Goal: Task Accomplishment & Management: Manage account settings

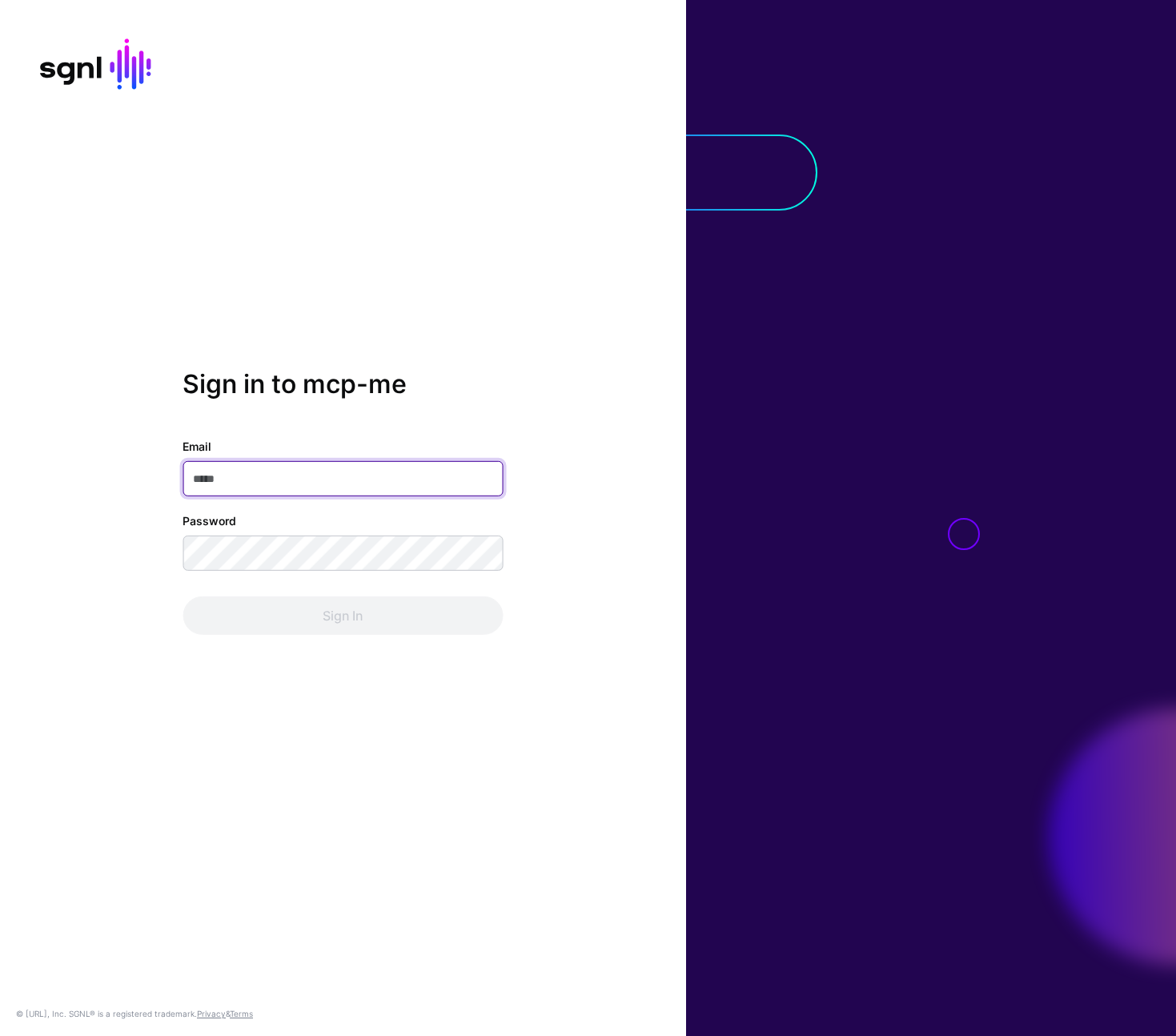
type input "**********"
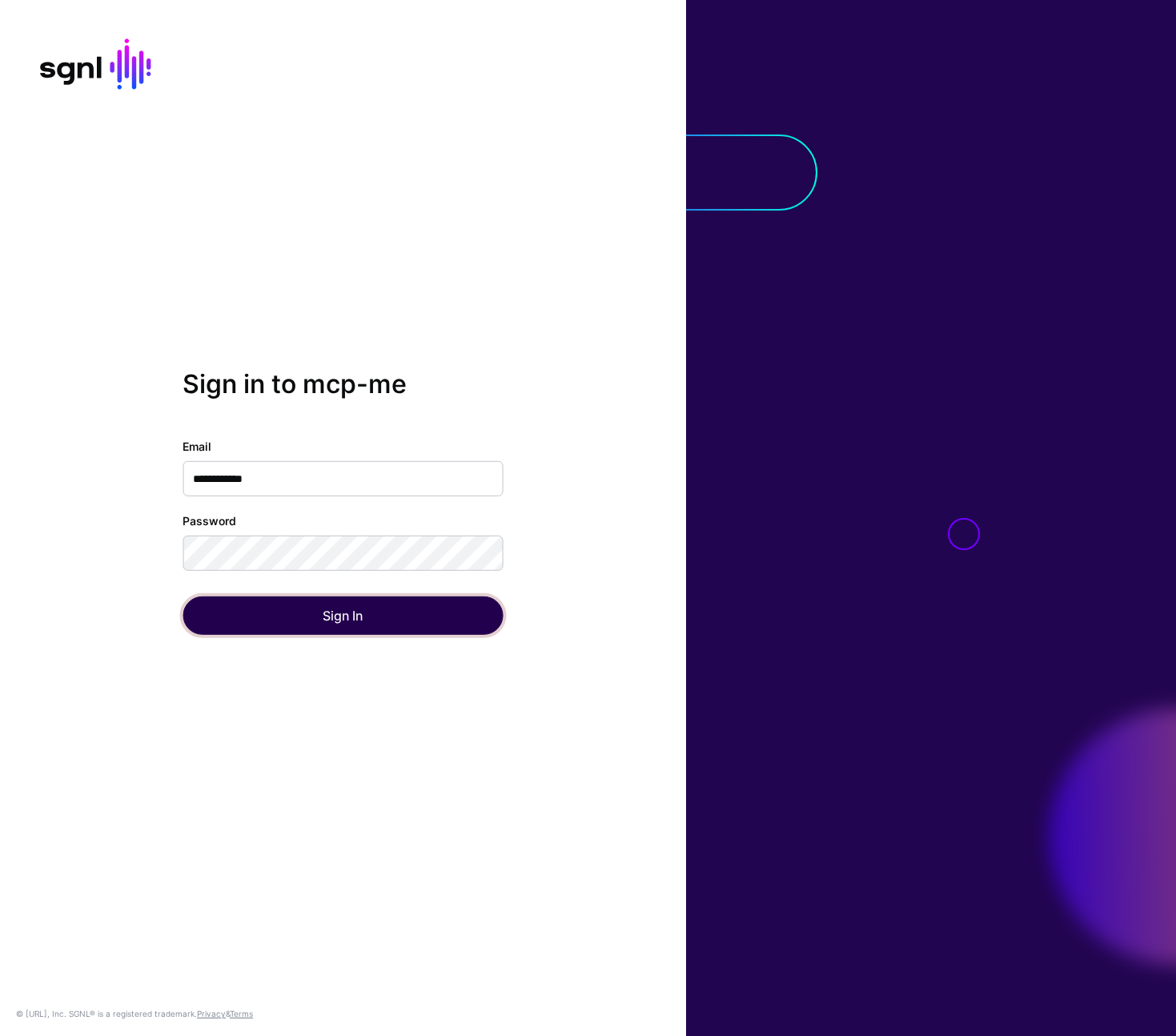
click at [349, 616] on button "Sign In" at bounding box center [342, 614] width 320 height 38
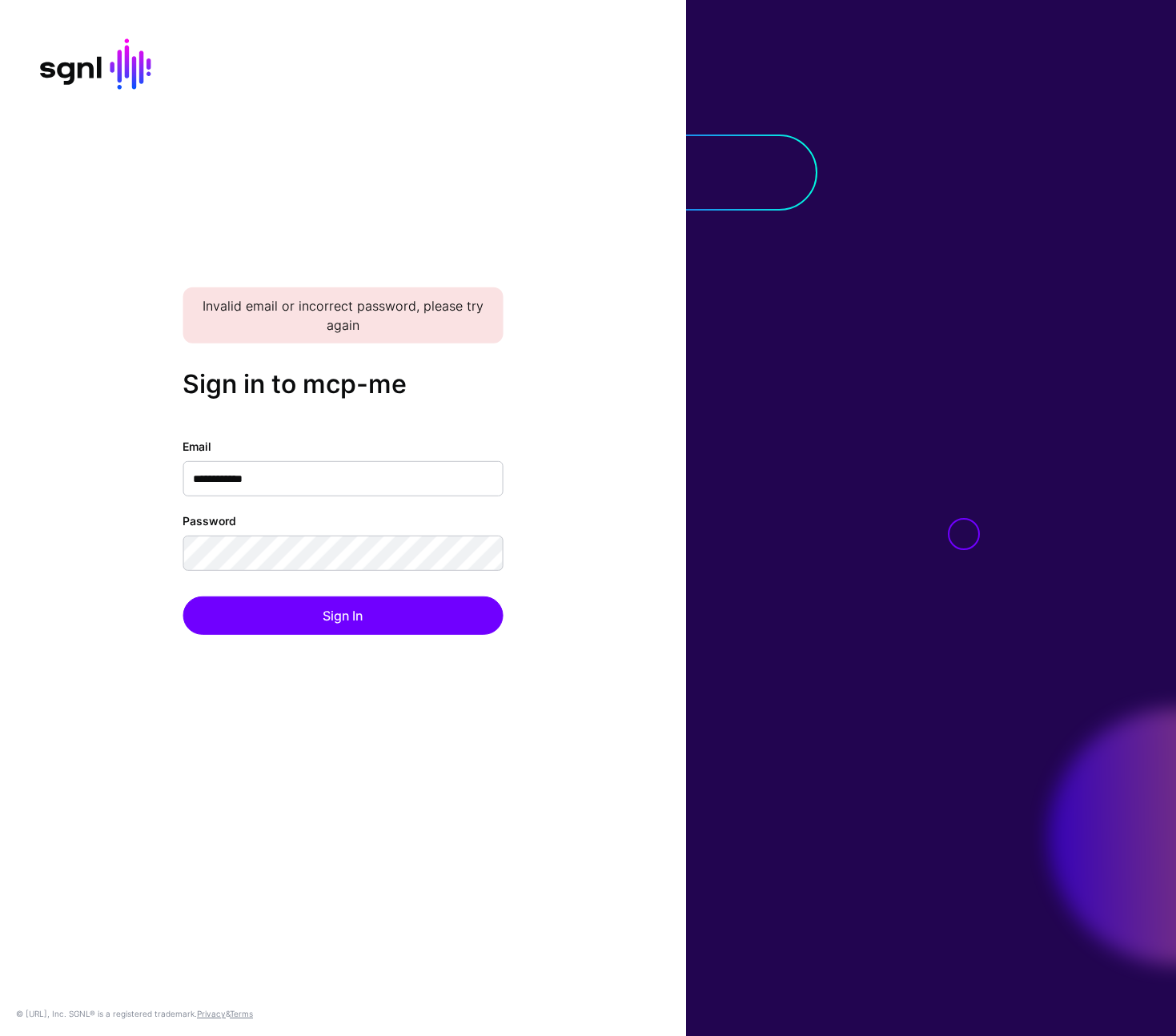
click at [142, 588] on div "**********" at bounding box center [343, 518] width 686 height 298
click at [165, 541] on div "**********" at bounding box center [343, 518] width 686 height 298
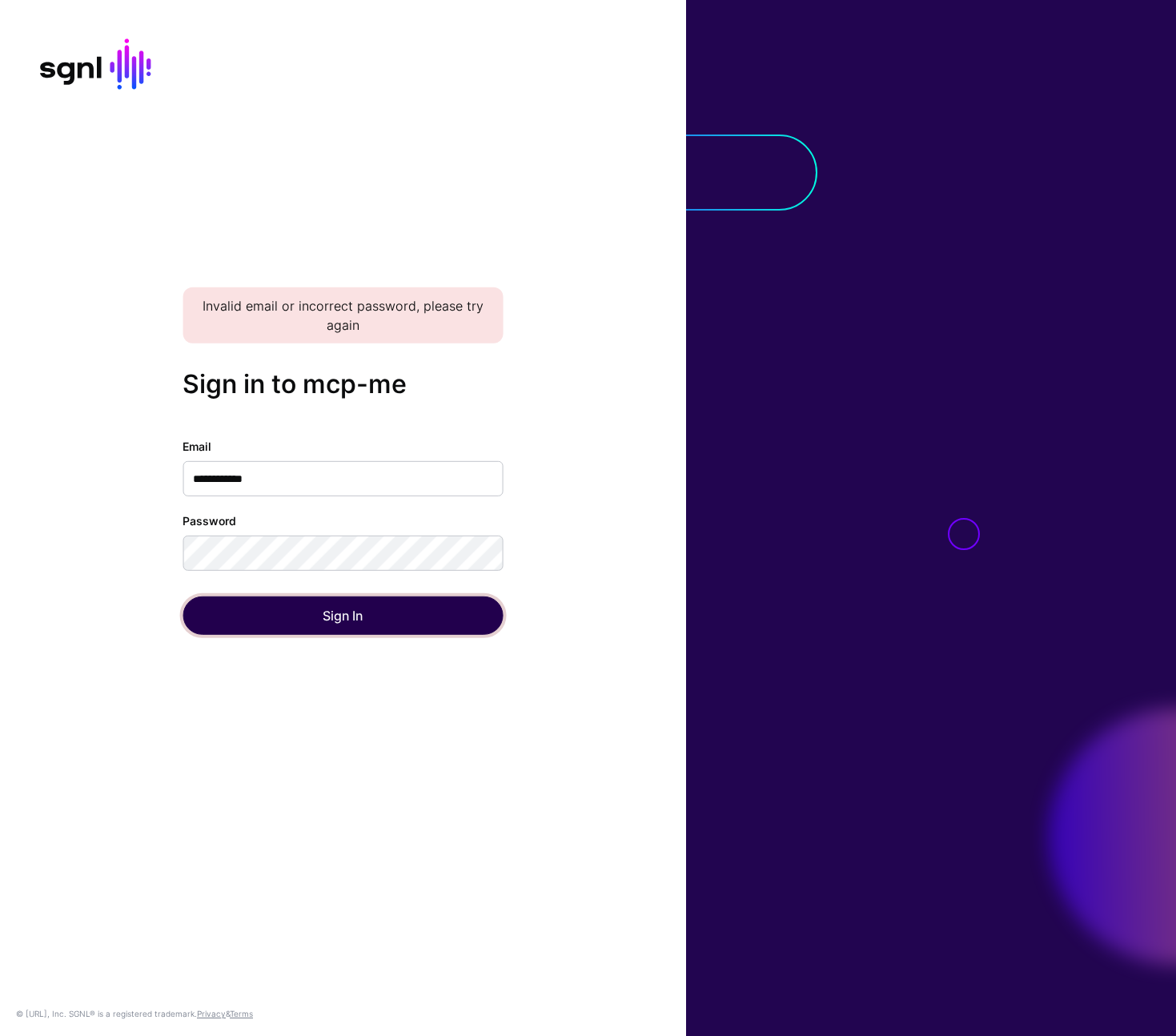
click at [236, 615] on button "Sign In" at bounding box center [342, 614] width 320 height 38
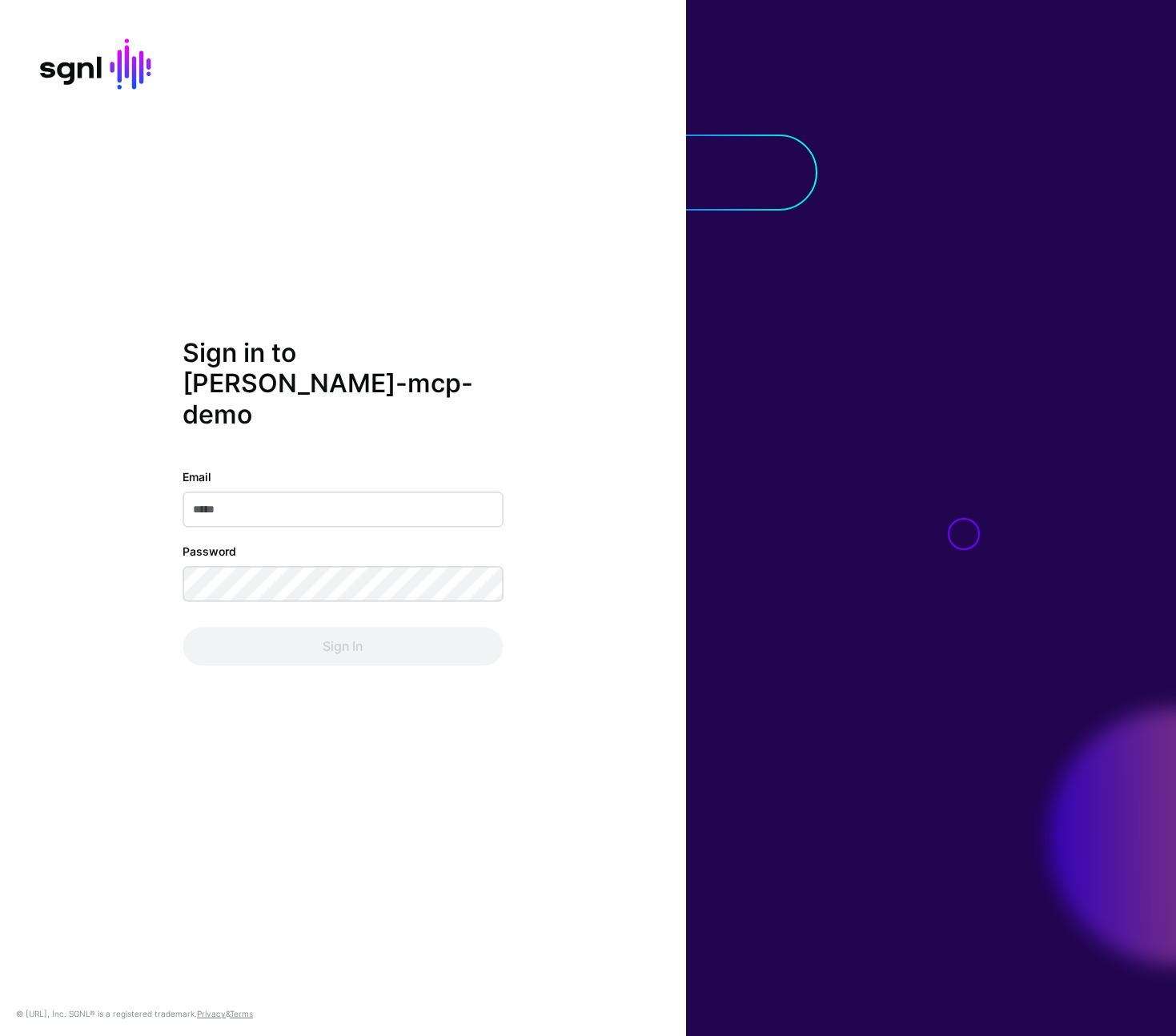
click at [390, 493] on input "Email" at bounding box center [342, 510] width 320 height 35
type input "**********"
click at [337, 628] on button "Sign In" at bounding box center [342, 647] width 320 height 38
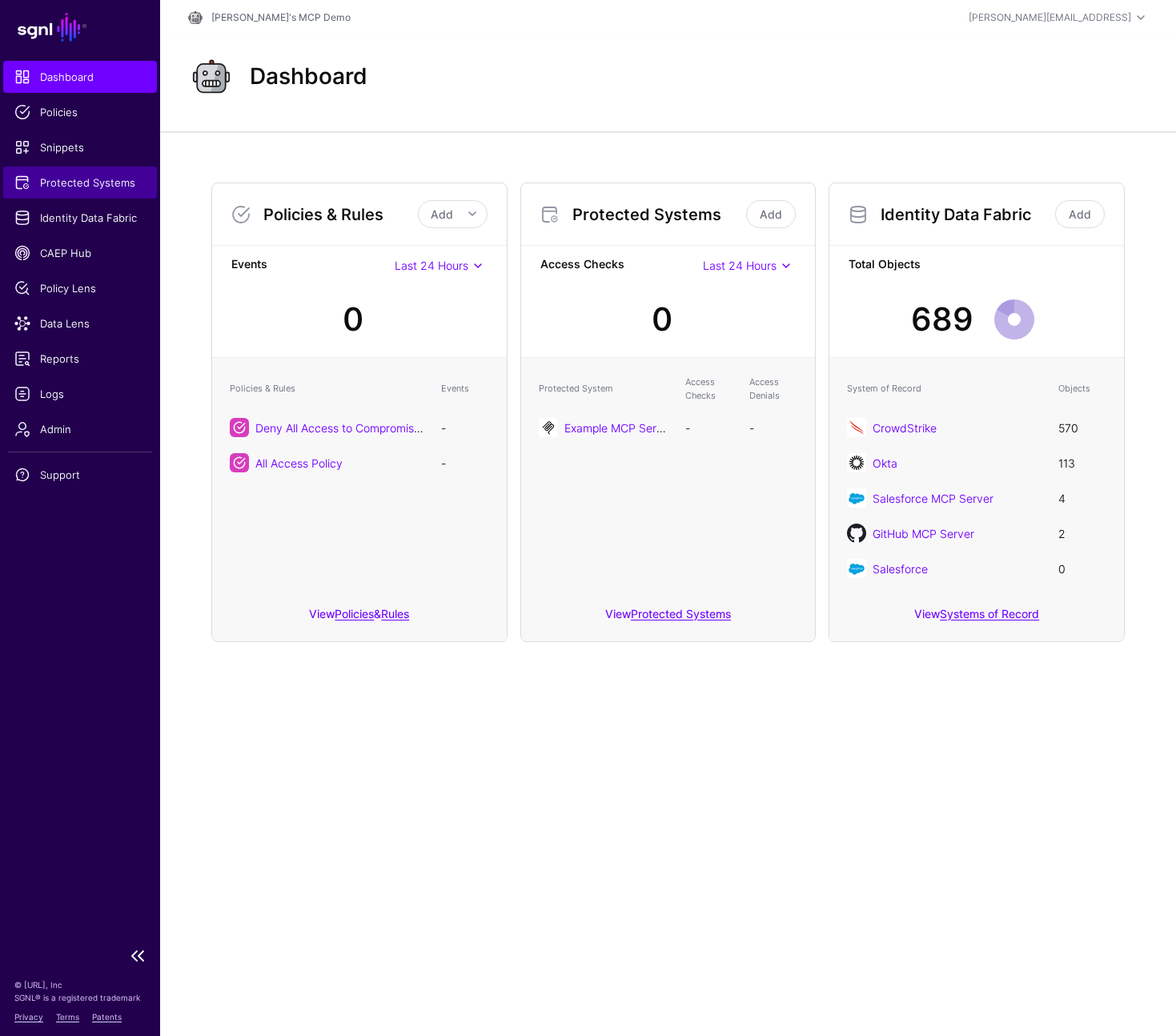
click at [92, 178] on span "Protected Systems" at bounding box center [80, 182] width 131 height 16
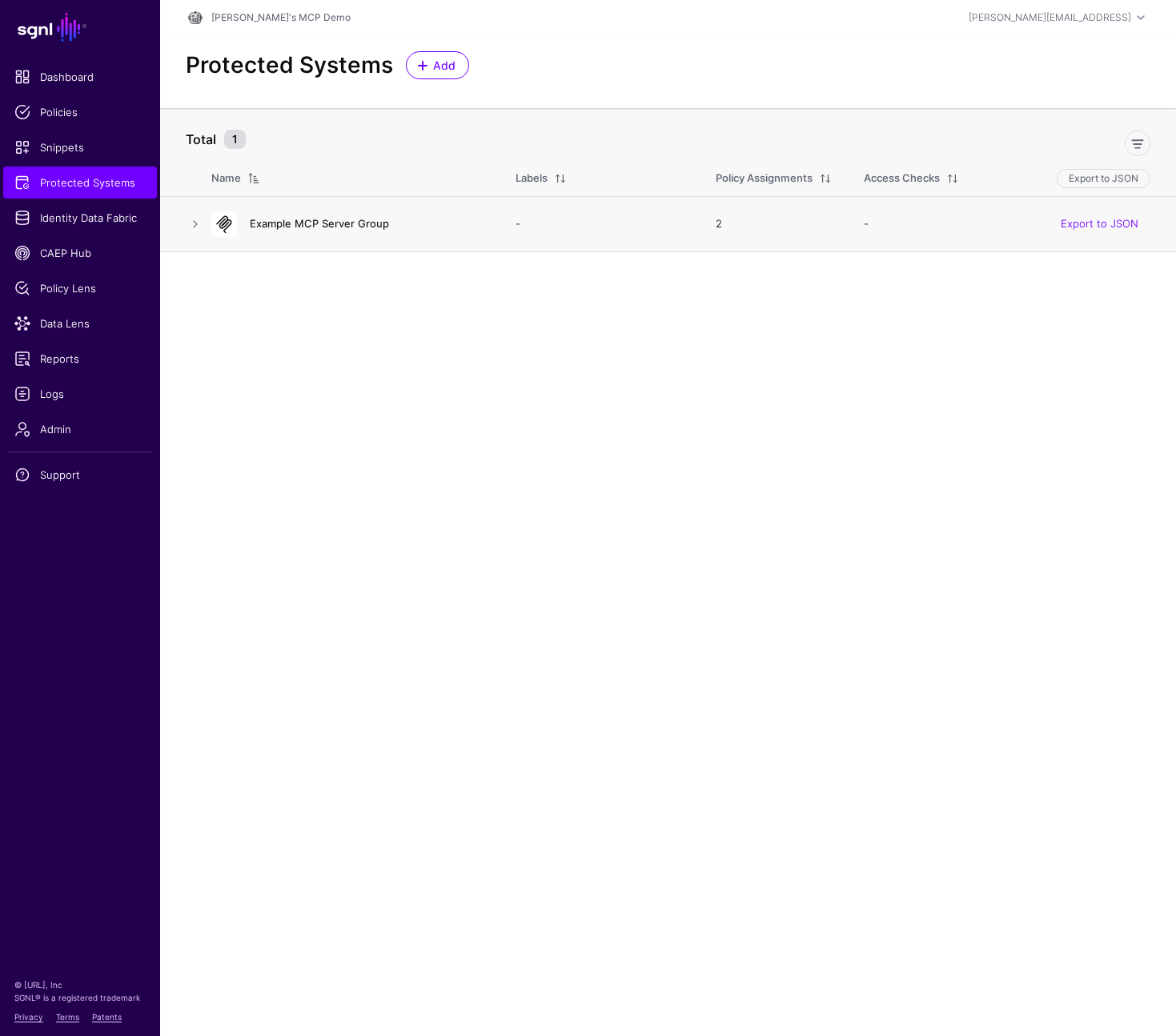
click at [321, 224] on link "Example MCP Server Group" at bounding box center [319, 223] width 139 height 13
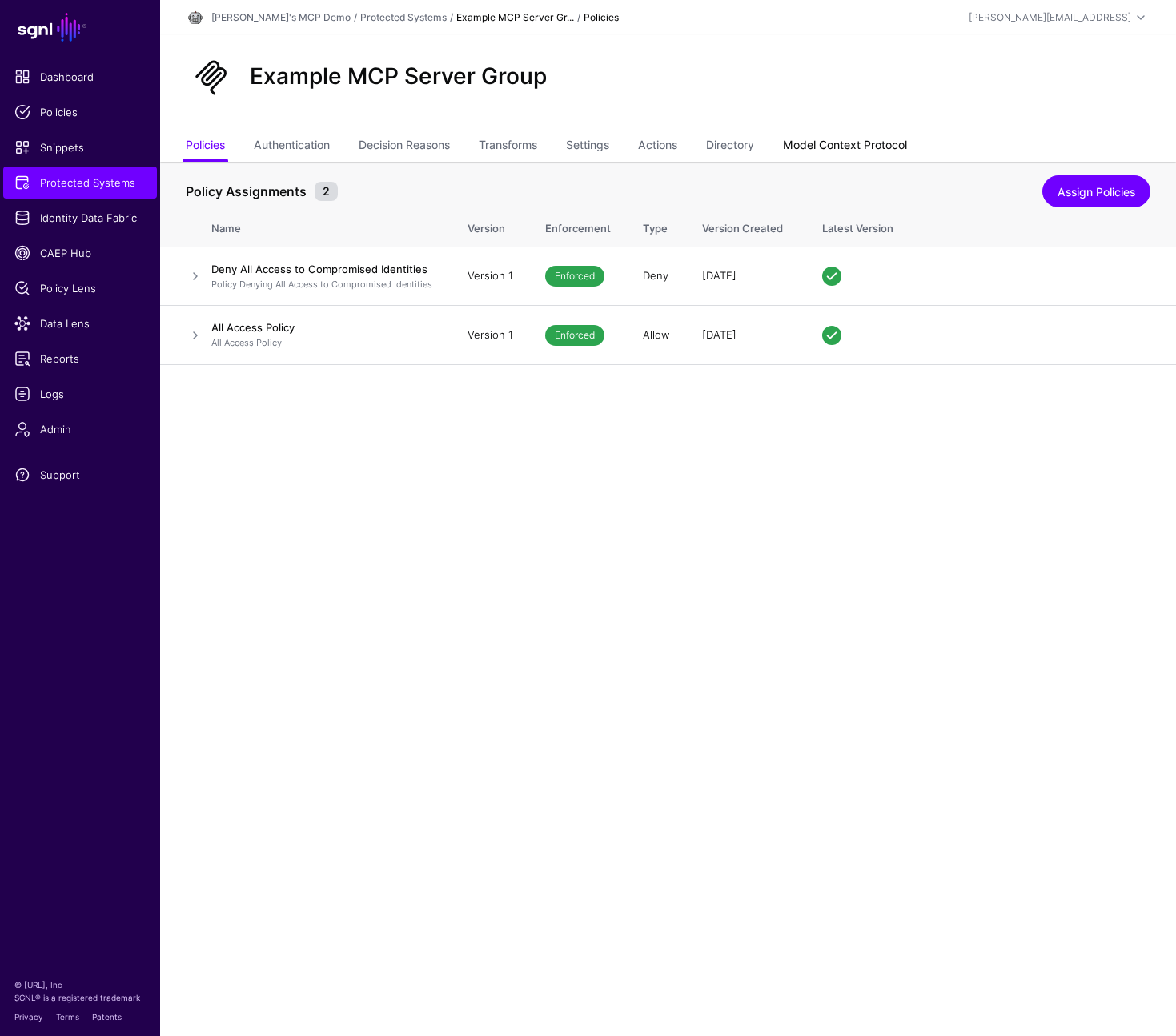
click at [851, 147] on link "Model Context Protocol" at bounding box center [844, 146] width 124 height 30
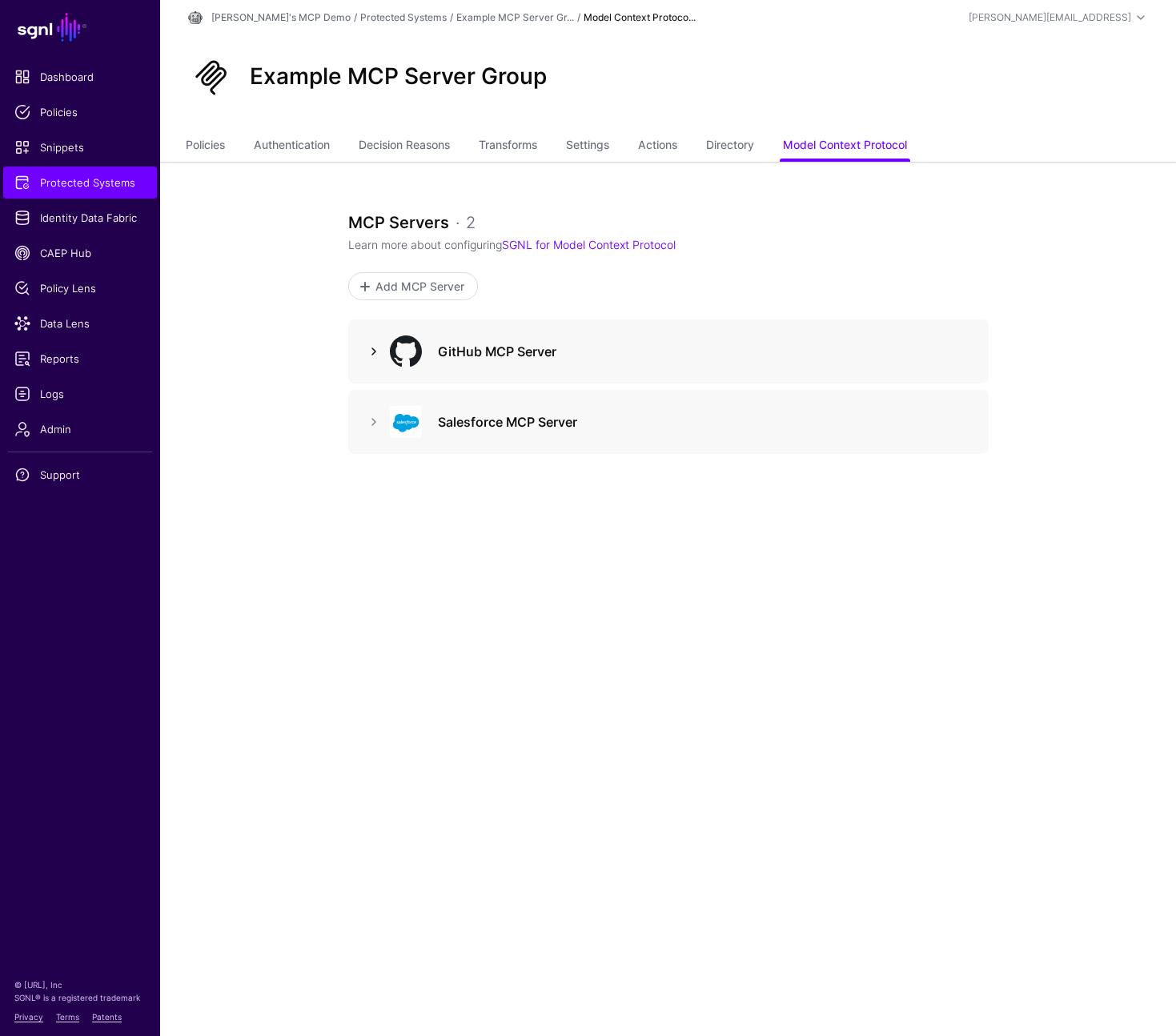
click at [372, 357] on link at bounding box center [374, 352] width 19 height 19
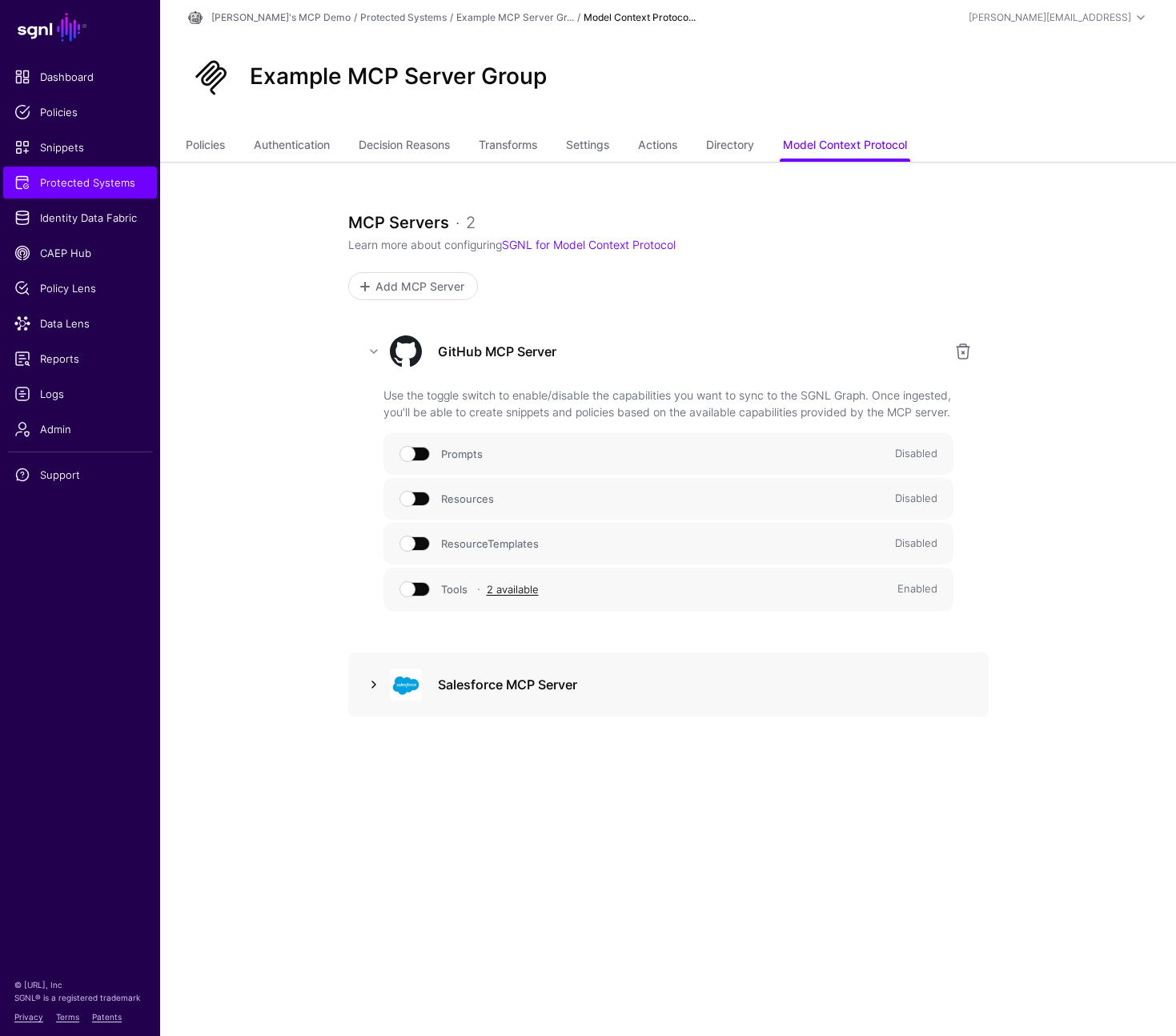
click at [373, 694] on link at bounding box center [374, 684] width 19 height 19
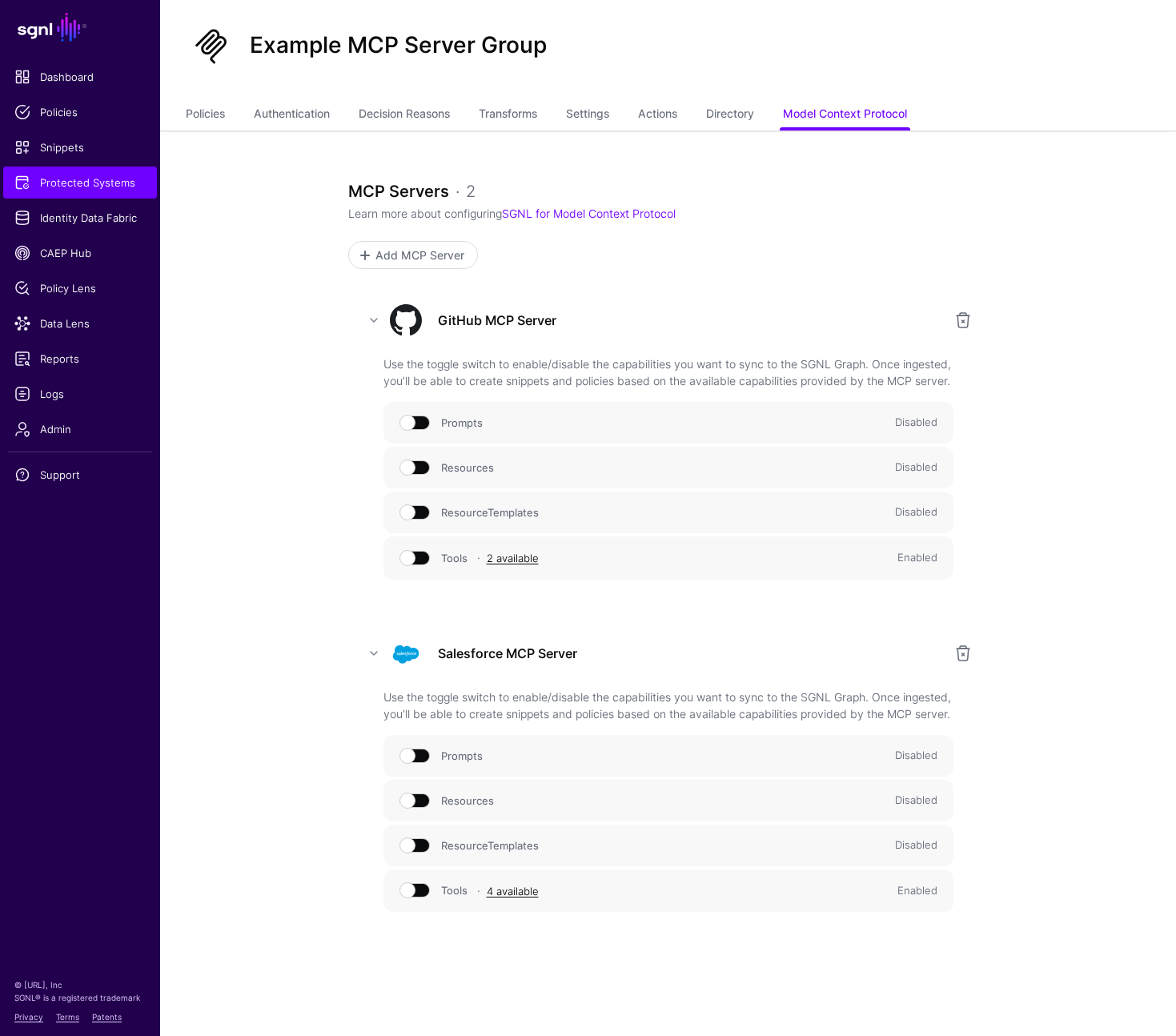
scroll to position [52, 0]
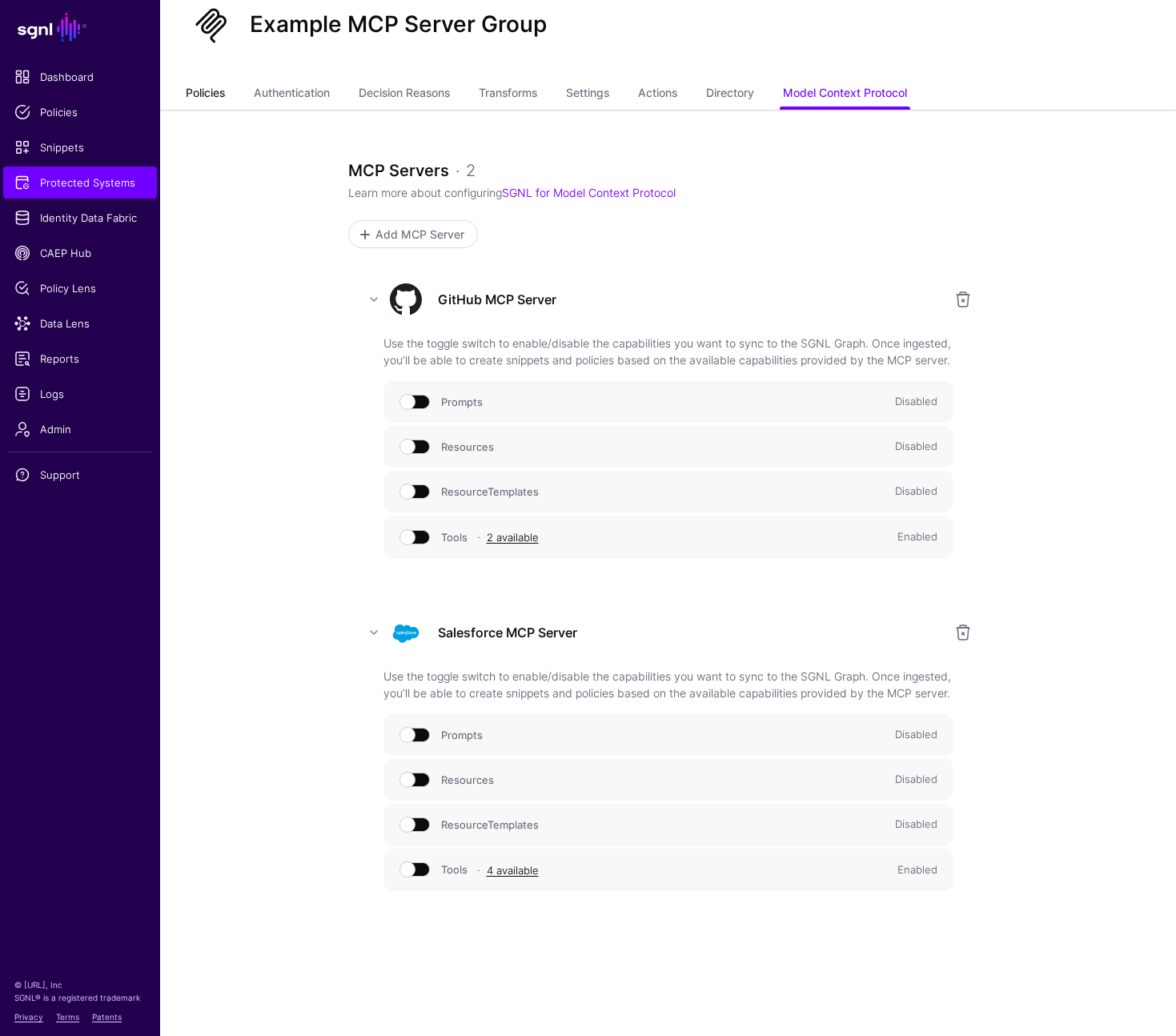
click at [206, 89] on link "Policies" at bounding box center [205, 93] width 39 height 30
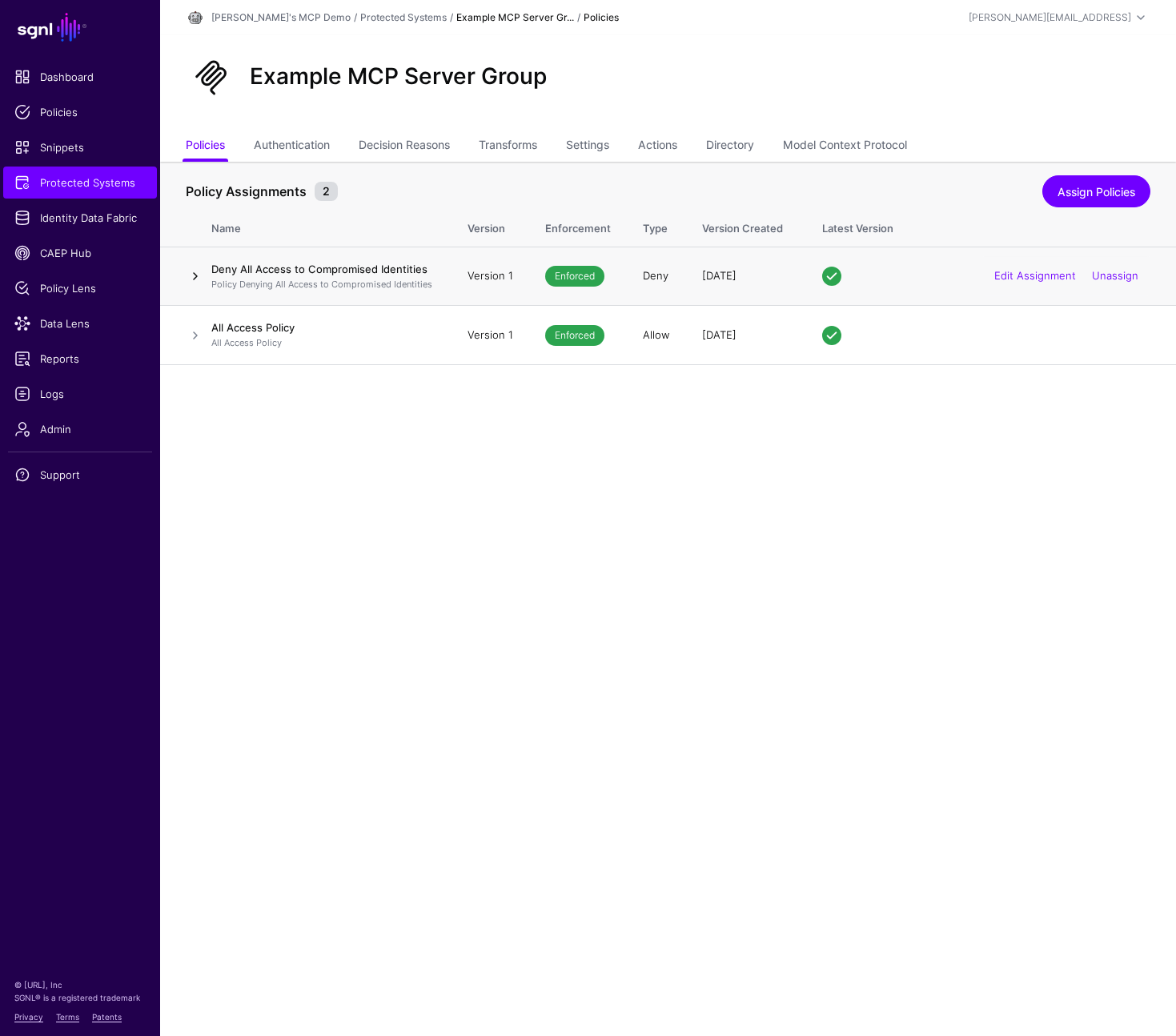
click at [196, 276] on link at bounding box center [196, 277] width 19 height 19
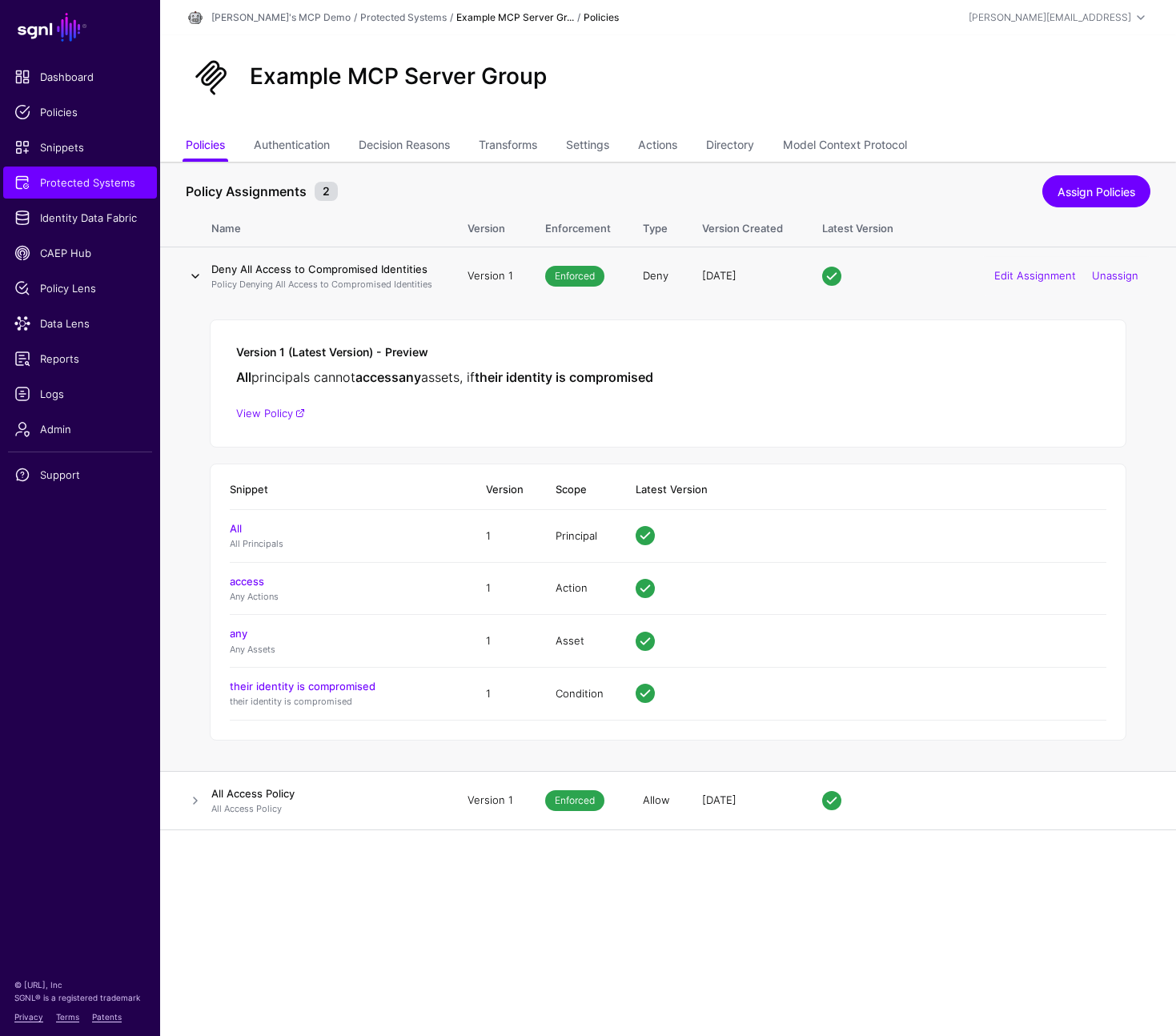
click at [196, 276] on link at bounding box center [196, 277] width 19 height 19
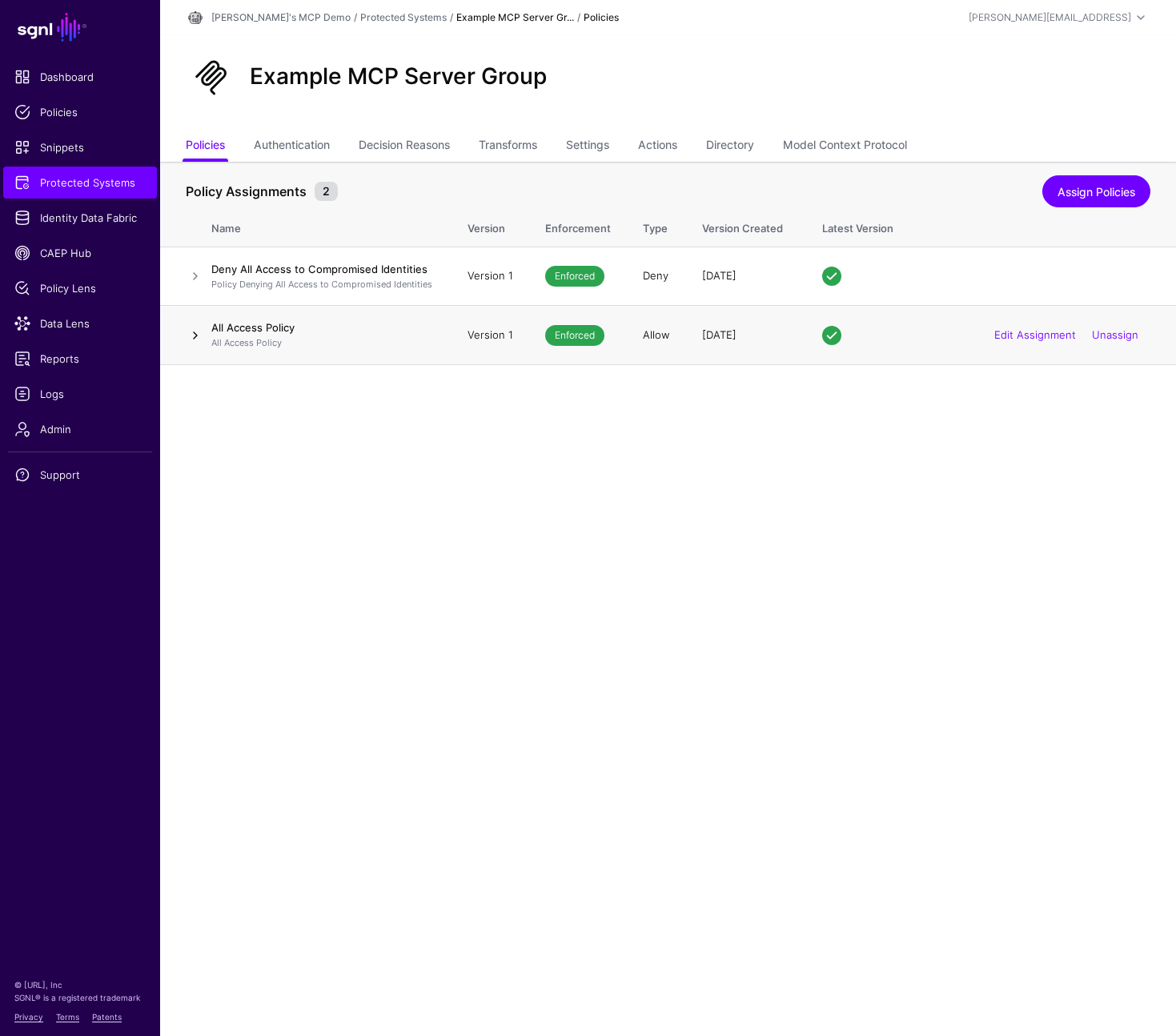
click at [197, 340] on link at bounding box center [196, 336] width 19 height 19
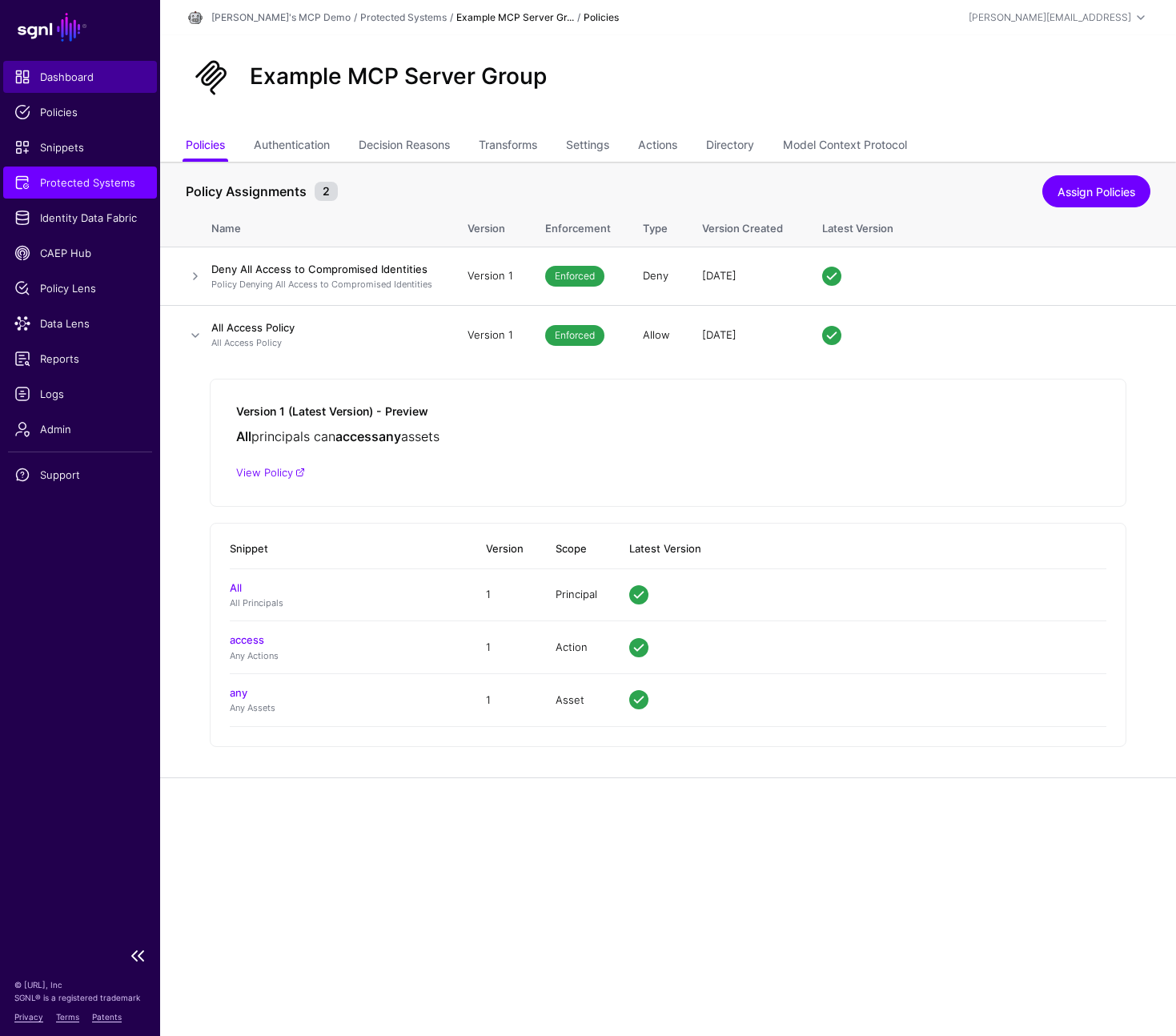
click at [78, 82] on span "Dashboard" at bounding box center [80, 77] width 131 height 16
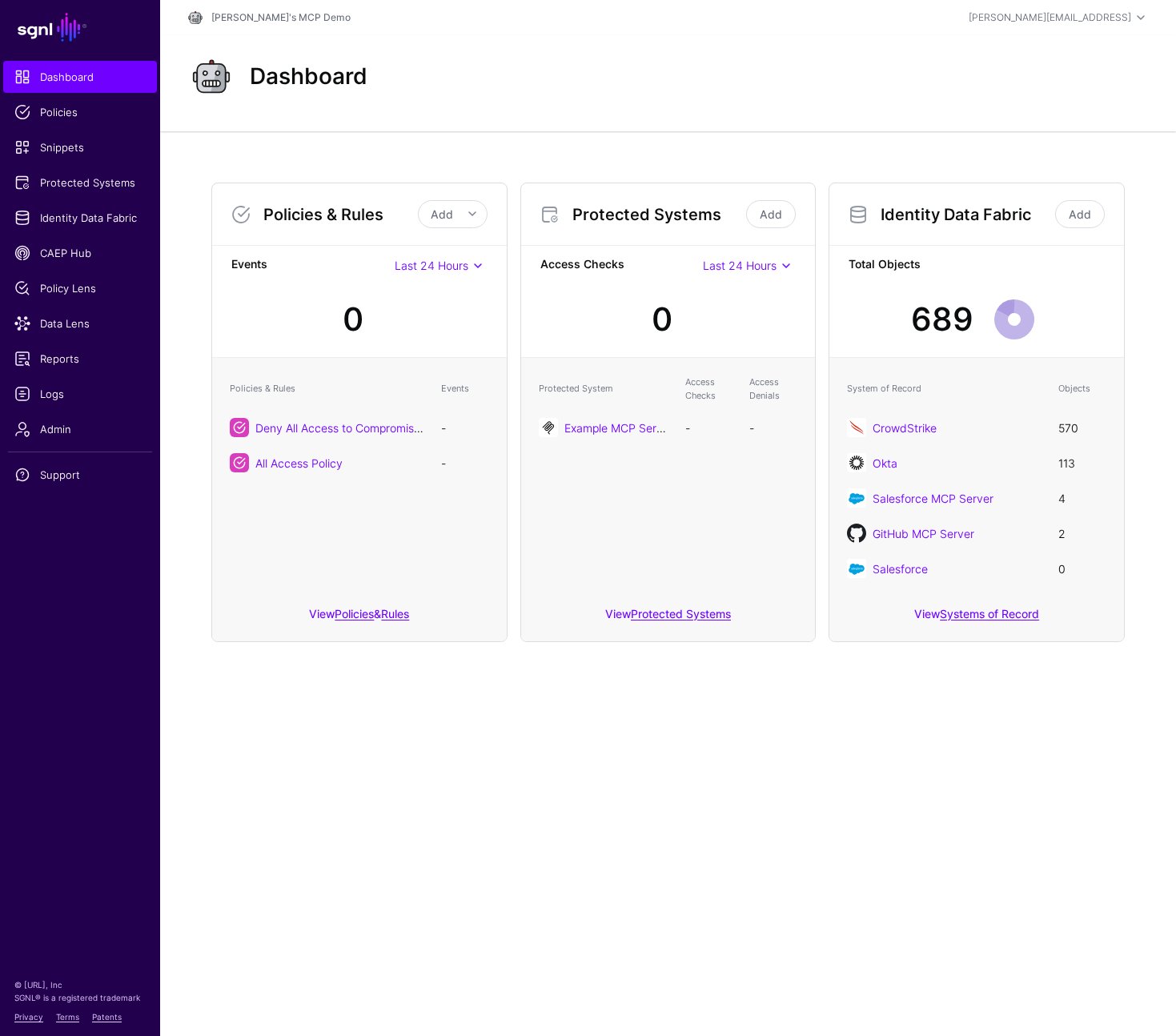
click at [703, 851] on main "SGNL Dashboard Policies Snippets Protected Systems Identity Data Fabric CAEP Hu…" at bounding box center [588, 518] width 1176 height 1036
click at [902, 423] on link "CrowdStrike" at bounding box center [904, 427] width 64 height 14
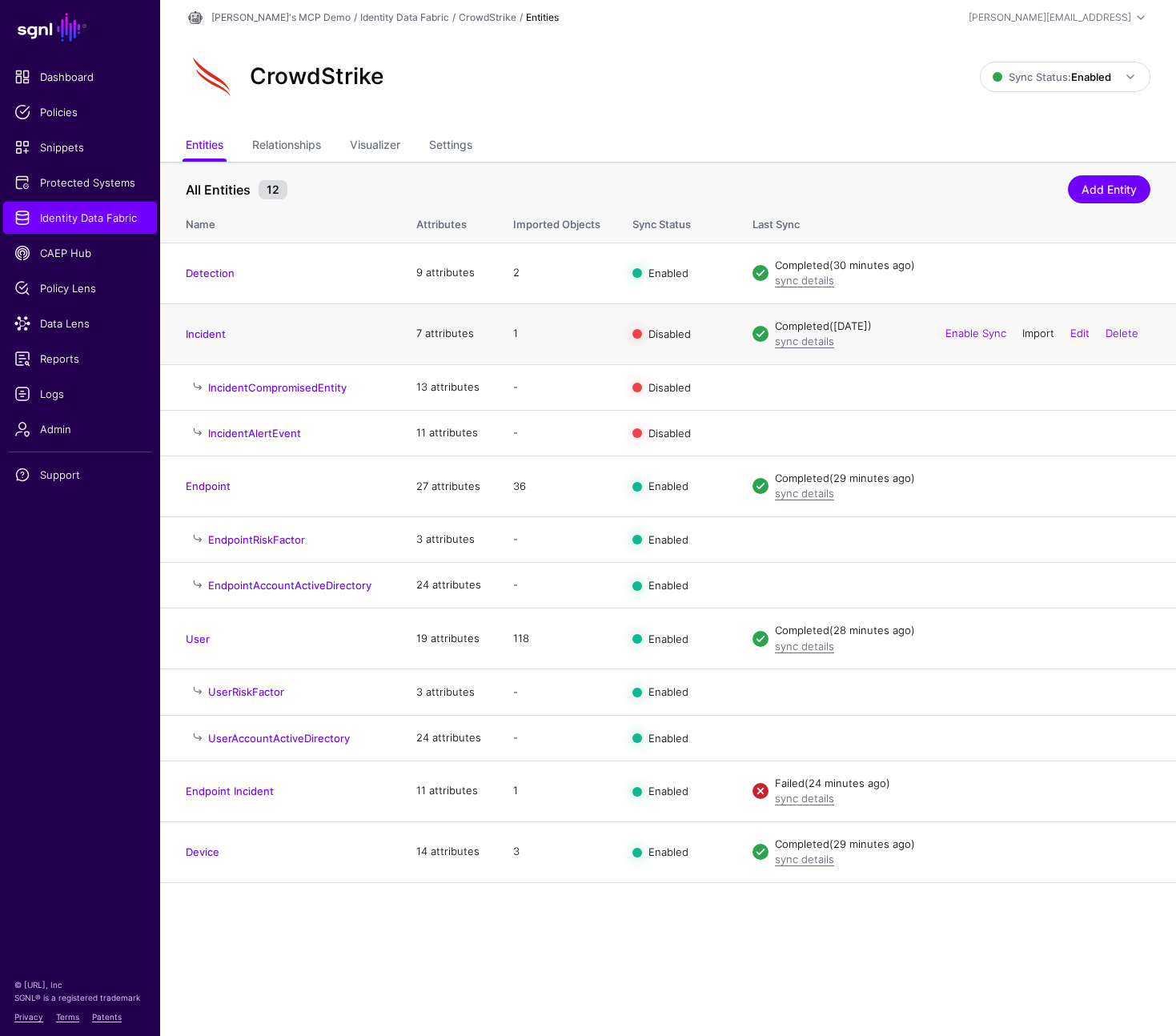
click at [1035, 333] on link "Import" at bounding box center [1038, 332] width 32 height 13
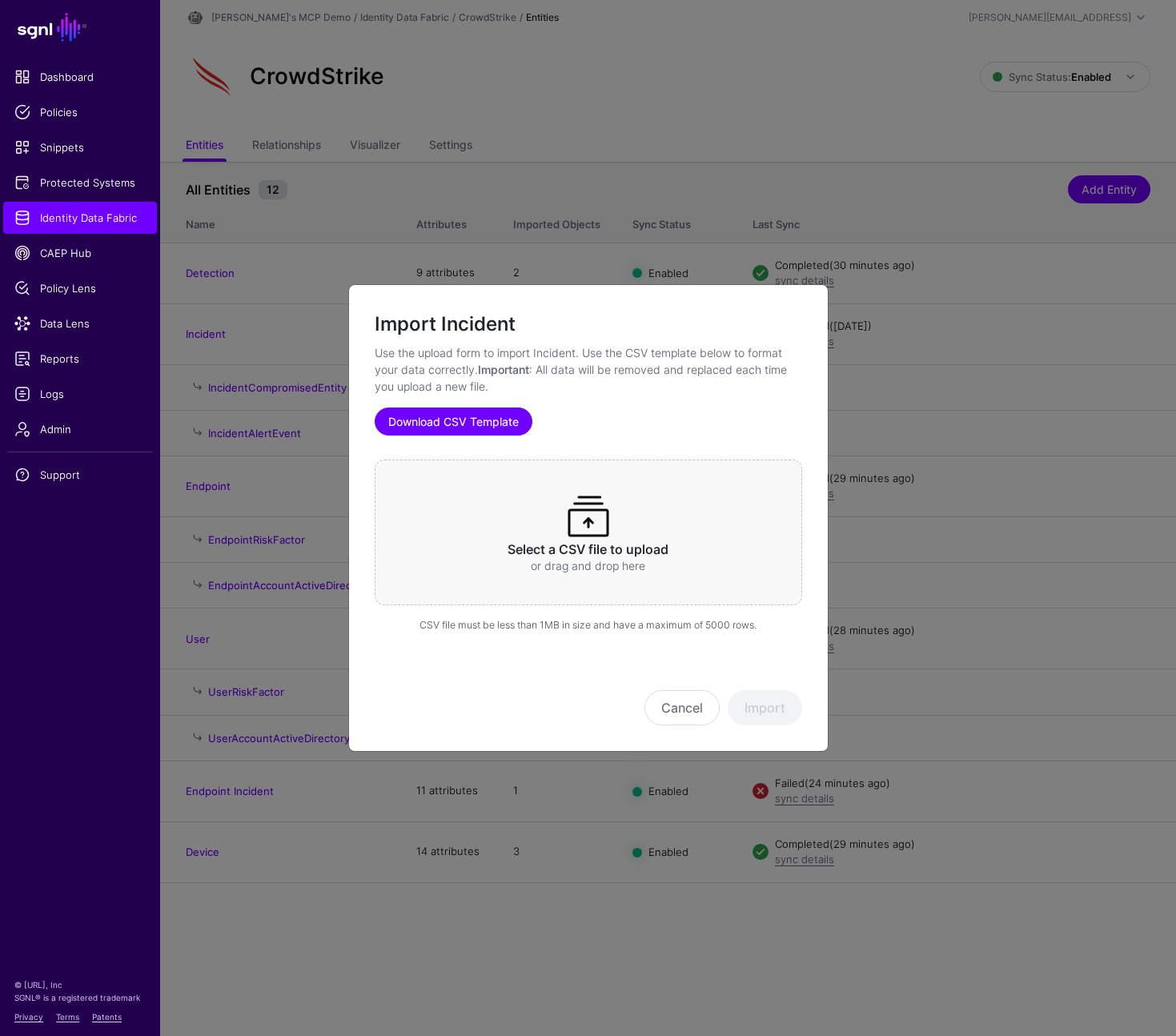
click at [464, 420] on link "Download CSV Template" at bounding box center [454, 421] width 158 height 28
click at [586, 528] on span at bounding box center [588, 516] width 52 height 52
click at [762, 705] on button "Import" at bounding box center [764, 708] width 74 height 35
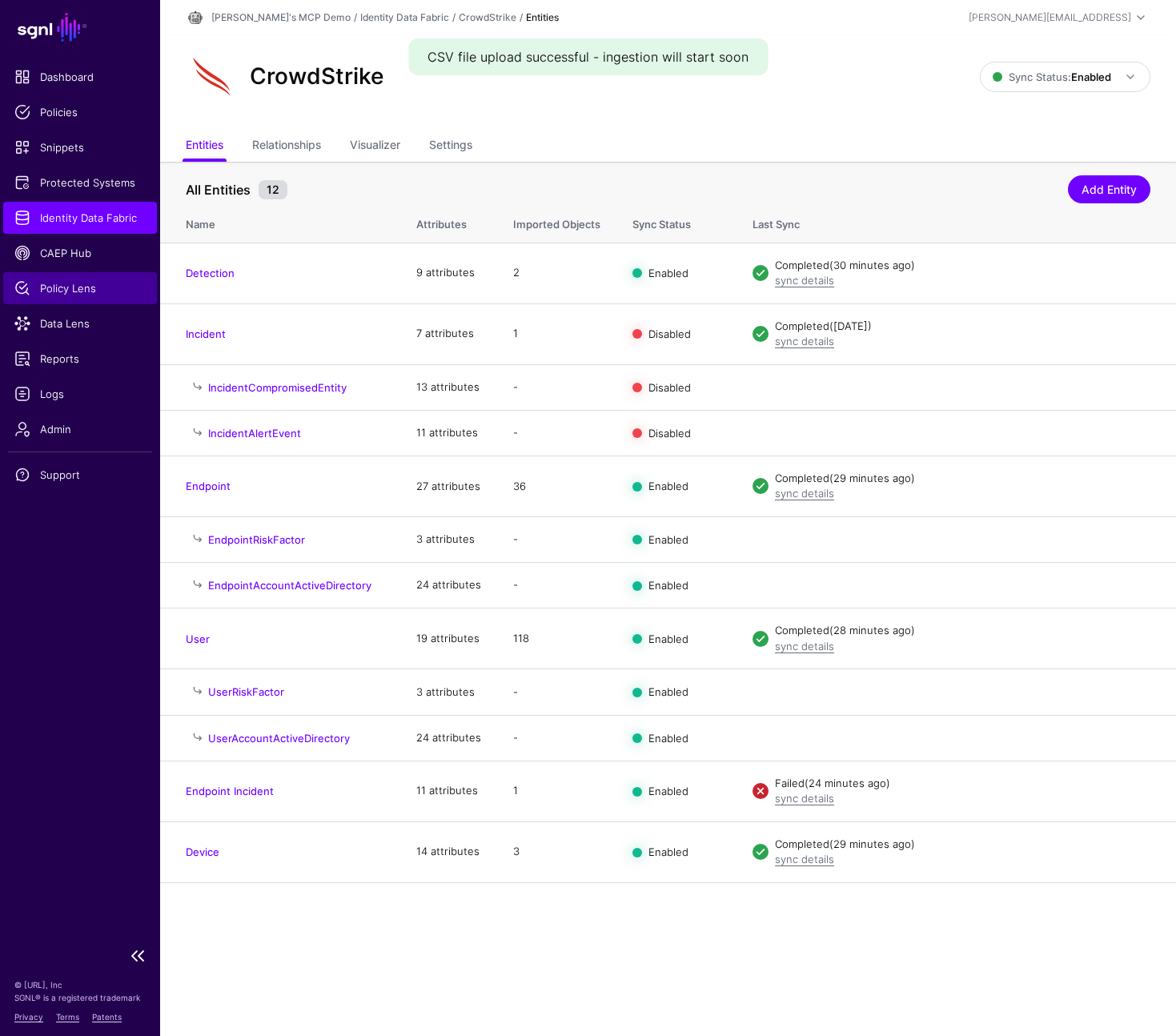
click at [79, 292] on span "Policy Lens" at bounding box center [80, 288] width 131 height 16
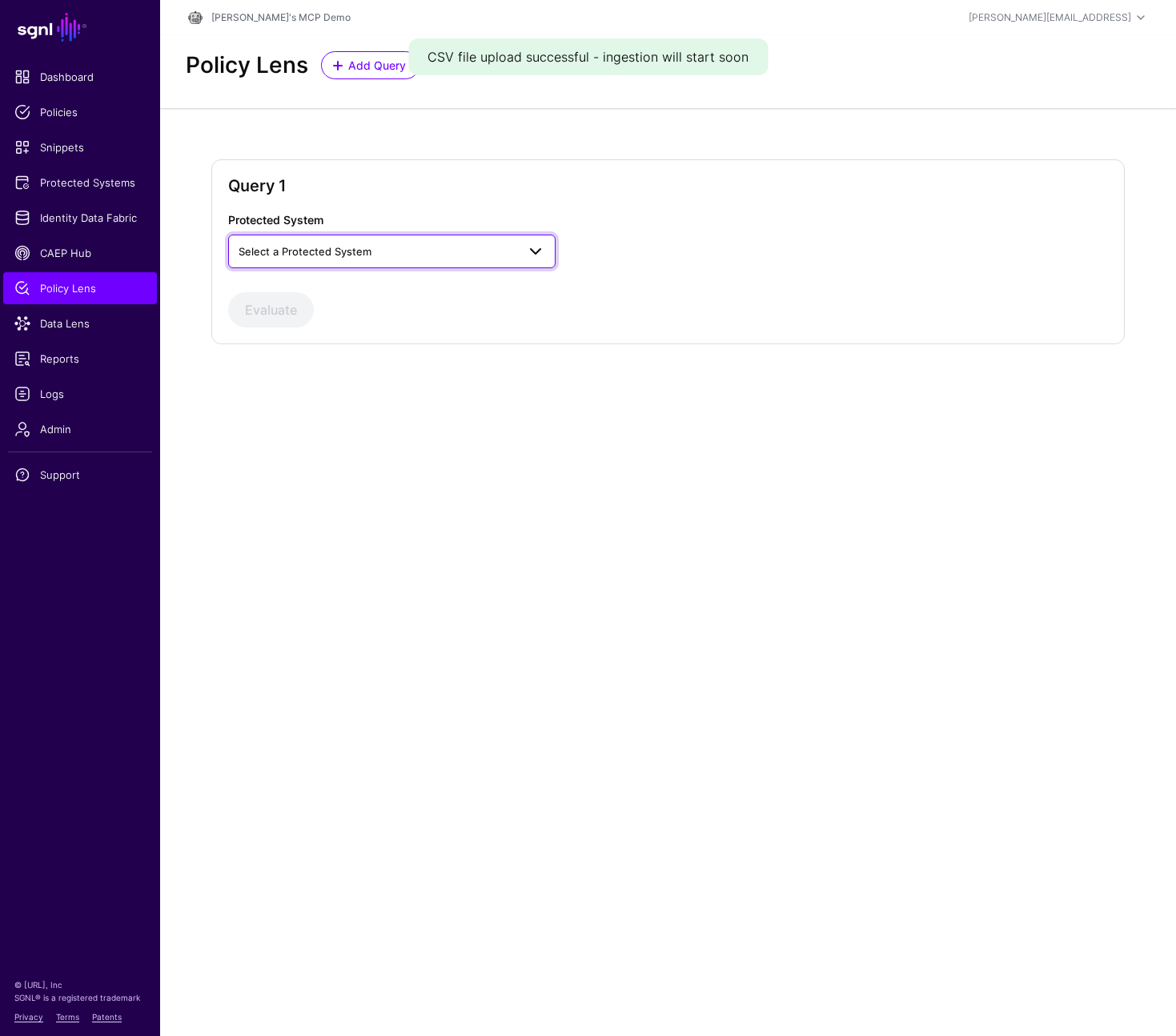
click at [397, 243] on span "Select a Protected System" at bounding box center [377, 251] width 277 height 18
click at [365, 286] on span "Example MCP Server Group" at bounding box center [310, 287] width 138 height 13
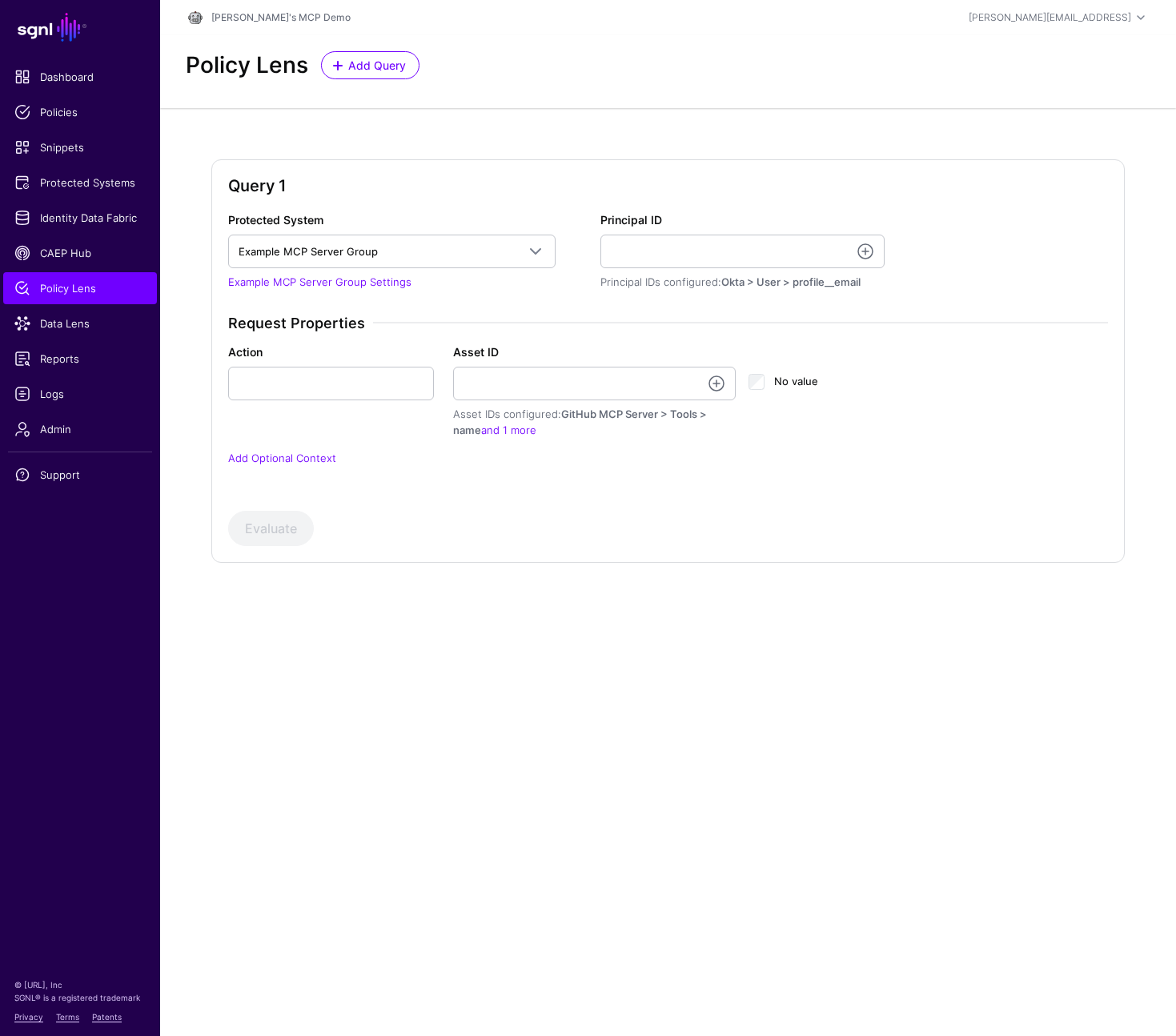
click at [432, 711] on main "SGNL Dashboard Policies Snippets Protected Systems Identity Data Fabric CAEP Hu…" at bounding box center [588, 518] width 1176 height 1036
click at [77, 171] on link "Protected Systems" at bounding box center [80, 182] width 154 height 32
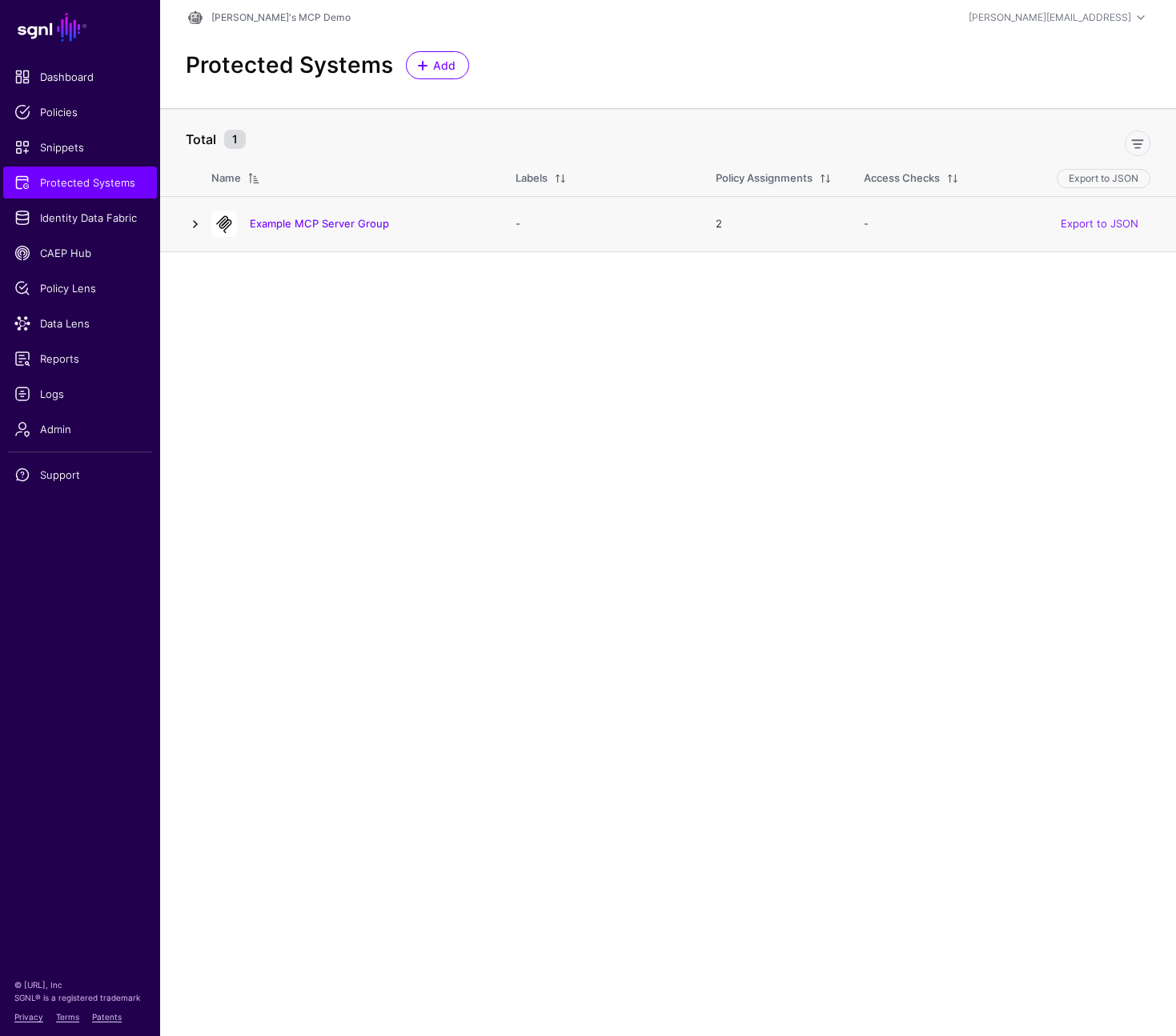
click at [187, 223] on link at bounding box center [196, 224] width 19 height 19
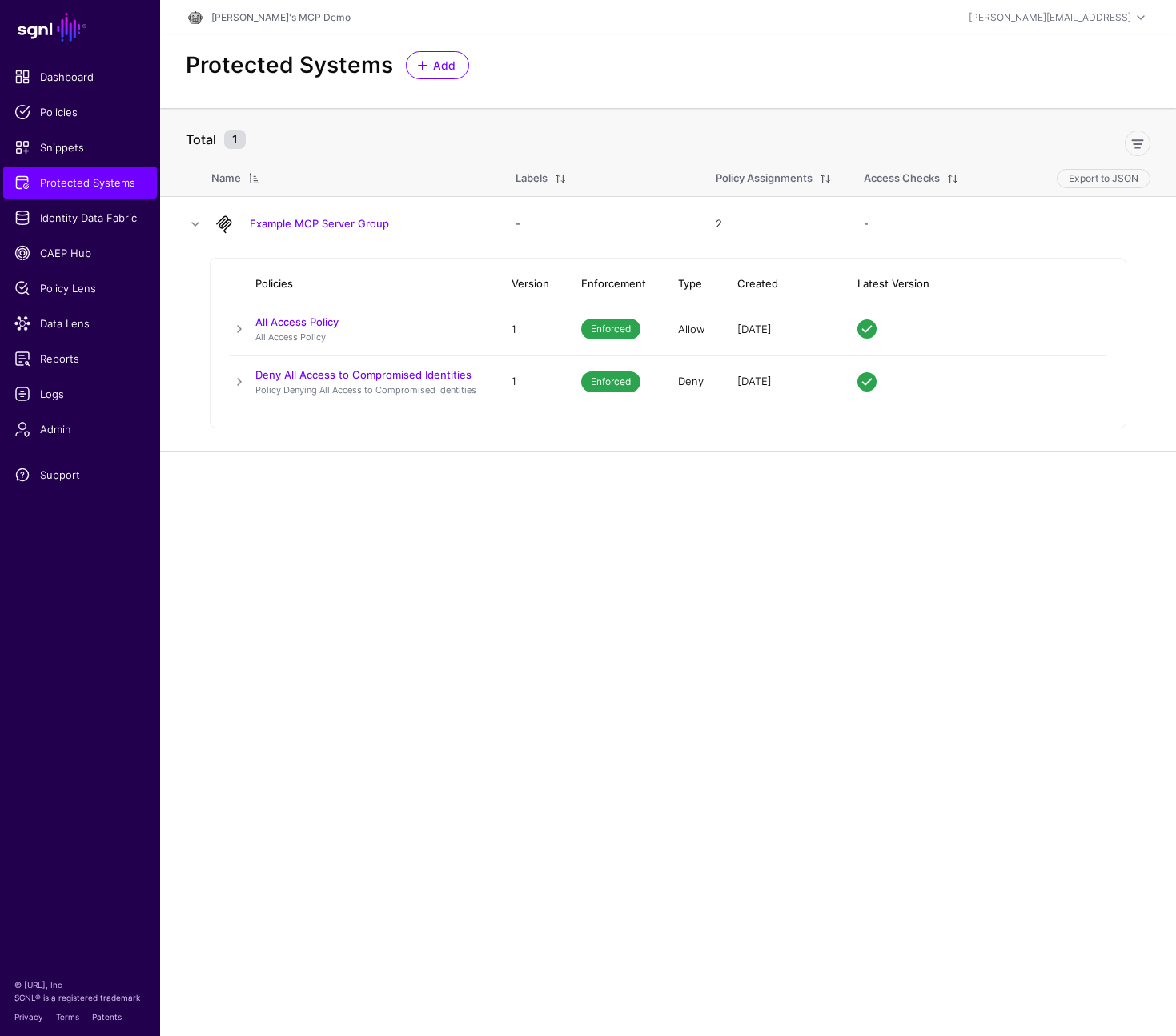
click at [620, 641] on main "SGNL Dashboard Policies Snippets Protected Systems Identity Data Fabric CAEP Hu…" at bounding box center [588, 518] width 1176 height 1036
click at [63, 74] on span "Dashboard" at bounding box center [80, 77] width 131 height 16
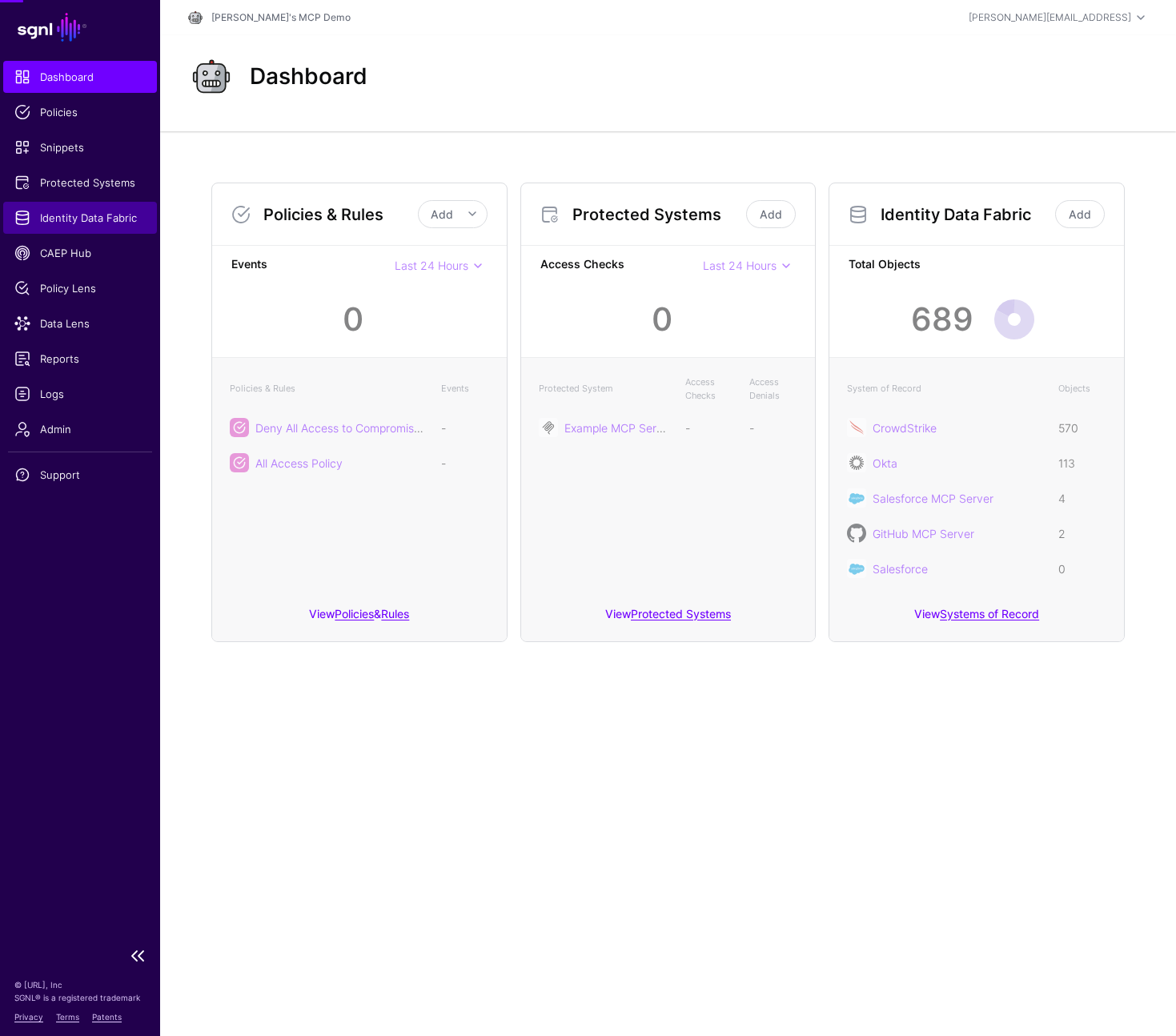
click at [88, 218] on span "Identity Data Fabric" at bounding box center [80, 217] width 131 height 16
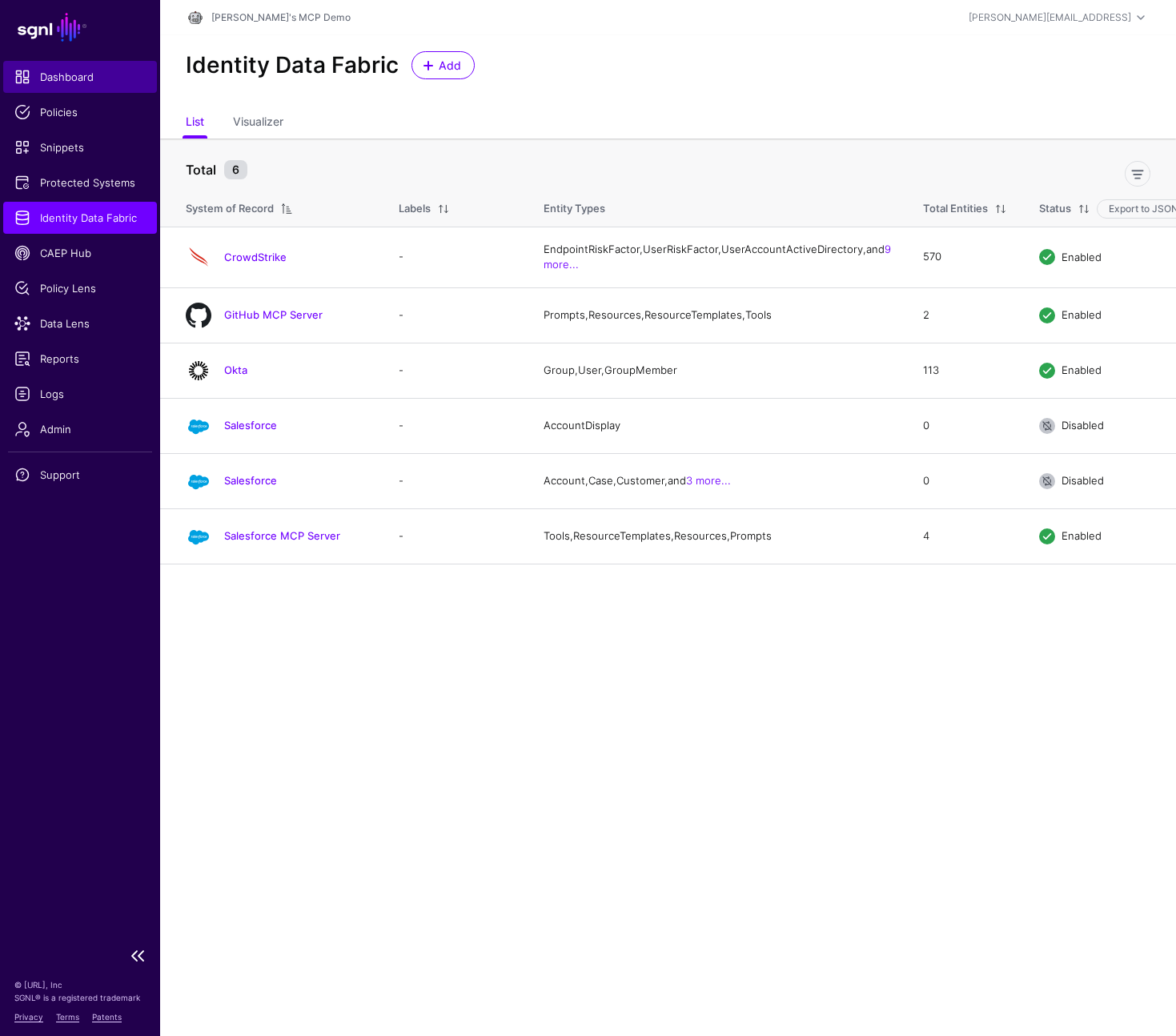
click at [72, 77] on span "Dashboard" at bounding box center [80, 77] width 131 height 16
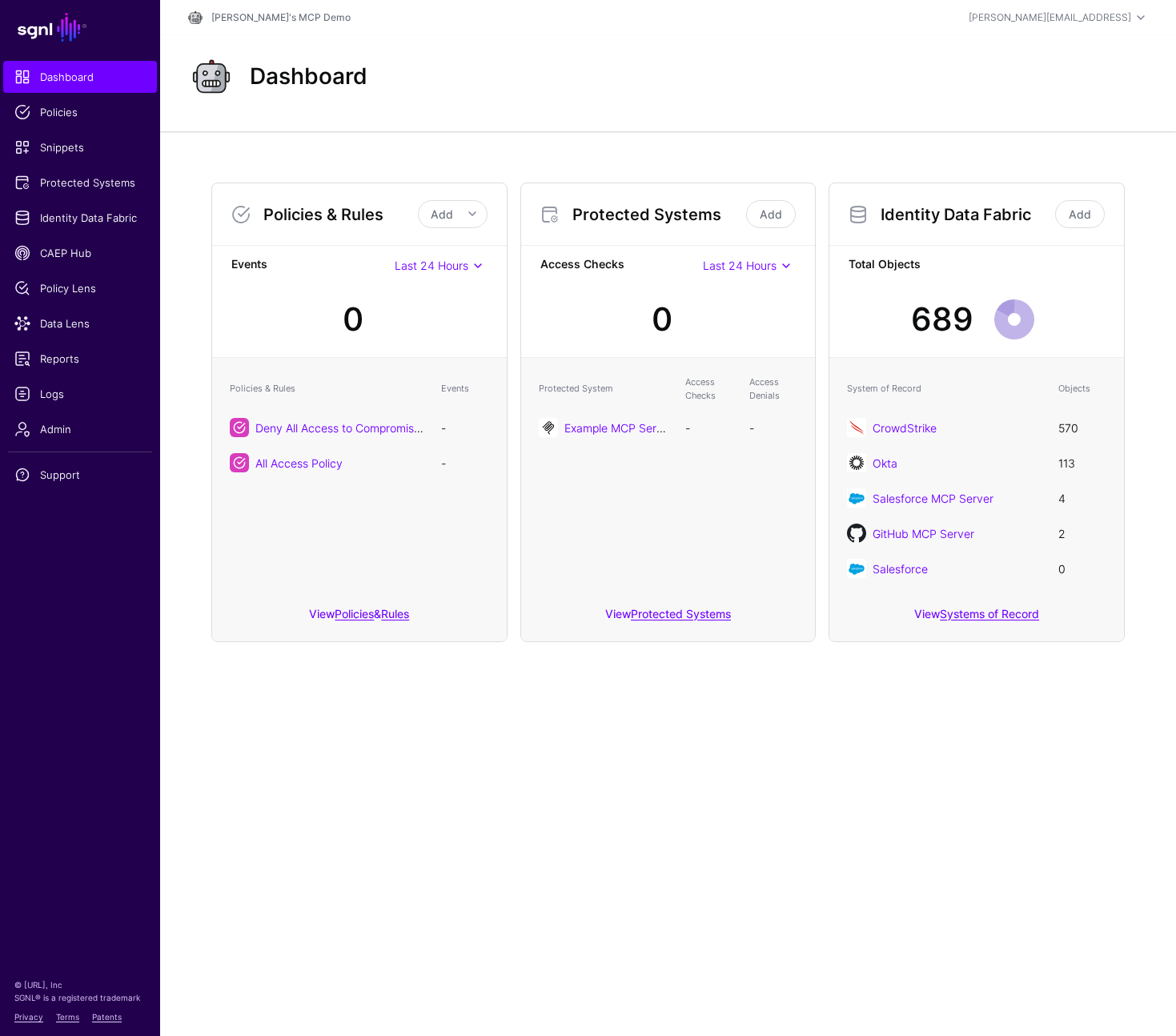
click at [616, 851] on main "SGNL Dashboard Policies Snippets Protected Systems Identity Data Fabric CAEP Hu…" at bounding box center [588, 518] width 1176 height 1036
click at [697, 823] on main "SGNL Dashboard Policies Snippets Protected Systems Identity Data Fabric CAEP Hu…" at bounding box center [588, 518] width 1176 height 1036
click at [650, 857] on main "SGNL Dashboard Policies Snippets Protected Systems Identity Data Fabric CAEP Hu…" at bounding box center [588, 518] width 1176 height 1036
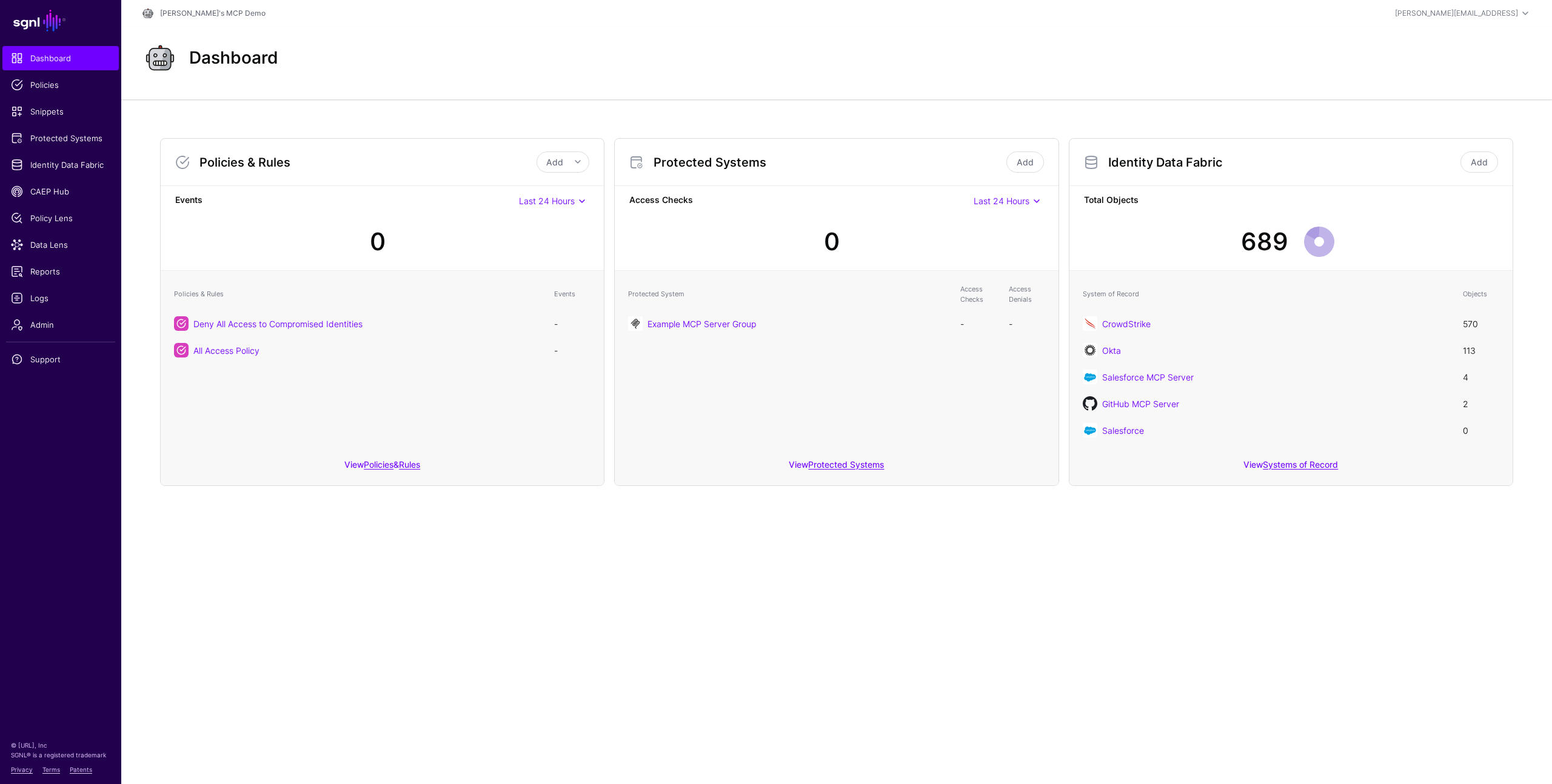
click at [890, 633] on main "SGNL Dashboard Policies Snippets Protected Systems Identity Data Fabric CAEP Hu…" at bounding box center [776, 392] width 1552 height 784
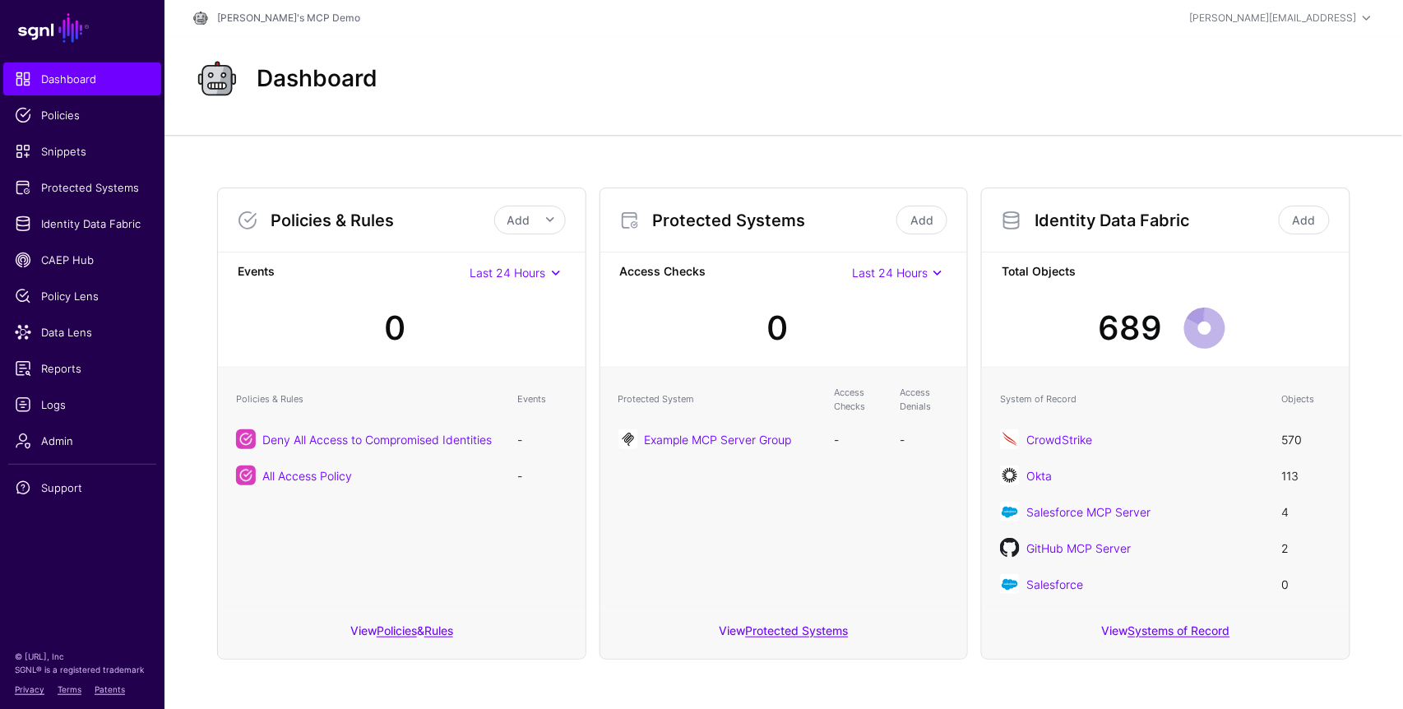
scroll to position [2, 0]
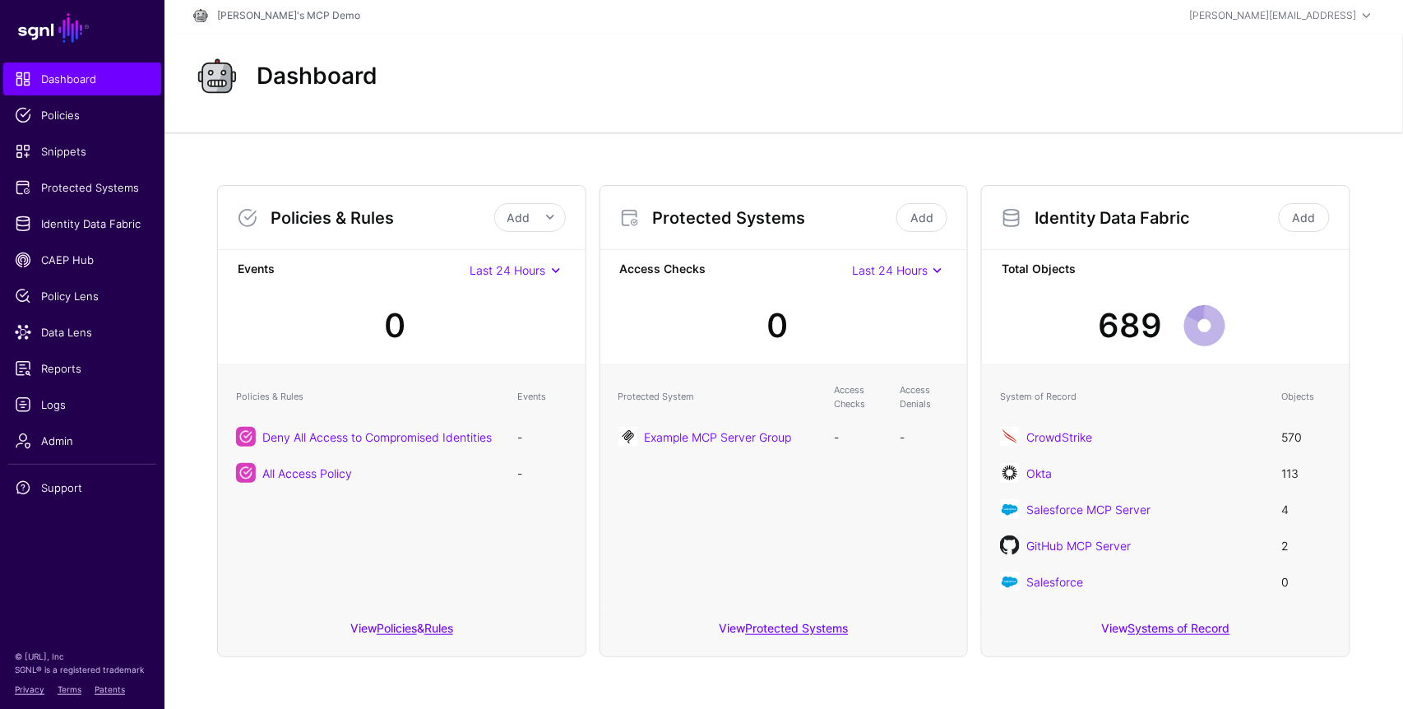
click at [997, 92] on div "Dashboard" at bounding box center [783, 76] width 1199 height 53
click at [1207, 218] on link "Add" at bounding box center [1303, 217] width 51 height 29
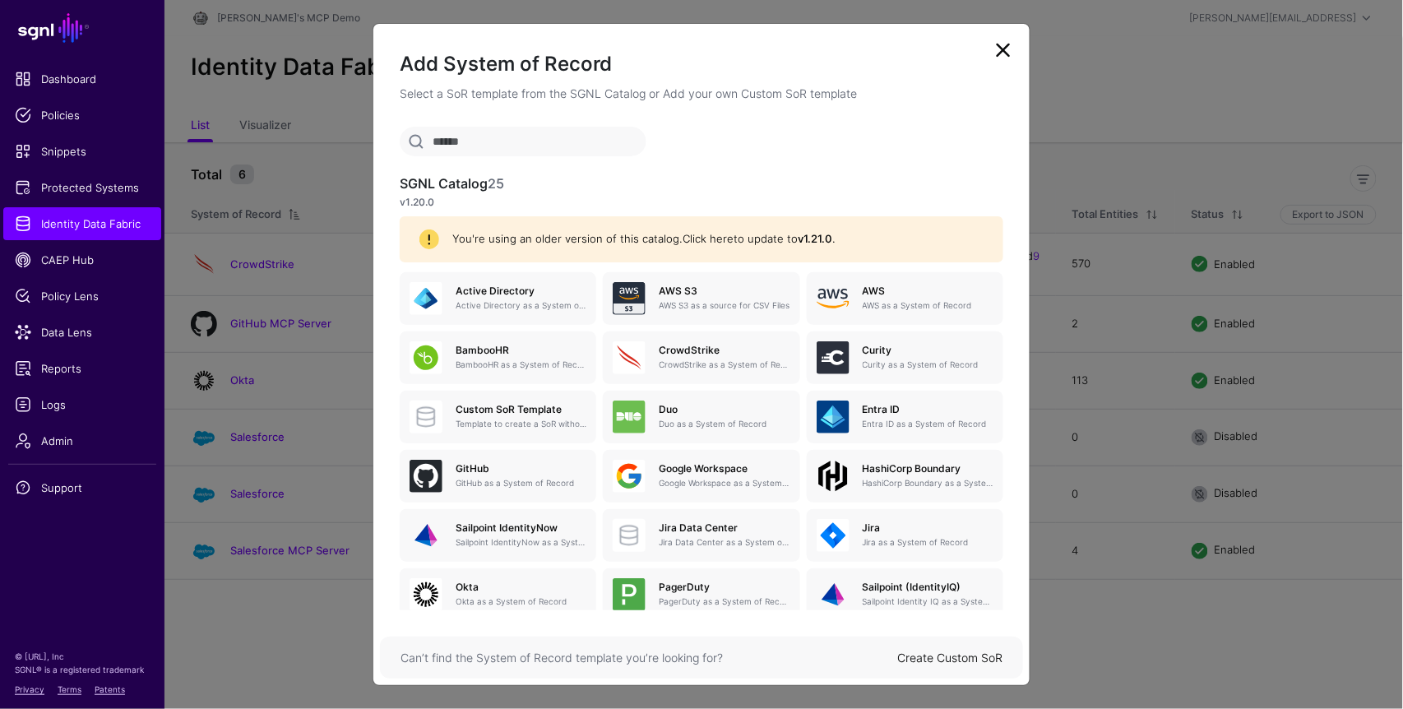
click at [711, 242] on link "Click here" at bounding box center [707, 238] width 51 height 13
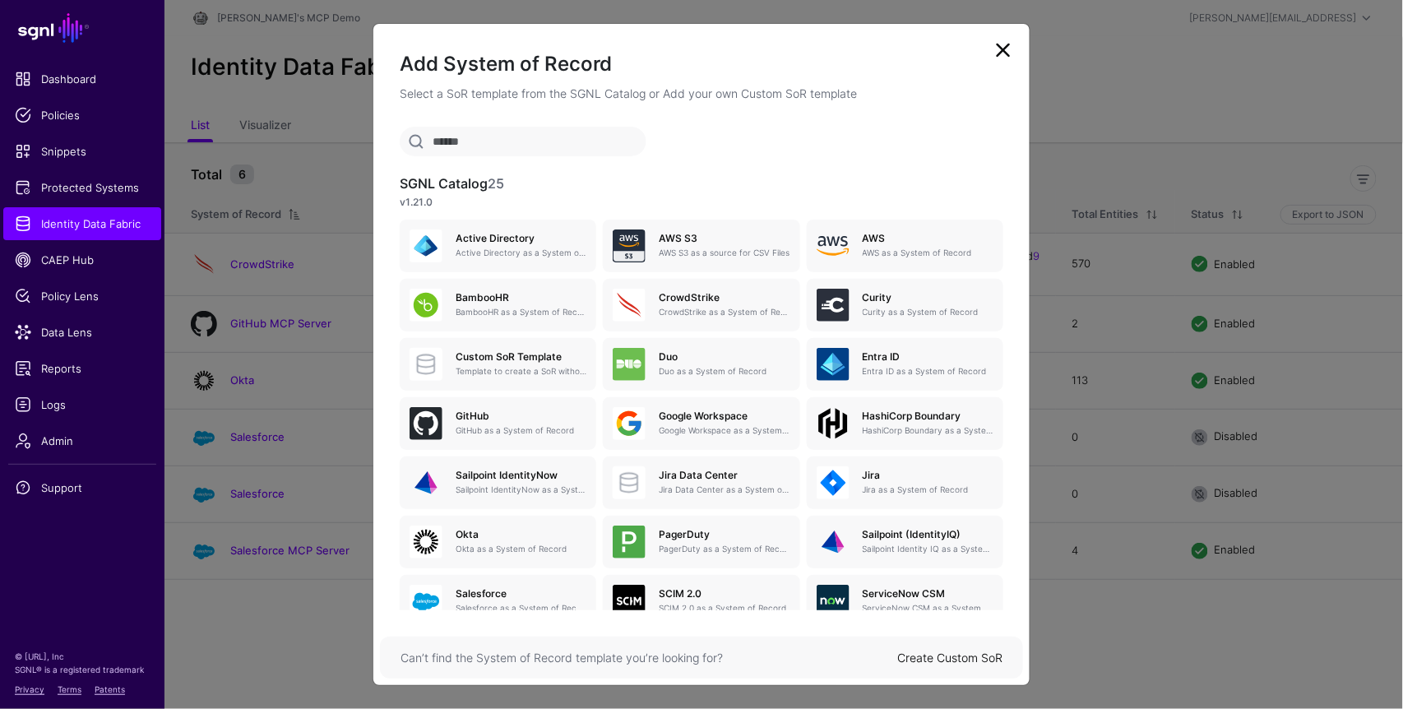
click at [507, 141] on input "text" at bounding box center [523, 142] width 247 height 30
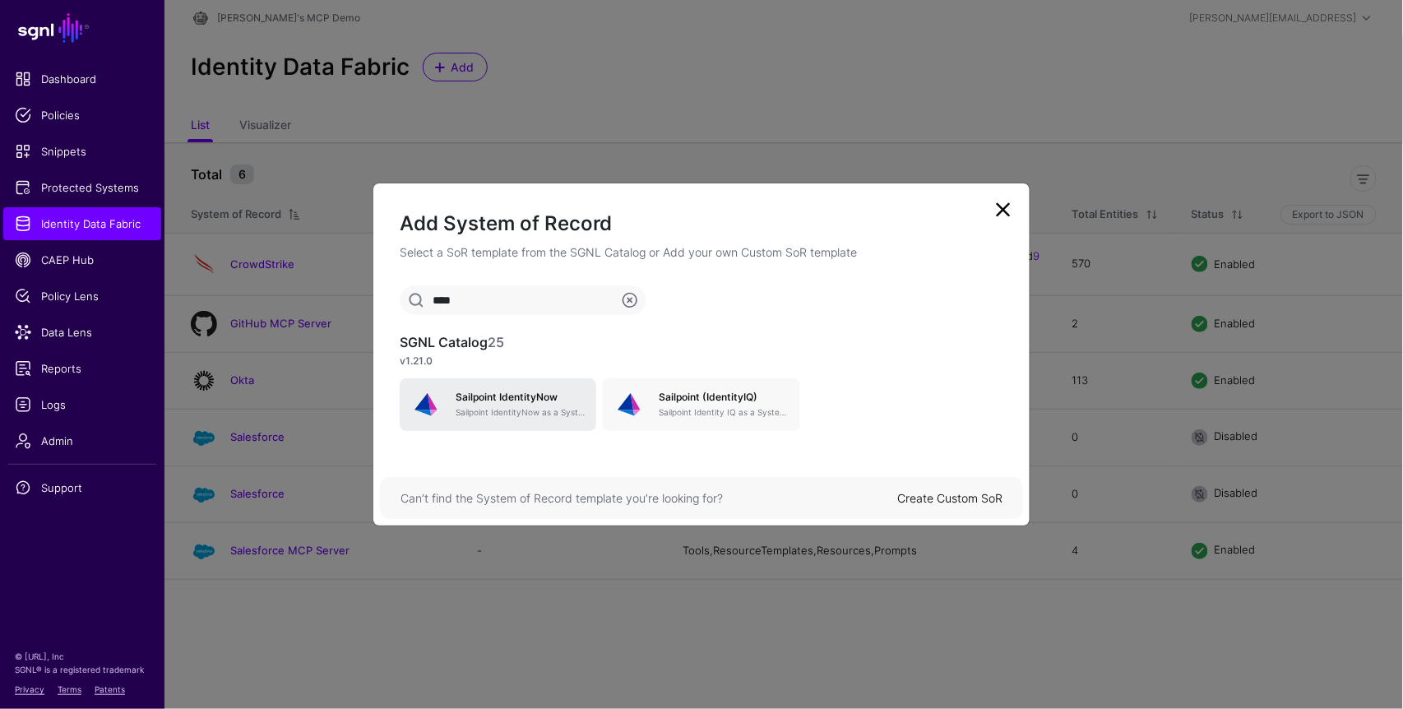
type input "****"
click at [524, 405] on div "Sailpoint IdentityNow Sailpoint IdentityNow as a System of Record" at bounding box center [514, 404] width 144 height 26
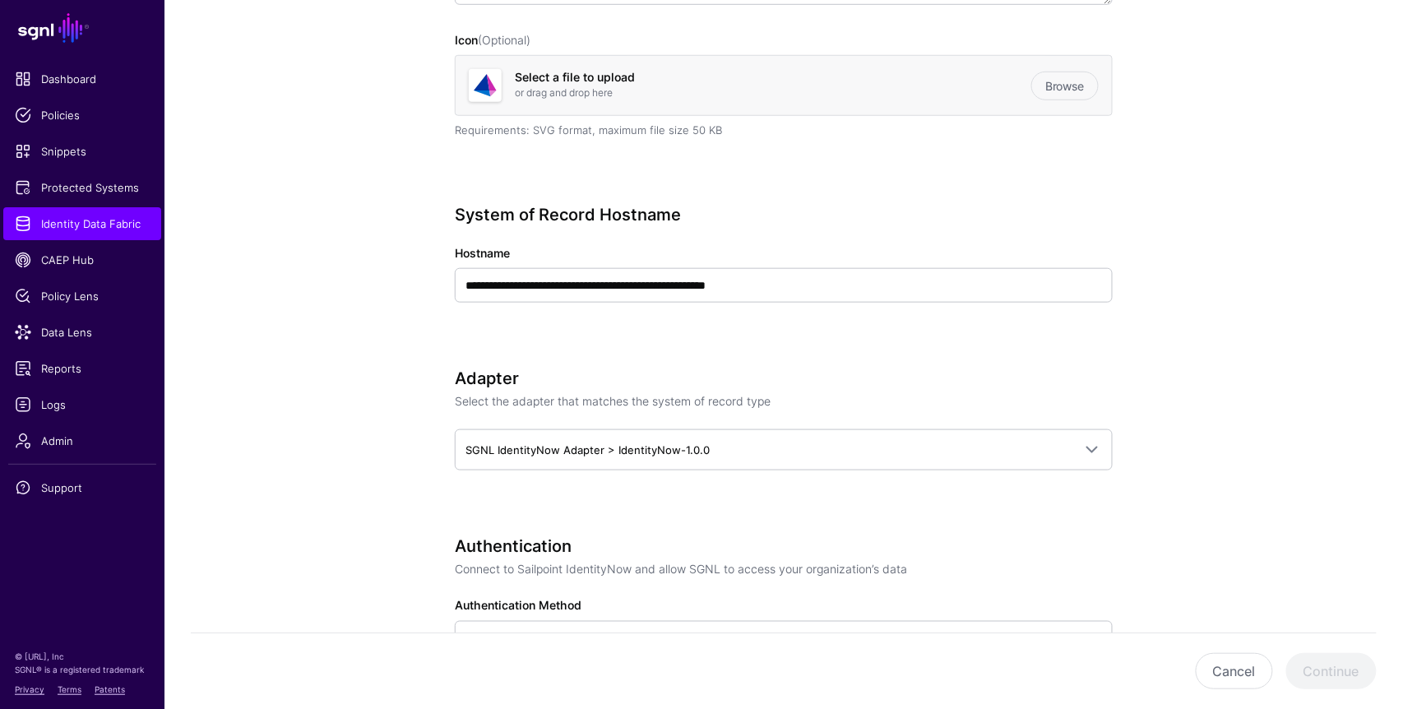
scroll to position [460, 0]
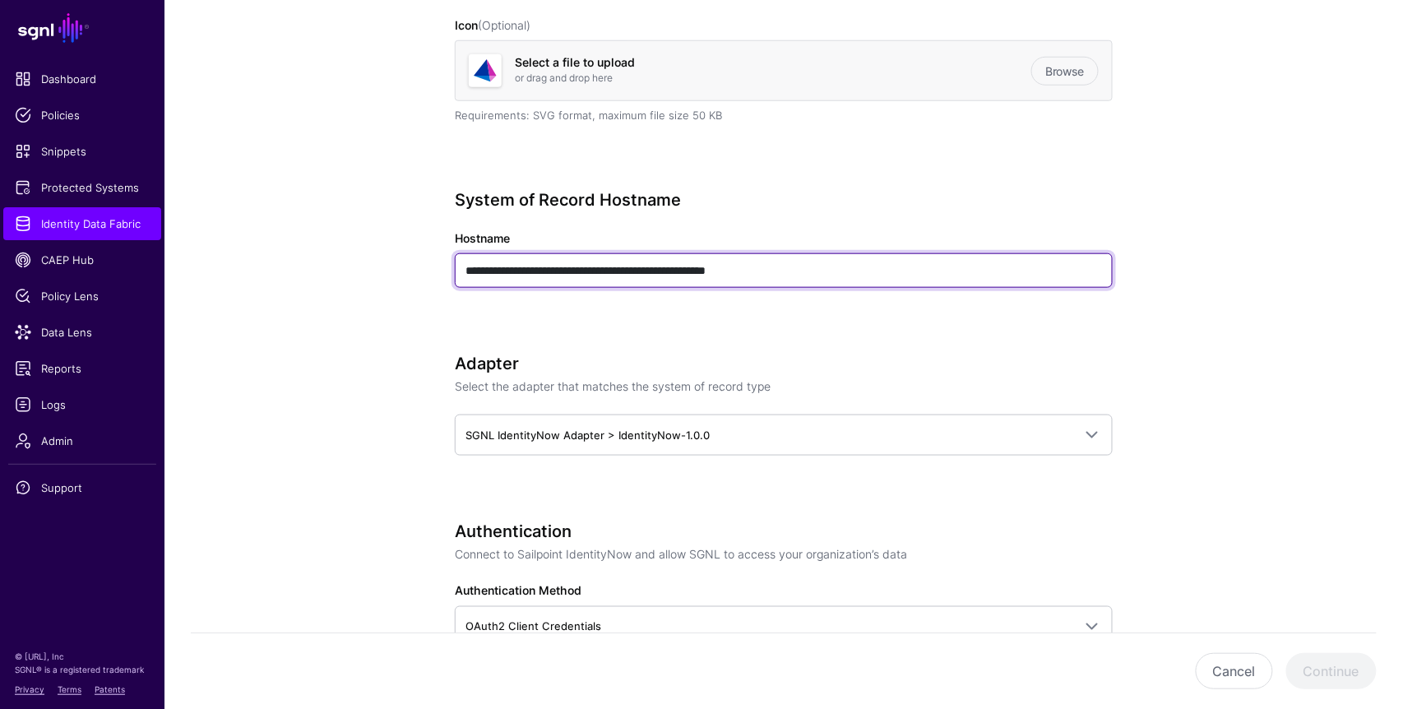
click at [647, 268] on input "**********" at bounding box center [784, 270] width 658 height 35
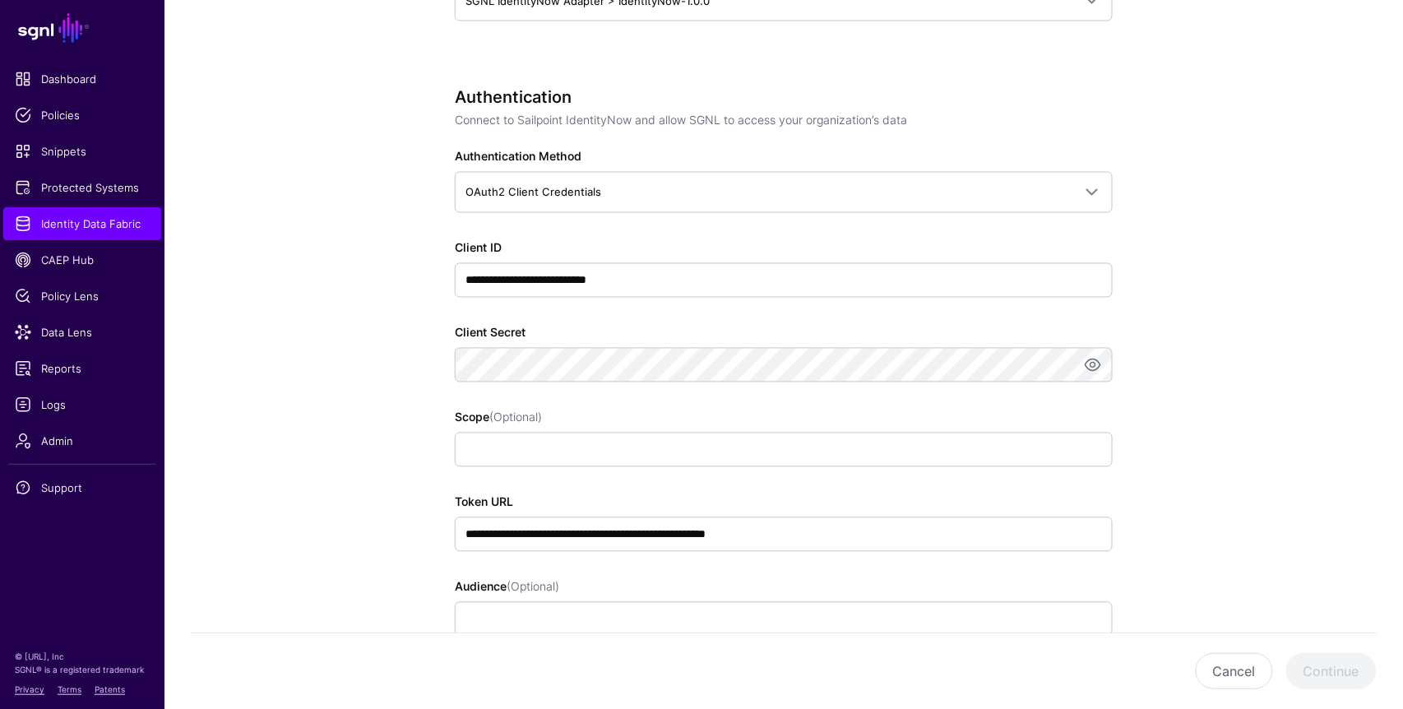
scroll to position [904, 0]
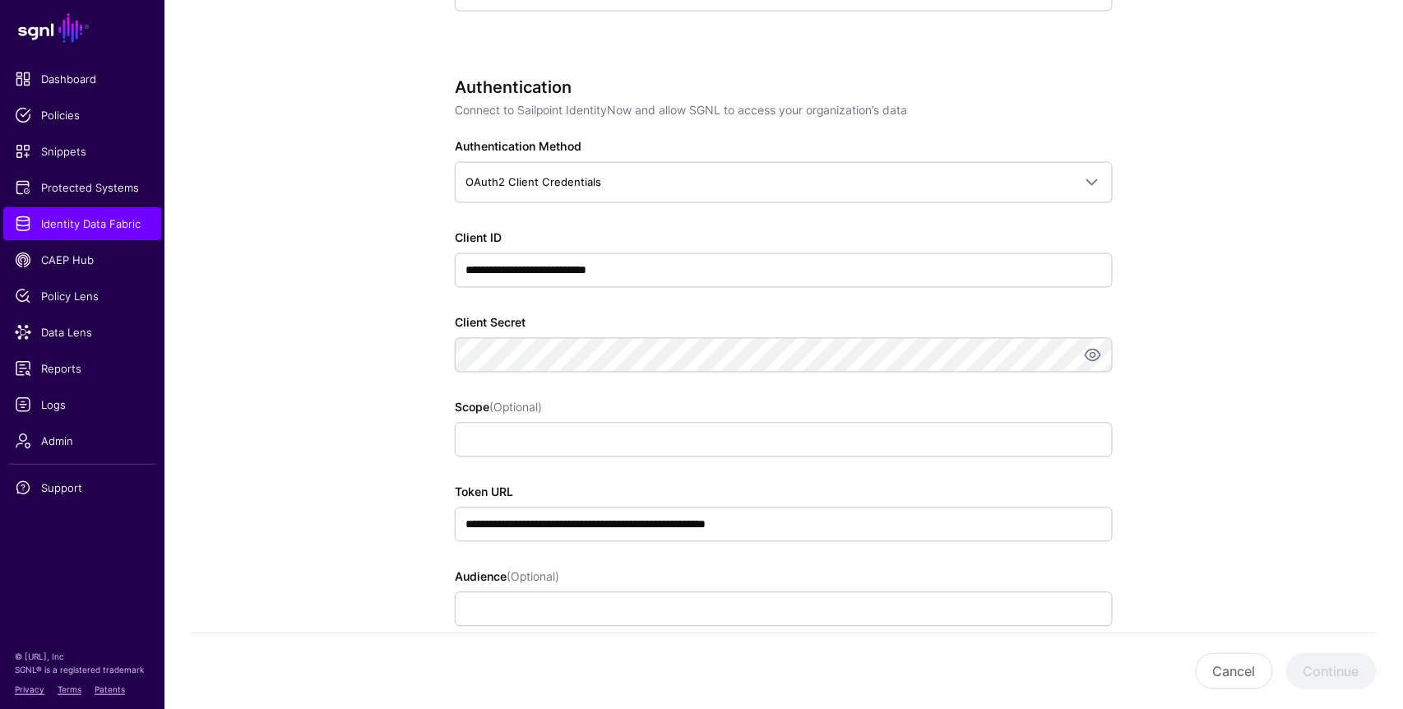
type input "**********"
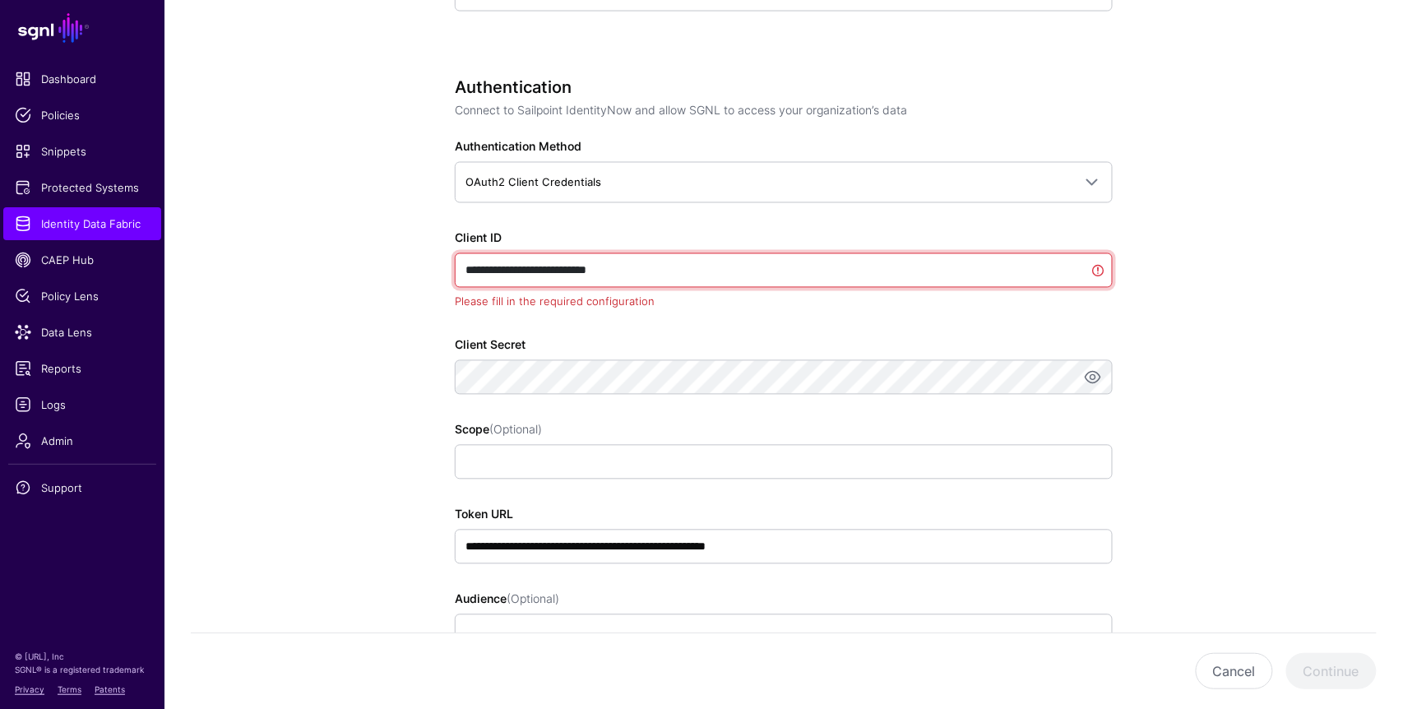
click at [635, 270] on input "**********" at bounding box center [784, 270] width 658 height 35
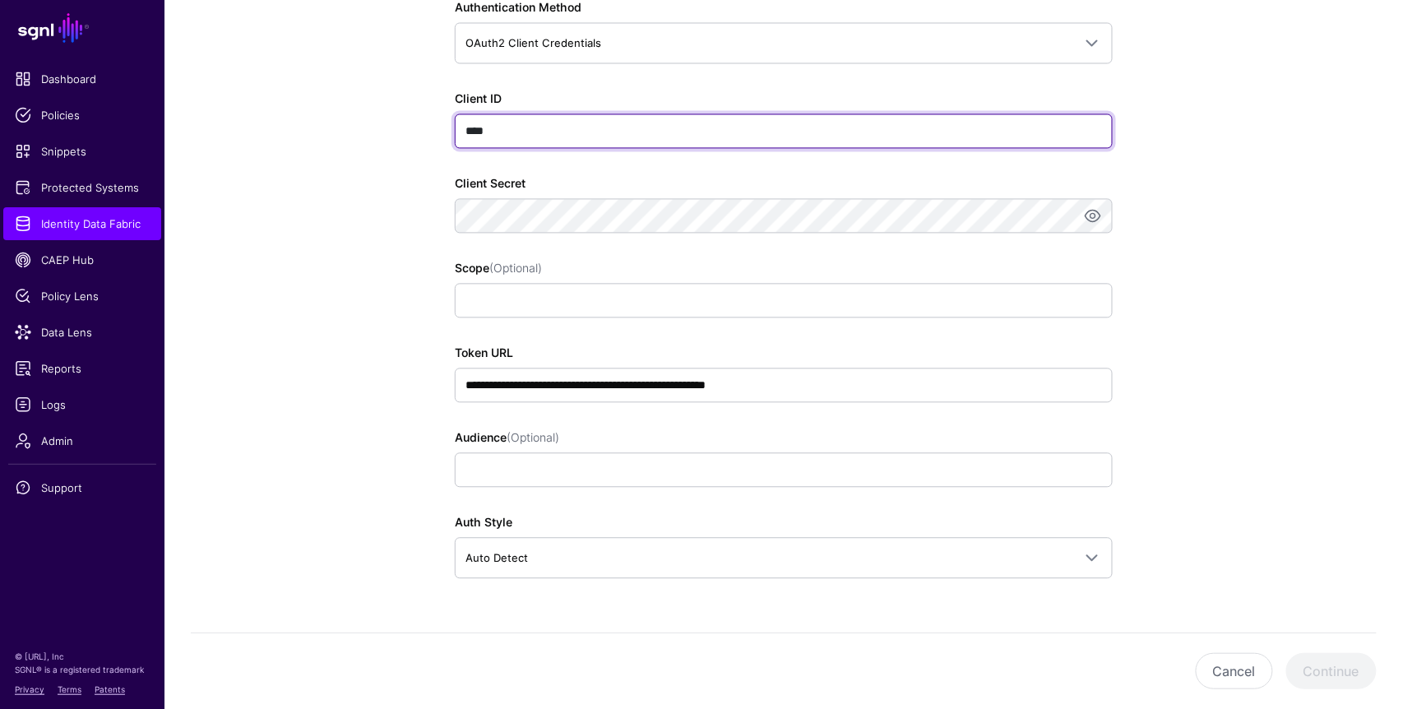
scroll to position [1136, 0]
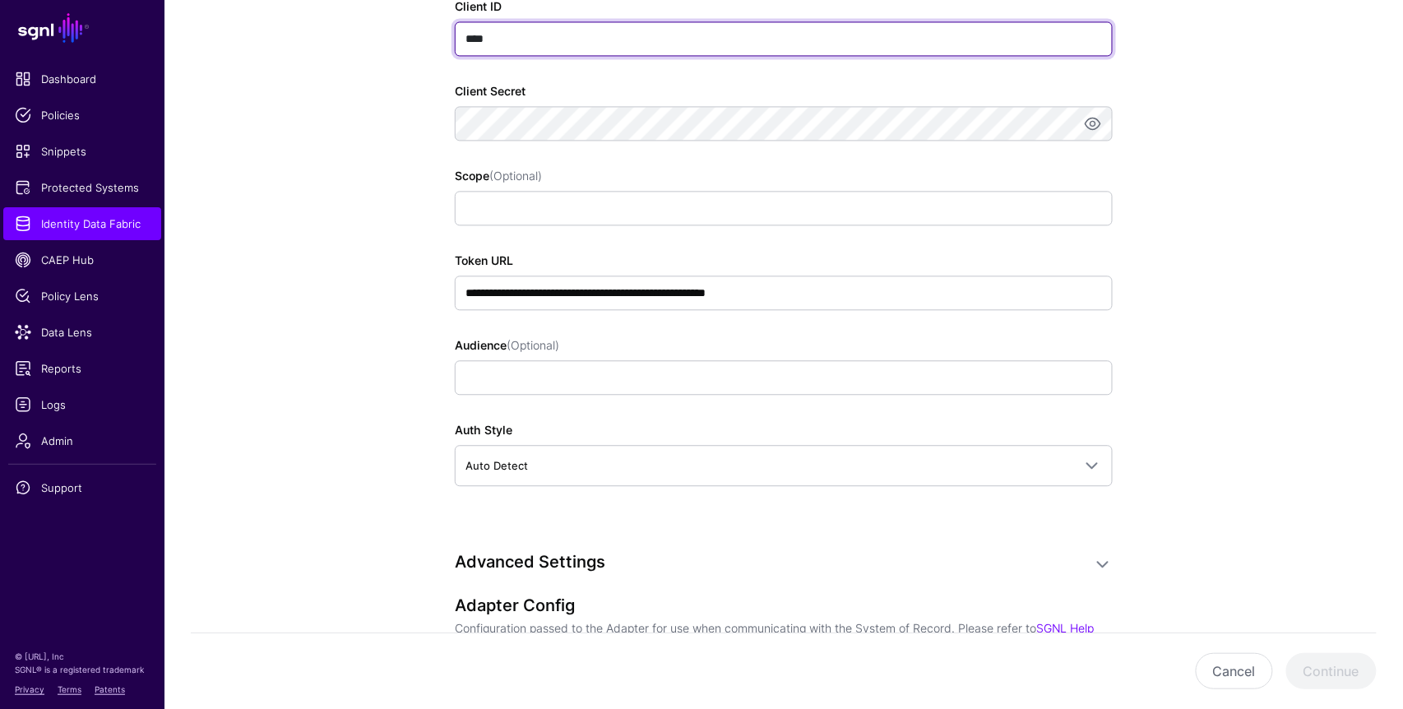
type input "****"
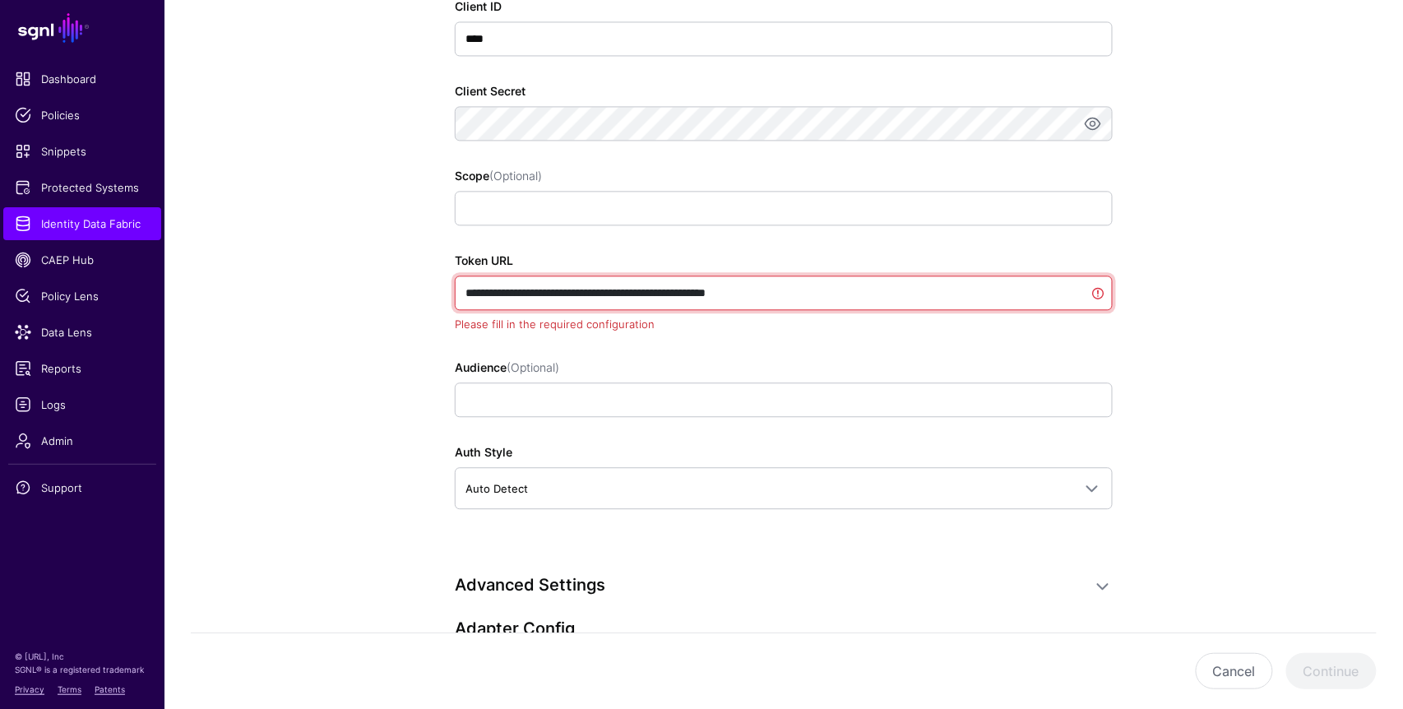
click at [562, 293] on input "**********" at bounding box center [784, 292] width 658 height 35
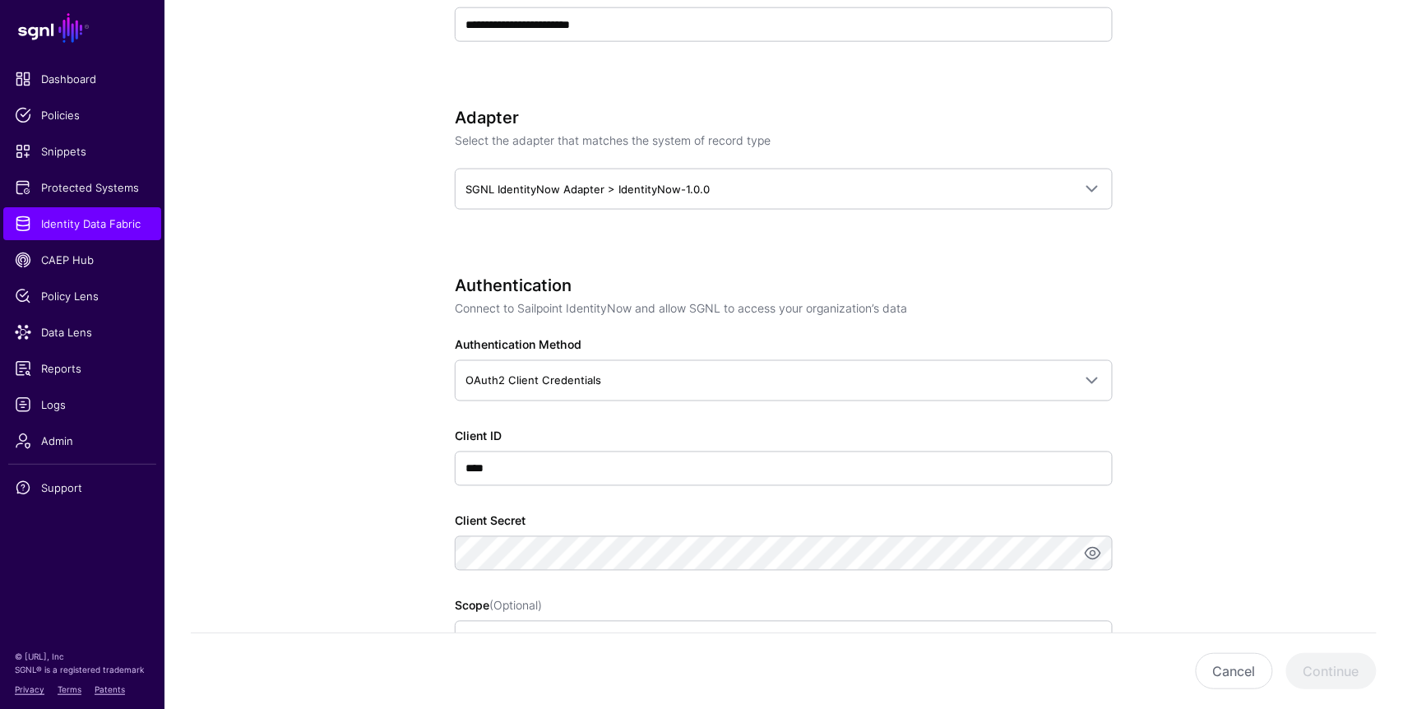
scroll to position [705, 0]
type input "**********"
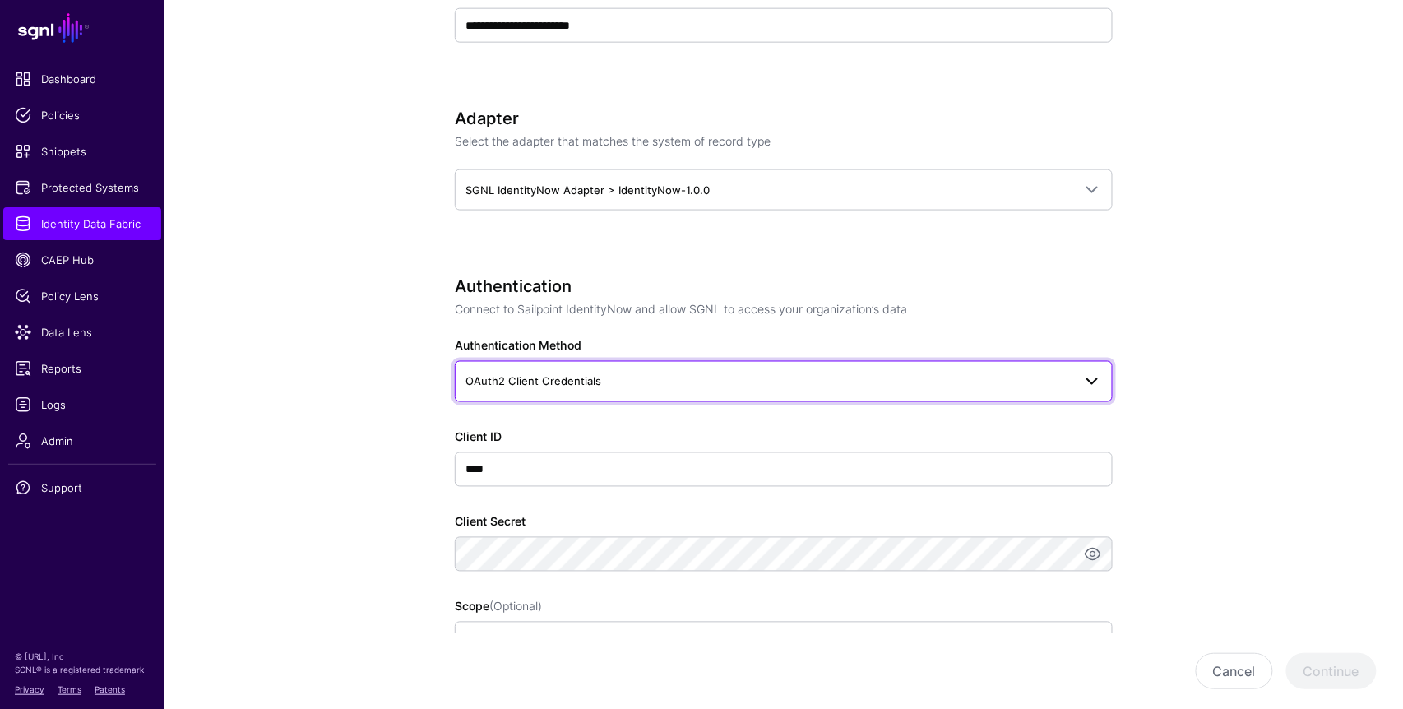
click at [770, 367] on link "OAuth2 Client Credentials" at bounding box center [784, 381] width 658 height 41
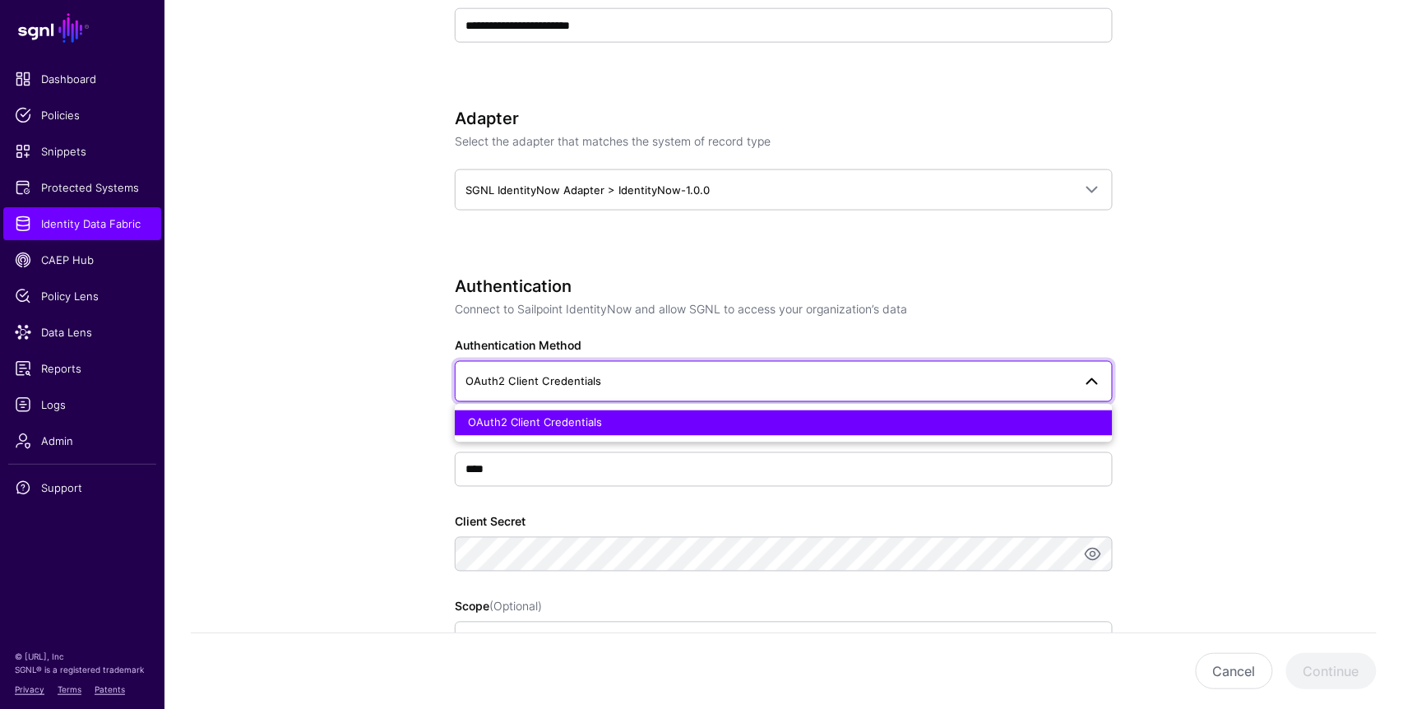
click at [295, 508] on app-datasources-details-form "**********" at bounding box center [783, 643] width 1238 height 2440
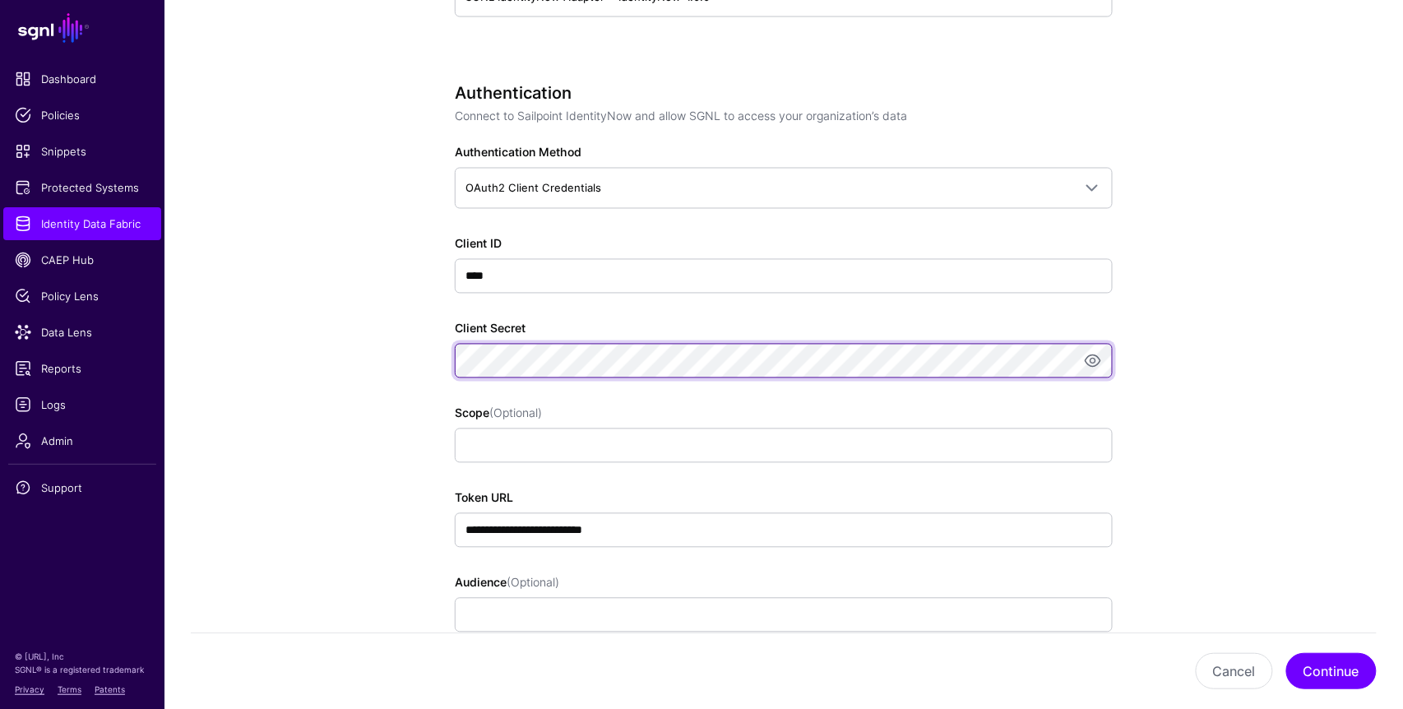
scroll to position [909, 0]
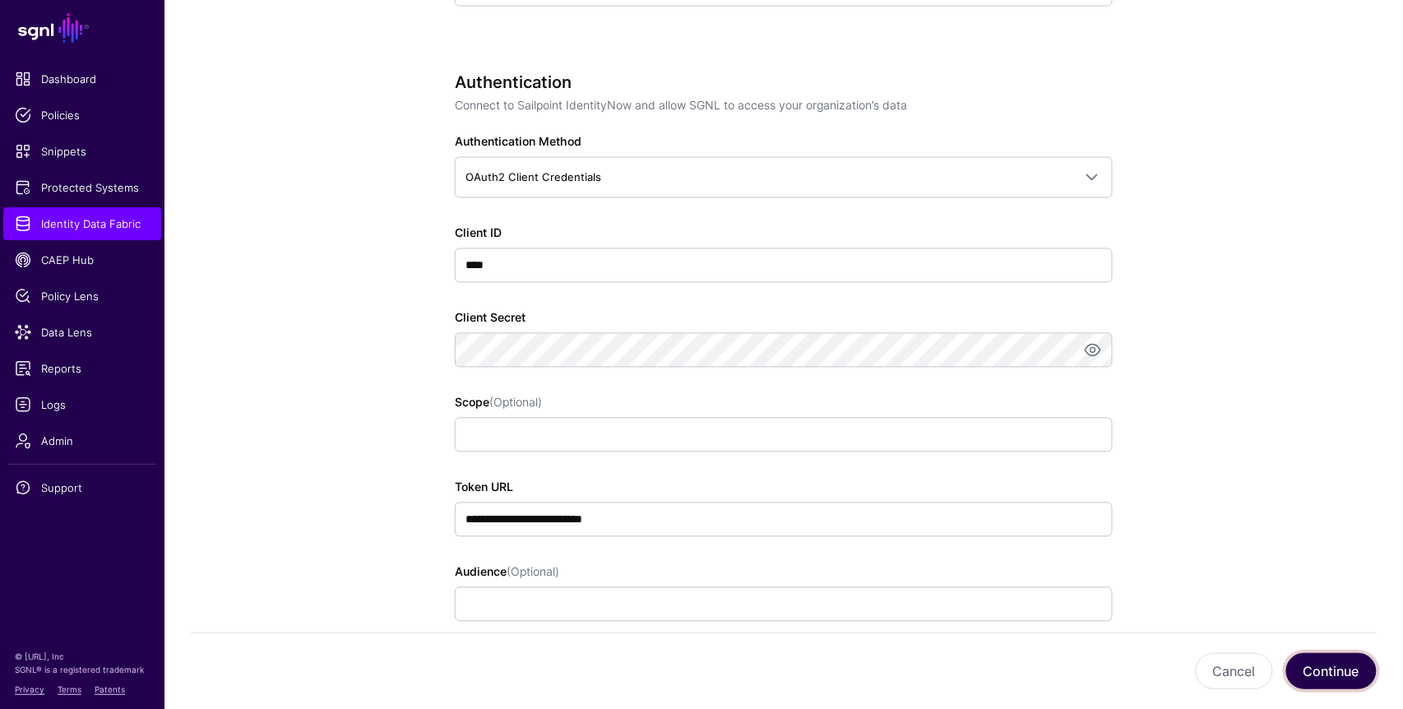
click at [1207, 657] on button "Continue" at bounding box center [1331, 671] width 90 height 36
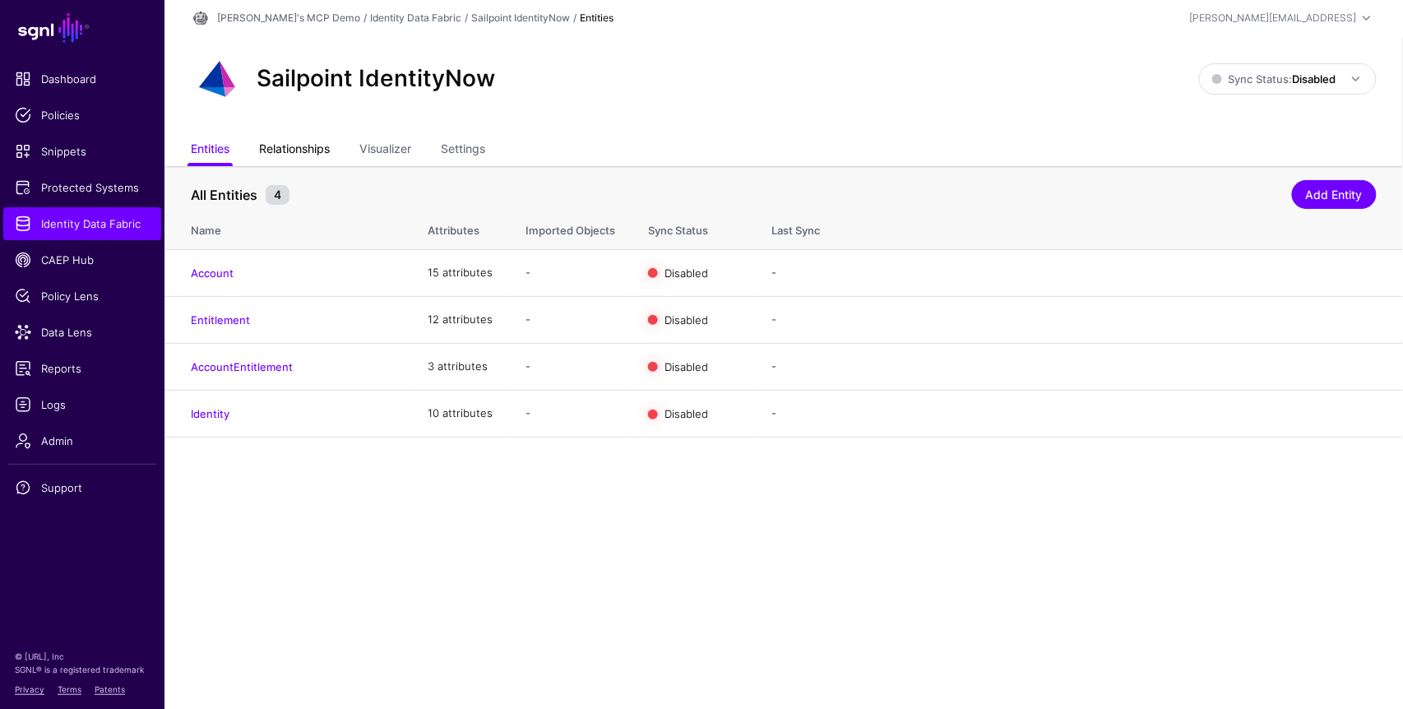
click at [291, 162] on link "Relationships" at bounding box center [294, 150] width 71 height 31
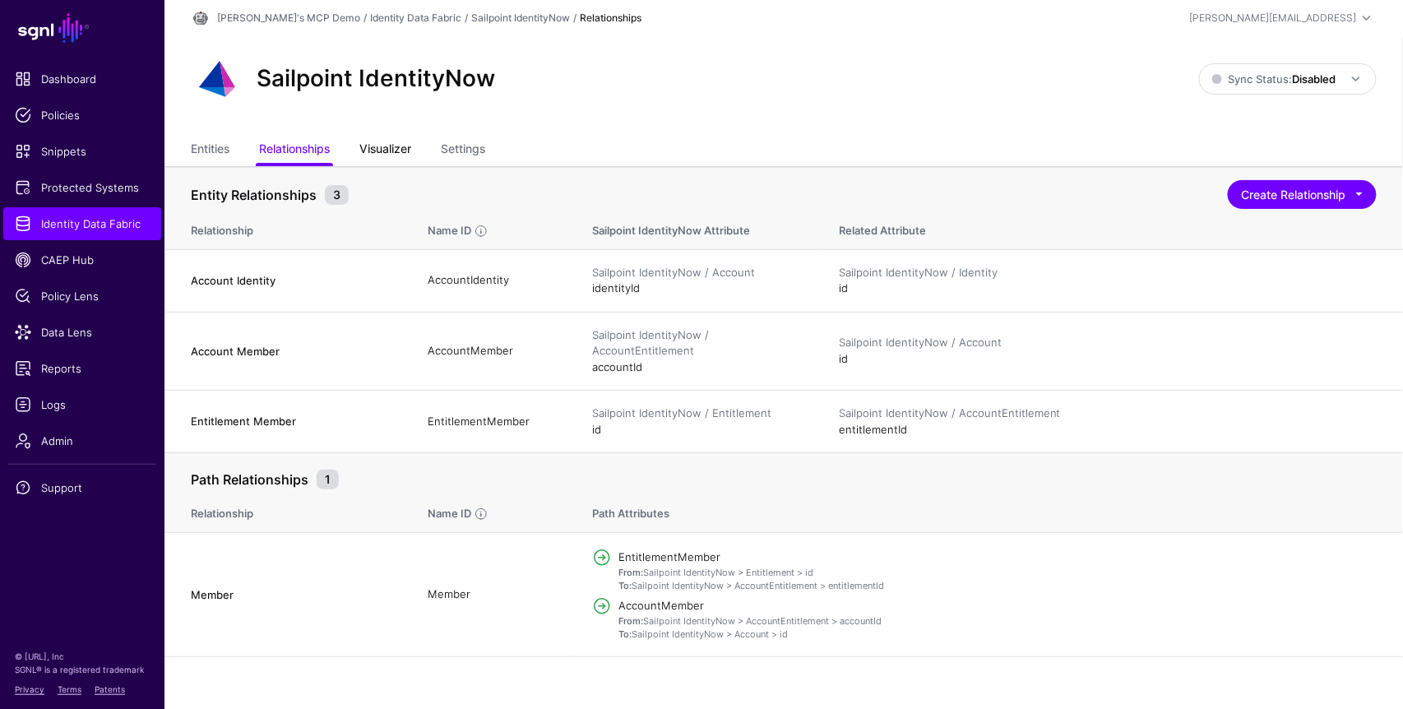
click at [401, 140] on link "Visualizer" at bounding box center [385, 150] width 52 height 31
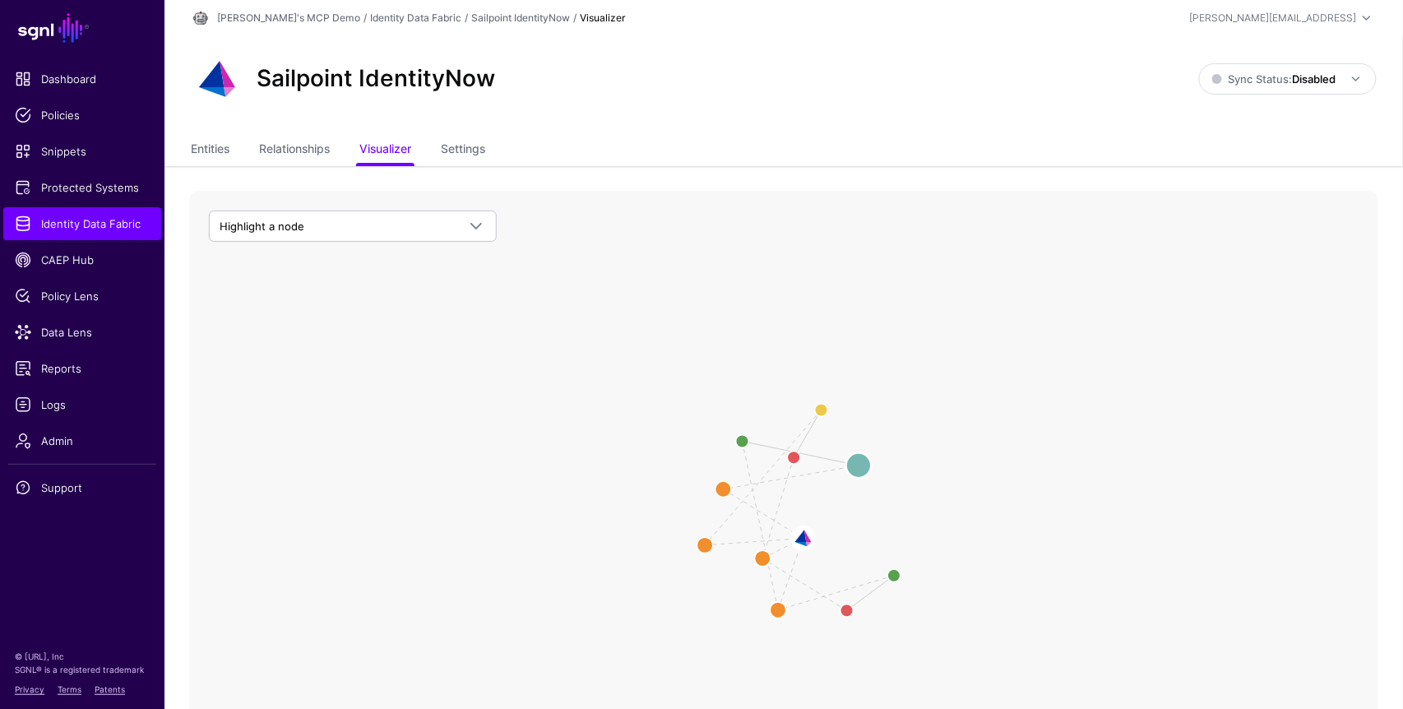
click at [864, 461] on circle at bounding box center [858, 465] width 25 height 25
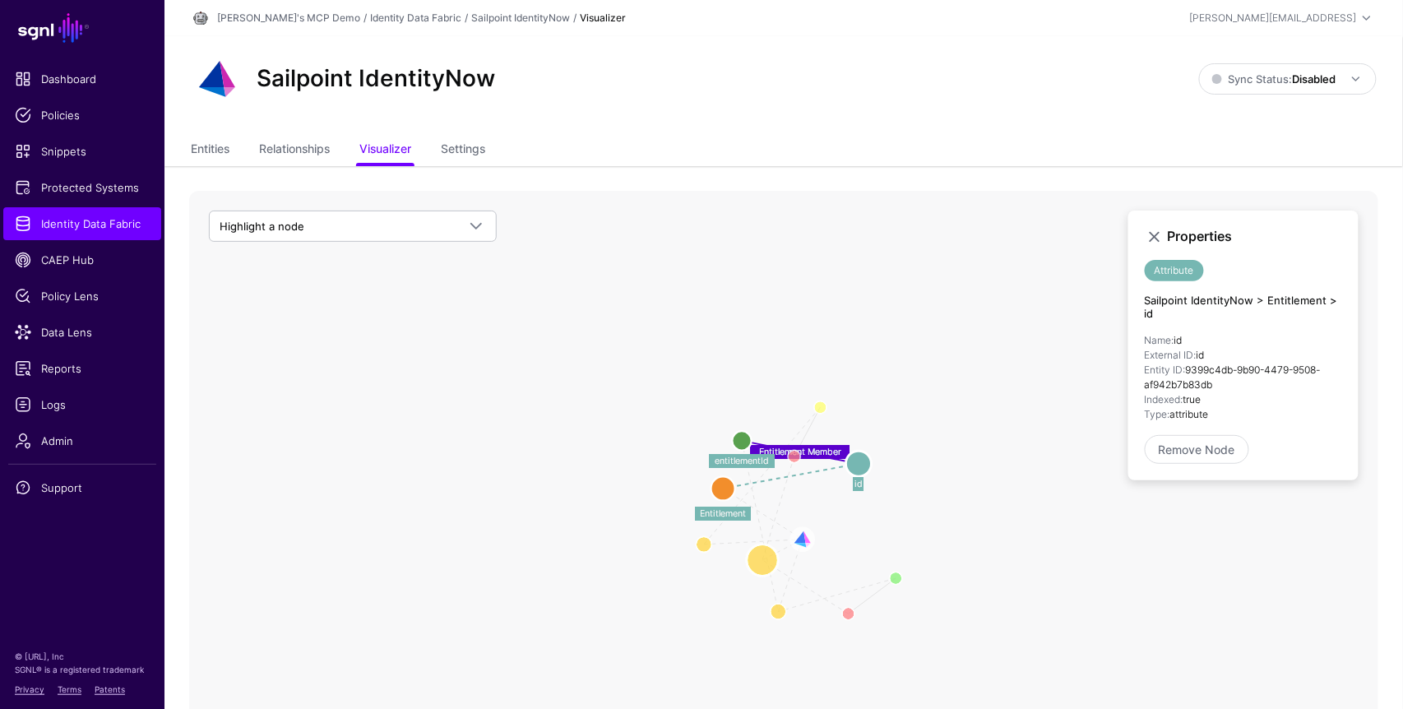
click at [765, 562] on circle at bounding box center [762, 560] width 32 height 32
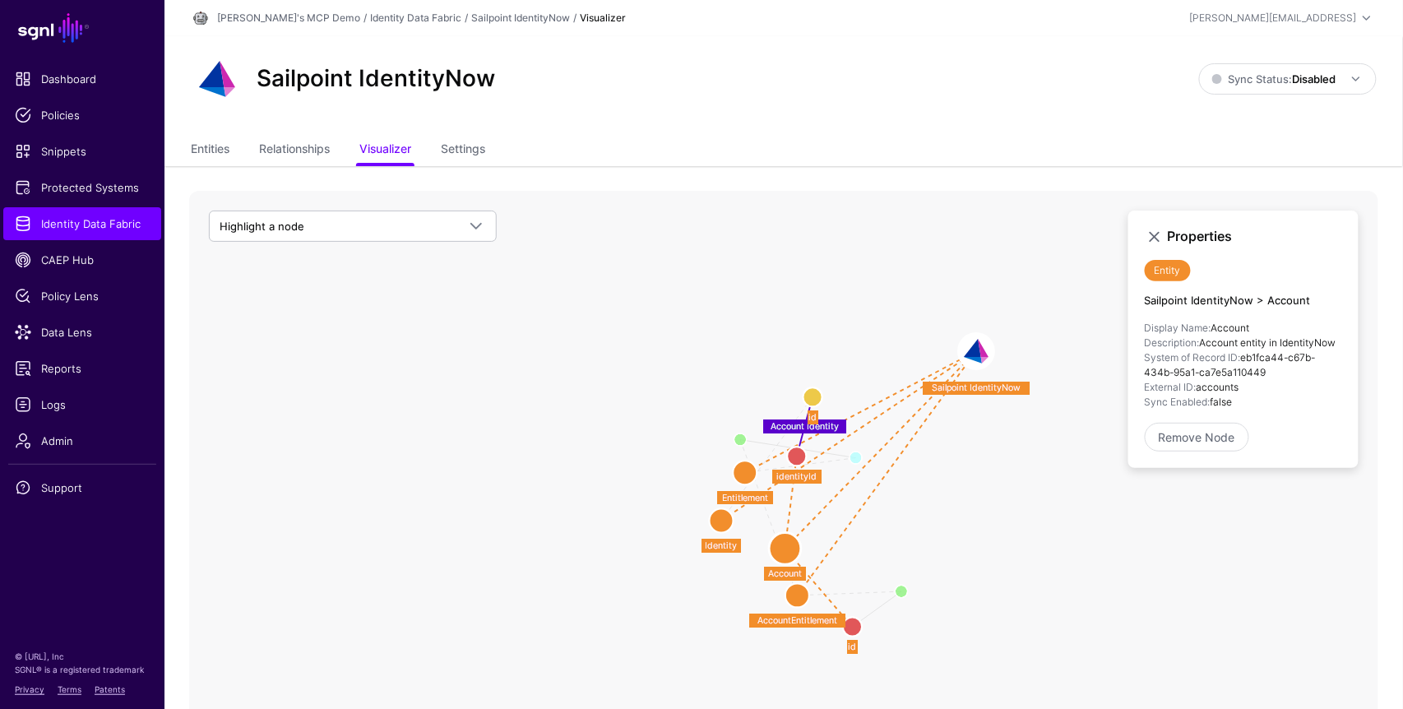
drag, startPoint x: 799, startPoint y: 541, endPoint x: 977, endPoint y: 355, distance: 257.0
click at [977, 355] on image at bounding box center [977, 351] width 36 height 36
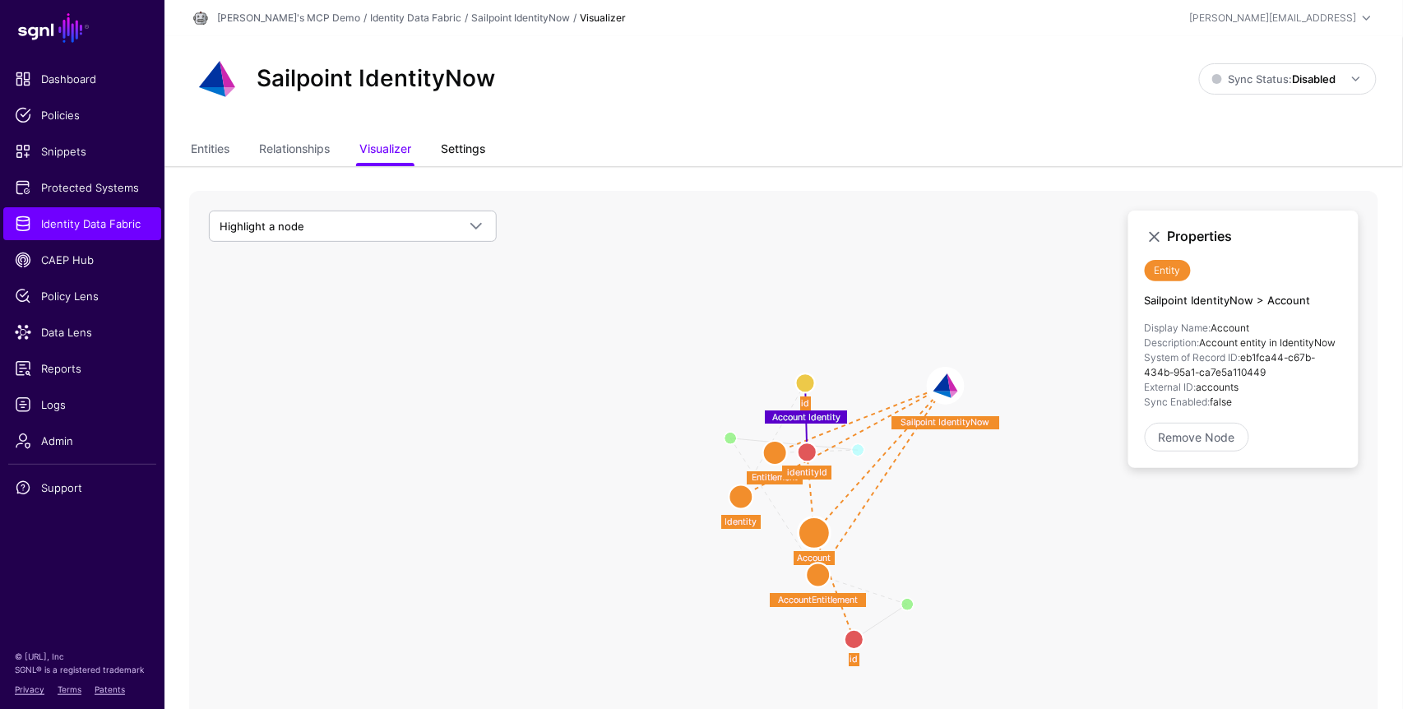
click at [463, 146] on link "Settings" at bounding box center [463, 150] width 44 height 31
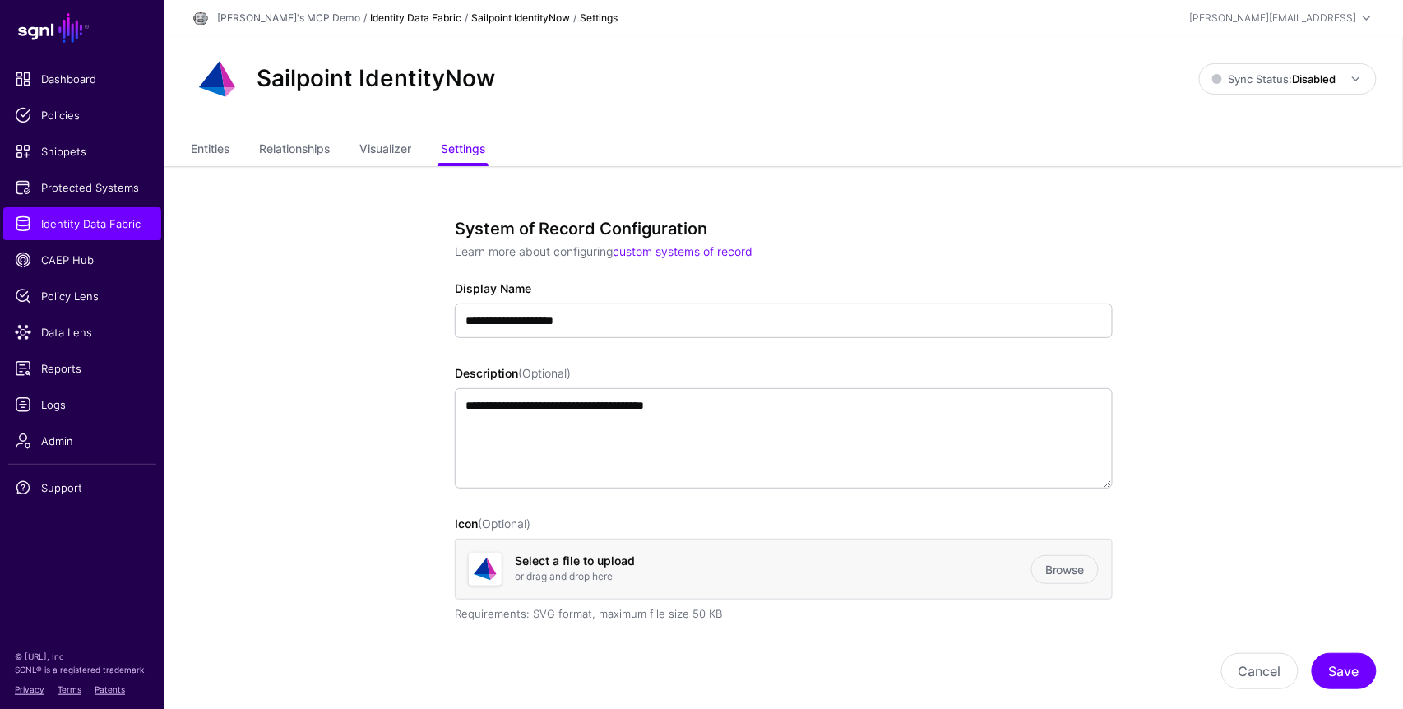
click at [370, 19] on link "Identity Data Fabric" at bounding box center [415, 18] width 91 height 12
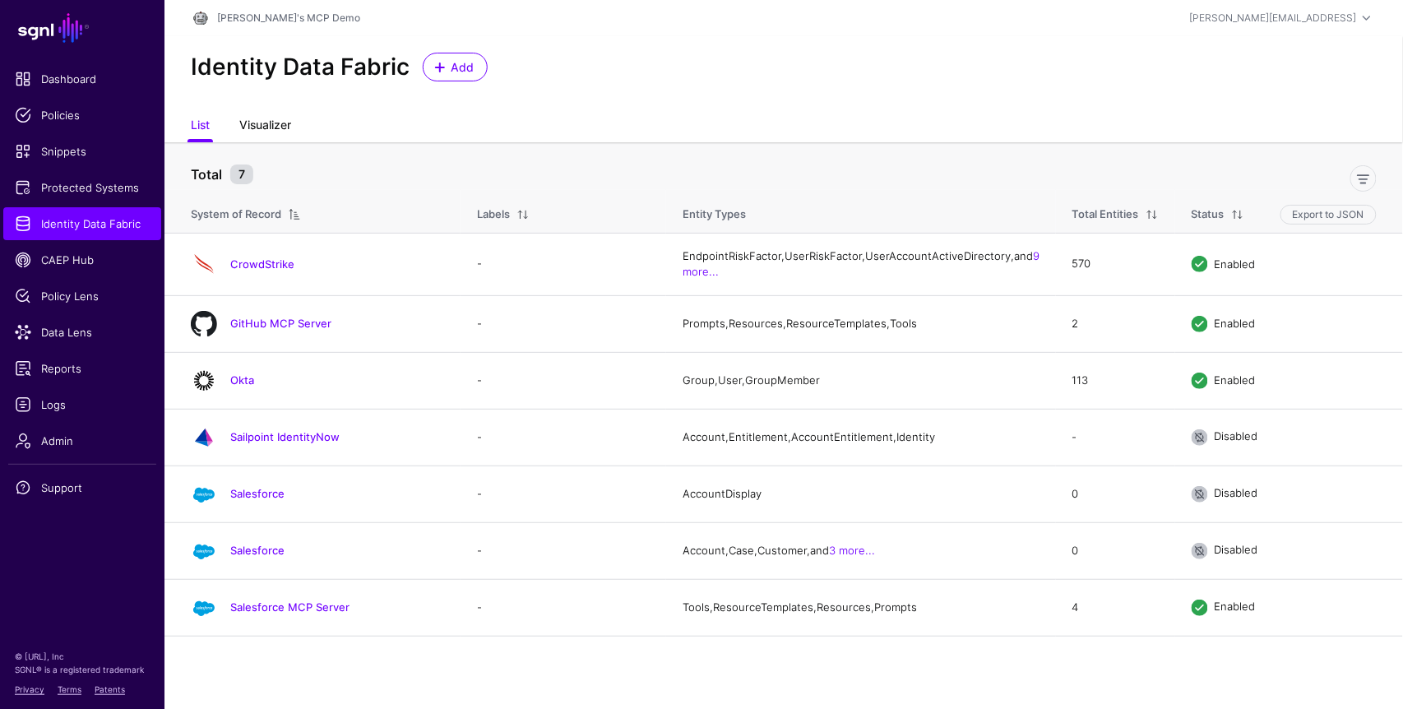
click at [271, 126] on link "Visualizer" at bounding box center [265, 126] width 52 height 31
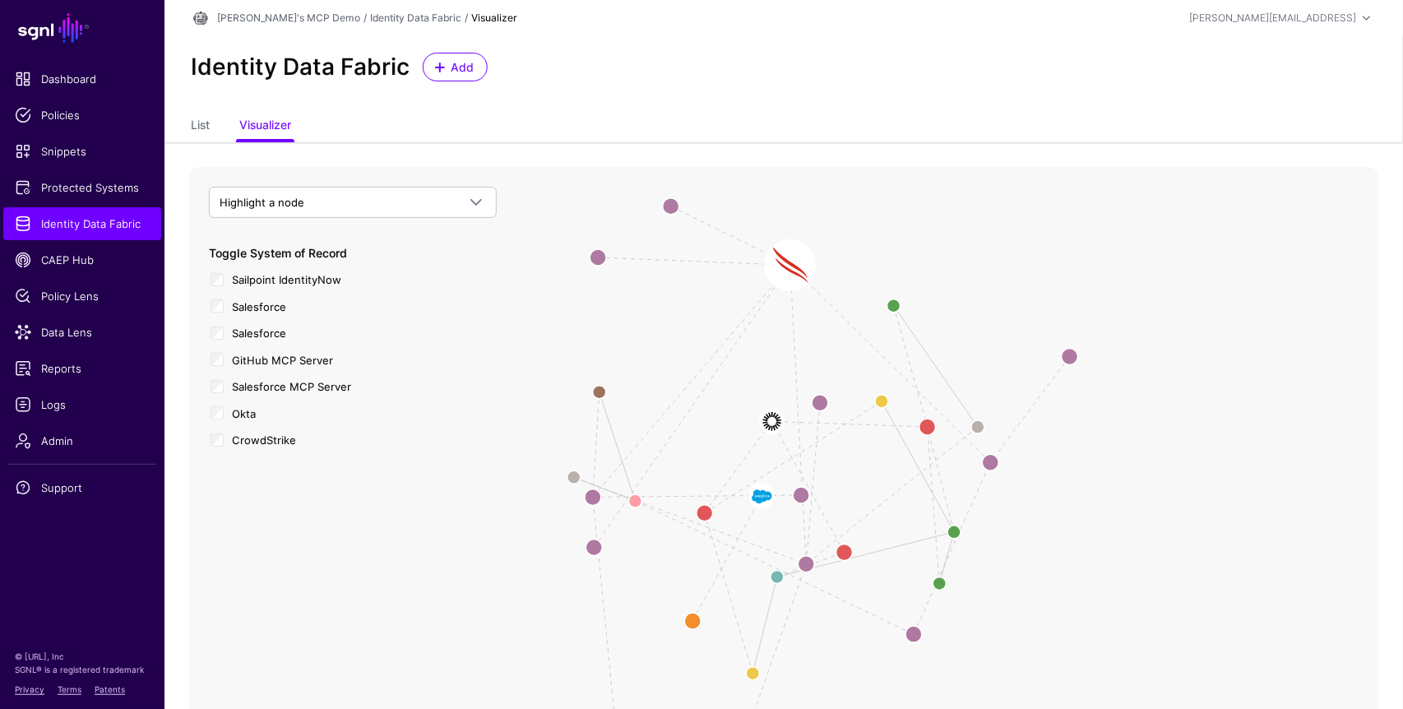
drag, startPoint x: 686, startPoint y: 464, endPoint x: 789, endPoint y: 266, distance: 222.8
click at [789, 266] on image at bounding box center [789, 264] width 49 height 49
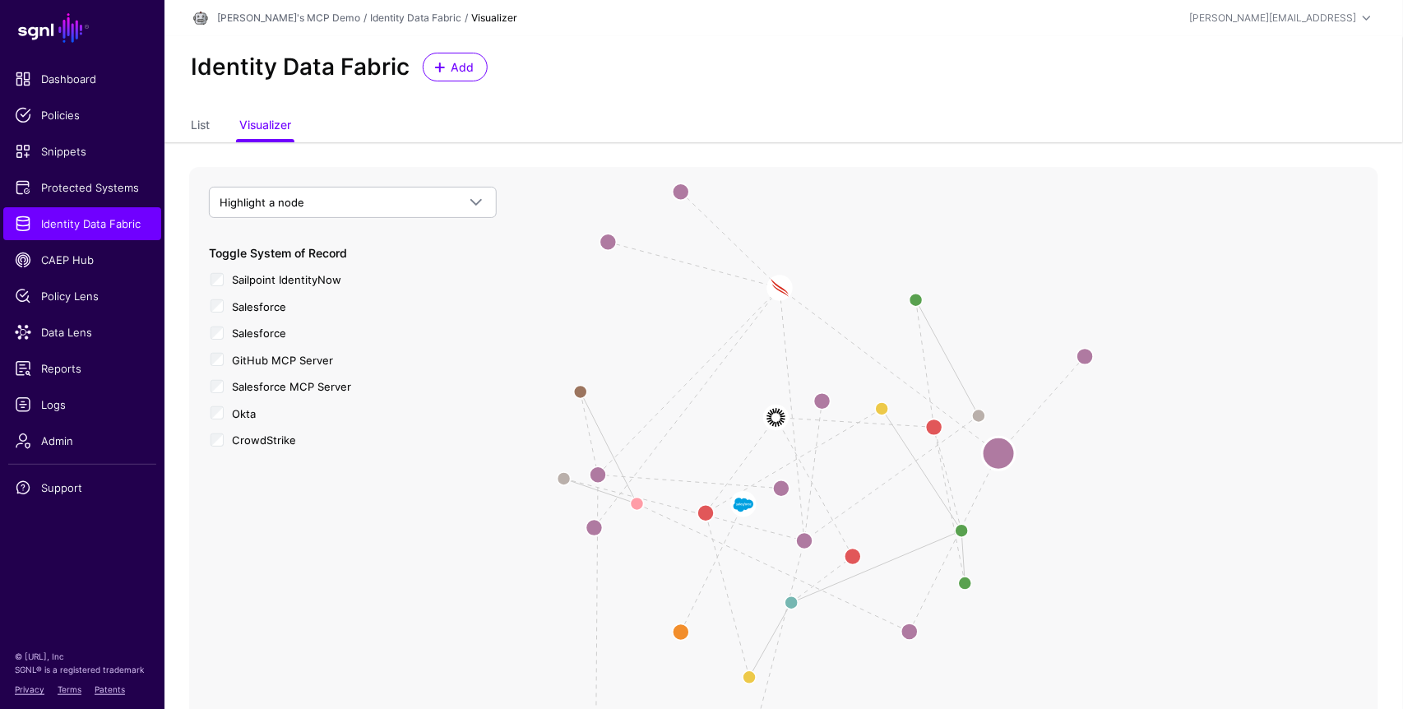
click at [995, 450] on circle at bounding box center [998, 453] width 33 height 33
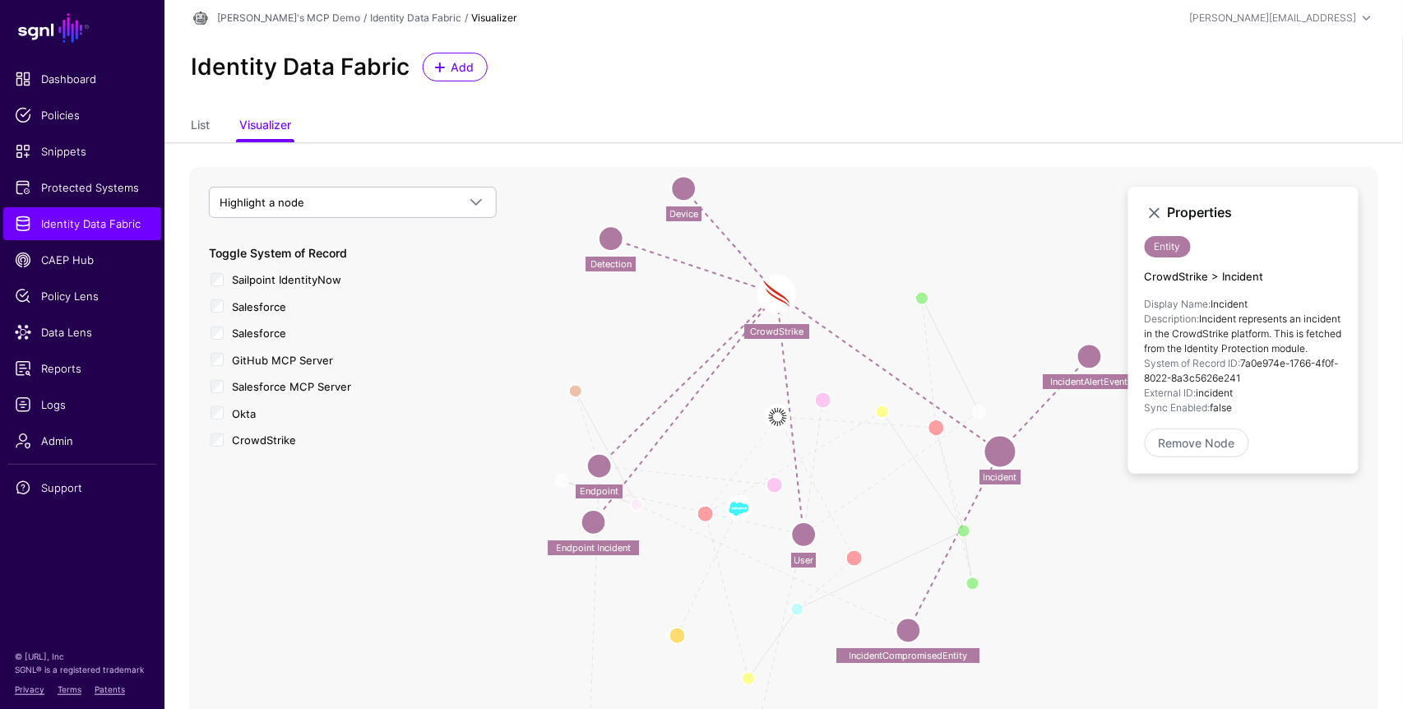
click at [808, 532] on circle at bounding box center [804, 534] width 25 height 25
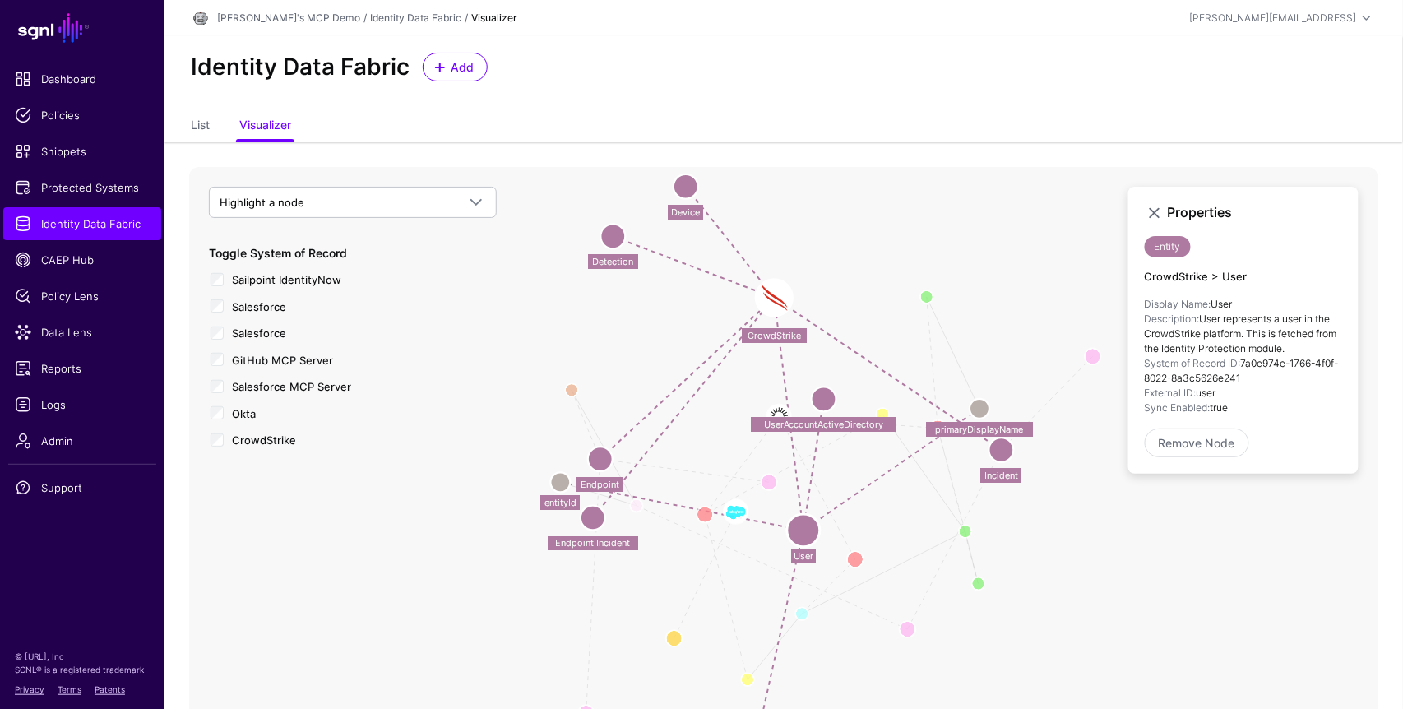
click at [978, 407] on circle at bounding box center [979, 409] width 20 height 20
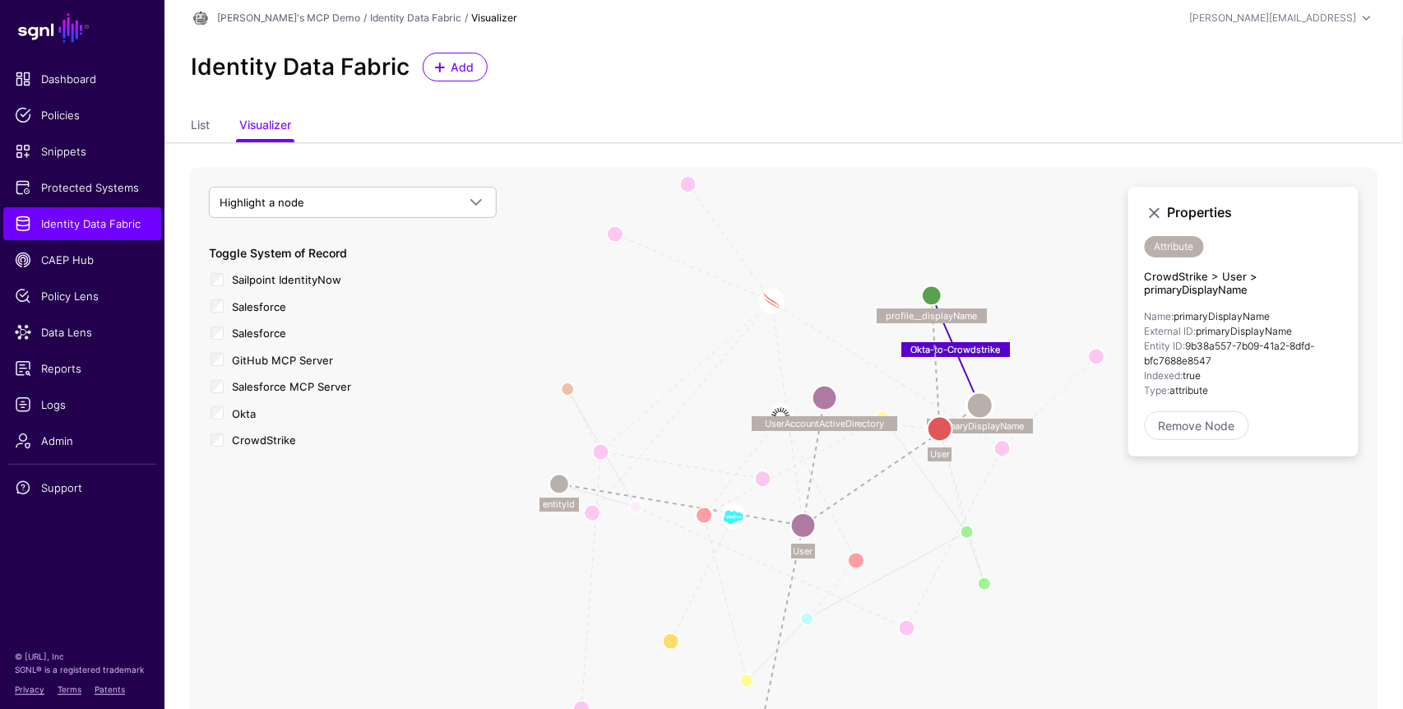
click at [943, 431] on circle at bounding box center [939, 429] width 25 height 25
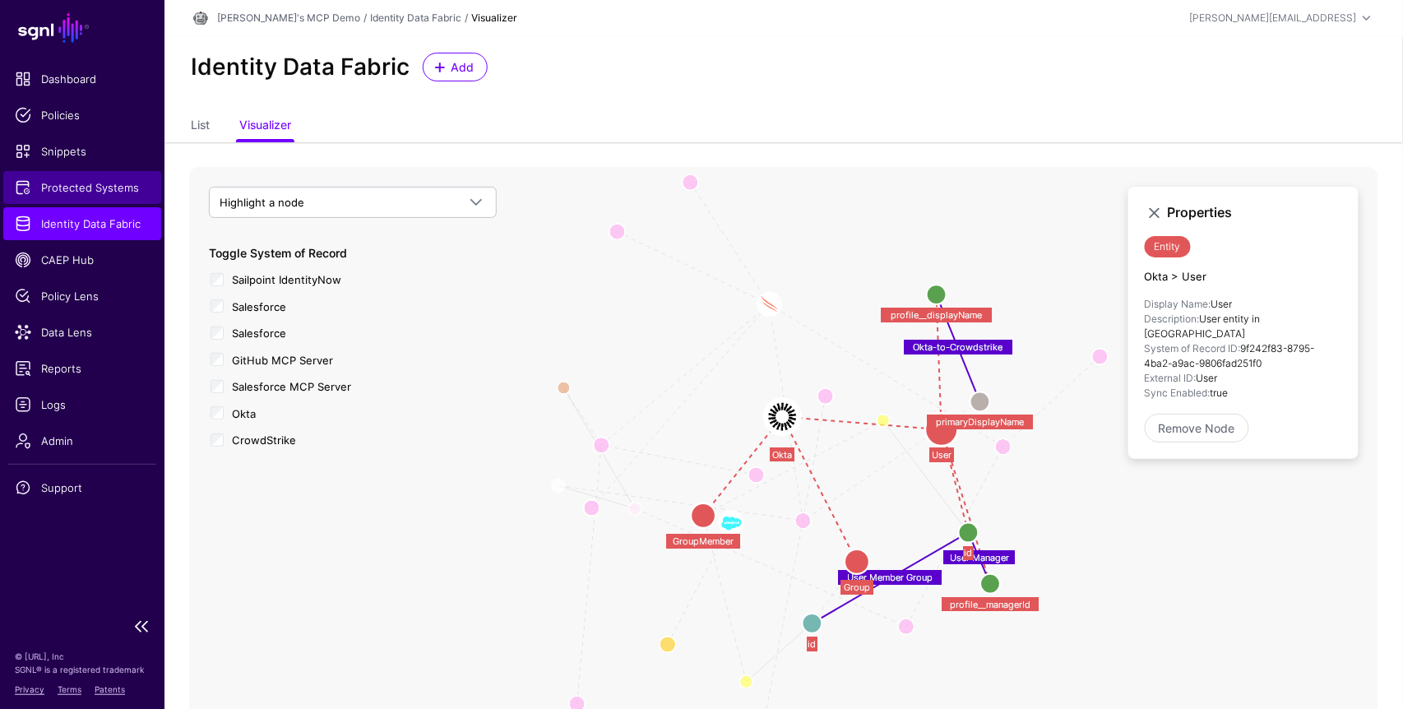
click at [96, 195] on span "Protected Systems" at bounding box center [82, 187] width 135 height 16
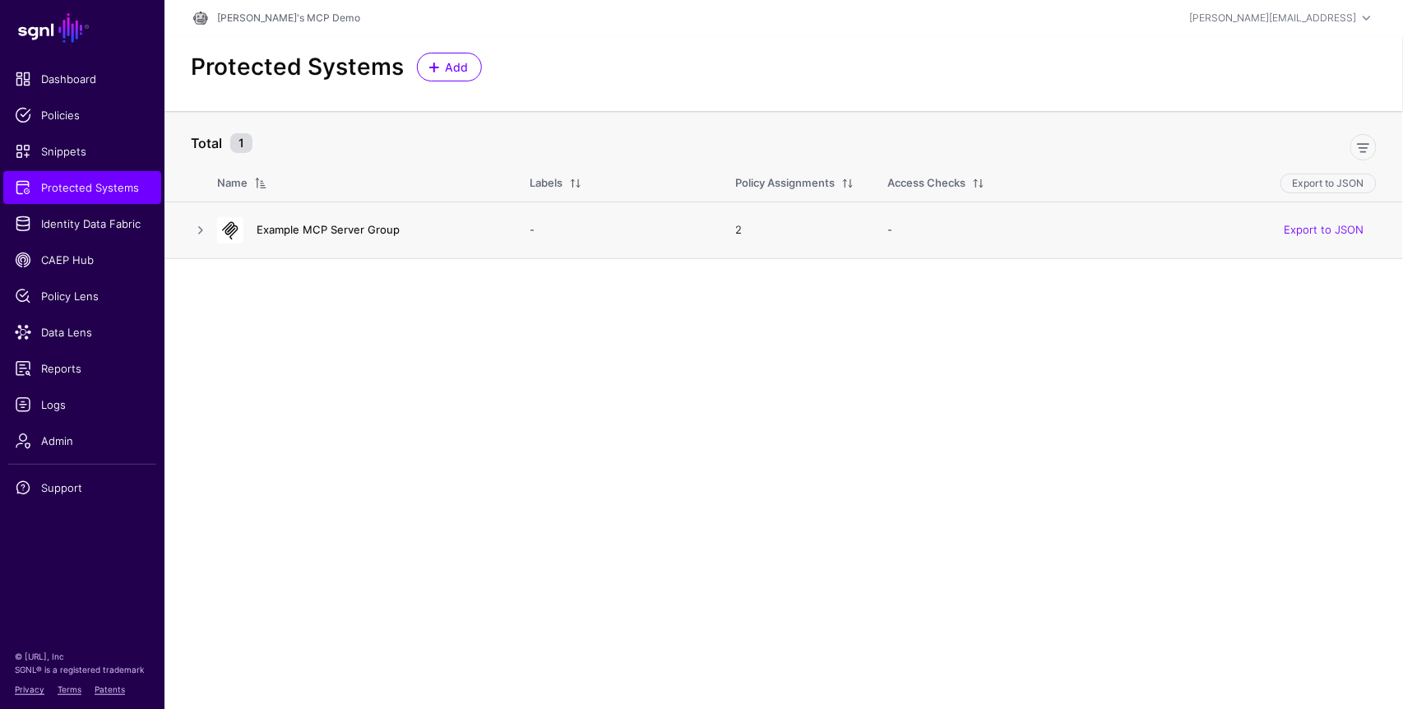
click at [312, 235] on link "Example MCP Server Group" at bounding box center [328, 229] width 143 height 13
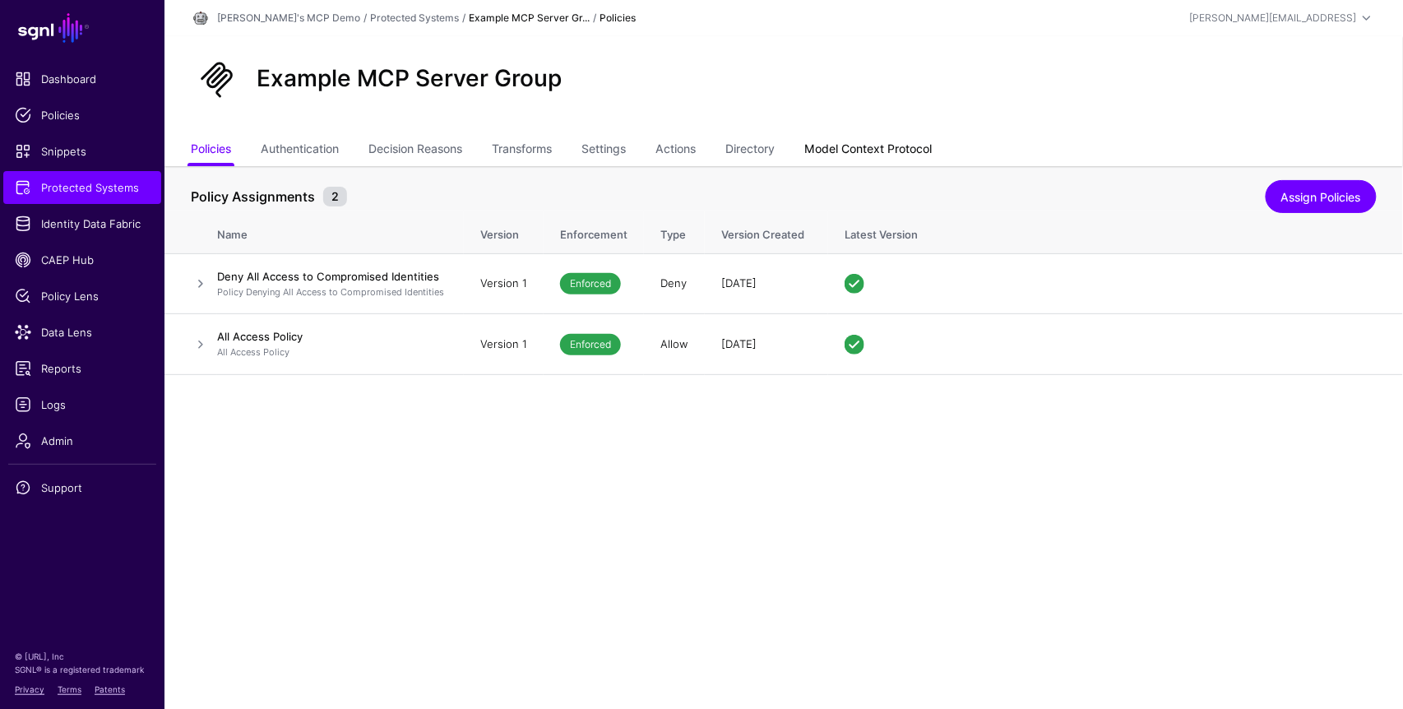
click at [889, 151] on link "Model Context Protocol" at bounding box center [867, 150] width 127 height 31
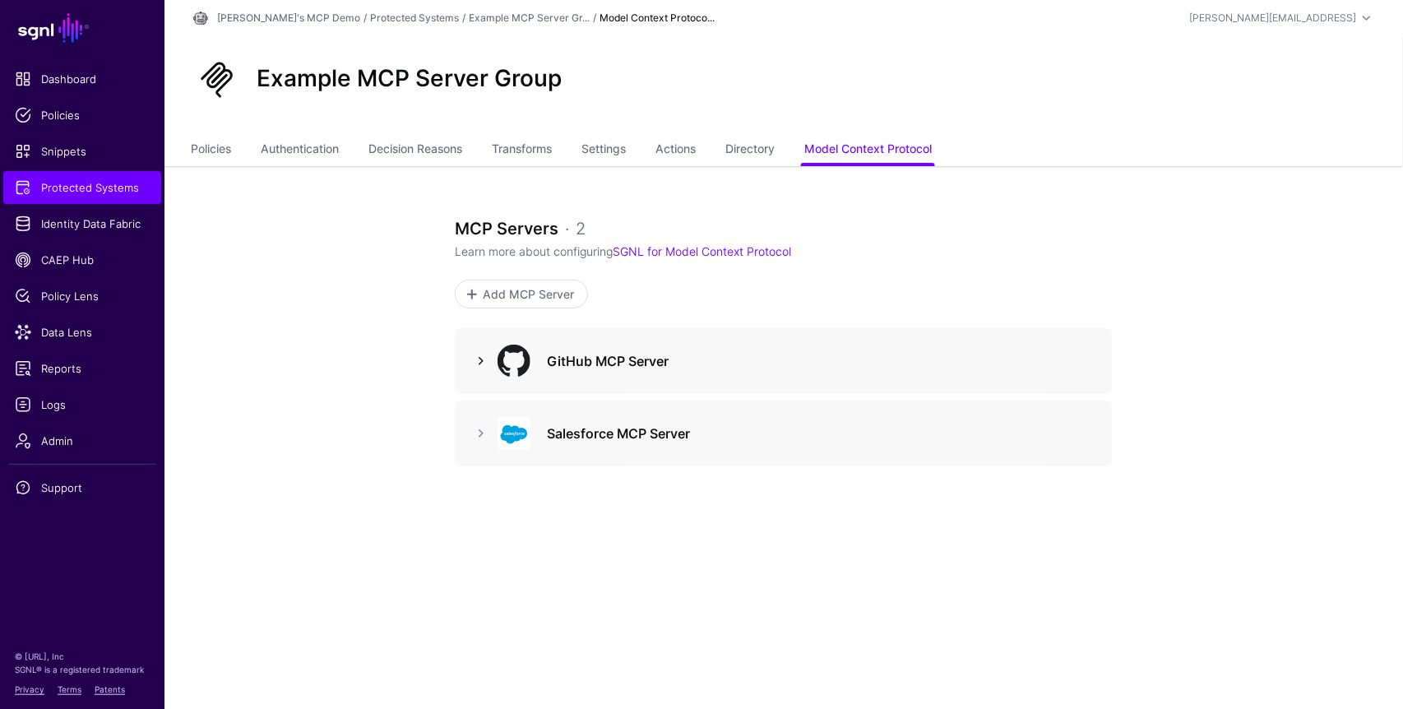
click at [476, 354] on link at bounding box center [481, 361] width 20 height 20
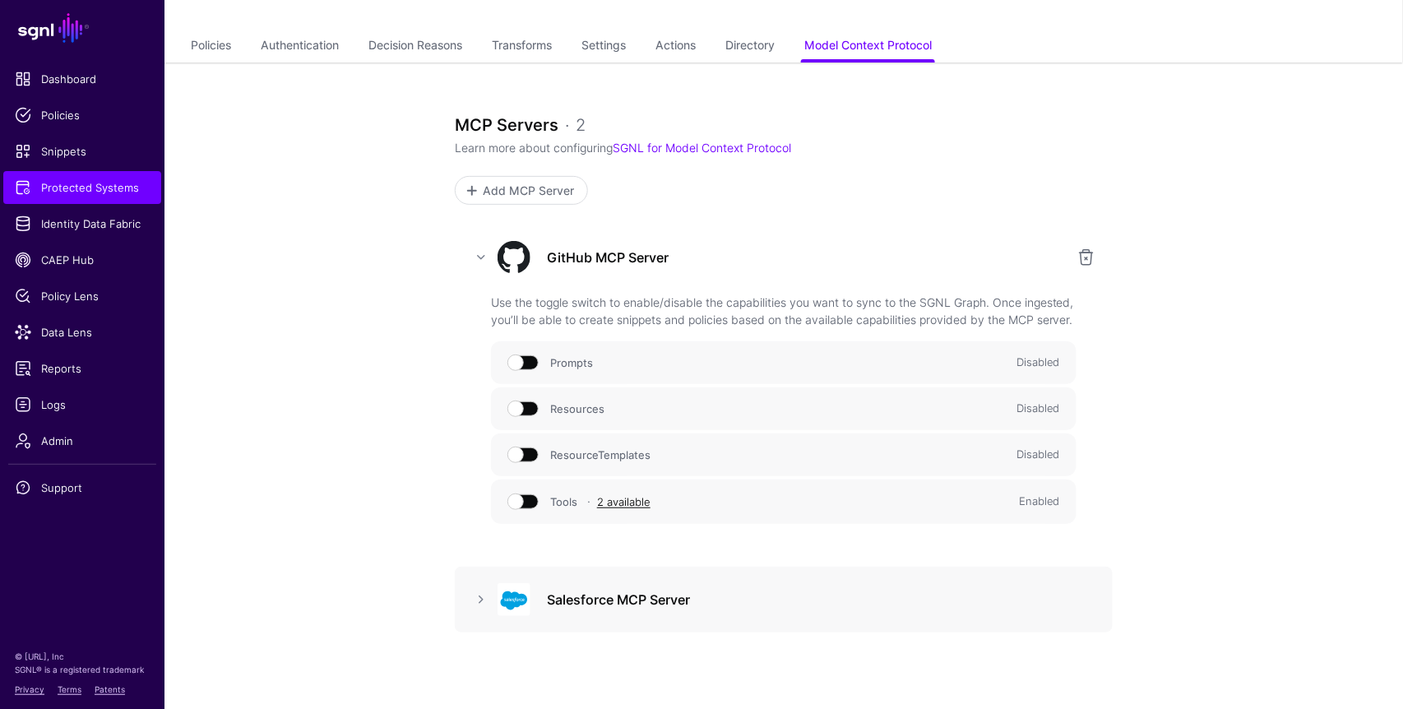
scroll to position [145, 0]
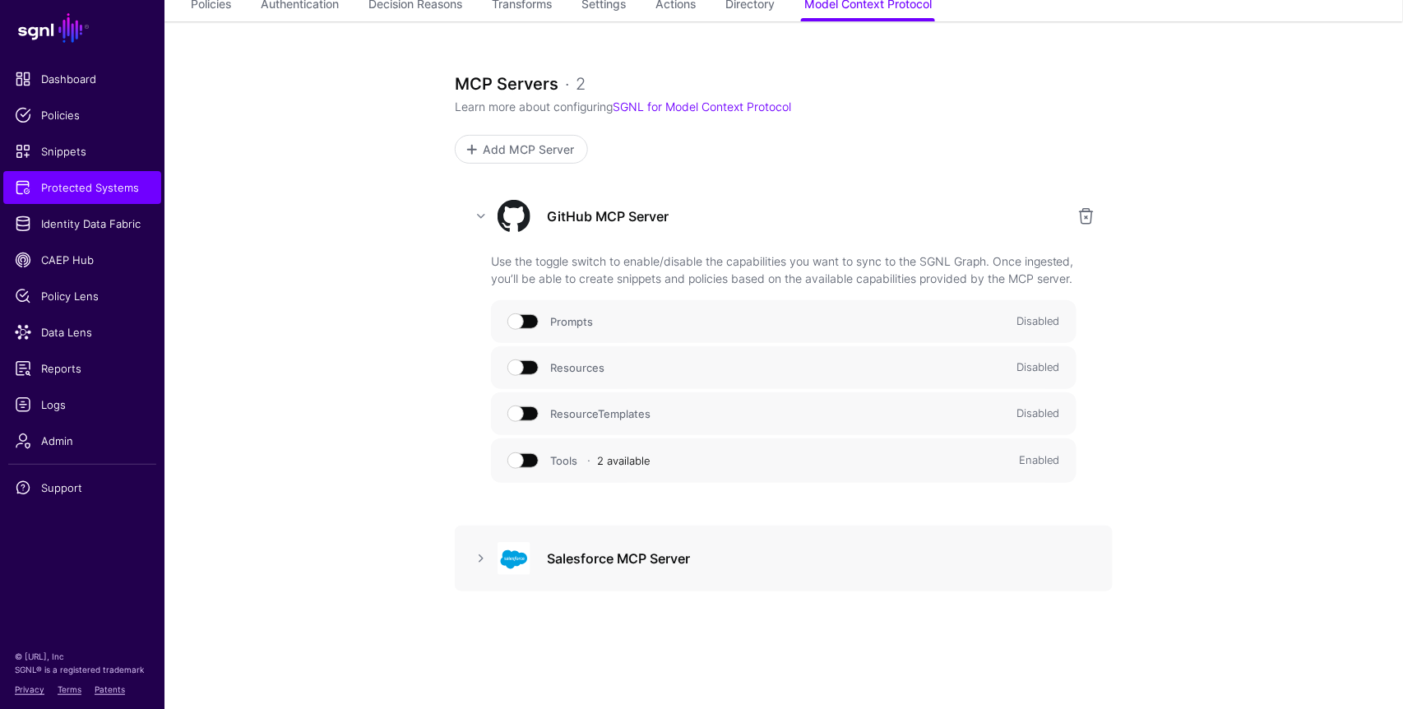
click at [631, 467] on link "2 available" at bounding box center [623, 460] width 53 height 13
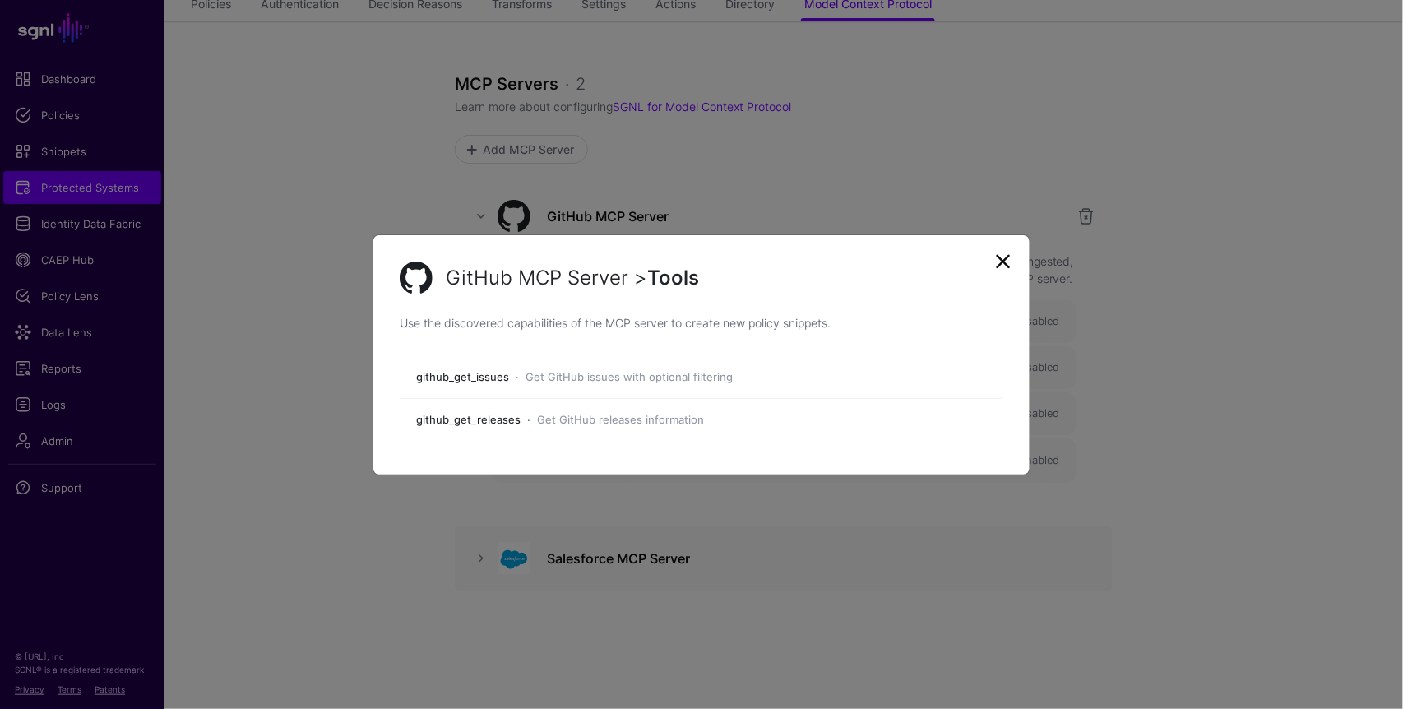
click at [1002, 255] on link at bounding box center [1003, 261] width 26 height 26
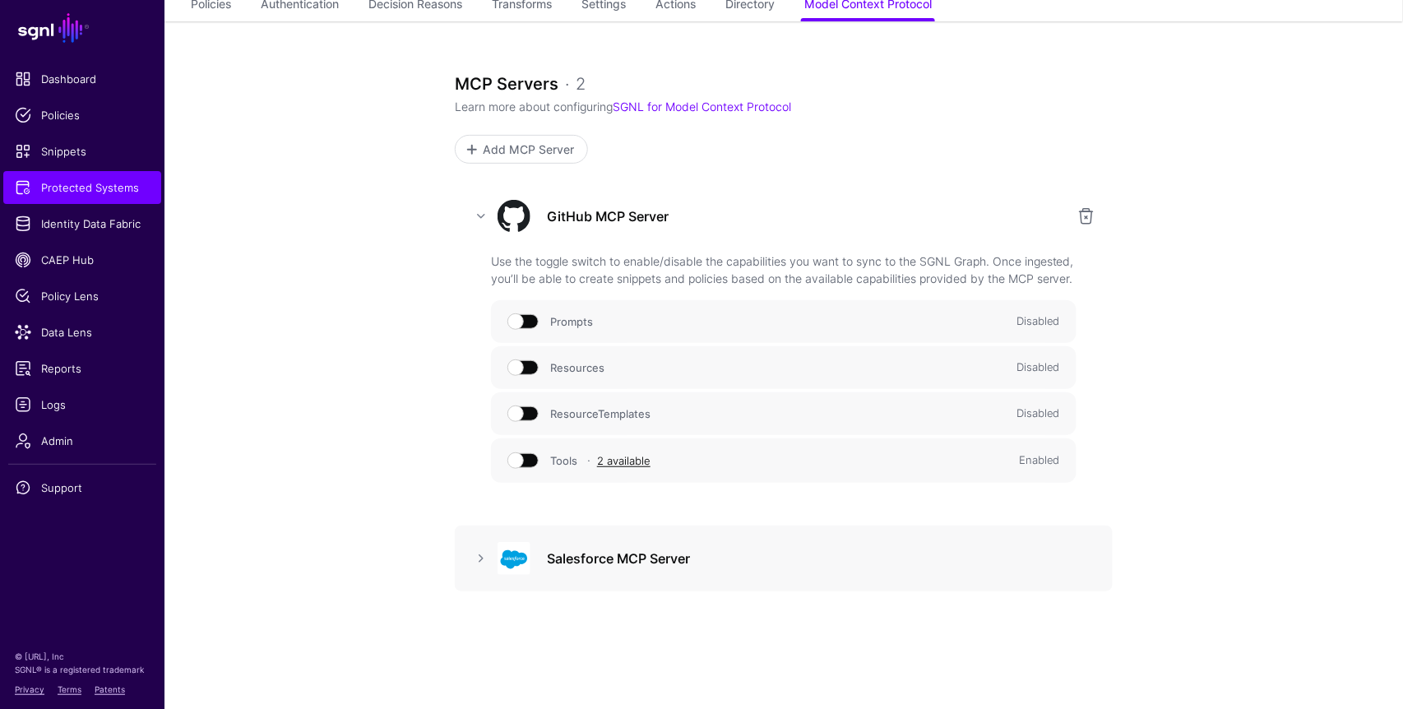
click at [526, 468] on span at bounding box center [524, 460] width 30 height 15
click at [529, 467] on span at bounding box center [524, 459] width 30 height 15
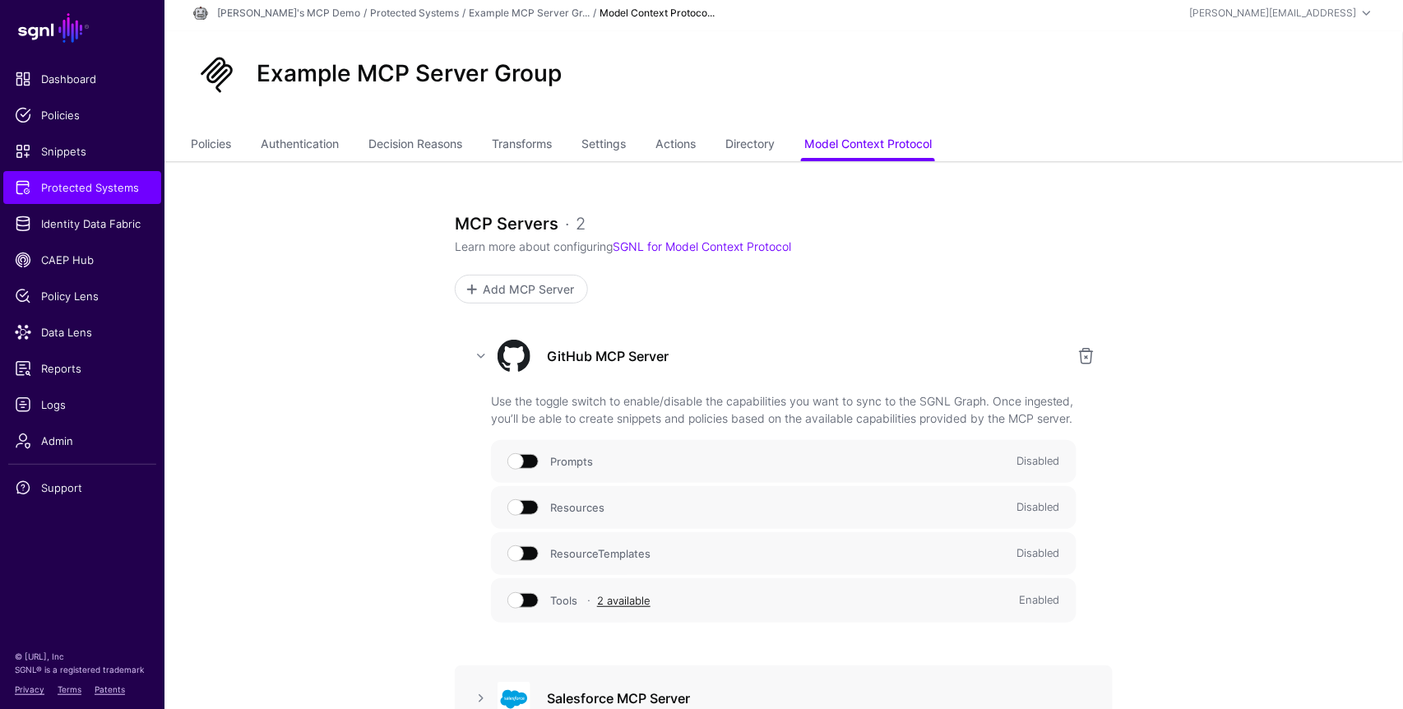
scroll to position [0, 0]
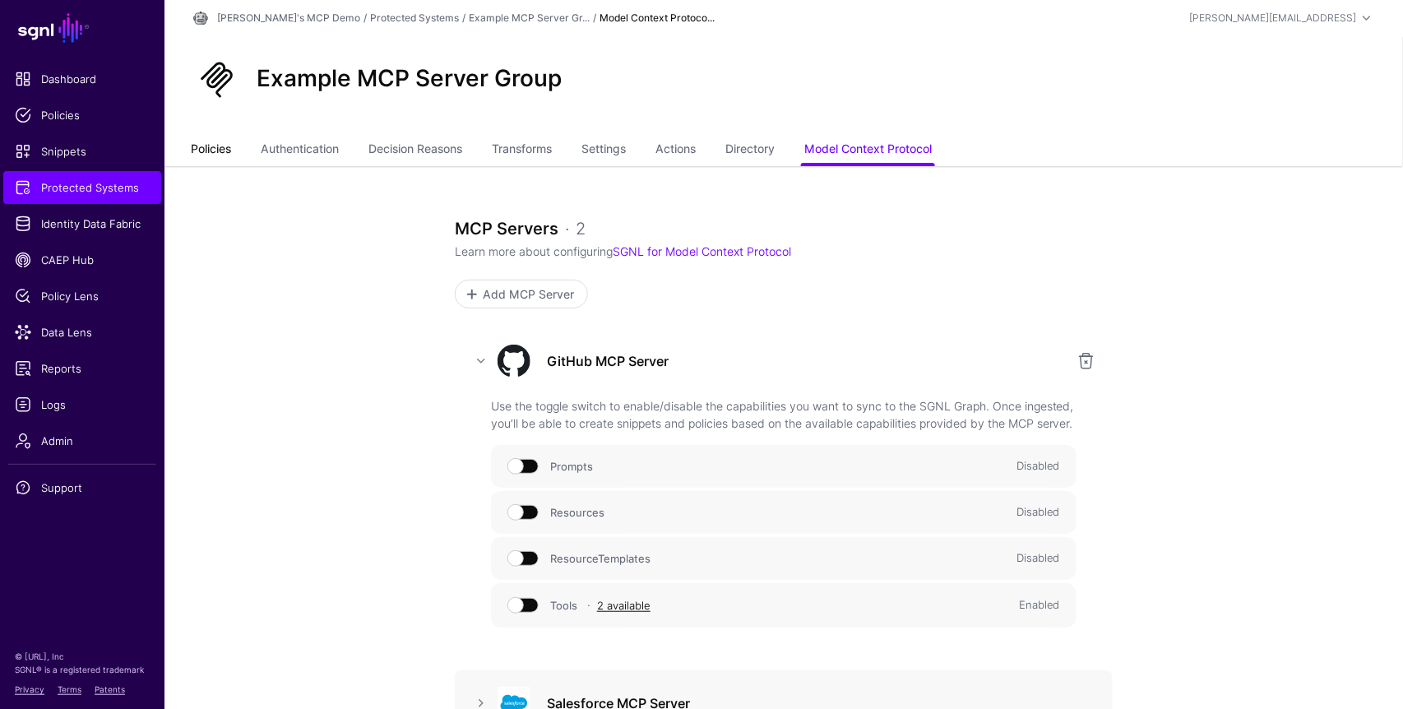
click at [208, 158] on link "Policies" at bounding box center [211, 150] width 40 height 31
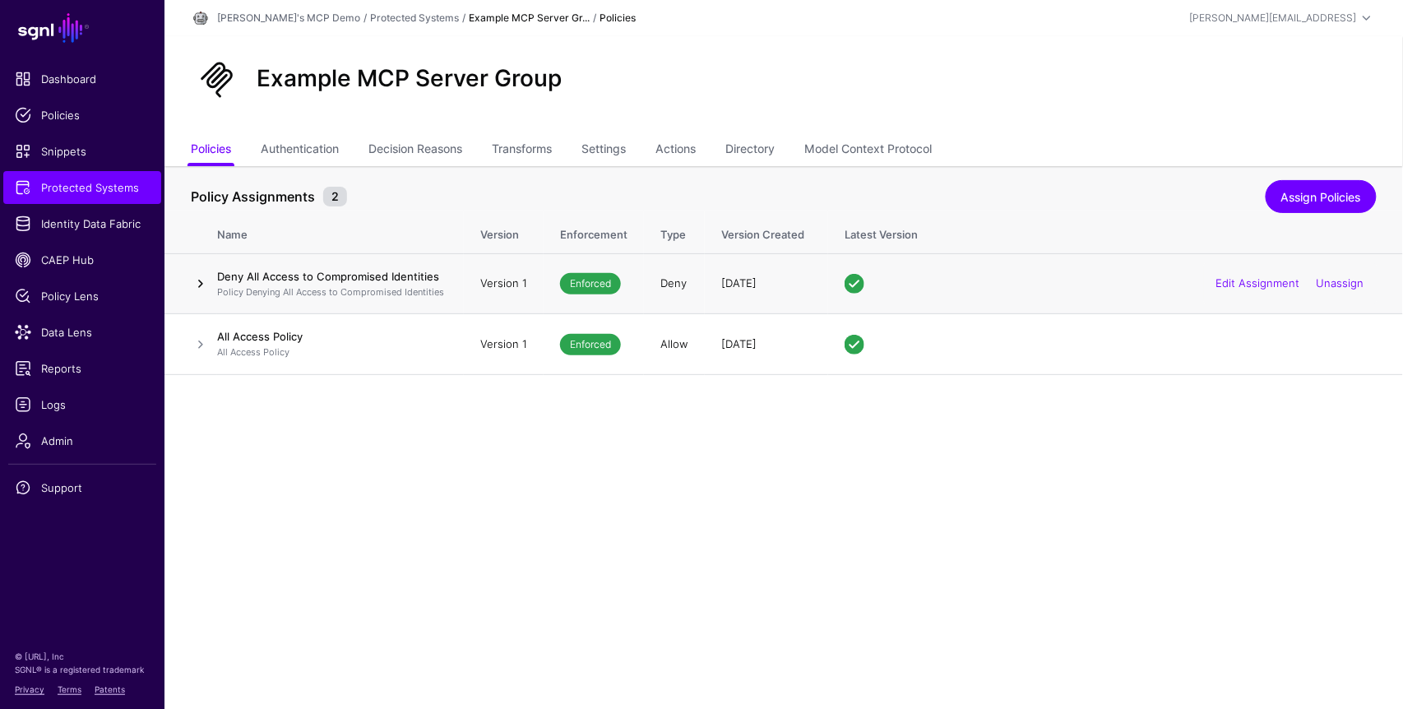
click at [200, 284] on link at bounding box center [201, 284] width 20 height 20
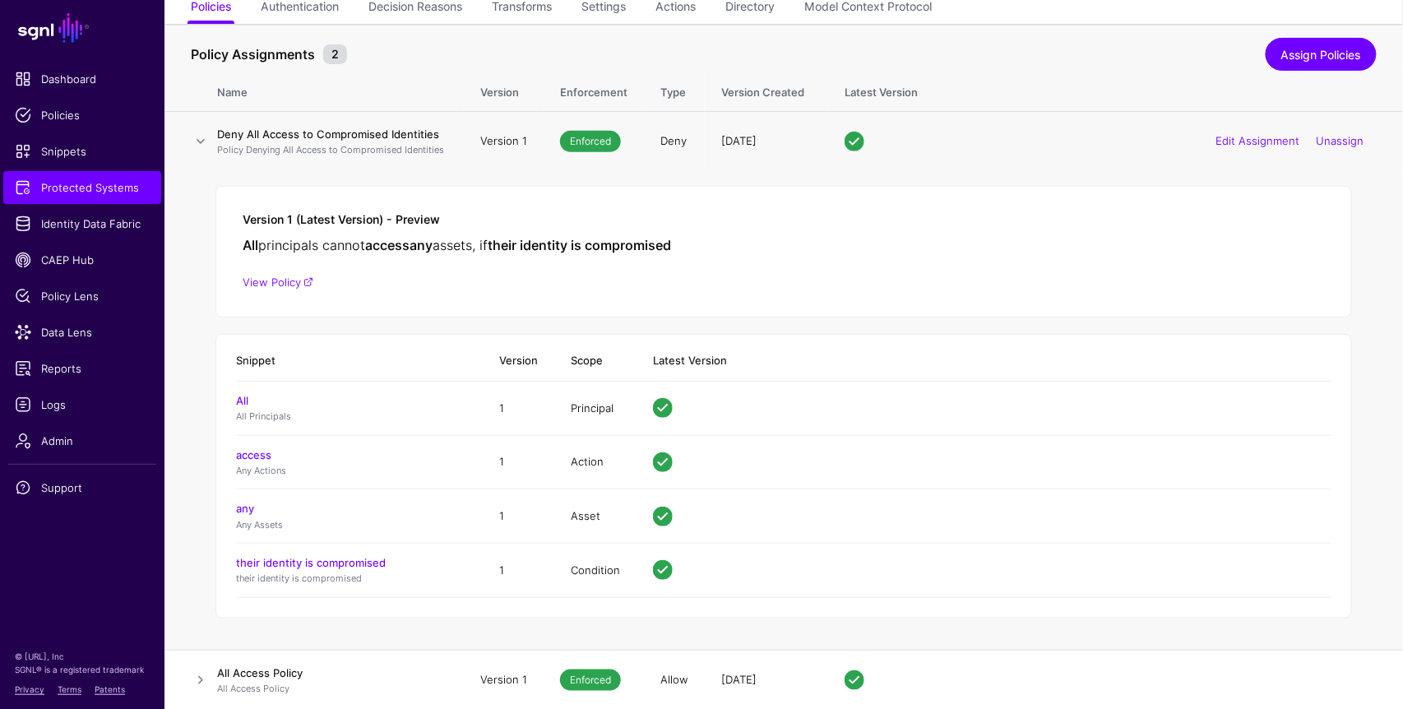
scroll to position [143, 0]
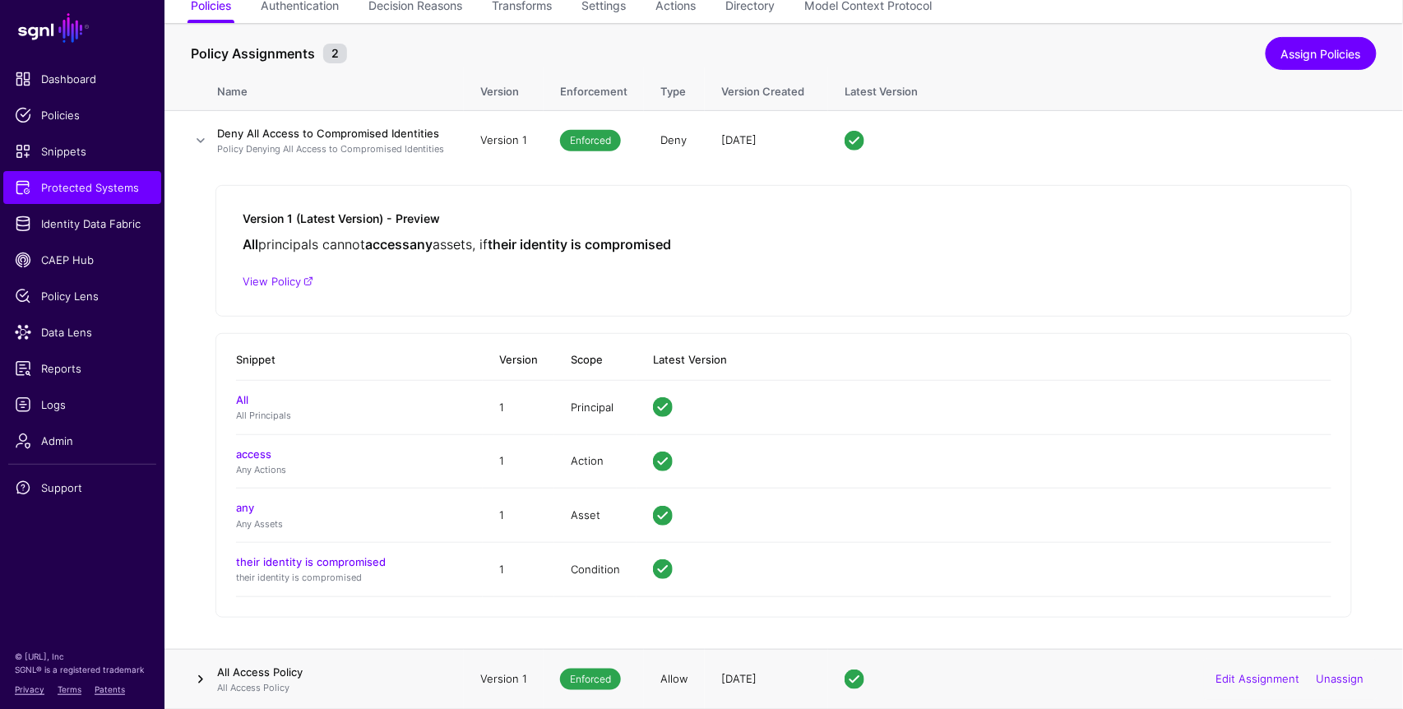
click at [206, 681] on link at bounding box center [201, 679] width 20 height 20
click at [202, 141] on link at bounding box center [201, 141] width 20 height 20
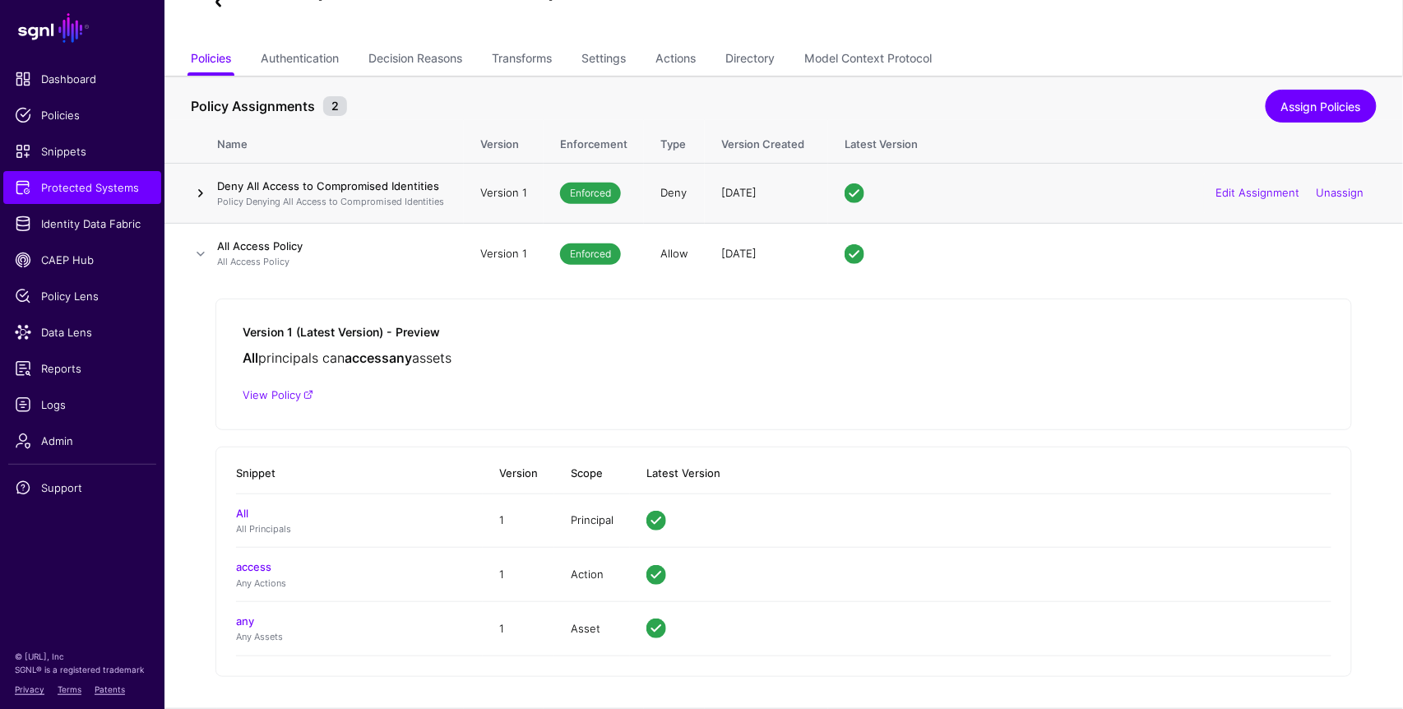
scroll to position [90, 0]
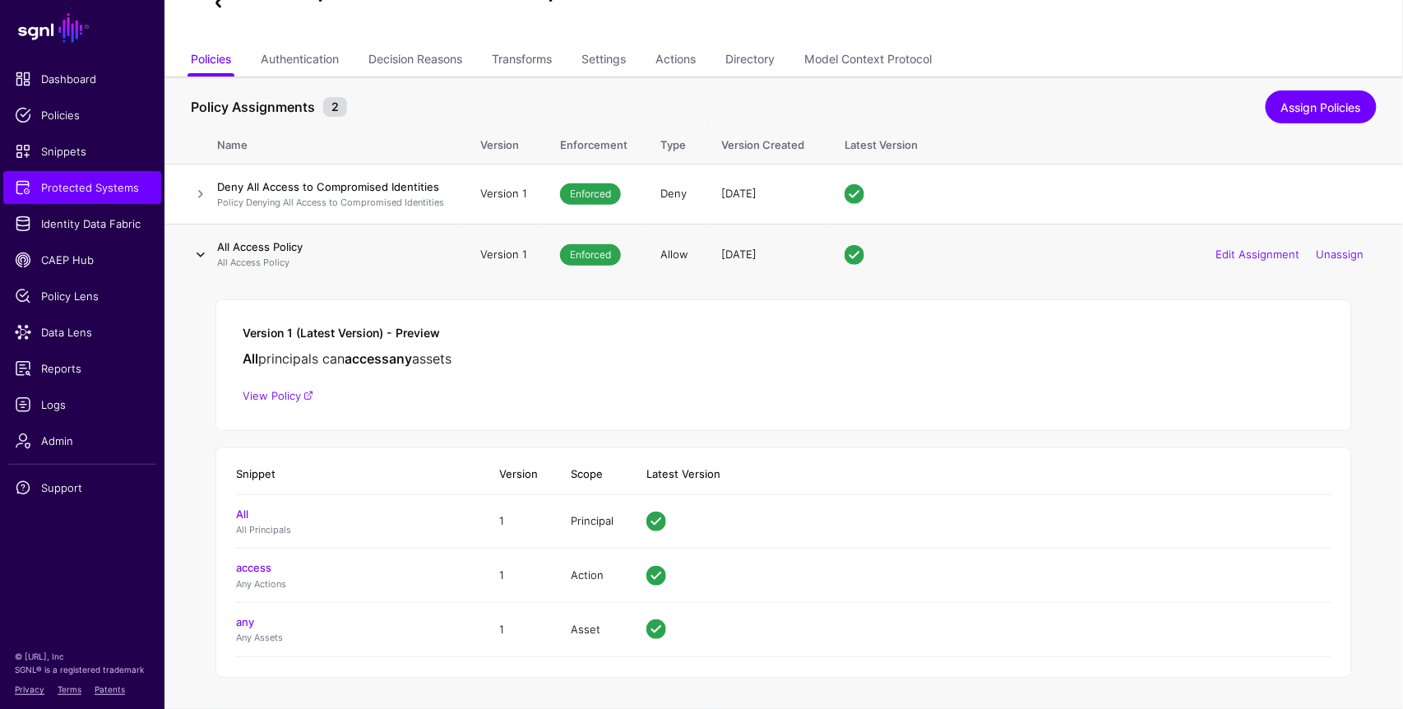
click at [206, 257] on link at bounding box center [201, 255] width 20 height 20
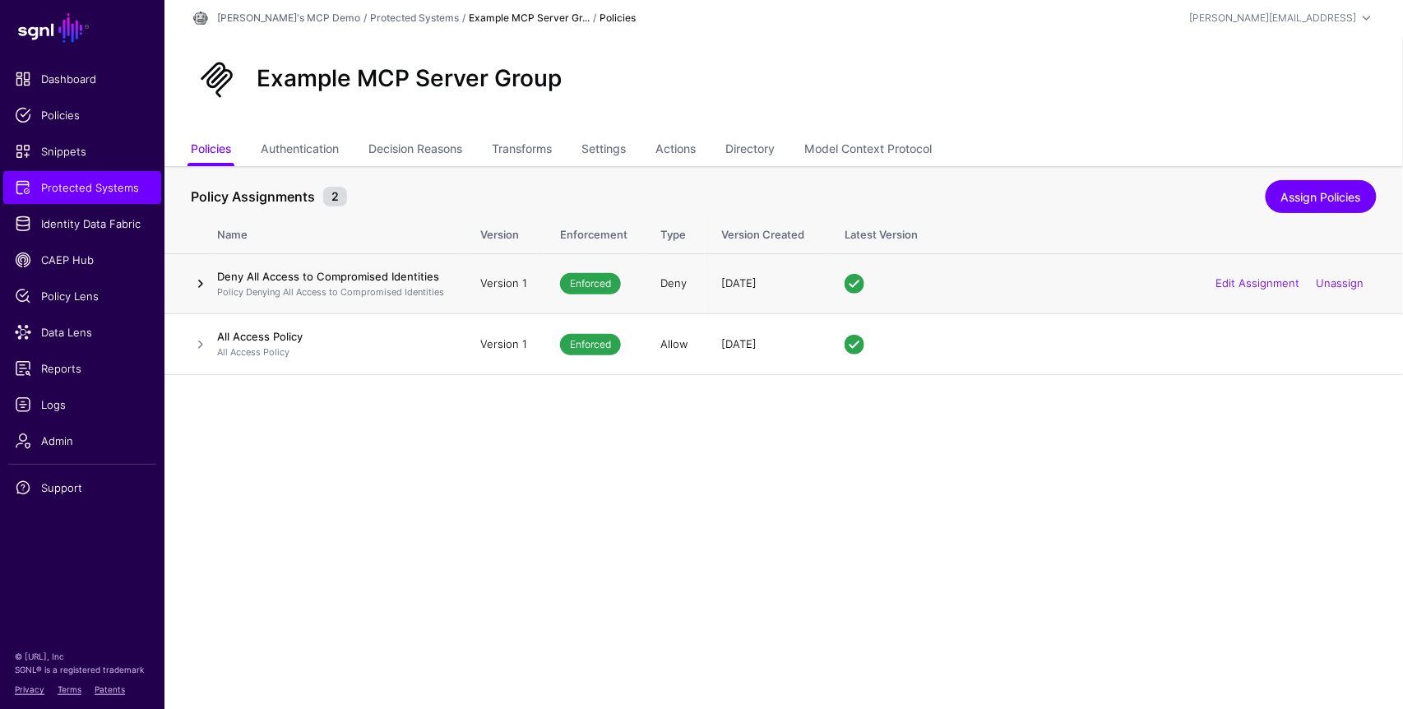
click at [200, 281] on link at bounding box center [201, 284] width 20 height 20
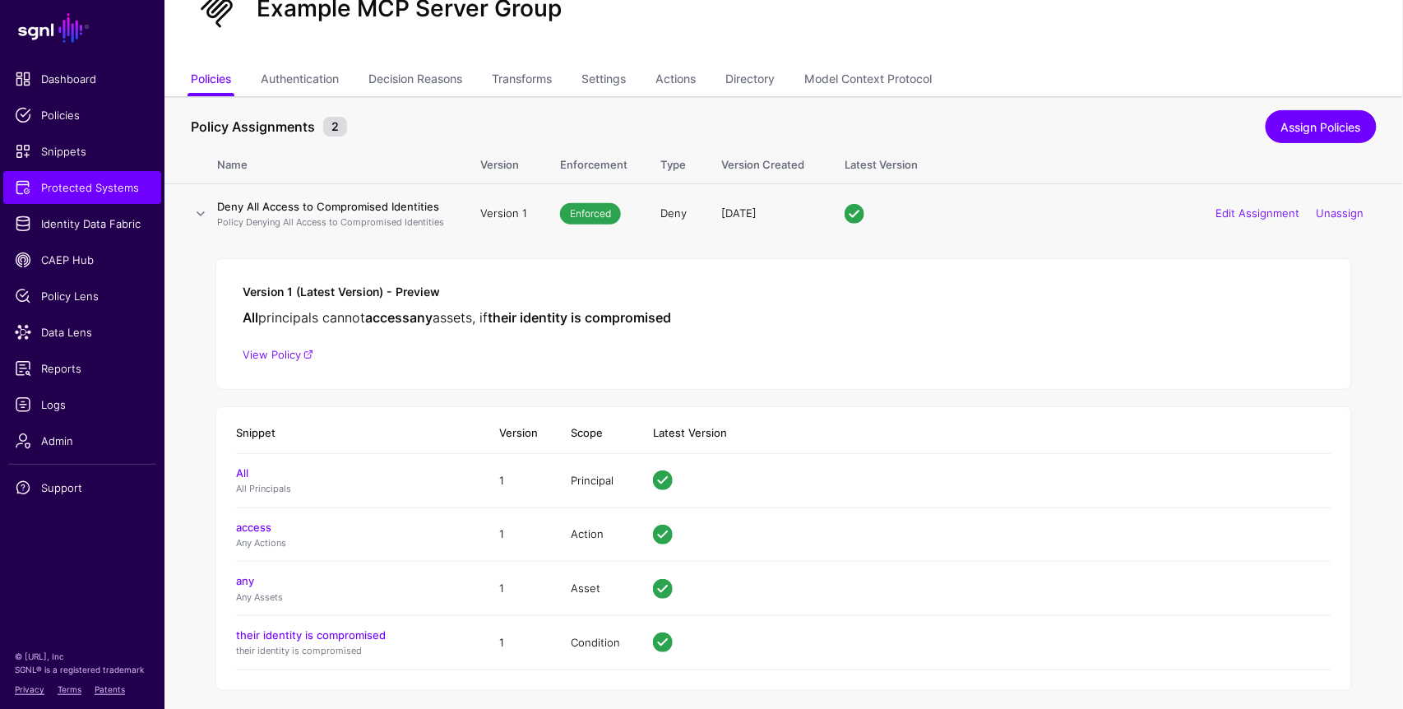
scroll to position [89, 0]
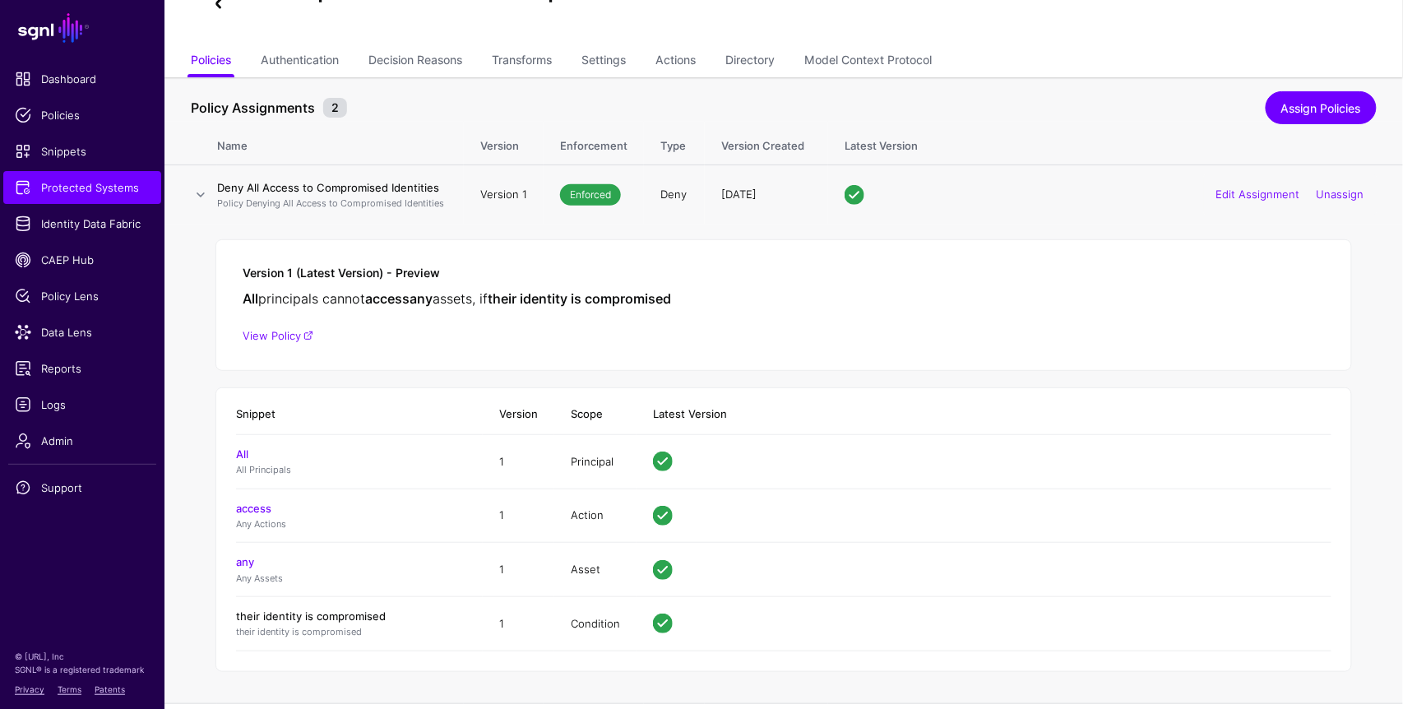
click at [352, 612] on link "their identity is compromised" at bounding box center [311, 615] width 150 height 13
click at [916, 53] on link "Model Context Protocol" at bounding box center [867, 61] width 127 height 31
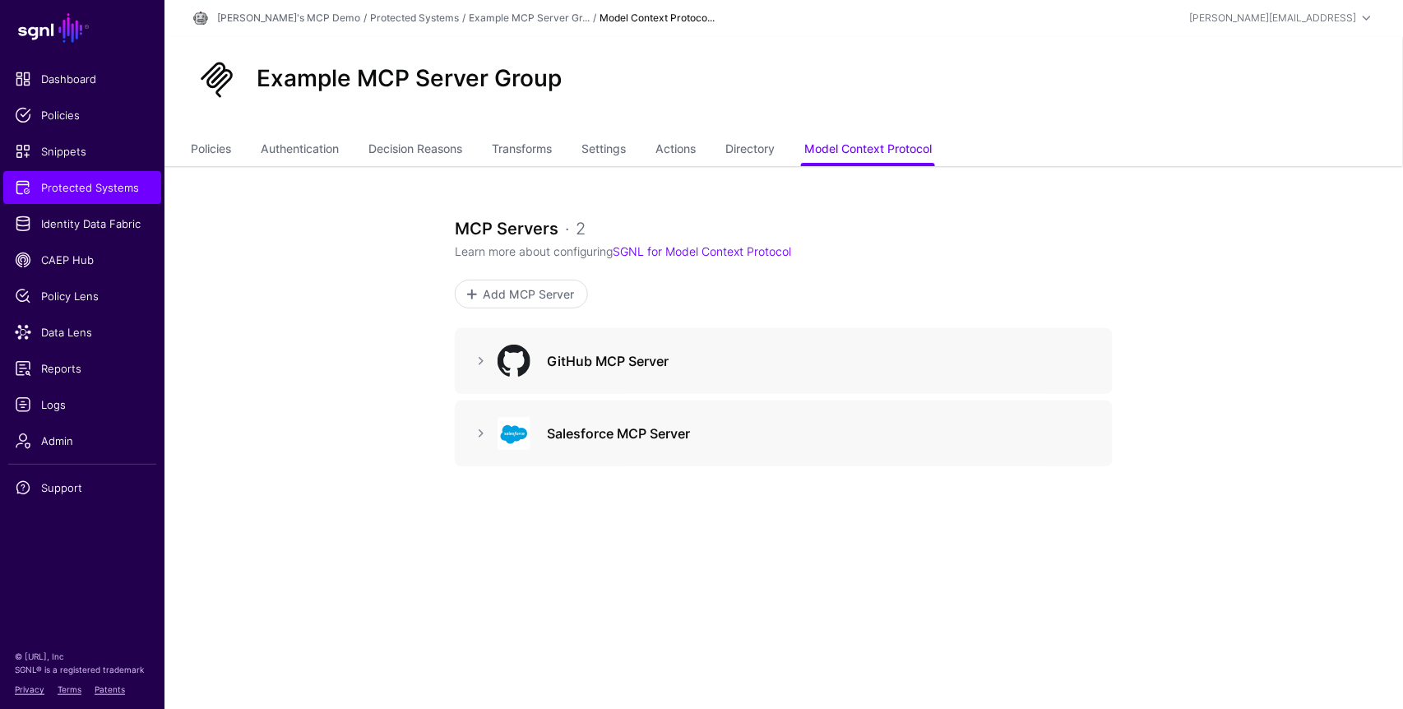
click at [485, 447] on div "Salesforce MCP Server" at bounding box center [783, 433] width 631 height 33
click at [482, 436] on link at bounding box center [481, 433] width 20 height 20
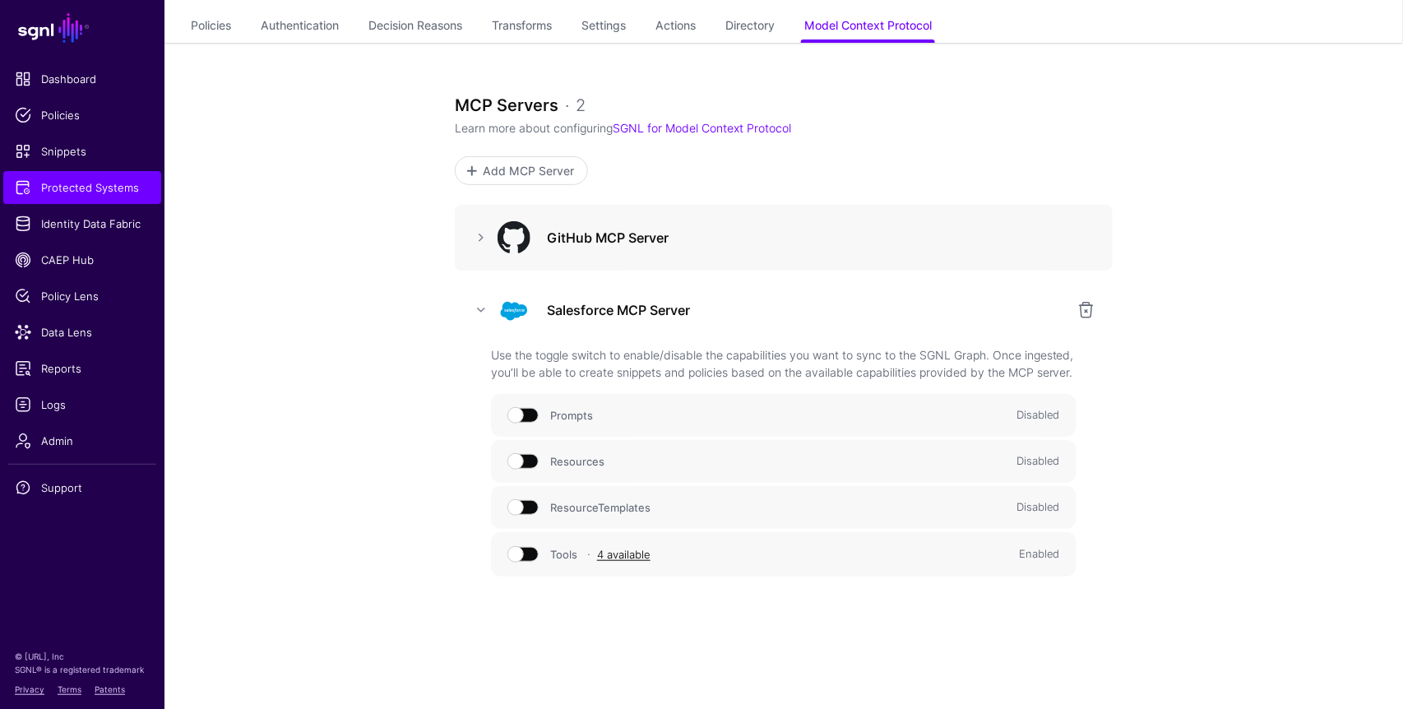
scroll to position [128, 0]
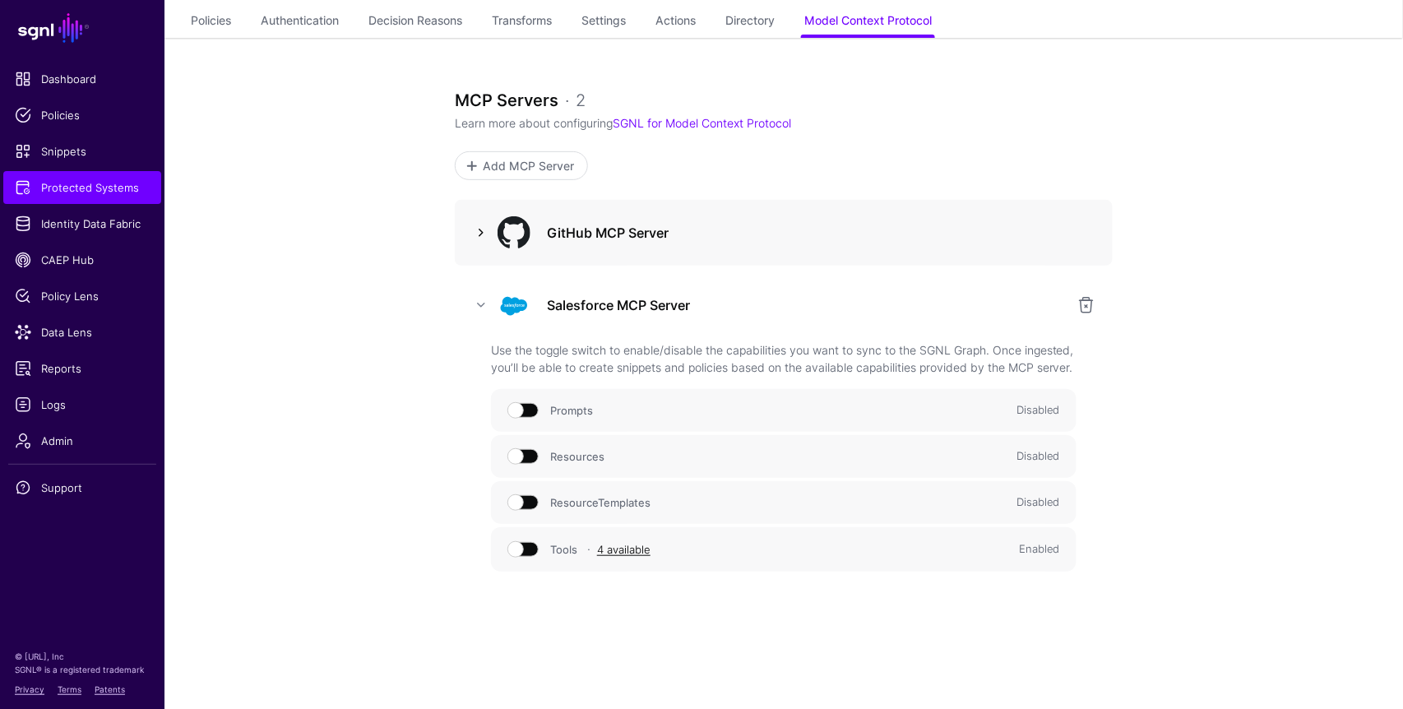
click at [475, 232] on link at bounding box center [481, 233] width 20 height 20
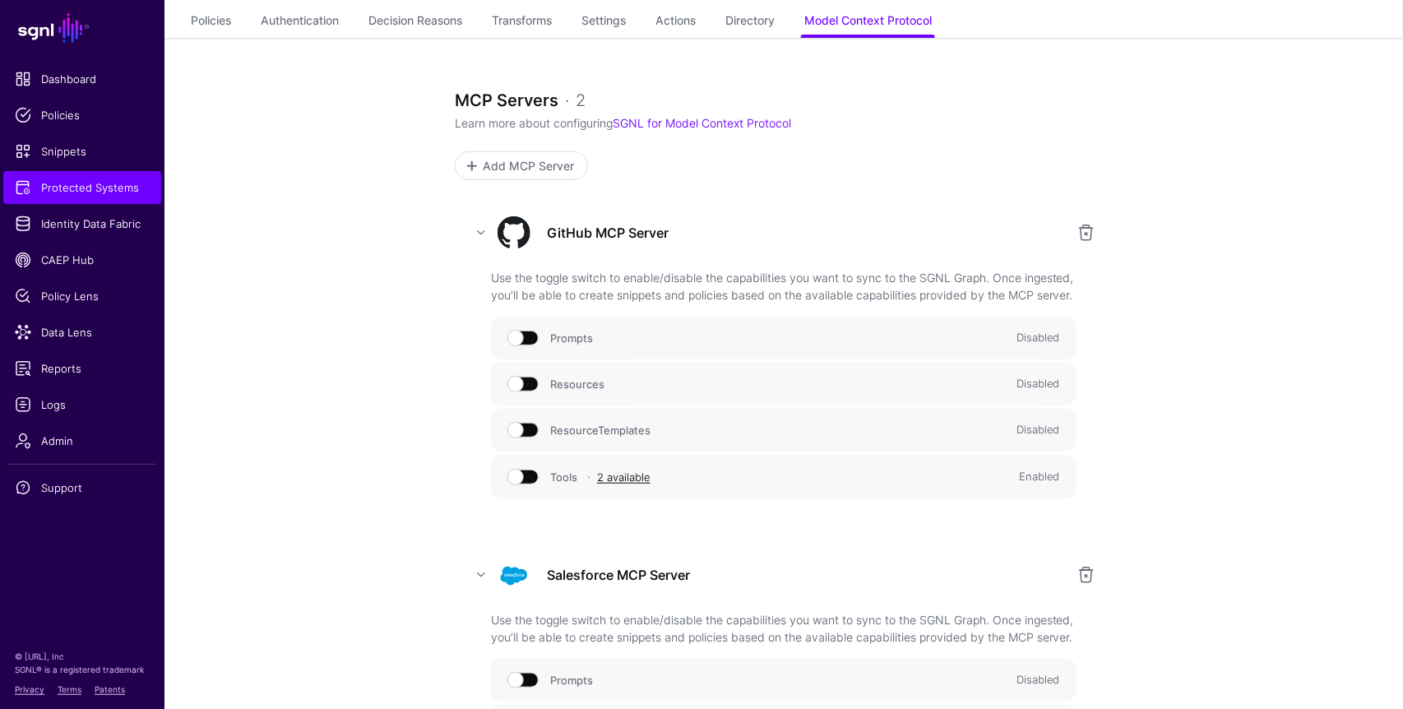
scroll to position [124, 0]
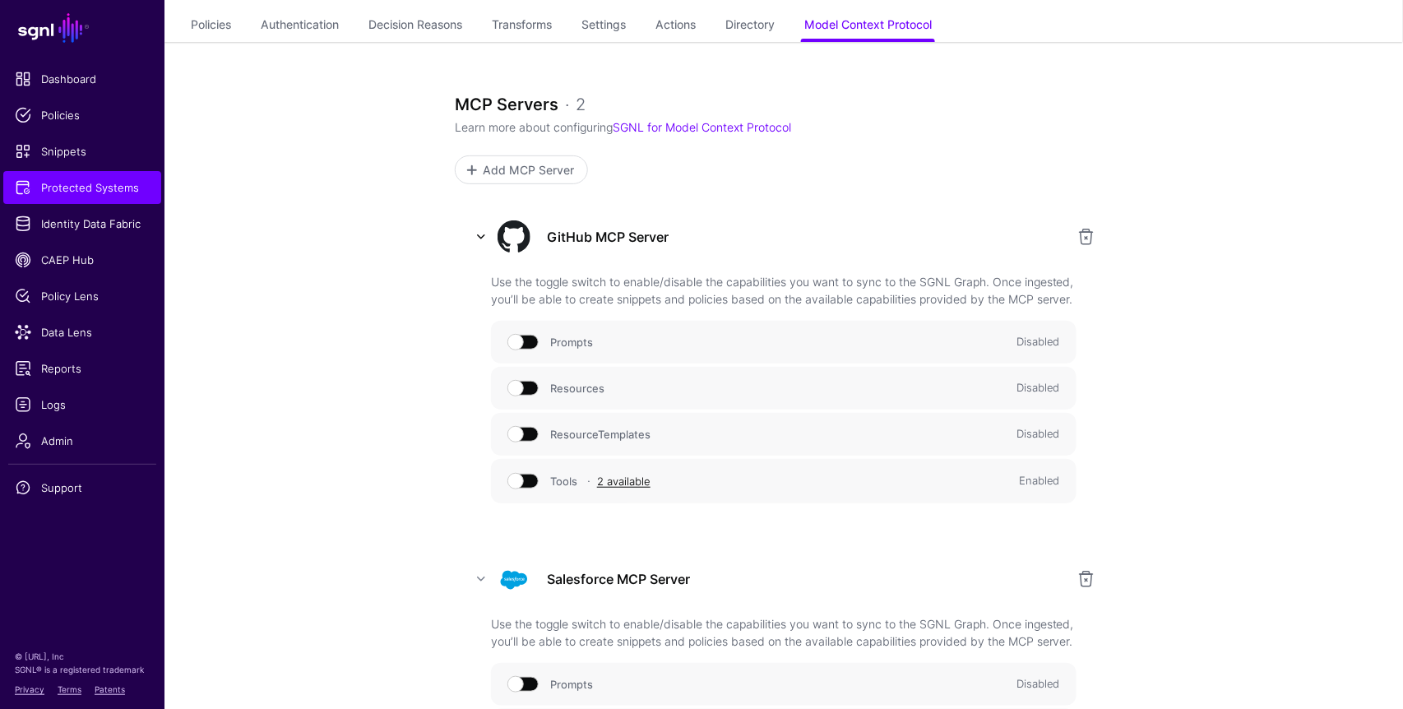
click at [483, 237] on link at bounding box center [481, 237] width 20 height 20
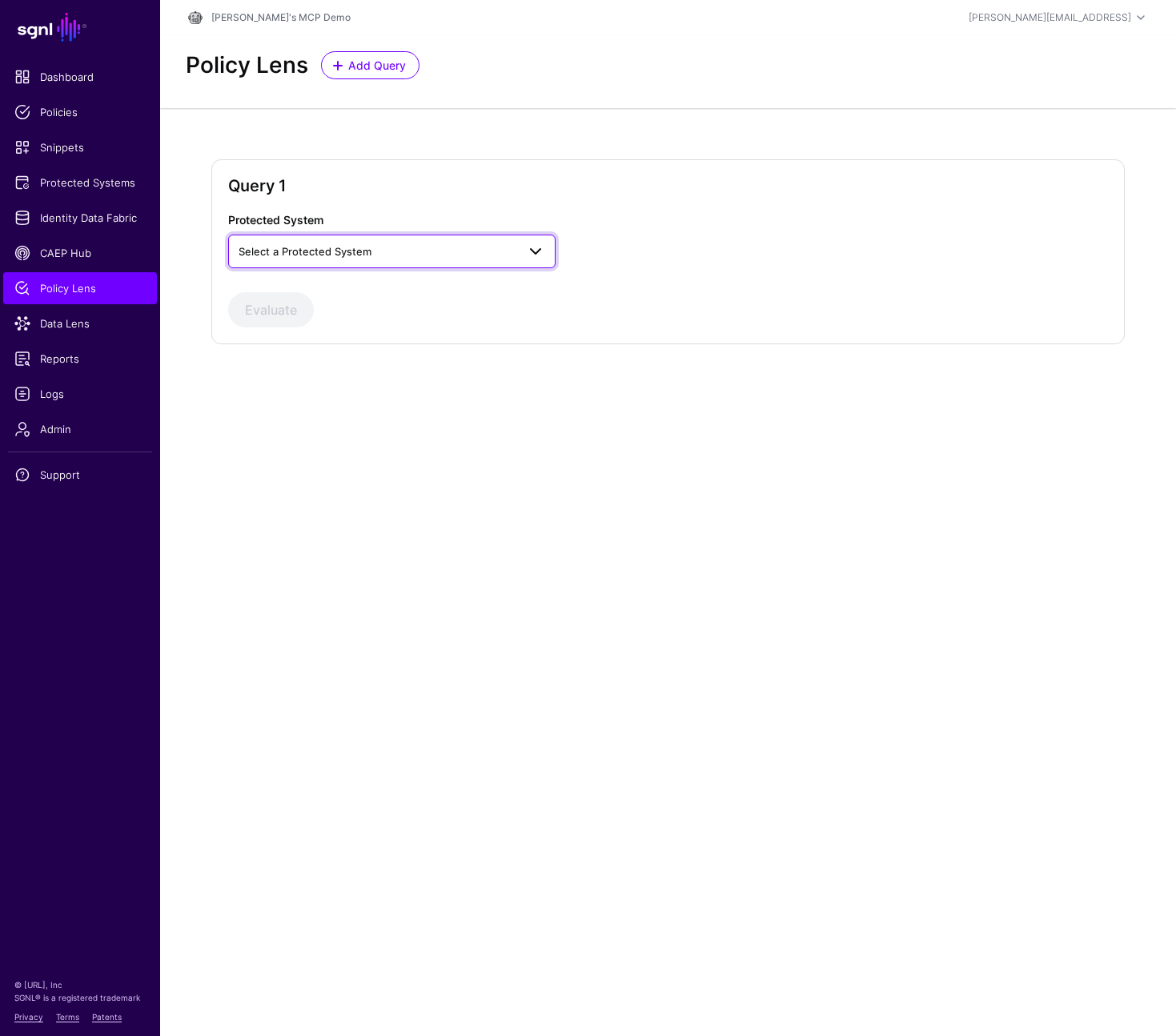
click at [443, 250] on span "Select a Protected System" at bounding box center [377, 251] width 277 height 18
click at [387, 281] on div "Example MCP Server Group" at bounding box center [391, 289] width 302 height 16
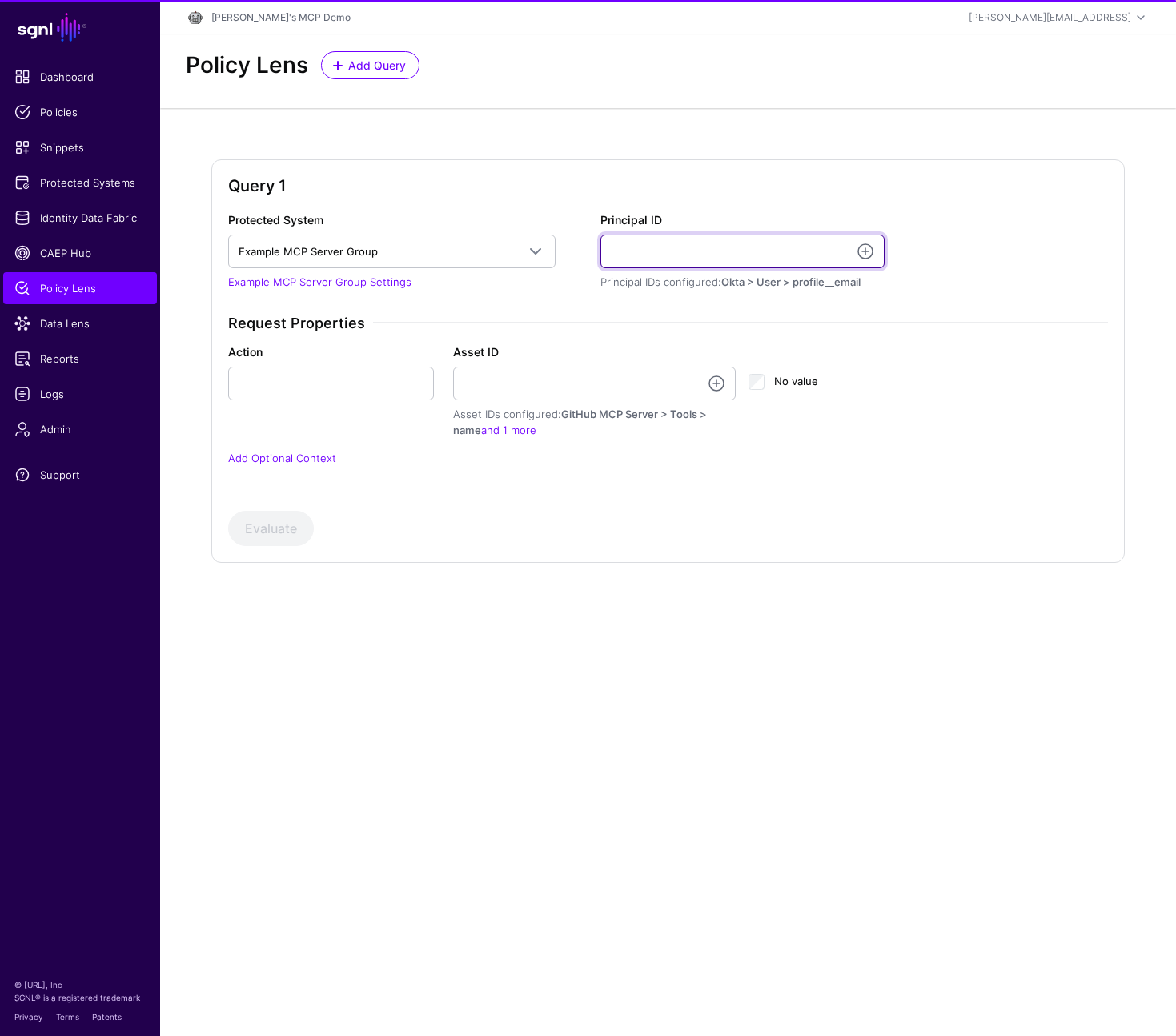
click at [686, 246] on input "Principal ID" at bounding box center [743, 251] width 285 height 34
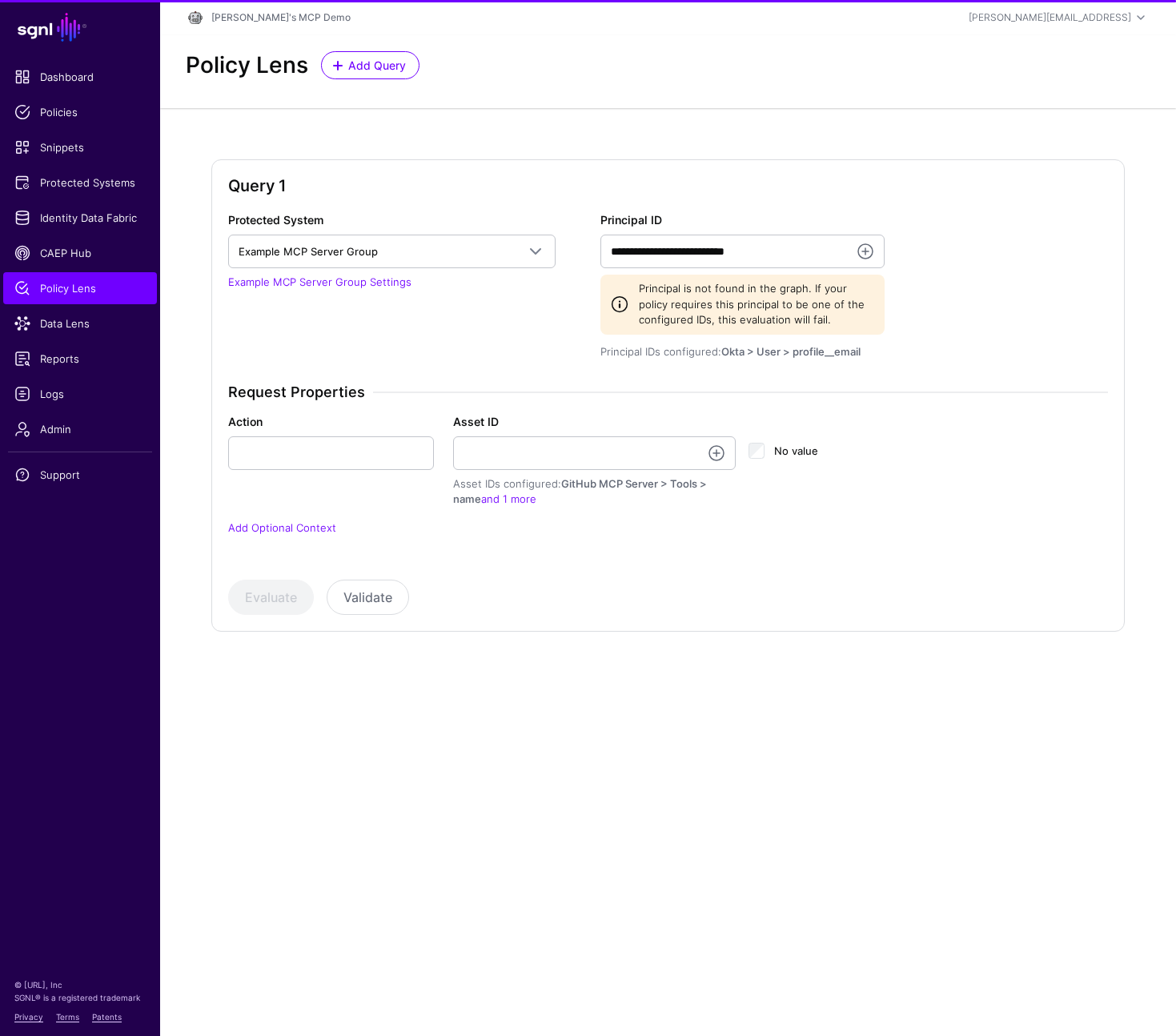
click at [313, 371] on div "**********" at bounding box center [668, 384] width 893 height 345
click at [865, 243] on link at bounding box center [865, 251] width 19 height 19
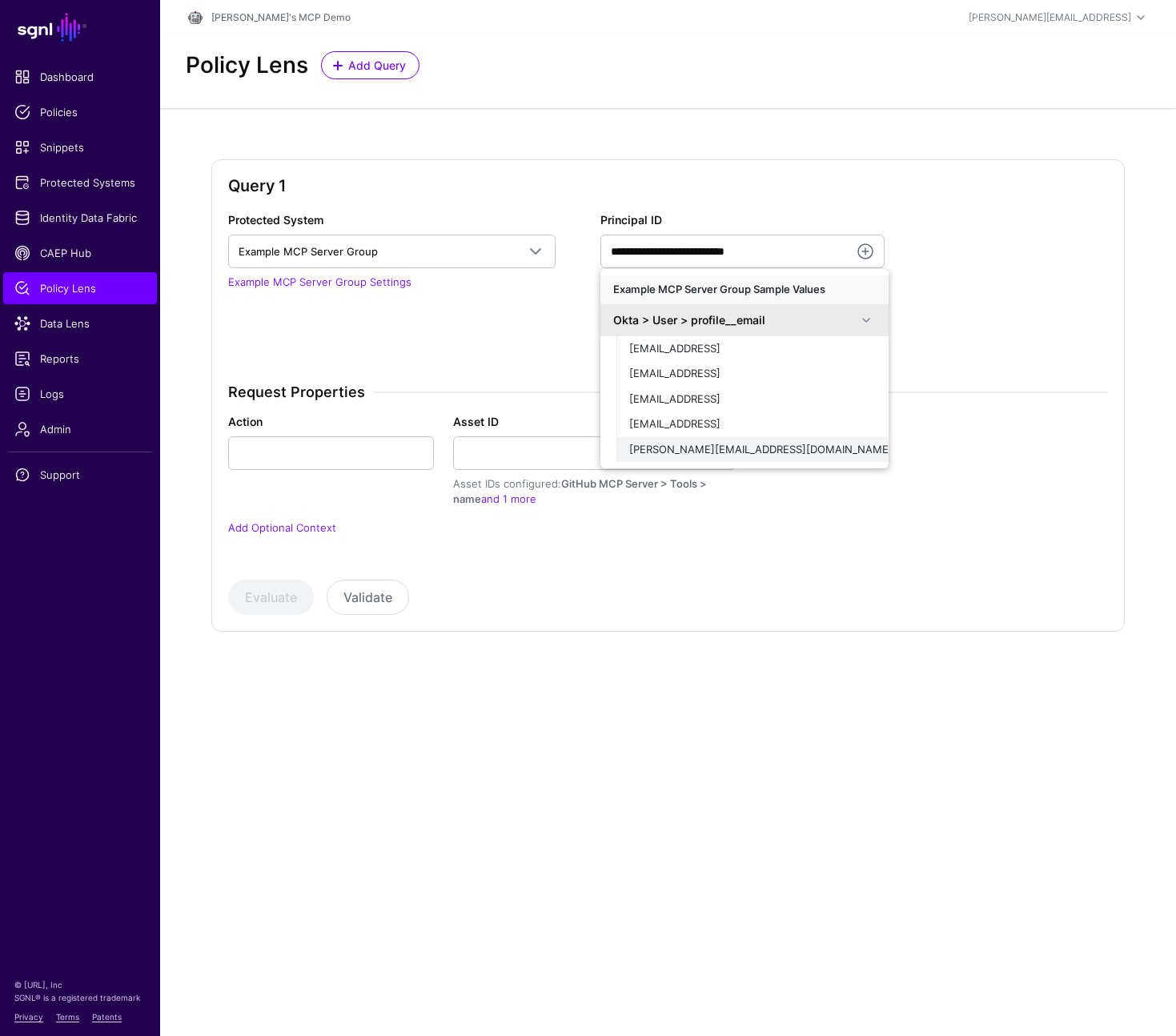
click at [751, 449] on span "alejandro.bacong@wholesalechips.co" at bounding box center [760, 449] width 263 height 13
type input "**********"
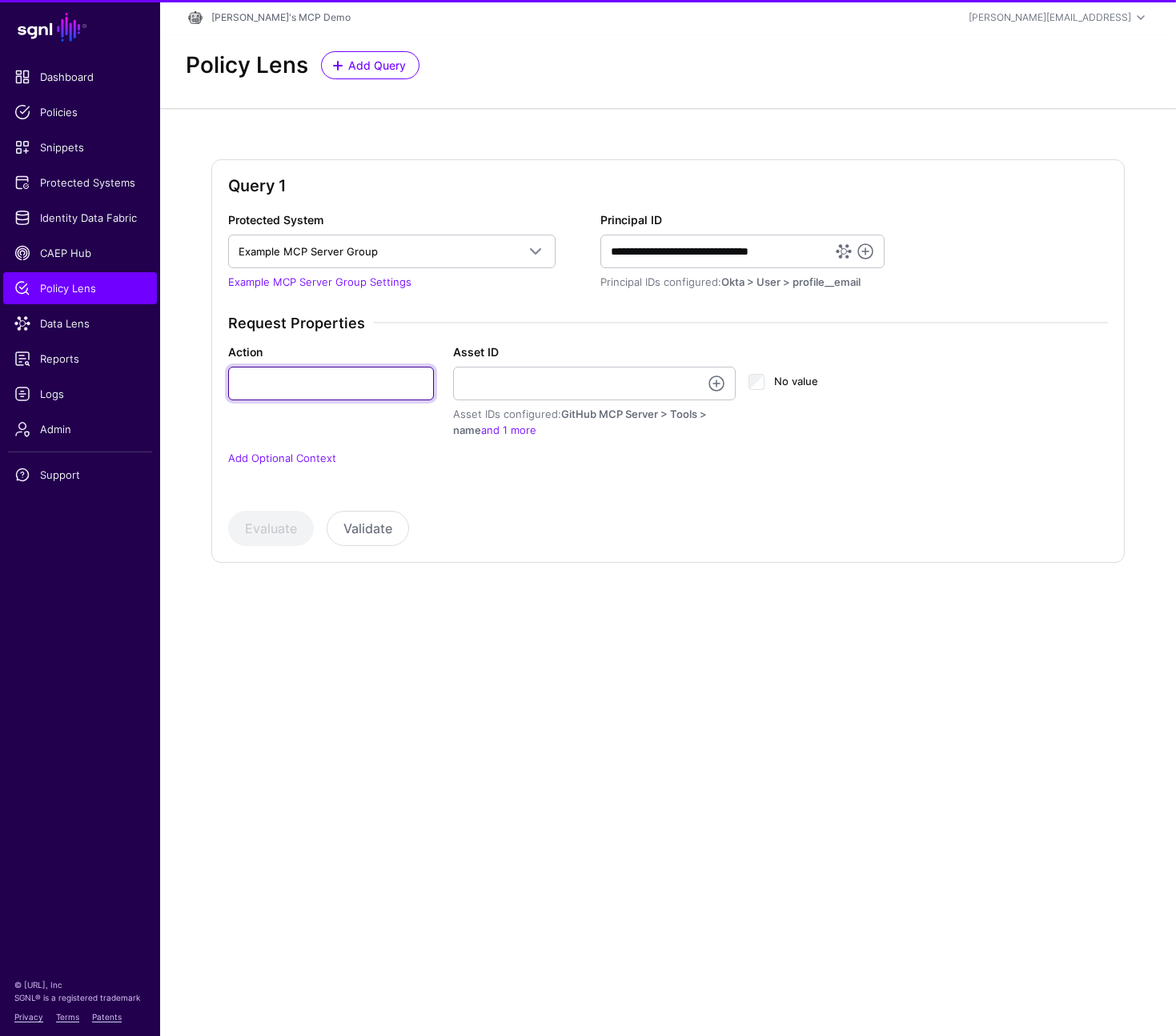
click at [271, 379] on input "Action" at bounding box center [330, 384] width 205 height 34
type input "******"
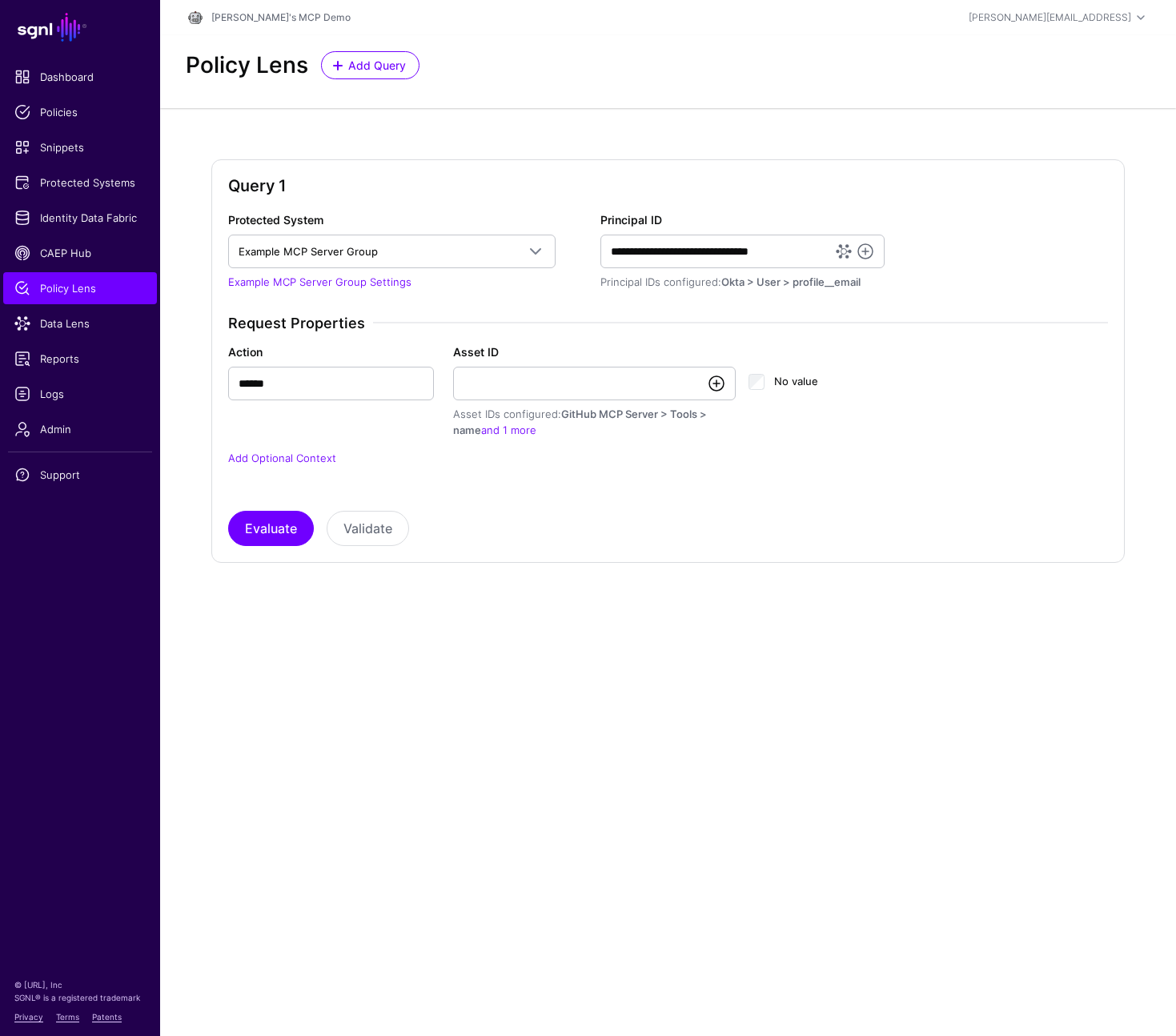
click at [717, 381] on link at bounding box center [717, 384] width 19 height 19
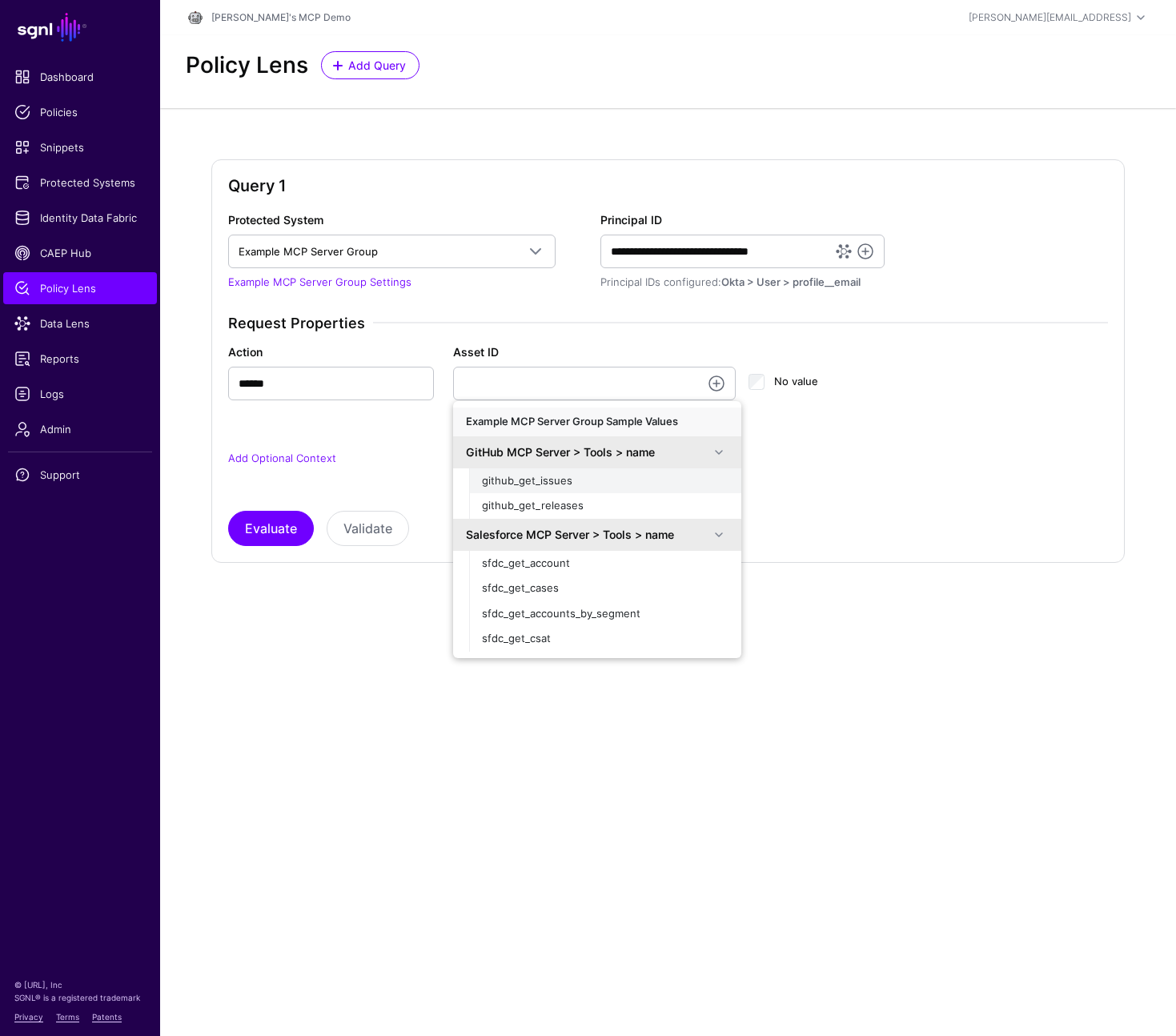
click at [555, 481] on span "github_get_issues" at bounding box center [527, 480] width 91 height 13
type input "**********"
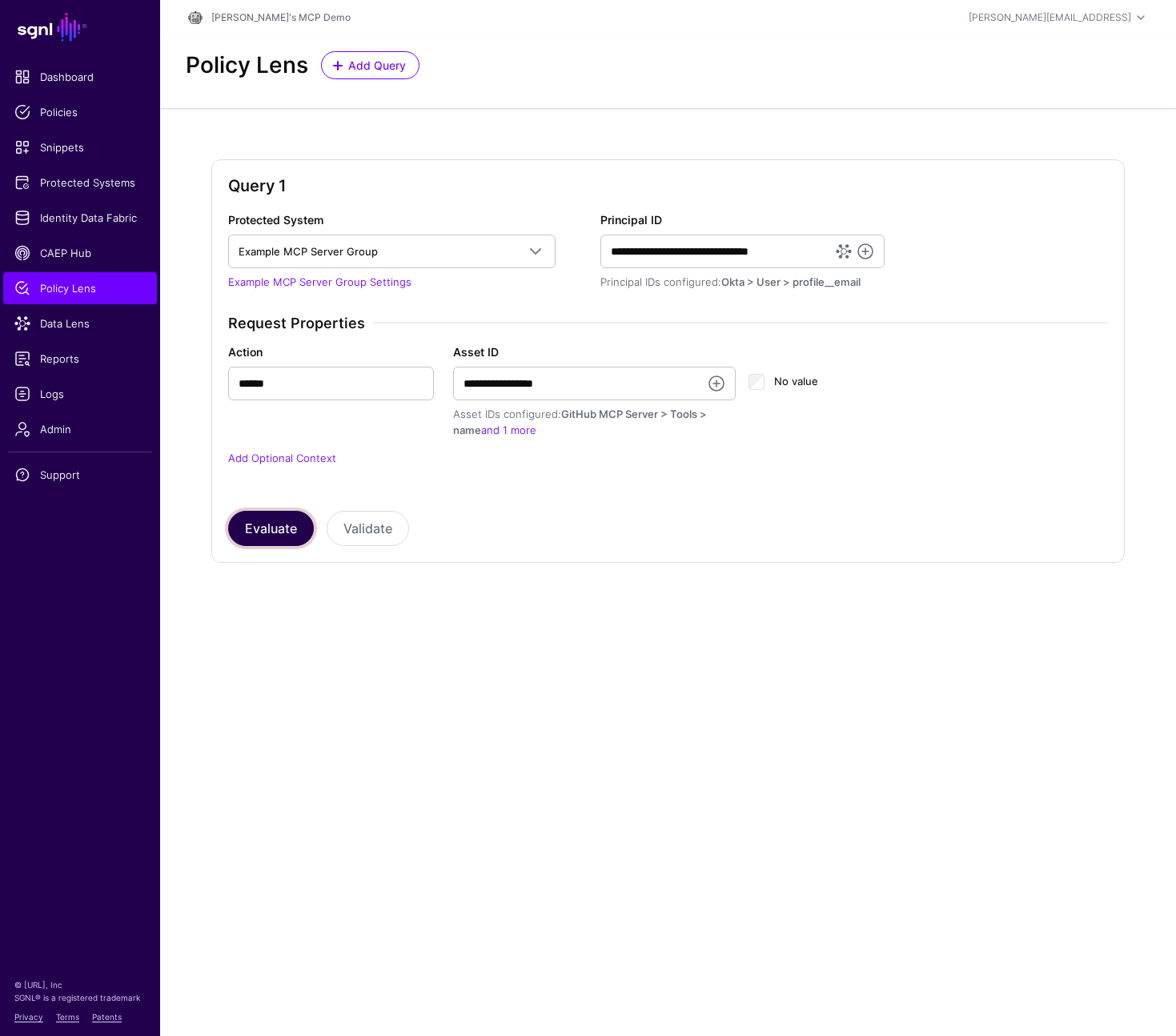
click at [260, 529] on button "Evaluate" at bounding box center [271, 529] width 86 height 35
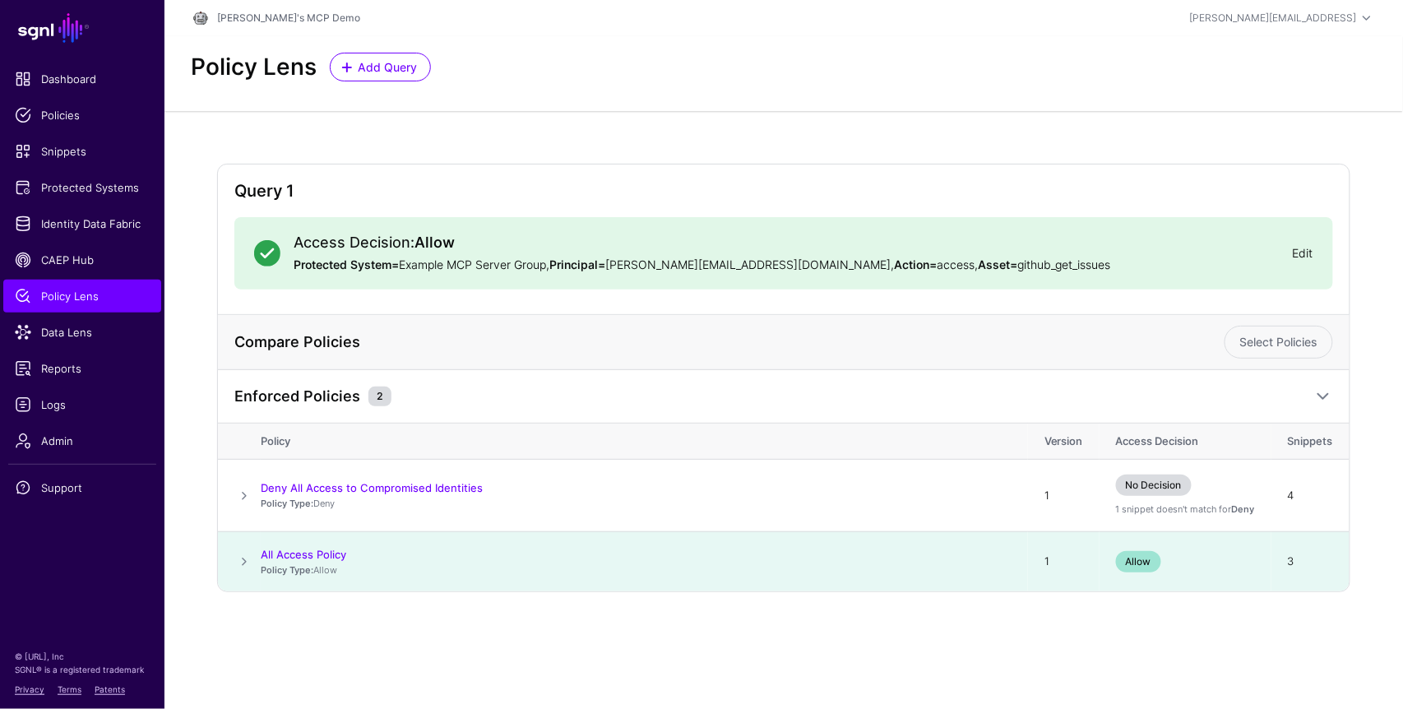
click at [1306, 251] on link "Edit" at bounding box center [1302, 253] width 21 height 14
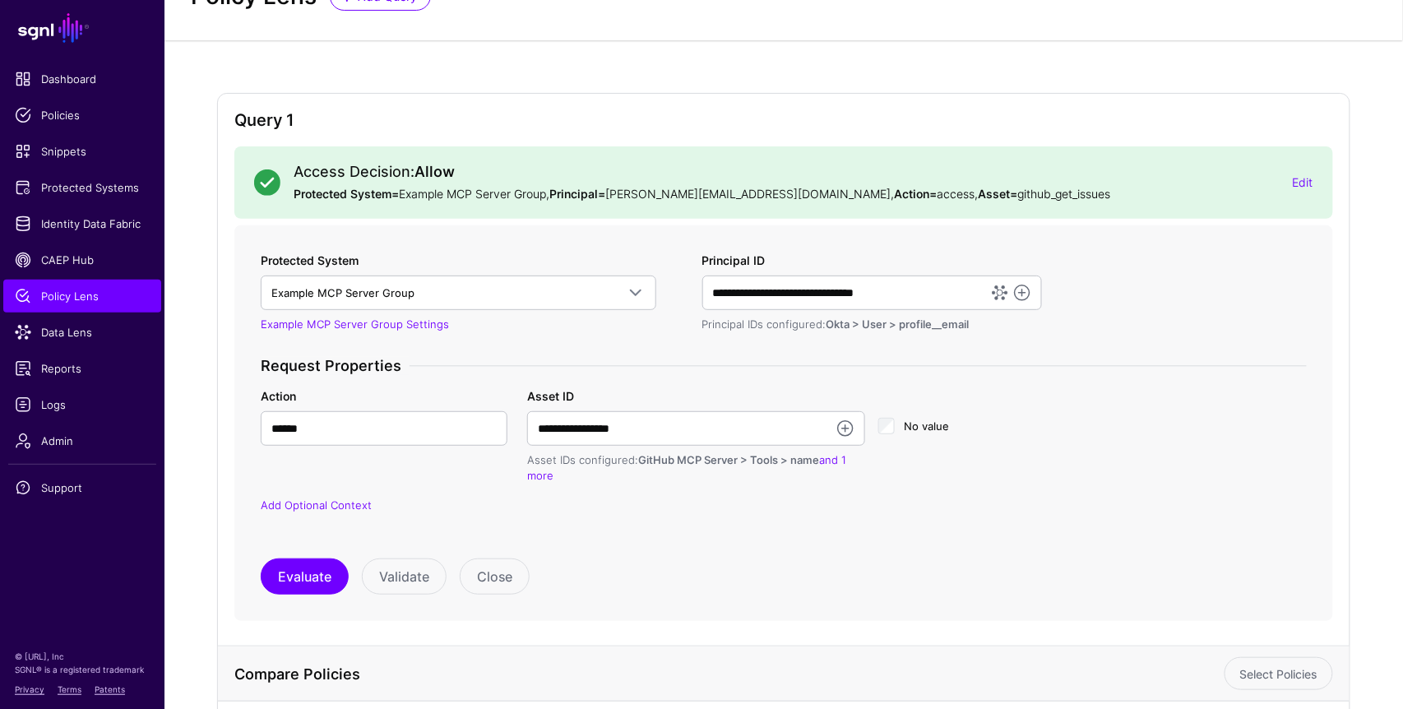
scroll to position [72, 0]
click at [678, 524] on div "**********" at bounding box center [783, 443] width 1059 height 177
click at [300, 583] on button "Evaluate" at bounding box center [305, 575] width 88 height 36
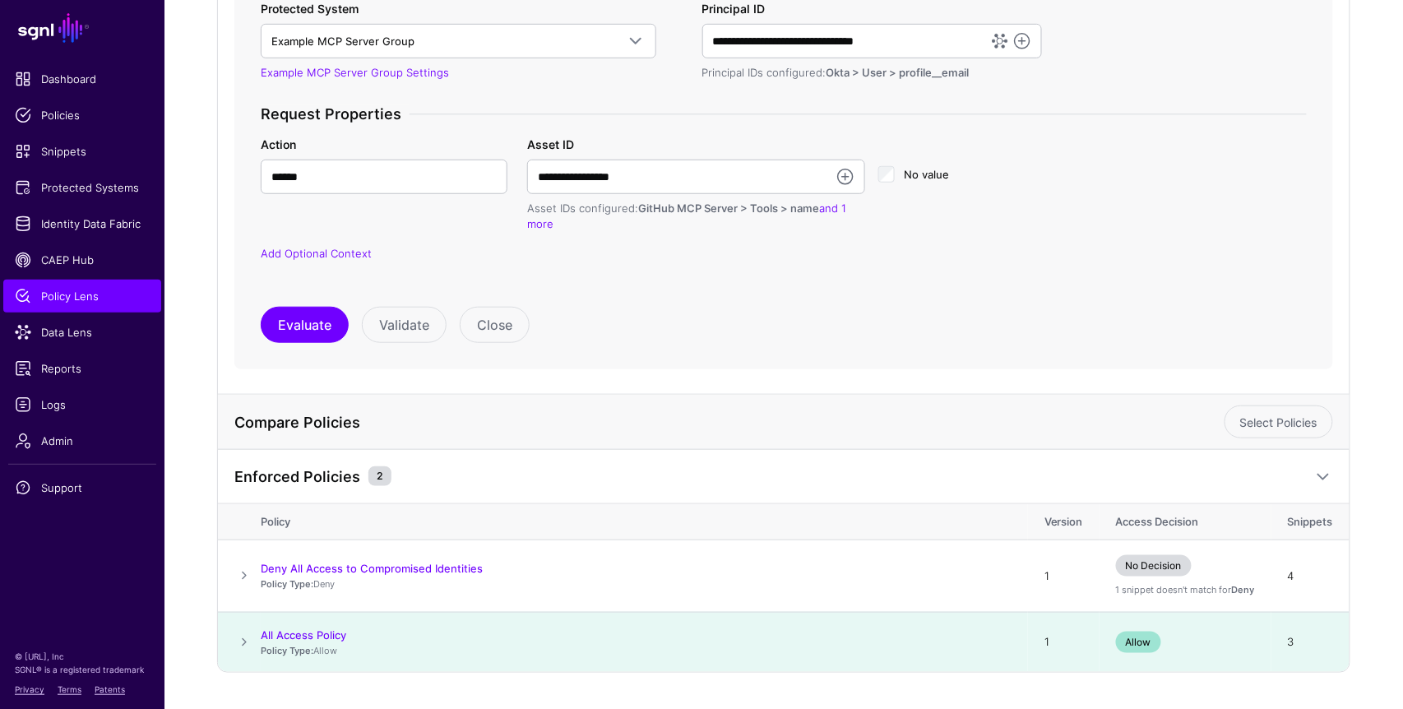
scroll to position [364, 0]
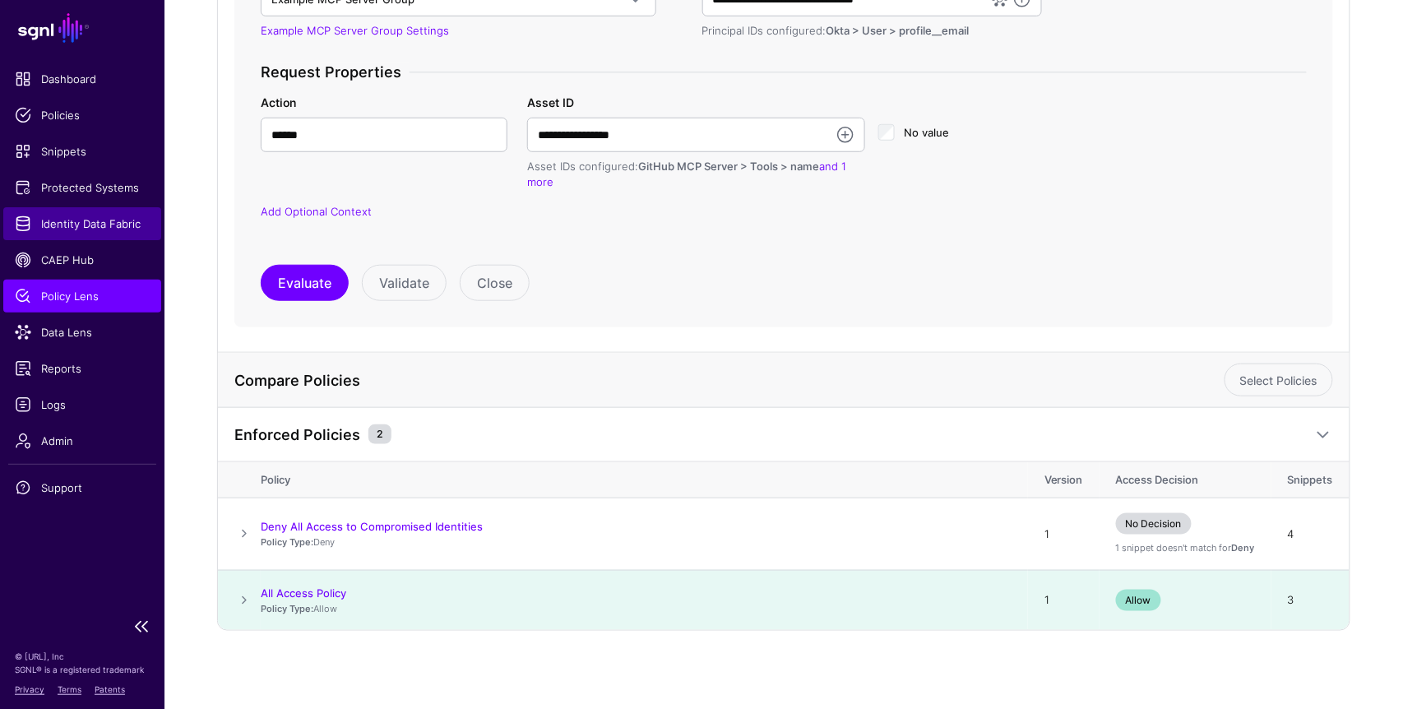
click at [93, 223] on span "Identity Data Fabric" at bounding box center [82, 223] width 135 height 16
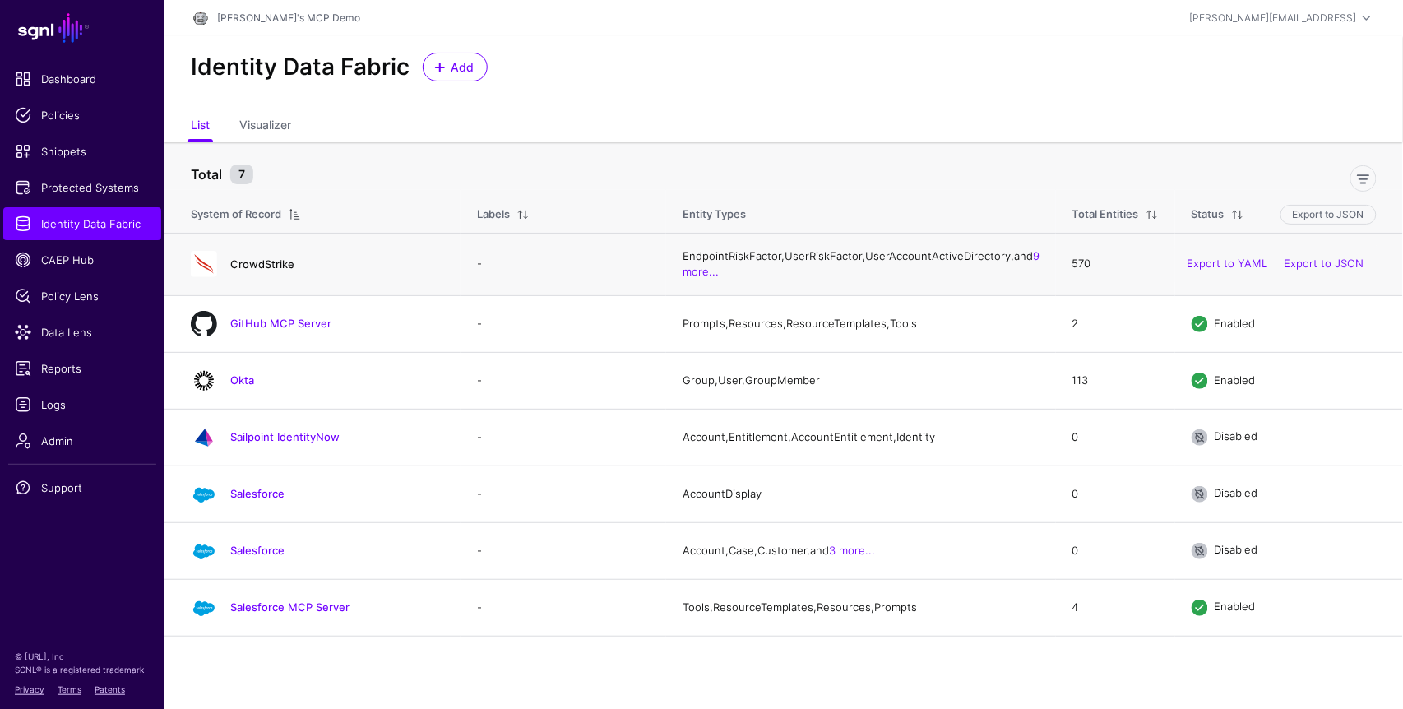
click at [275, 264] on link "CrowdStrike" at bounding box center [262, 263] width 64 height 13
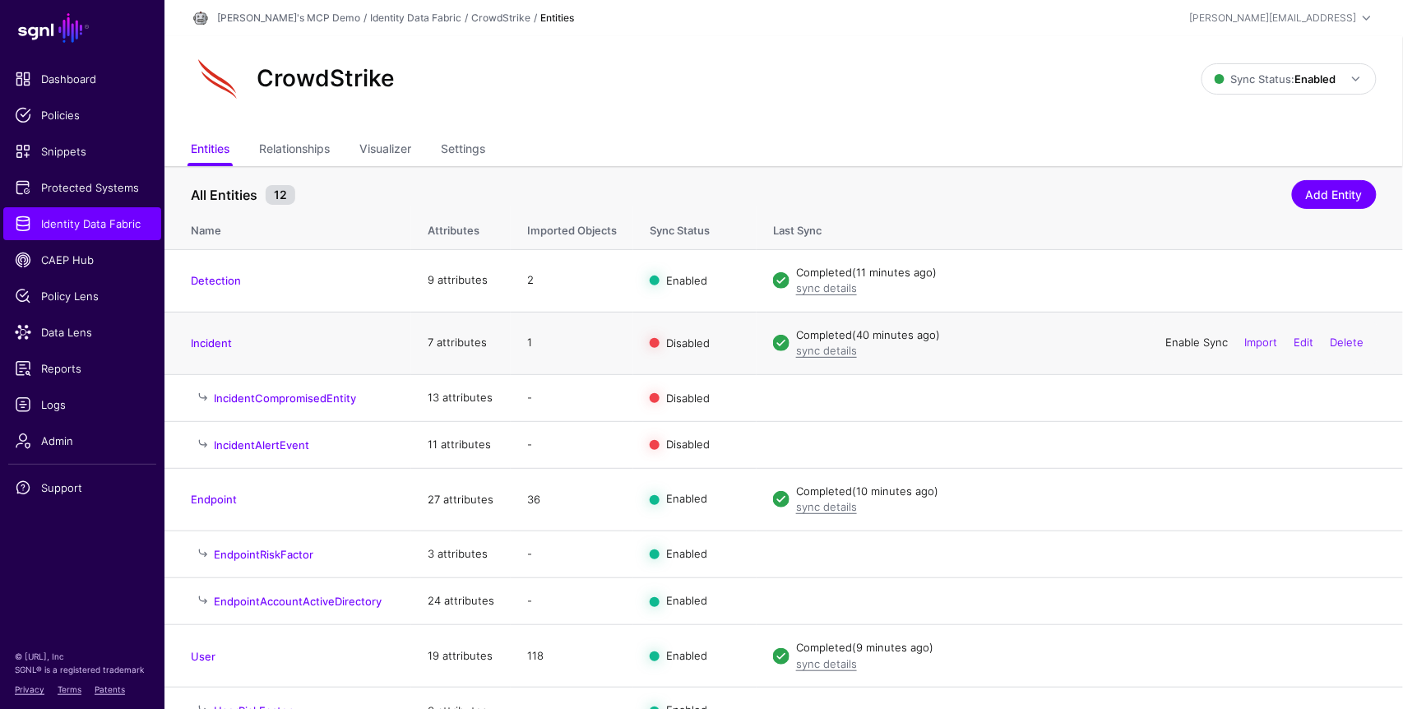
click at [1186, 344] on link "Enable Sync" at bounding box center [1197, 341] width 62 height 13
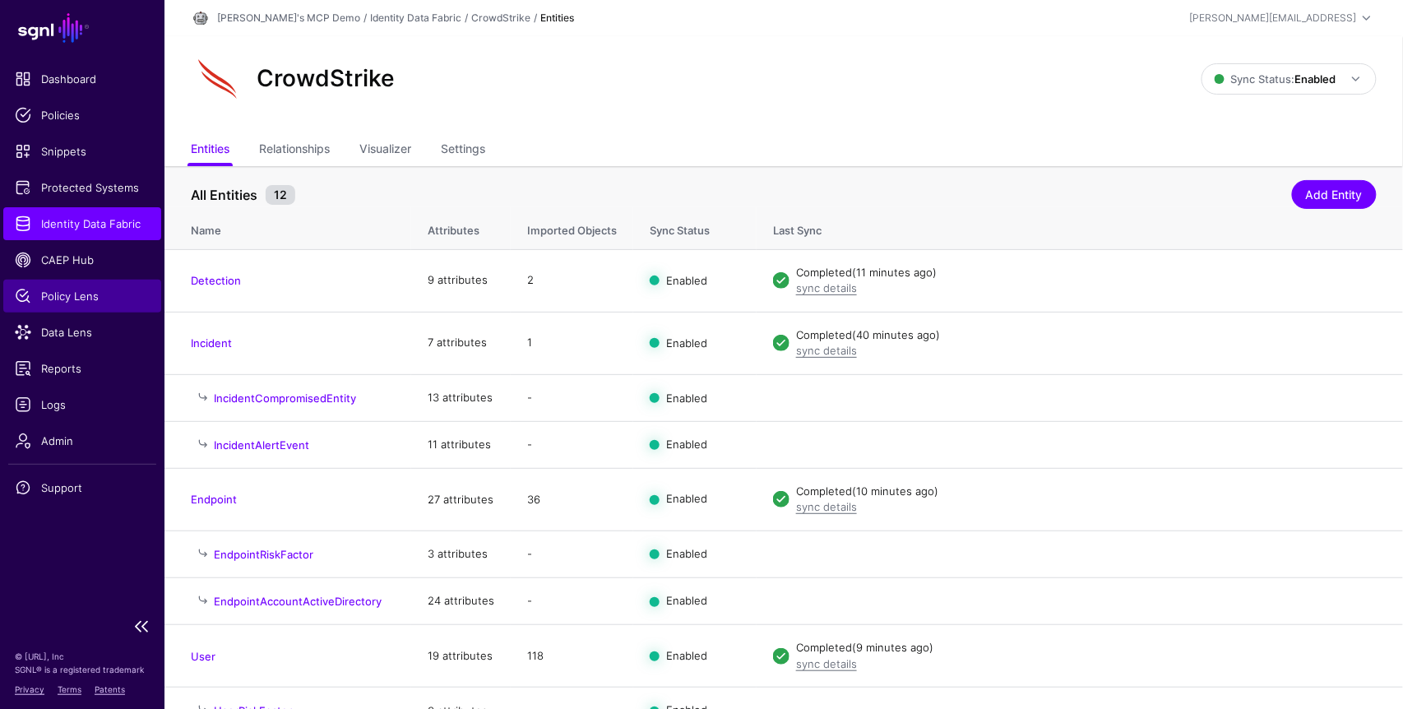
click at [95, 280] on link "Policy Lens" at bounding box center [82, 296] width 158 height 33
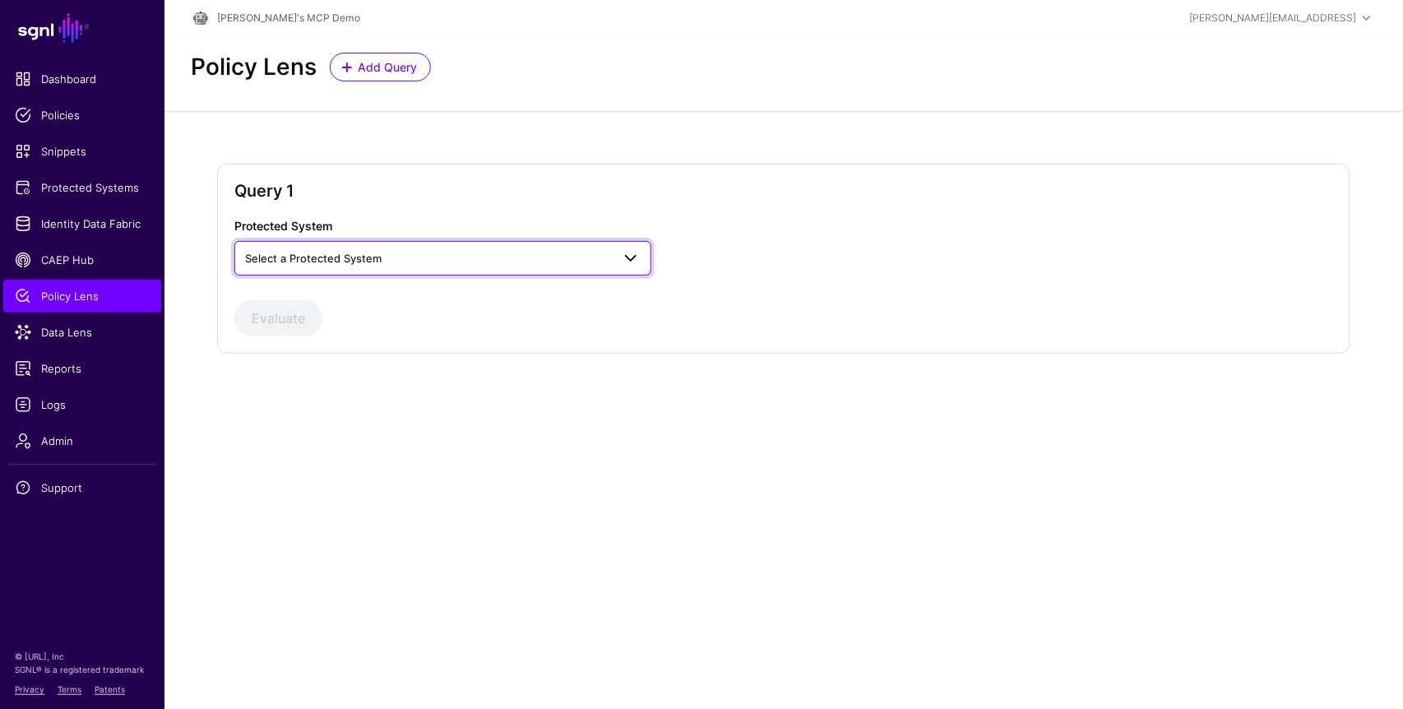
click at [418, 260] on span "Select a Protected System" at bounding box center [428, 258] width 366 height 18
click at [372, 301] on span "Example MCP Server Group" at bounding box center [318, 295] width 142 height 13
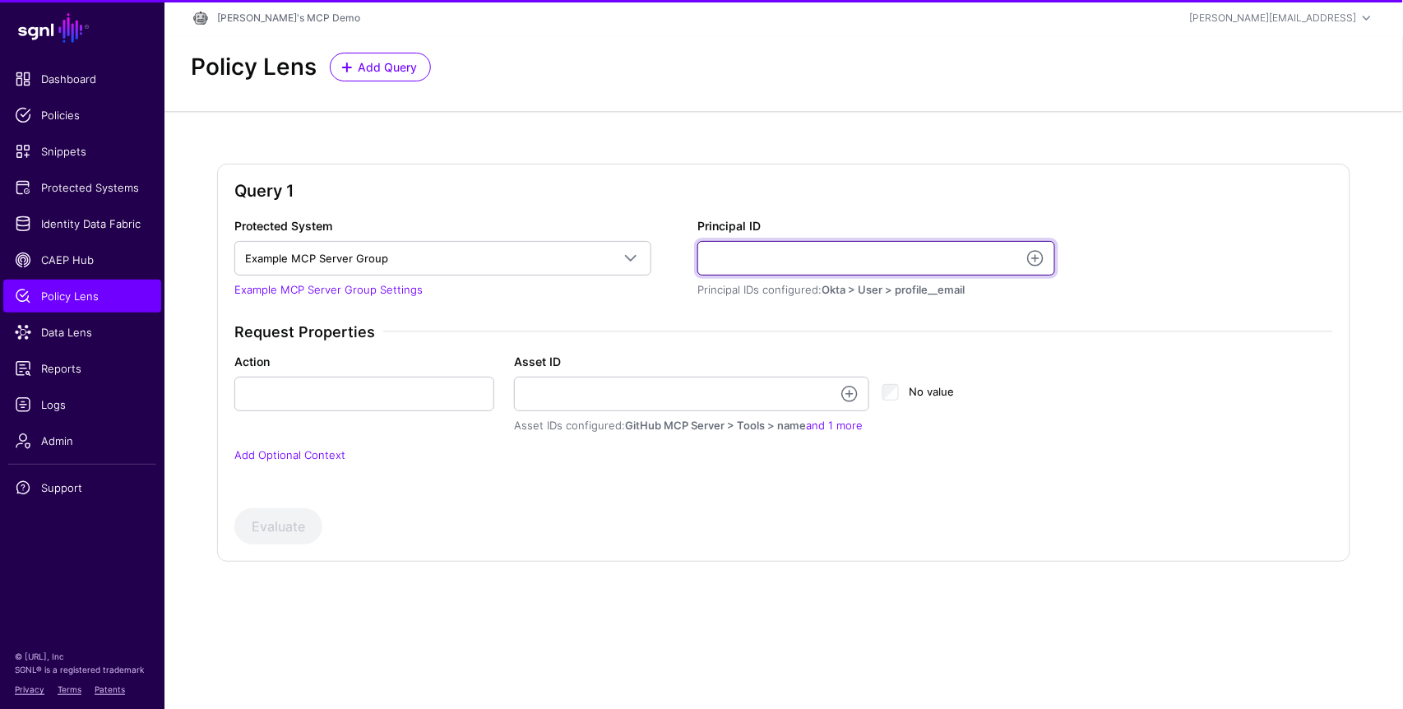
click at [800, 257] on input "Principal ID" at bounding box center [876, 258] width 358 height 35
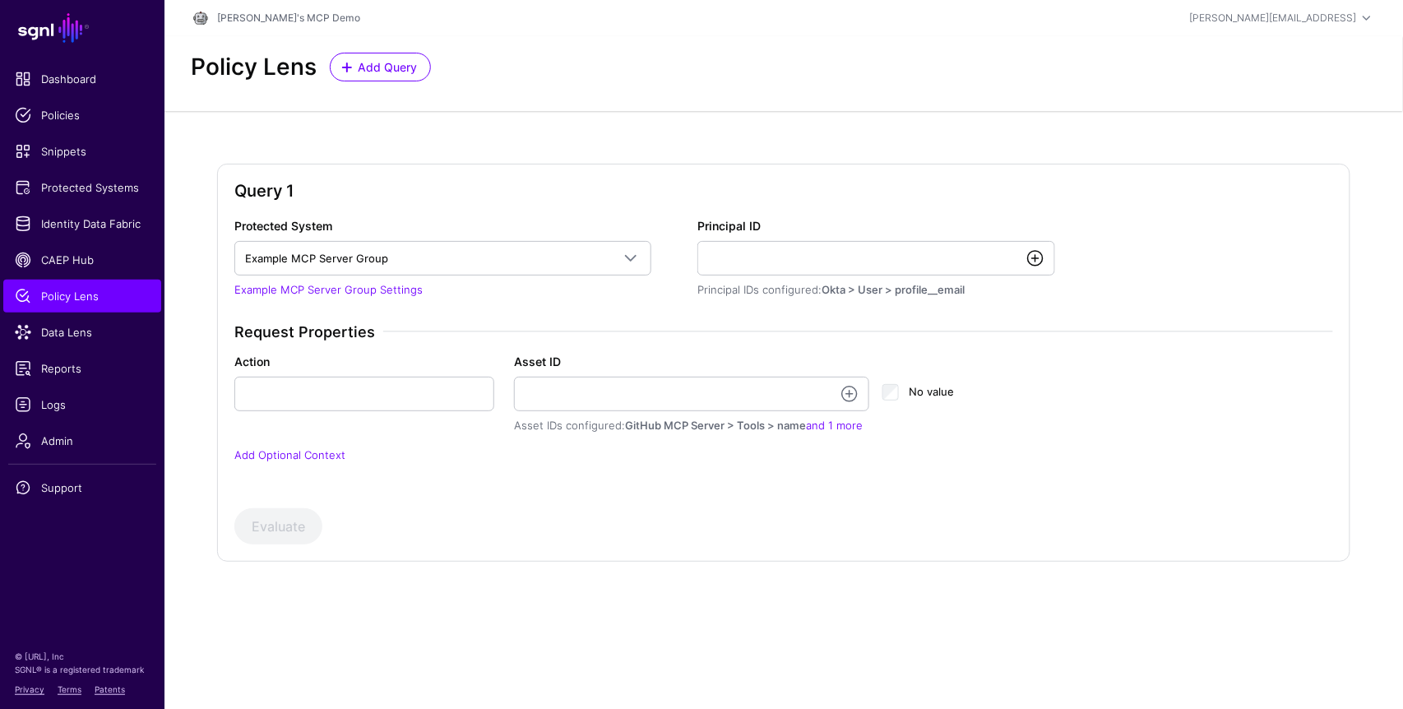
click at [1035, 252] on link at bounding box center [1035, 258] width 20 height 20
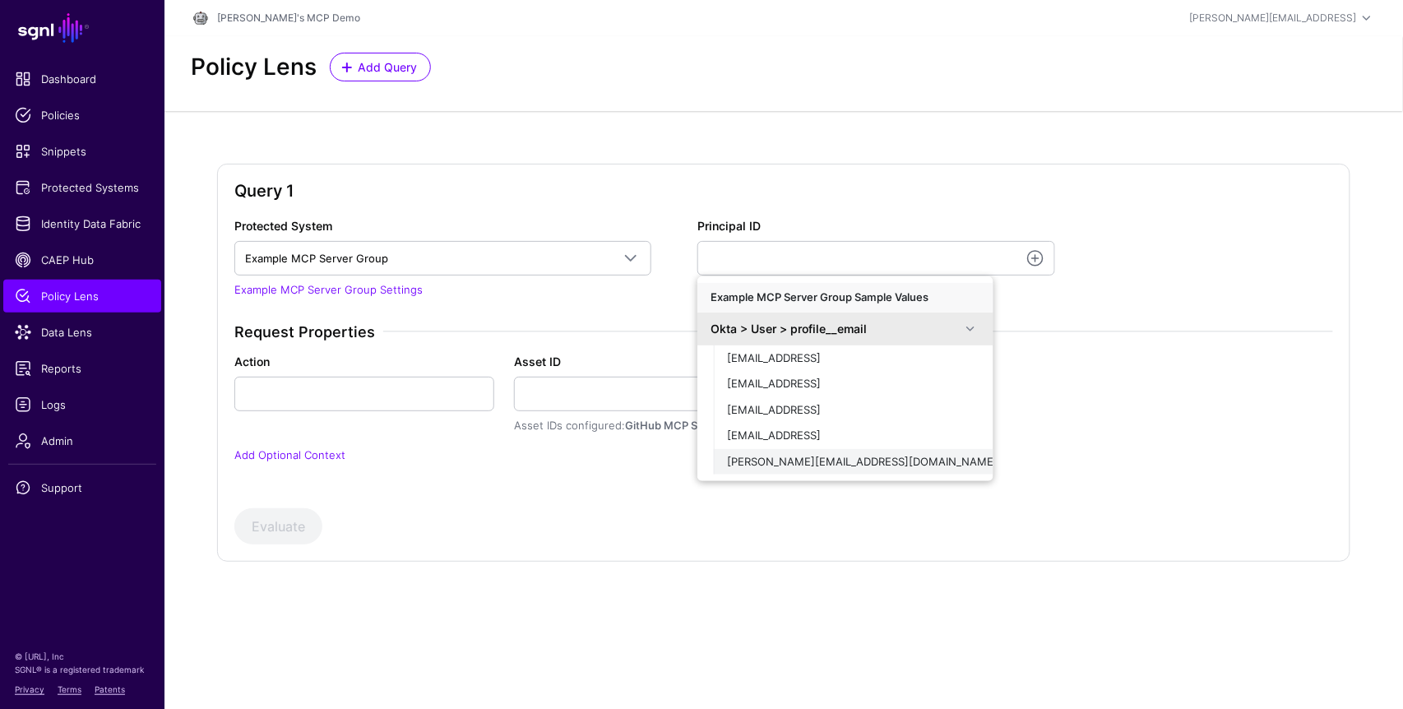
click at [857, 455] on span "[PERSON_NAME][EMAIL_ADDRESS][DOMAIN_NAME]" at bounding box center [862, 461] width 270 height 13
type input "**********"
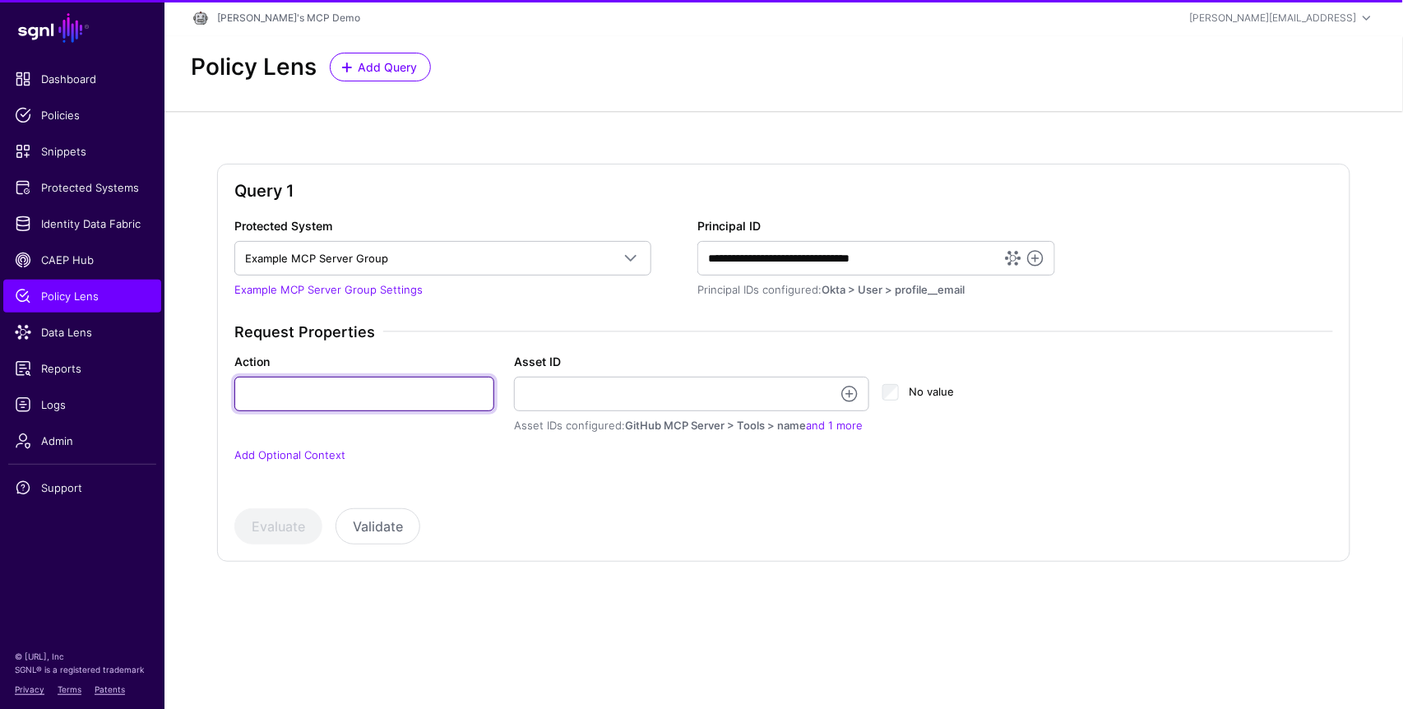
click at [423, 395] on input "Action" at bounding box center [364, 394] width 260 height 35
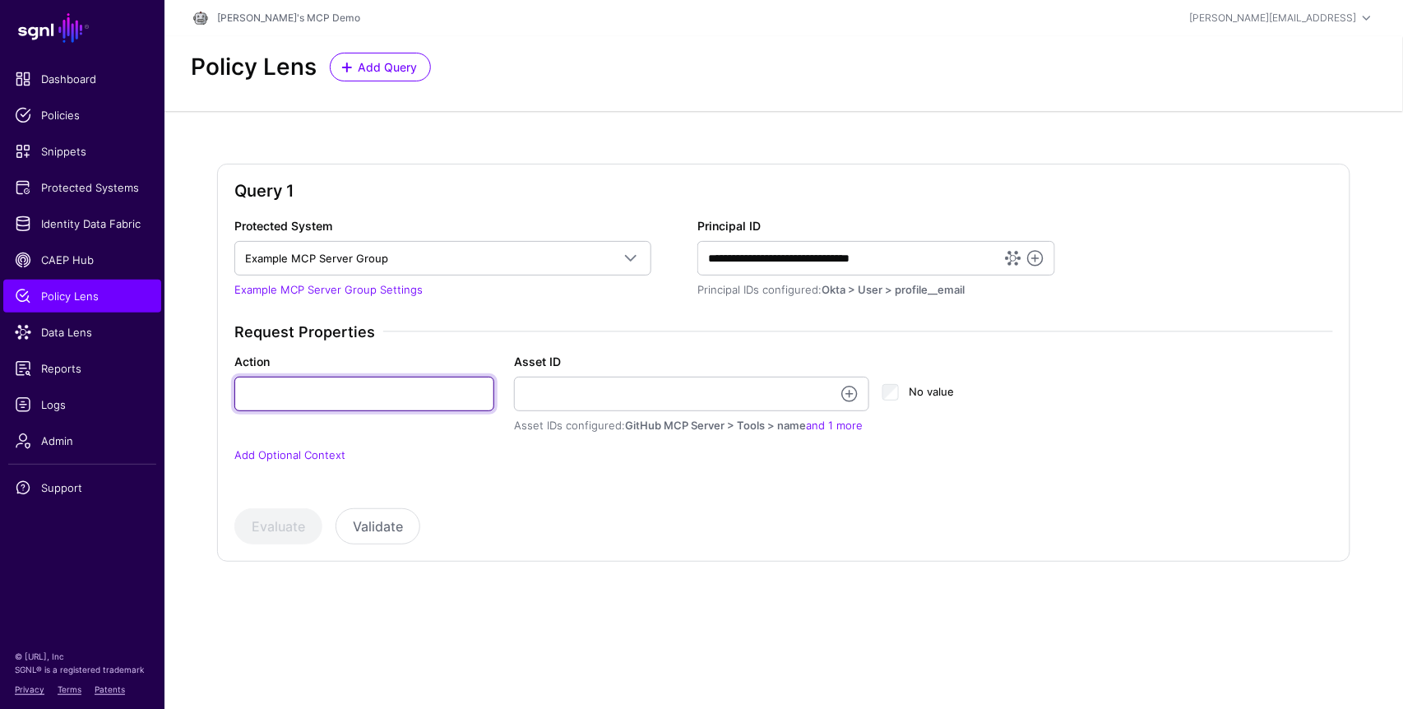
type input "**********"
click at [349, 385] on input "**********" at bounding box center [364, 394] width 260 height 35
drag, startPoint x: 347, startPoint y: 396, endPoint x: 214, endPoint y: 388, distance: 133.4
click at [214, 388] on div "**********" at bounding box center [783, 375] width 1238 height 529
click at [261, 389] on input "Action" at bounding box center [364, 394] width 260 height 35
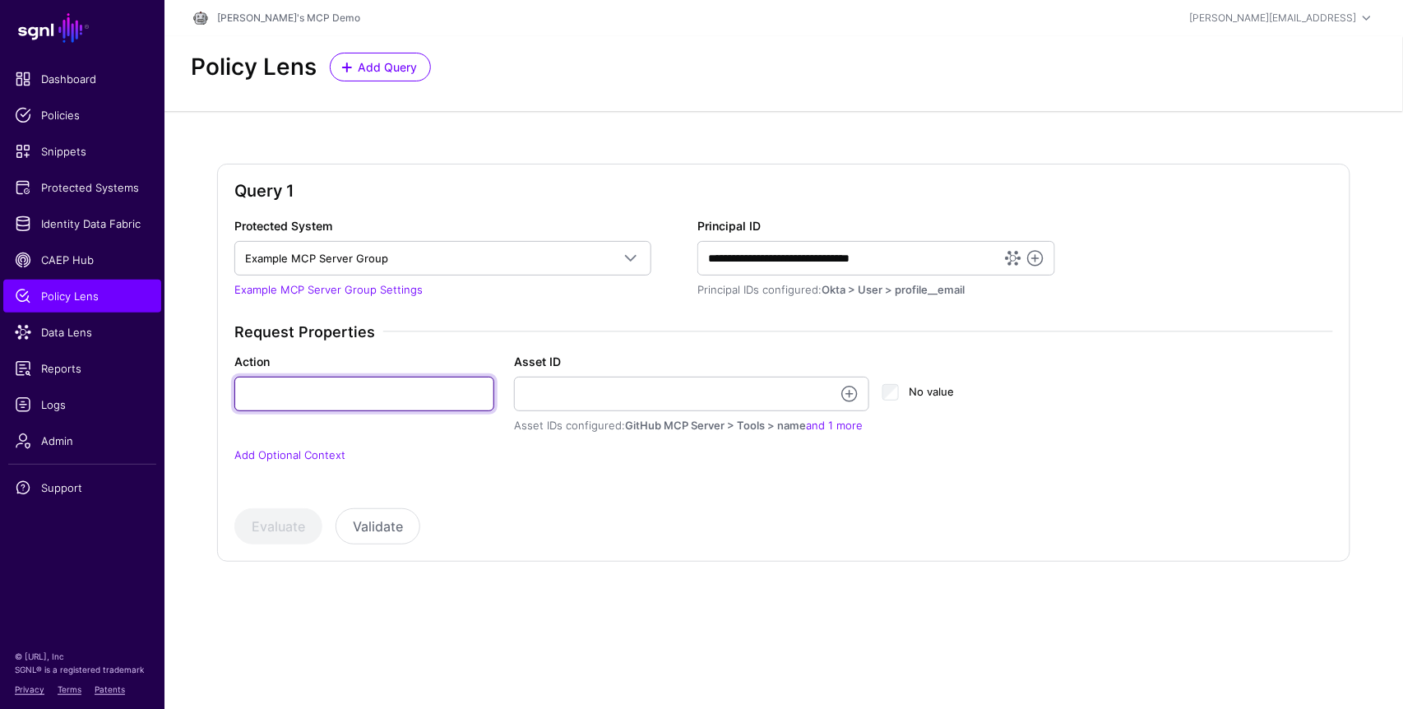
type input "****"
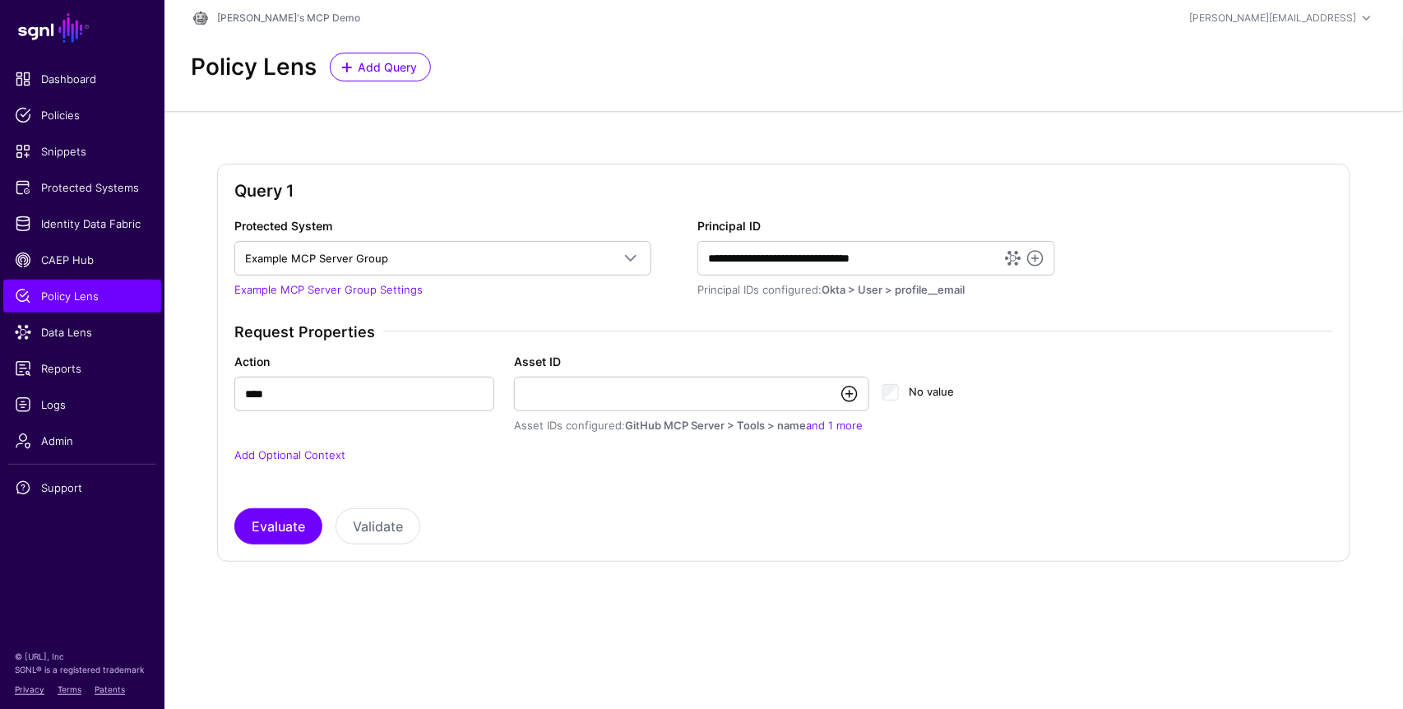
click at [848, 388] on link at bounding box center [849, 394] width 20 height 20
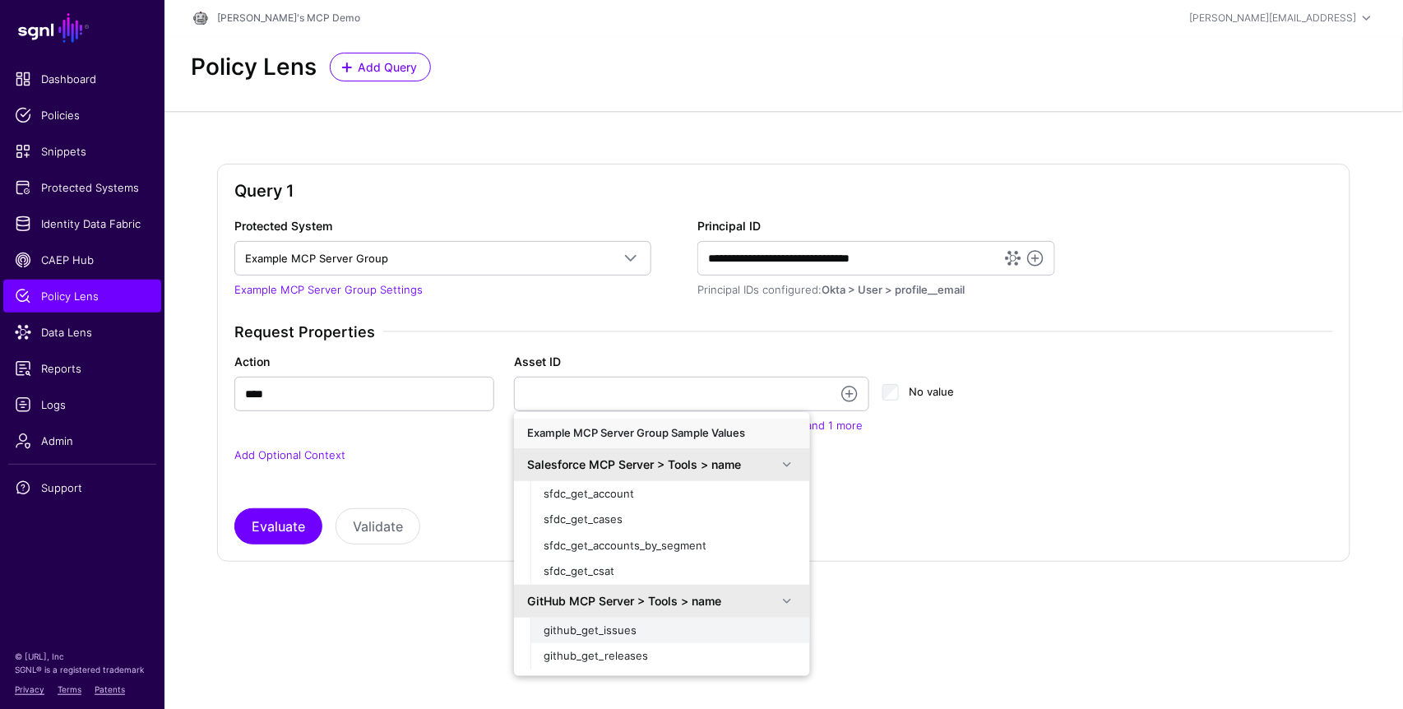
click at [595, 631] on span "github_get_issues" at bounding box center [589, 629] width 93 height 13
type input "**********"
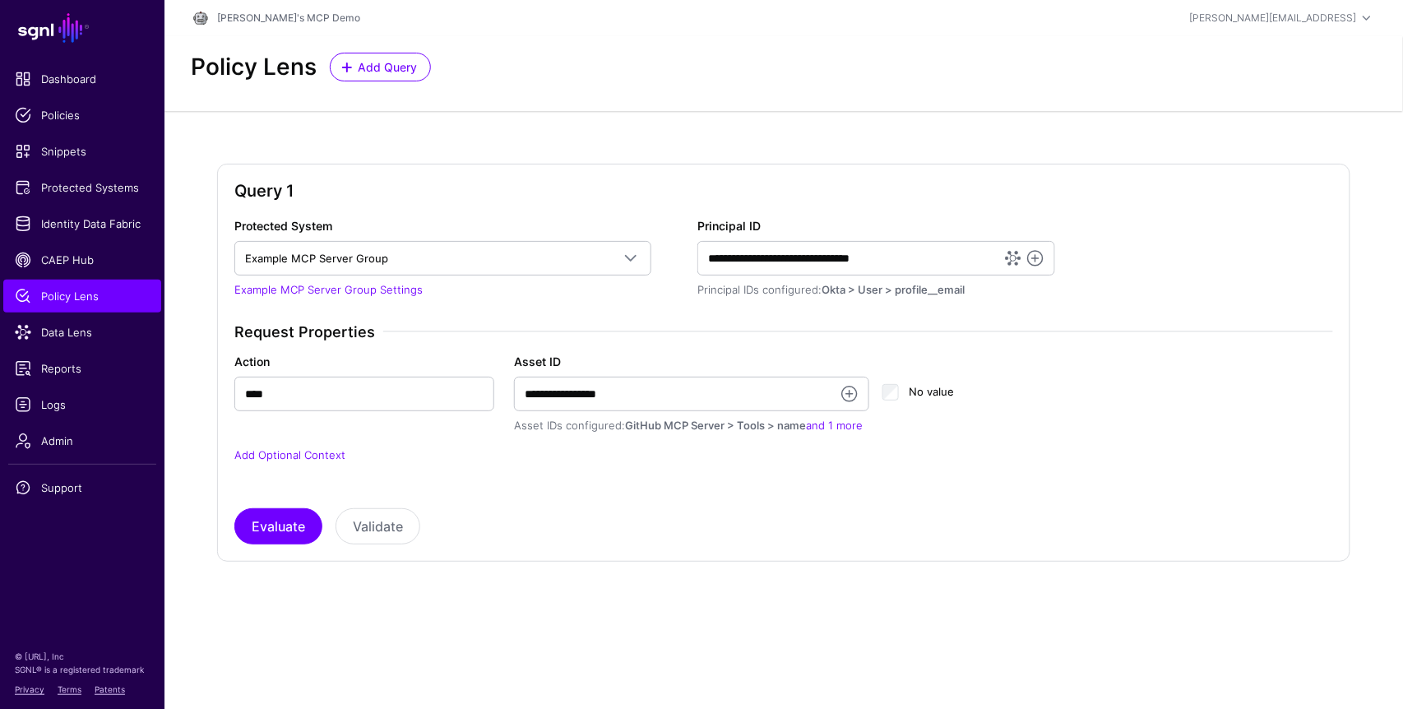
click at [197, 531] on div "**********" at bounding box center [783, 375] width 1238 height 529
click at [278, 529] on button "Evaluate" at bounding box center [278, 526] width 88 height 36
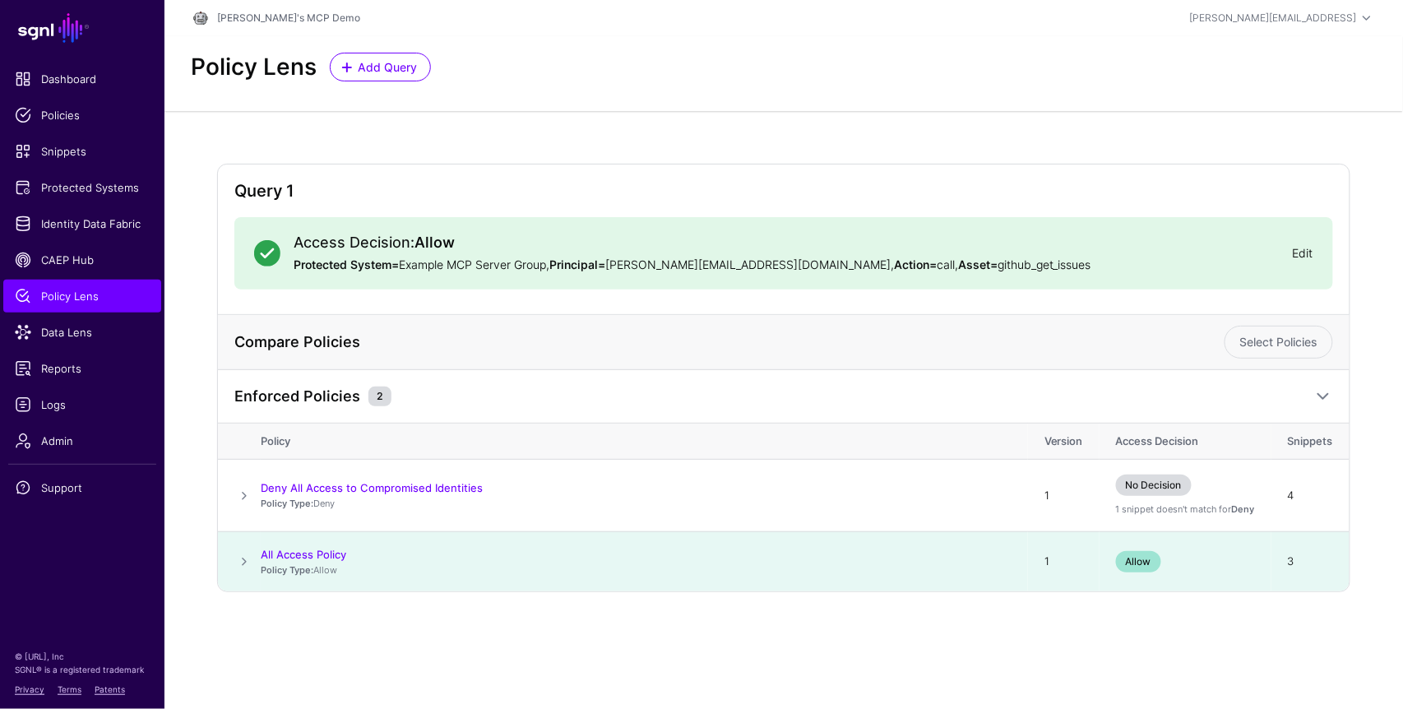
click at [1305, 254] on link "Edit" at bounding box center [1302, 253] width 21 height 14
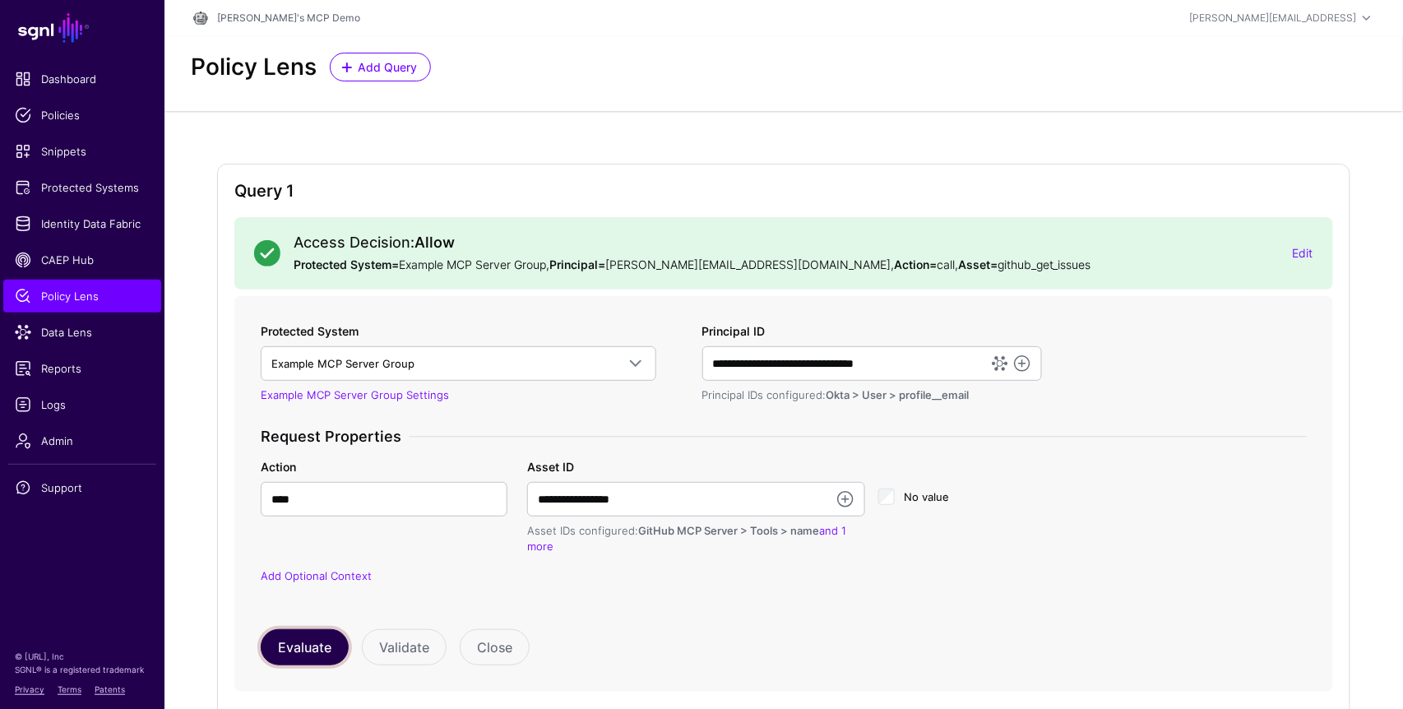
click at [301, 655] on button "Evaluate" at bounding box center [305, 647] width 88 height 36
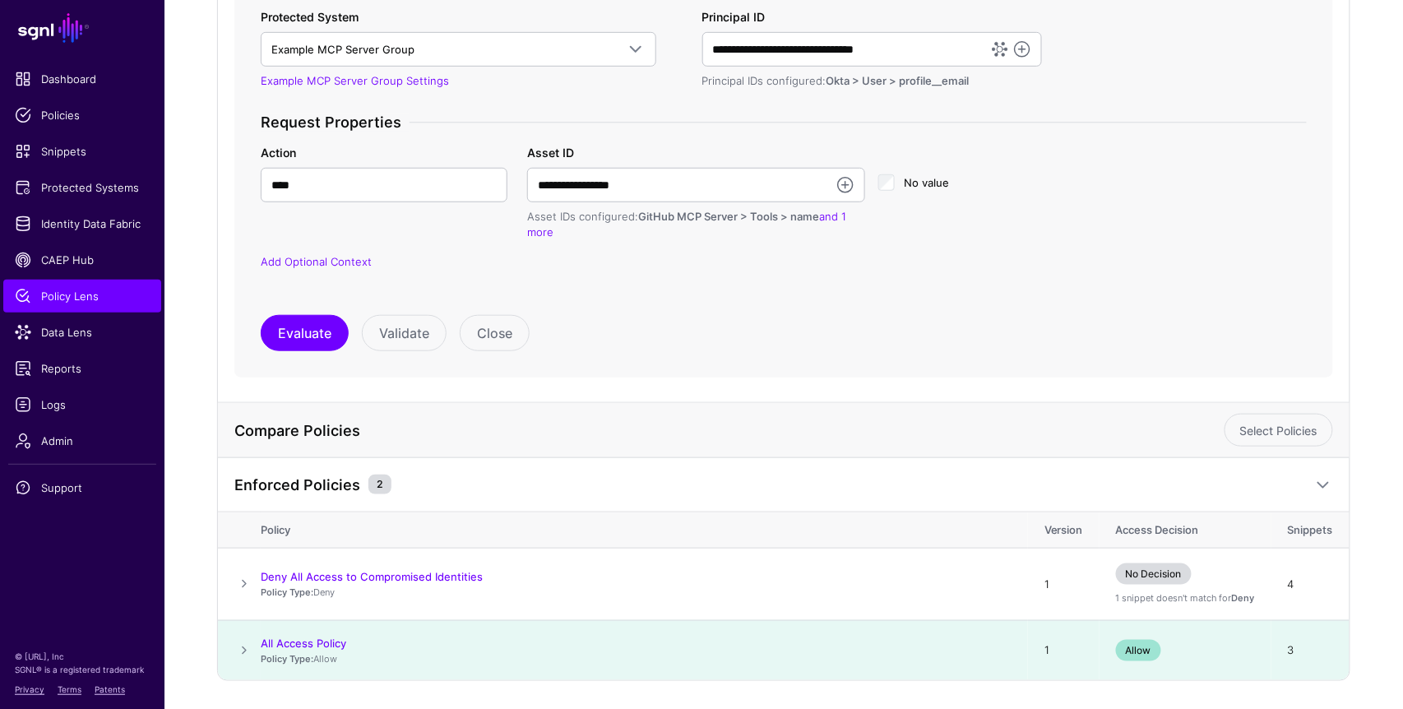
scroll to position [303, 0]
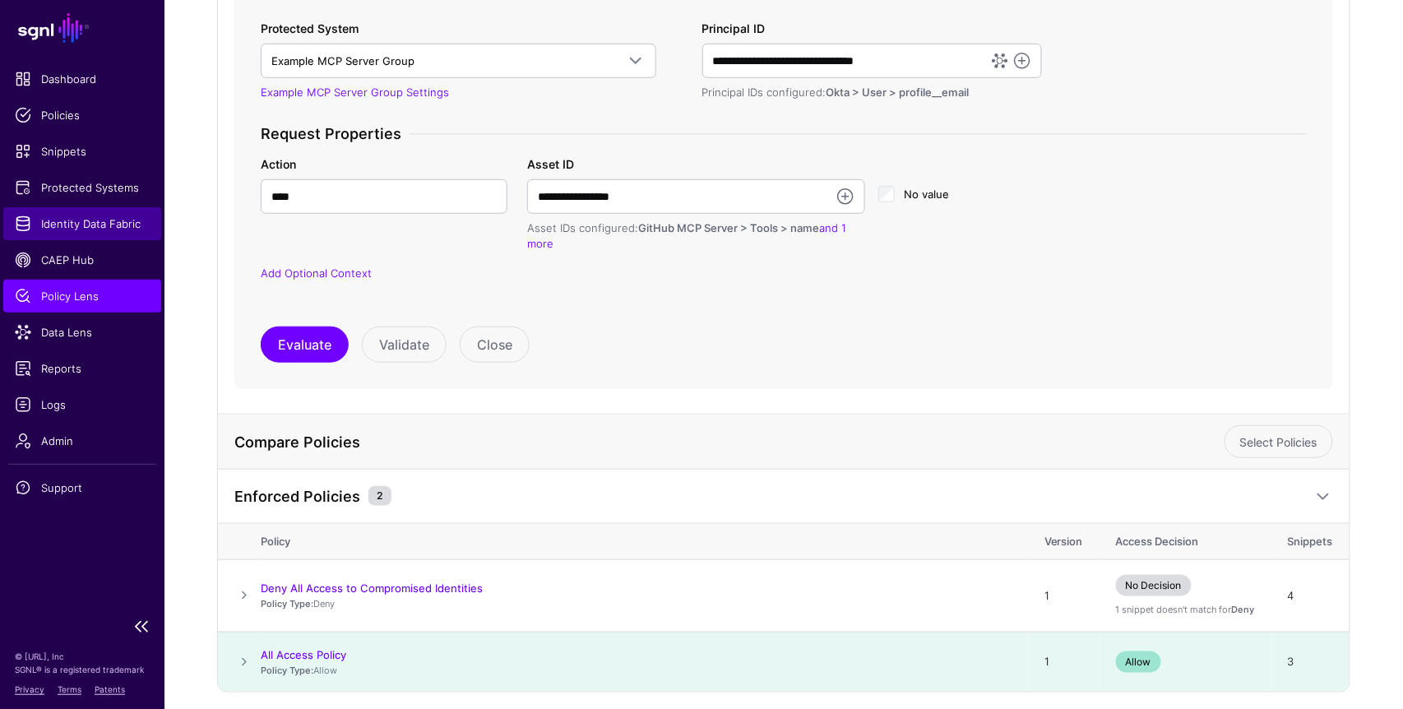
click at [76, 227] on span "Identity Data Fabric" at bounding box center [82, 223] width 135 height 16
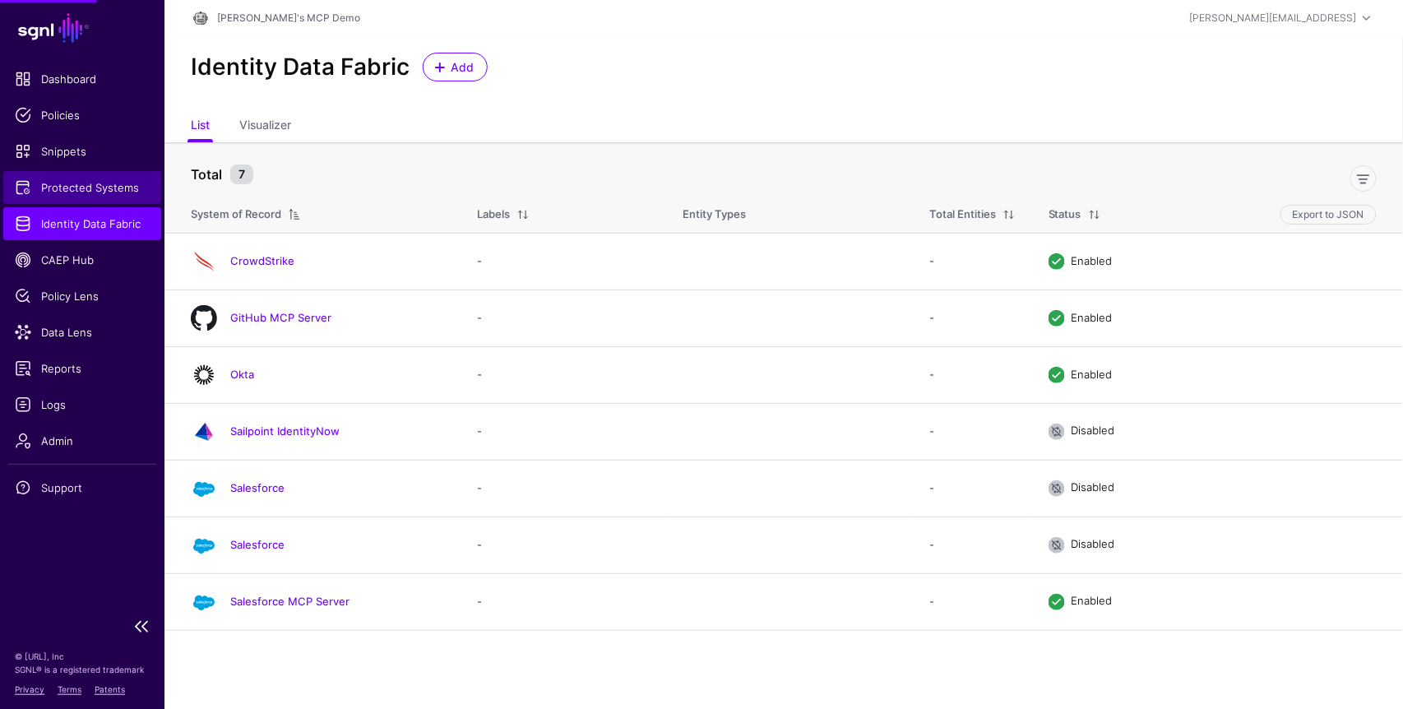
click at [92, 192] on span "Protected Systems" at bounding box center [82, 187] width 135 height 16
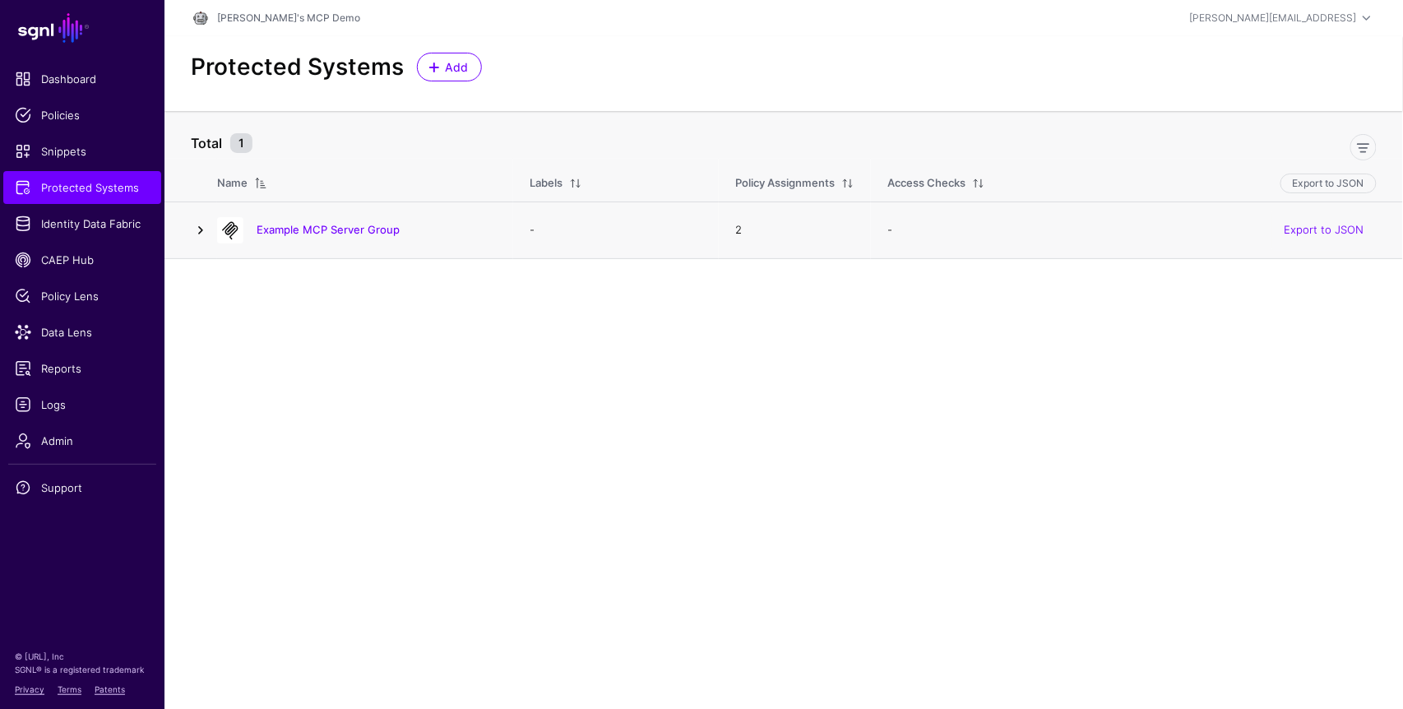
click at [199, 233] on link at bounding box center [201, 230] width 20 height 20
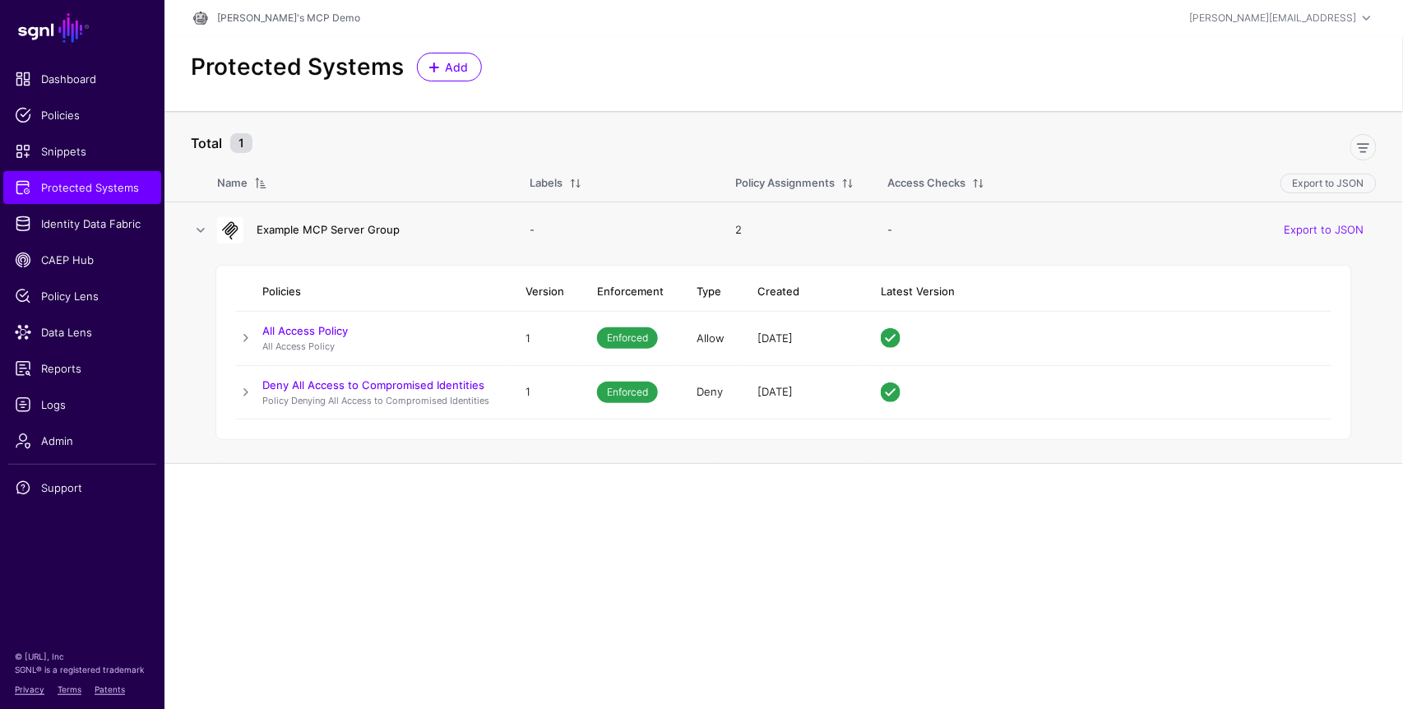
click at [324, 226] on link "Example MCP Server Group" at bounding box center [328, 229] width 143 height 13
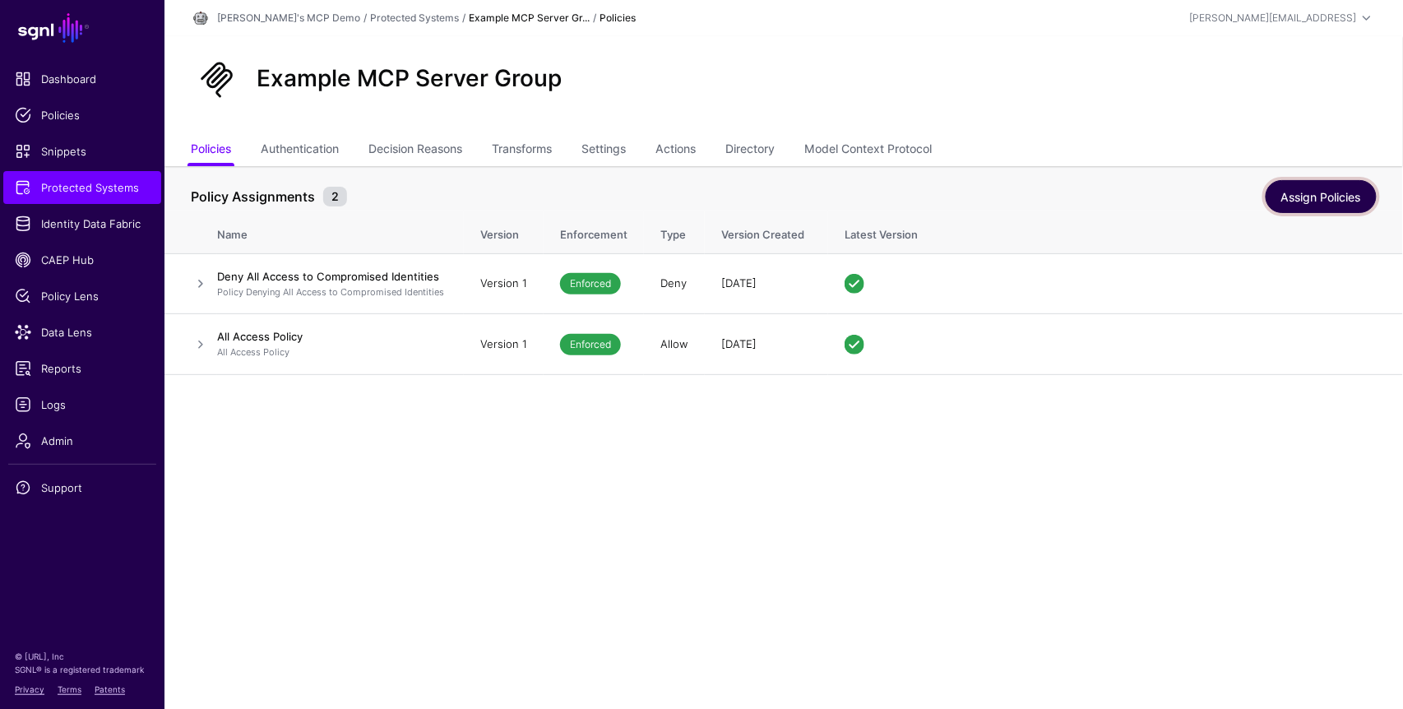
click at [1320, 197] on link "Assign Policies" at bounding box center [1320, 196] width 111 height 33
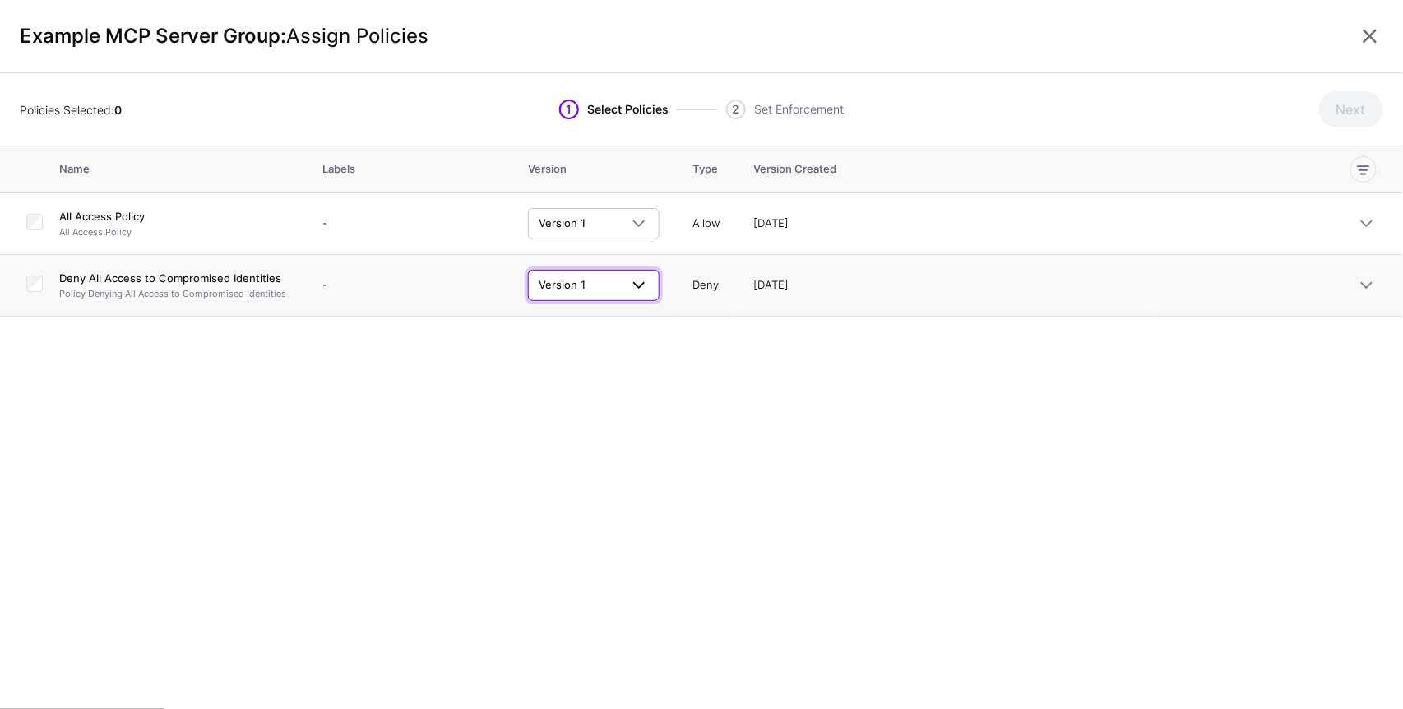
click at [648, 280] on span at bounding box center [639, 285] width 20 height 20
click at [708, 355] on div "Name Labels Version Type Version Created All Access Policy All Access Policy - …" at bounding box center [701, 427] width 1403 height 562
click at [1367, 43] on link at bounding box center [1369, 36] width 26 height 26
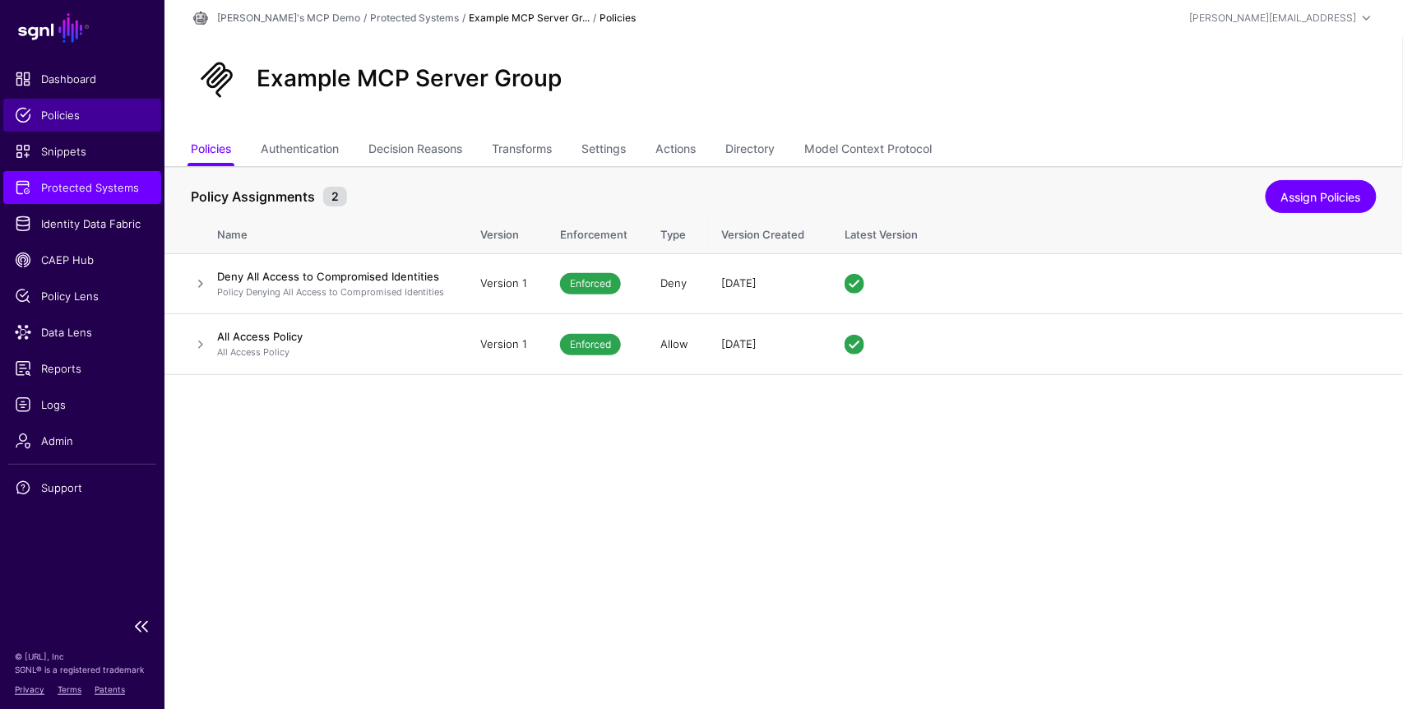
click at [82, 113] on span "Policies" at bounding box center [82, 115] width 135 height 16
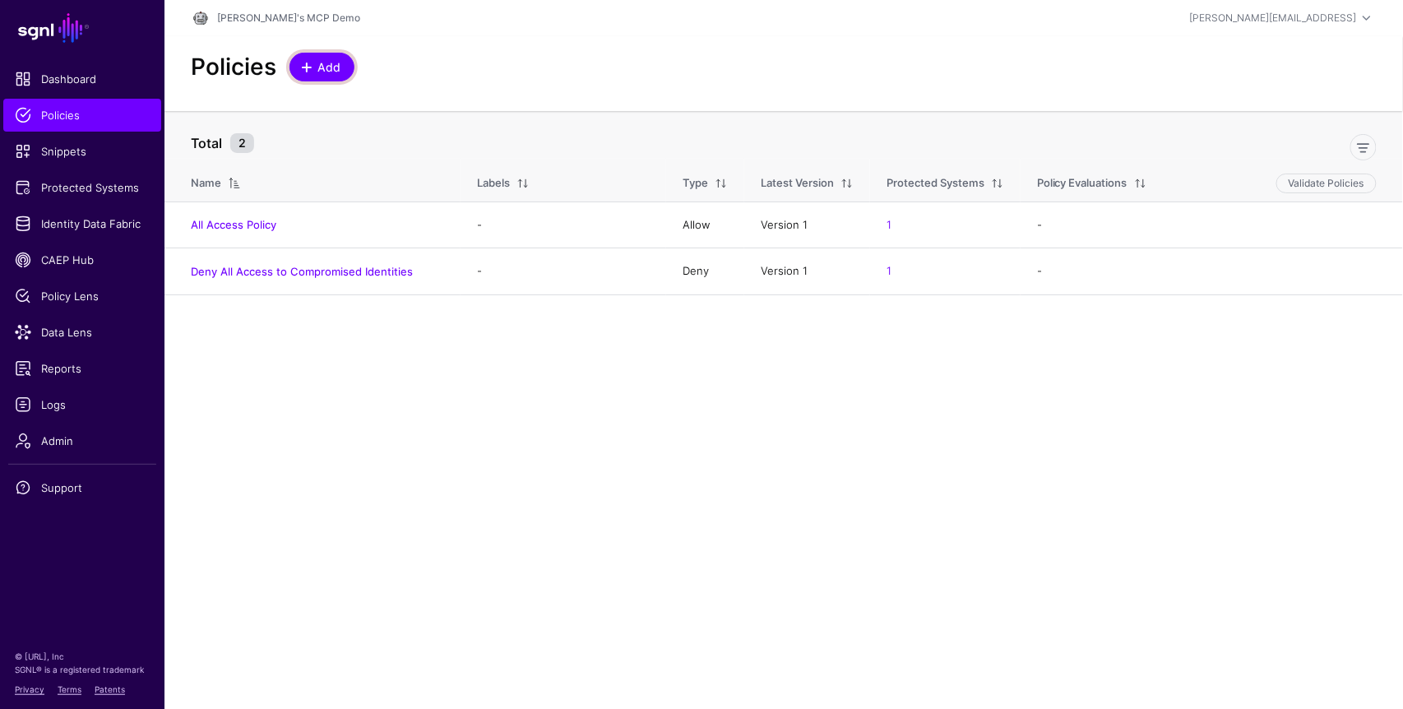
click at [319, 66] on span "Add" at bounding box center [329, 66] width 27 height 17
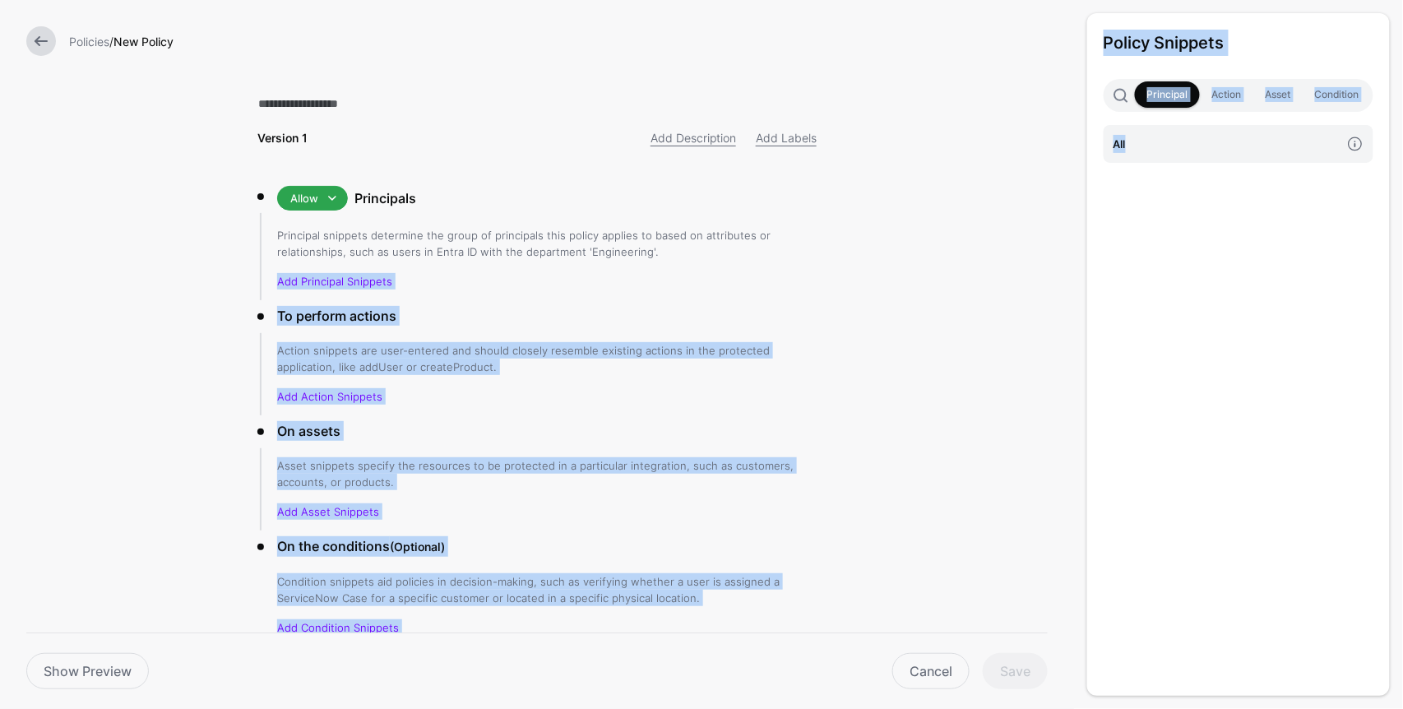
drag, startPoint x: 1185, startPoint y: 143, endPoint x: 425, endPoint y: 264, distance: 769.2
click at [425, 264] on form "Policies / New Policy Version 1 Add Description Add Labels Allow Allow Deny Pri…" at bounding box center [537, 394] width 1074 height 788
click at [1216, 148] on h4 "All" at bounding box center [1226, 144] width 227 height 18
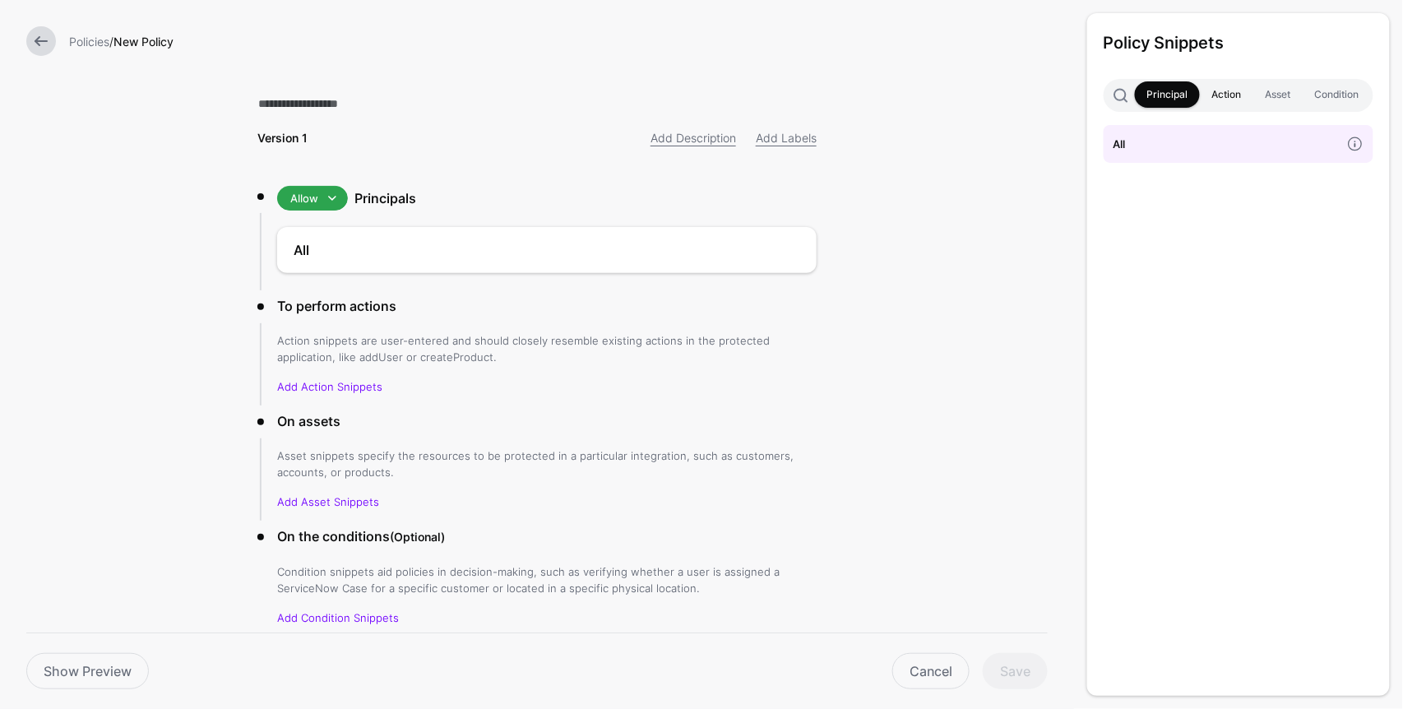
click at [1235, 104] on link "Action" at bounding box center [1225, 94] width 53 height 26
click at [1213, 142] on h4 "access" at bounding box center [1226, 144] width 227 height 18
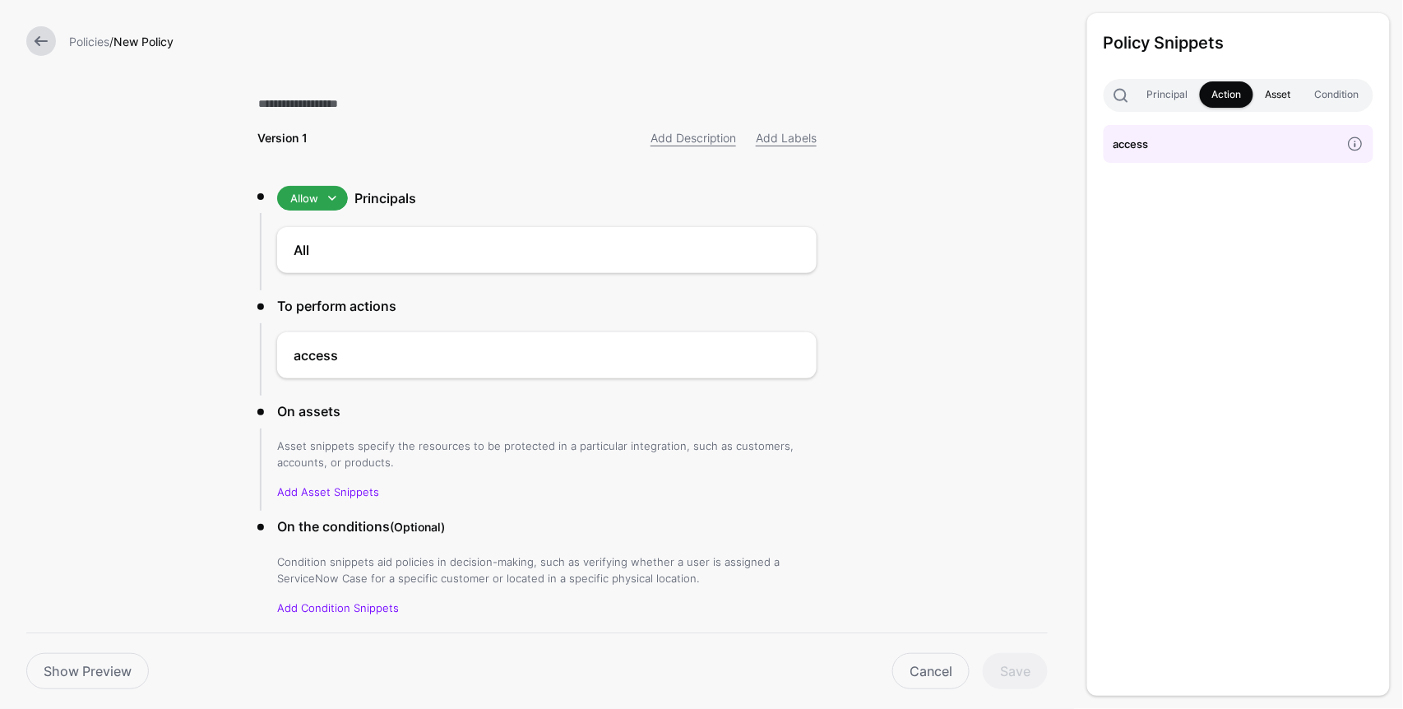
click at [1271, 92] on link "Asset" at bounding box center [1277, 94] width 49 height 26
click at [1213, 142] on h4 "any" at bounding box center [1226, 144] width 227 height 18
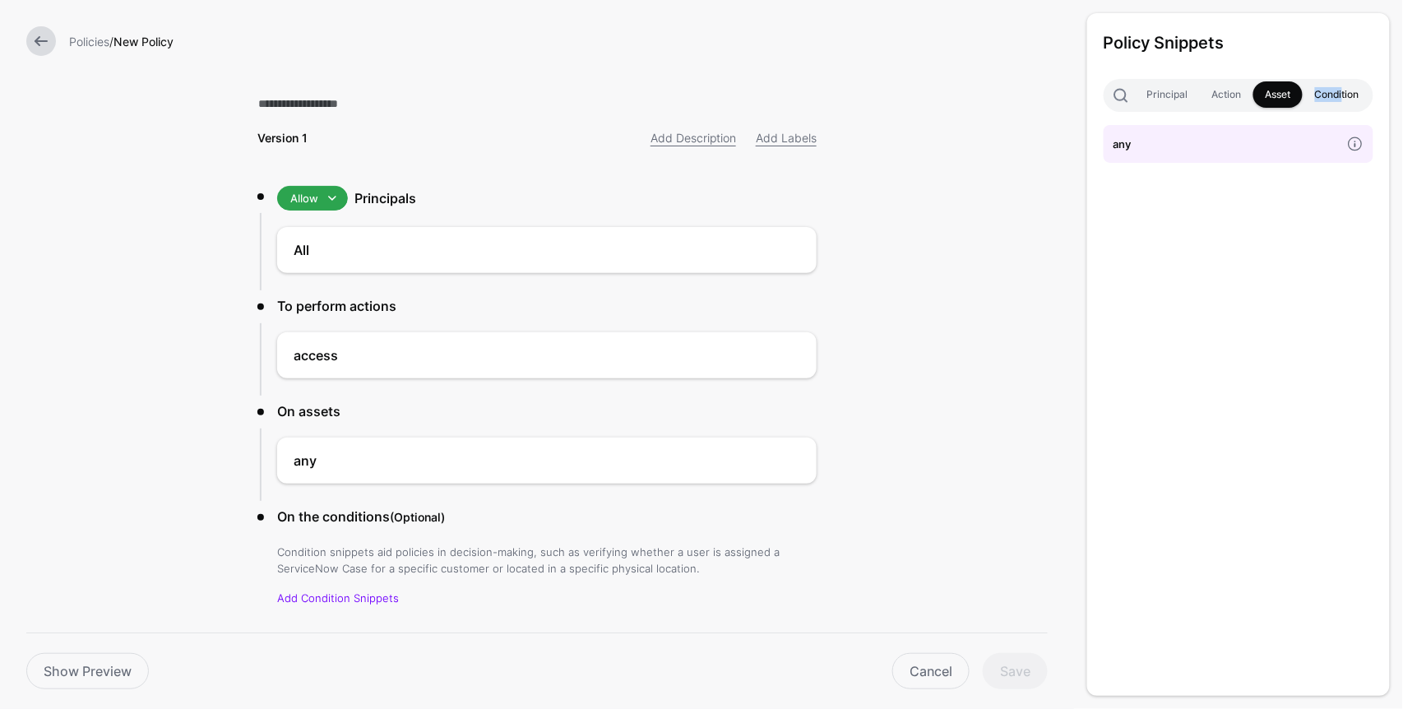
click at [1343, 87] on link "Condition" at bounding box center [1336, 94] width 68 height 26
click at [1224, 150] on h4 "their identity is compromised" at bounding box center [1226, 144] width 227 height 18
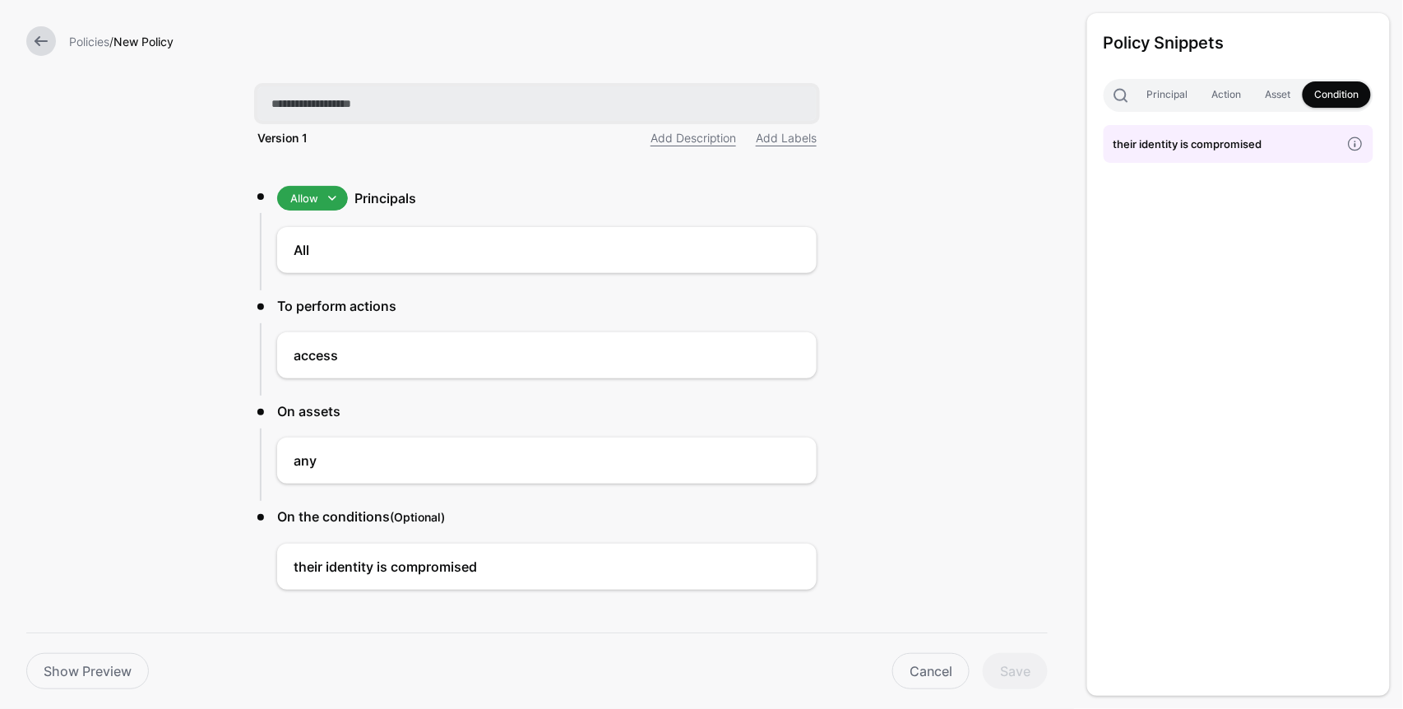
click at [340, 104] on input "text" at bounding box center [536, 103] width 559 height 35
type input "**********"
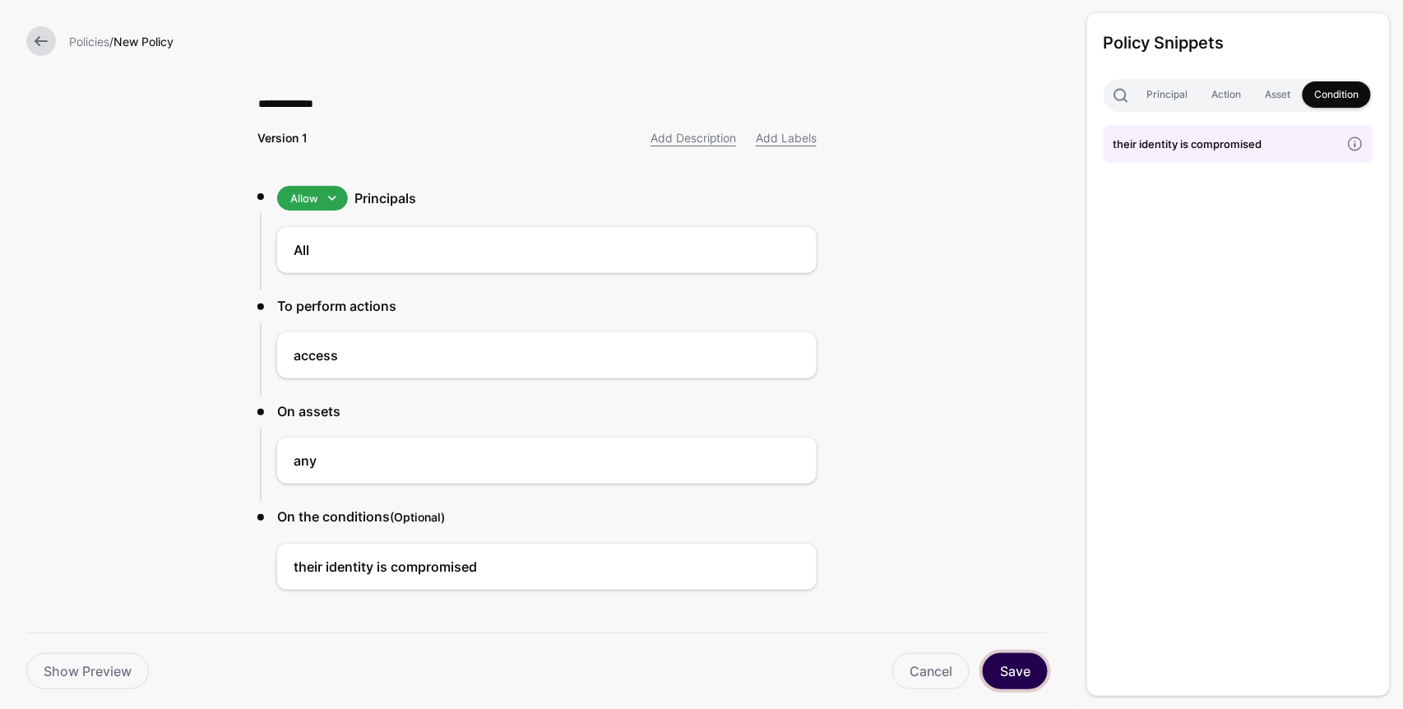
click at [1020, 672] on button "Save" at bounding box center [1014, 671] width 65 height 36
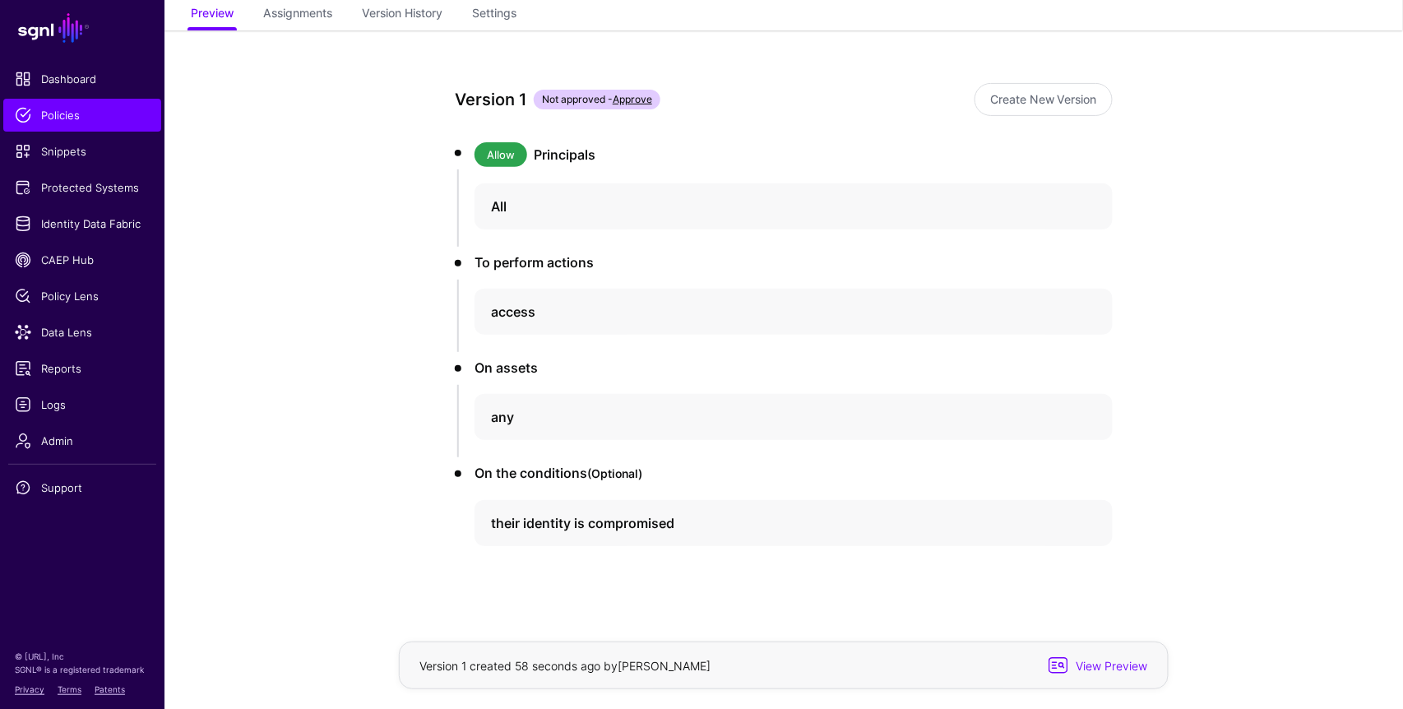
scroll to position [115, 0]
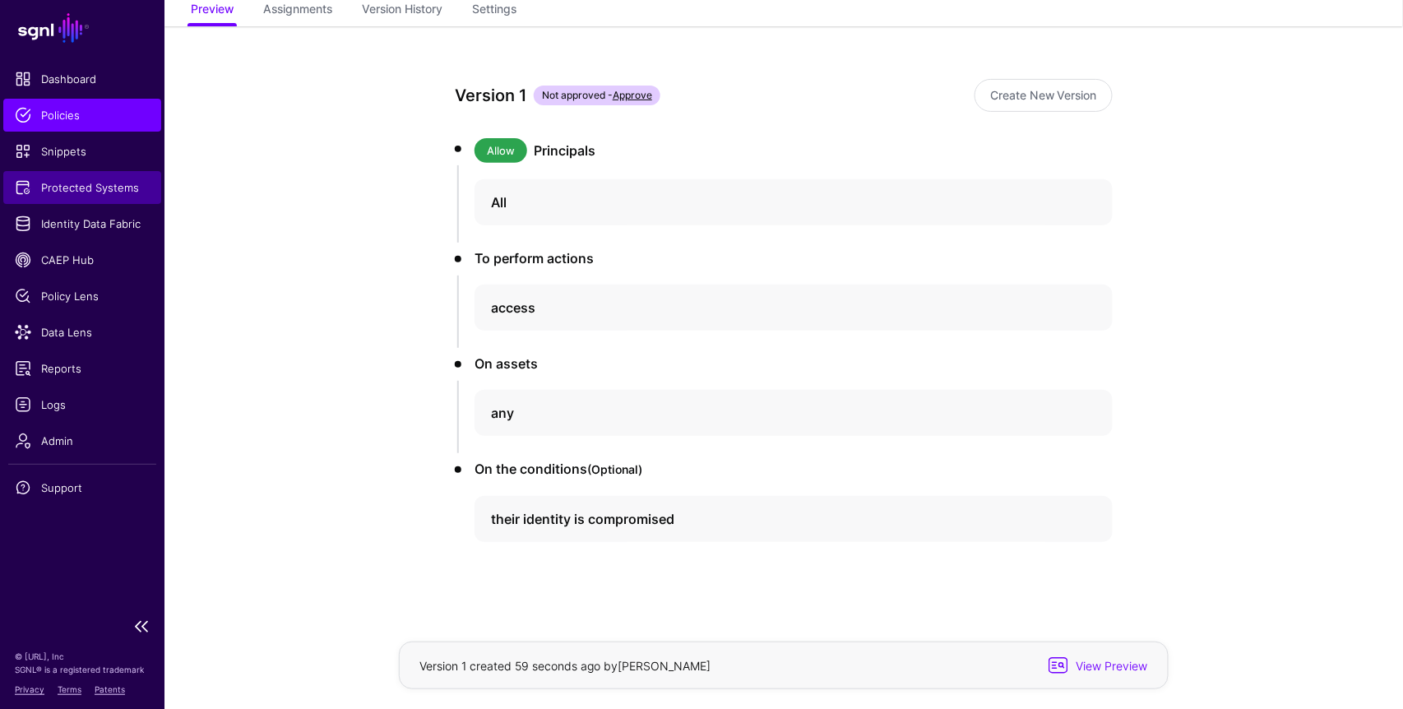
click at [95, 186] on span "Protected Systems" at bounding box center [82, 187] width 135 height 16
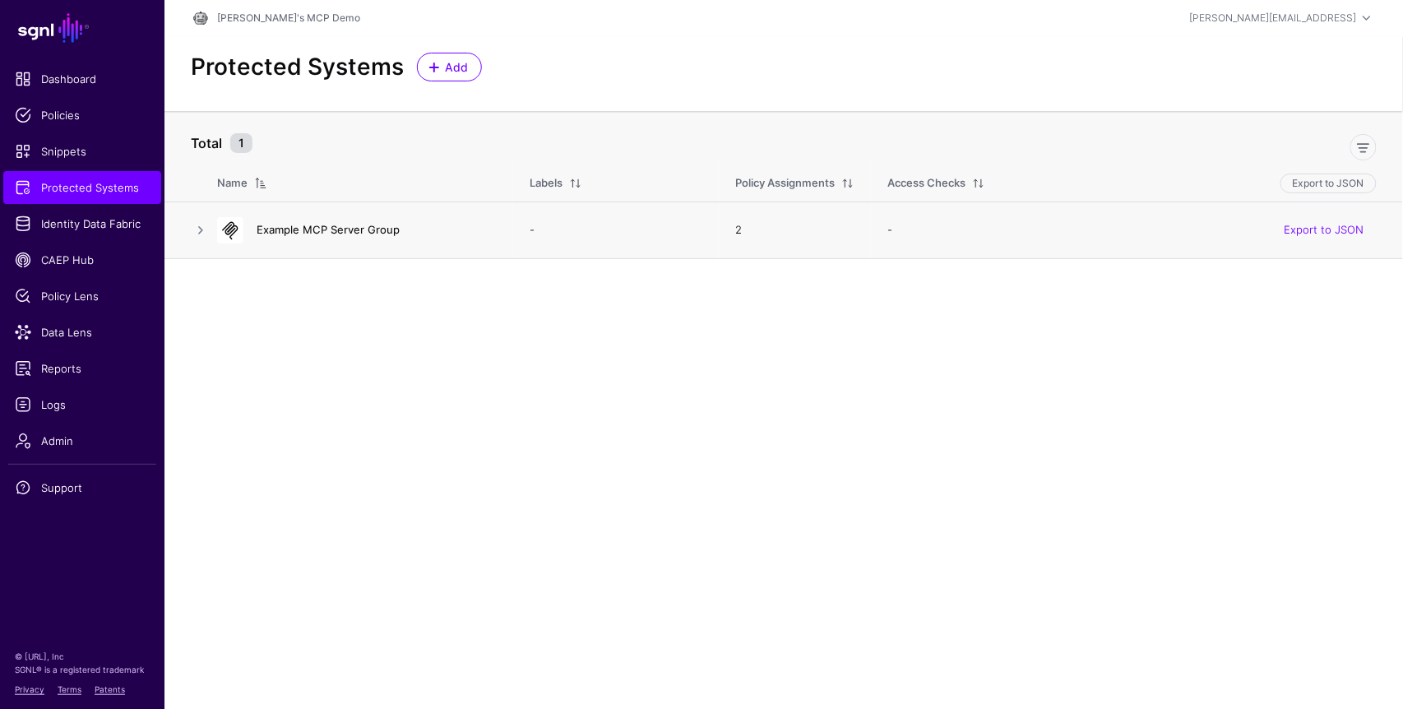
click at [319, 229] on link "Example MCP Server Group" at bounding box center [328, 229] width 143 height 13
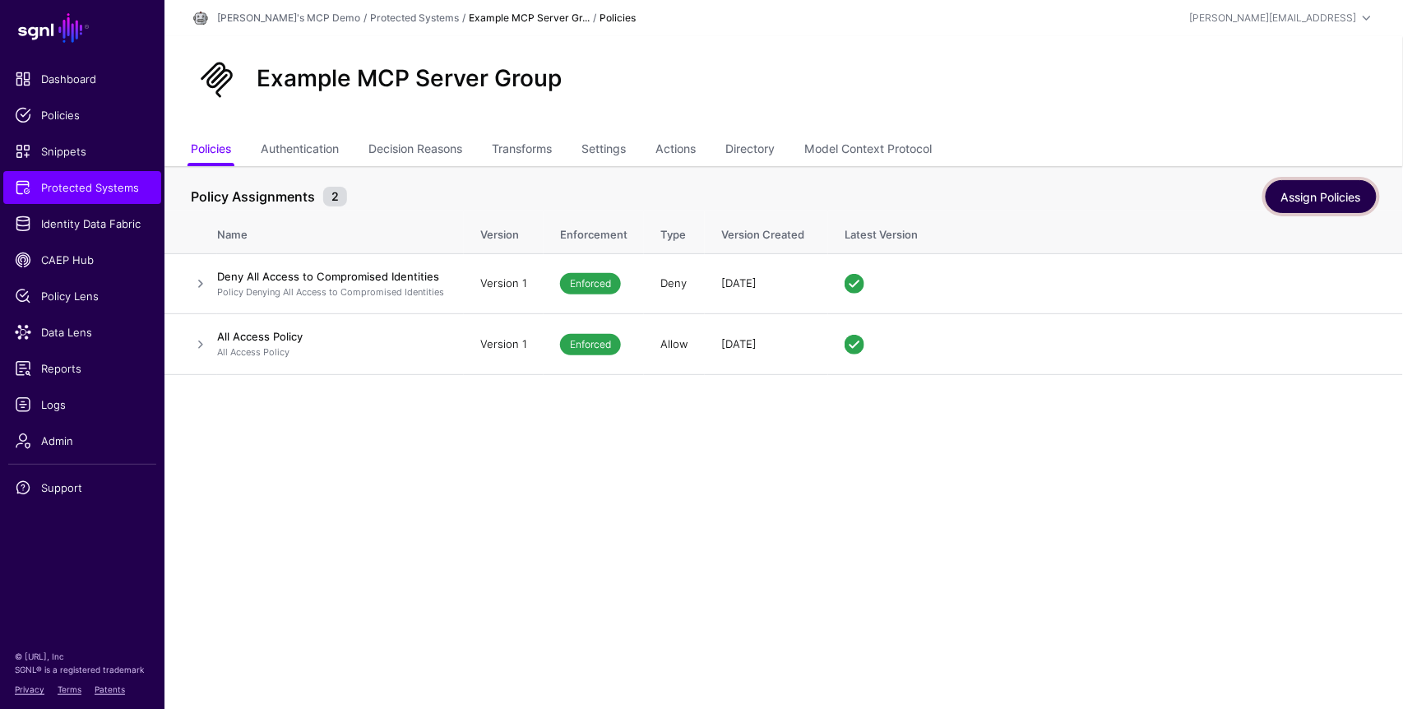
click at [1310, 198] on link "Assign Policies" at bounding box center [1320, 196] width 111 height 33
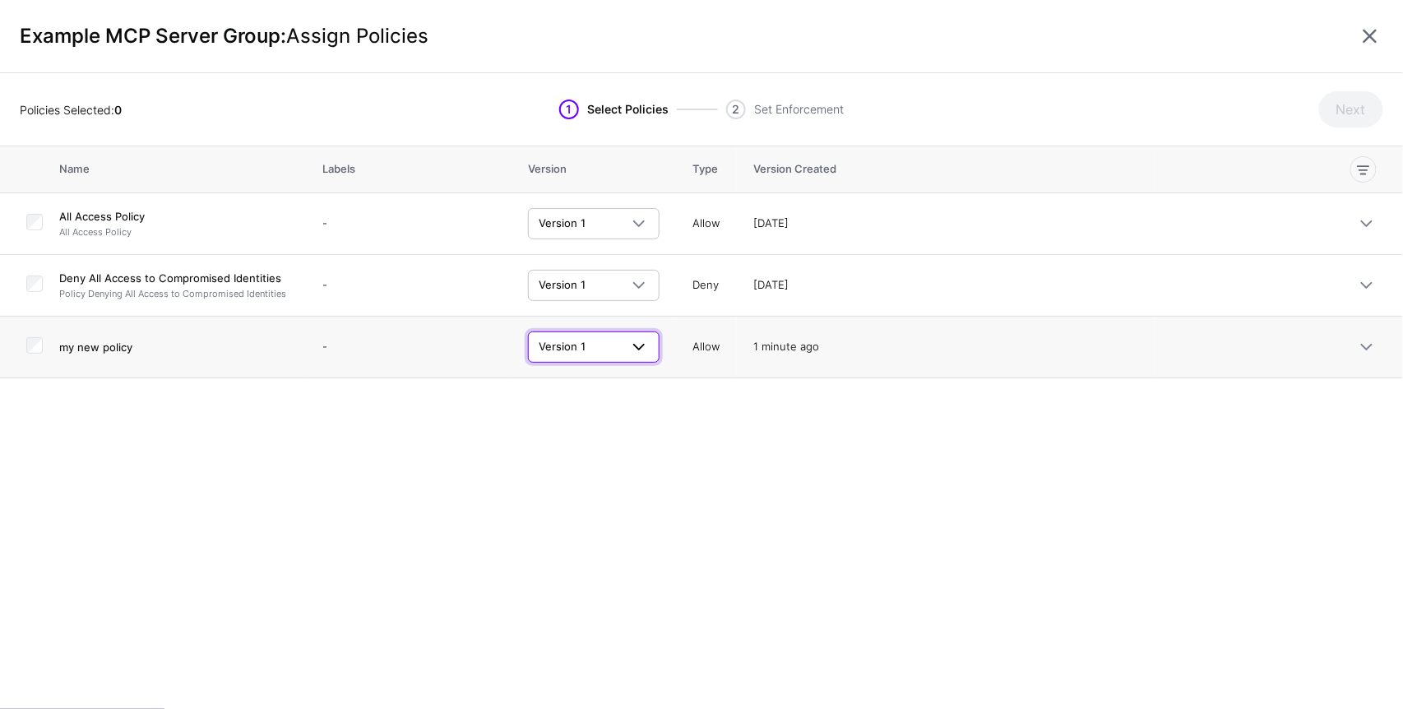
click at [634, 349] on span at bounding box center [639, 347] width 20 height 20
click at [871, 444] on div "Name Labels Version Type Version Created All Access Policy All Access Policy - …" at bounding box center [701, 427] width 1403 height 562
click at [1366, 39] on link at bounding box center [1369, 36] width 26 height 26
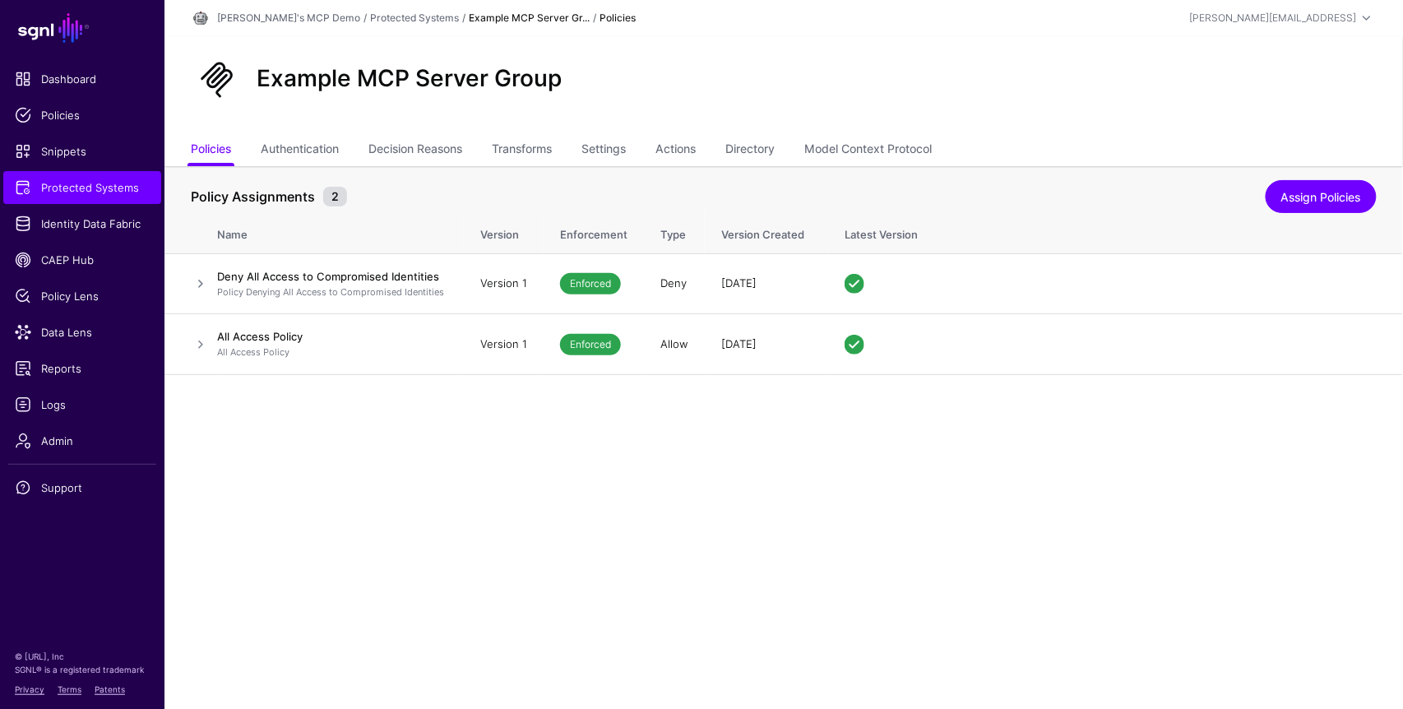
click at [638, 470] on main "SGNL Dashboard Policies Snippets Protected Systems Identity Data Fabric CAEP Hu…" at bounding box center [701, 354] width 1403 height 709
click at [94, 119] on span "Policies" at bounding box center [82, 115] width 135 height 16
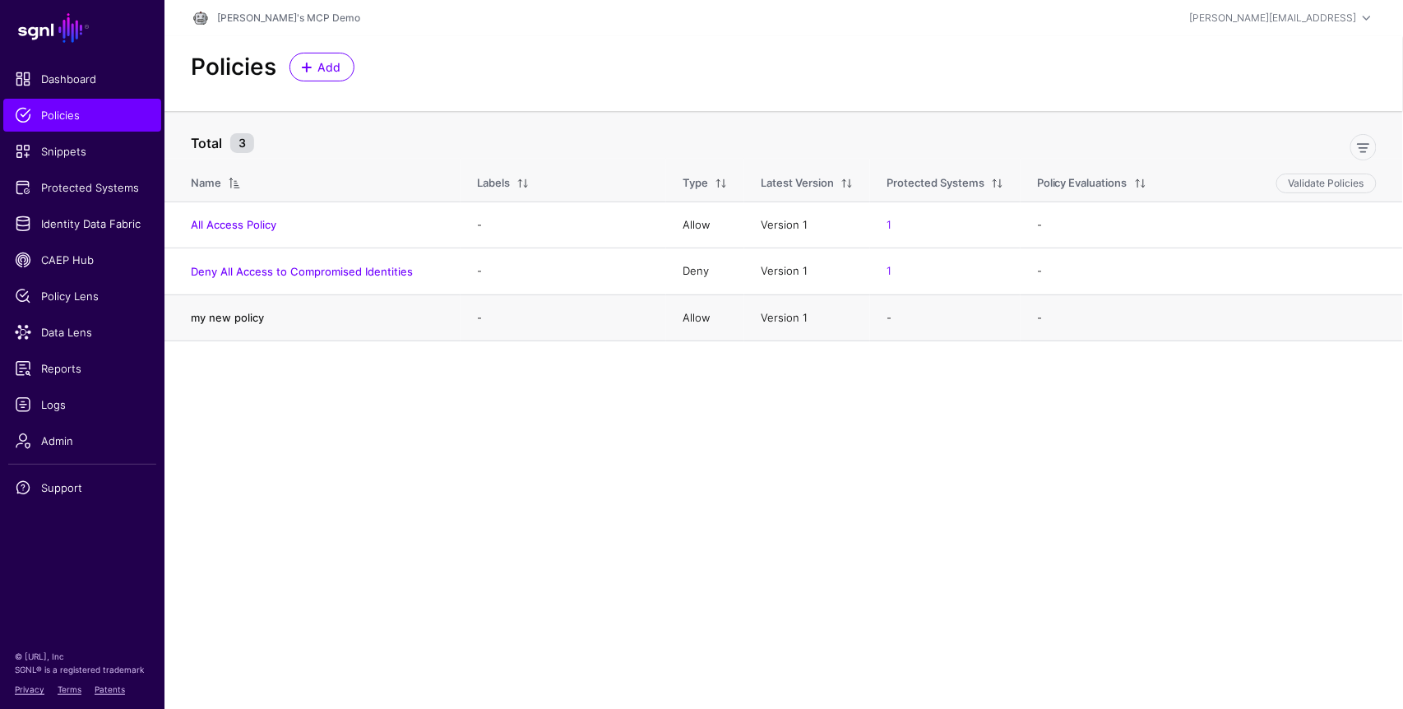
click at [228, 321] on link "my new policy" at bounding box center [227, 317] width 73 height 13
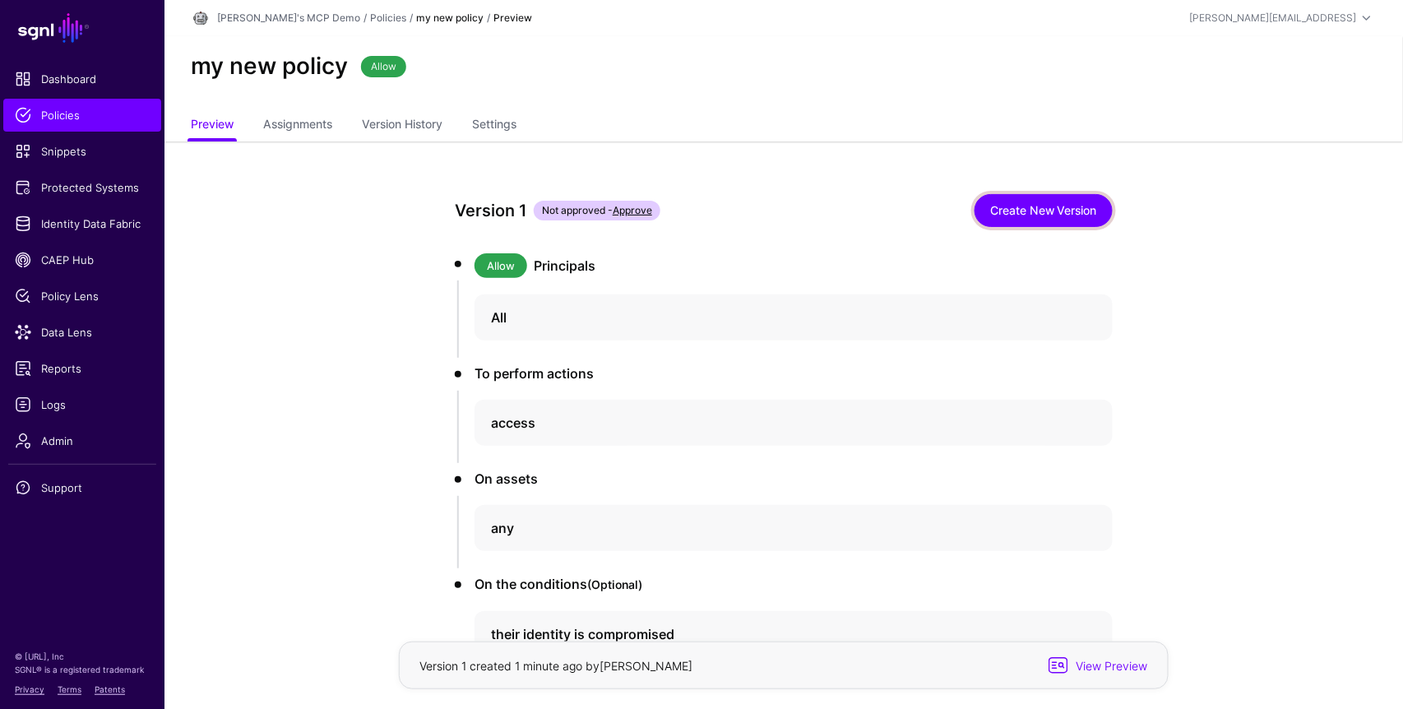
click at [1047, 208] on link "Create New Version" at bounding box center [1043, 210] width 138 height 33
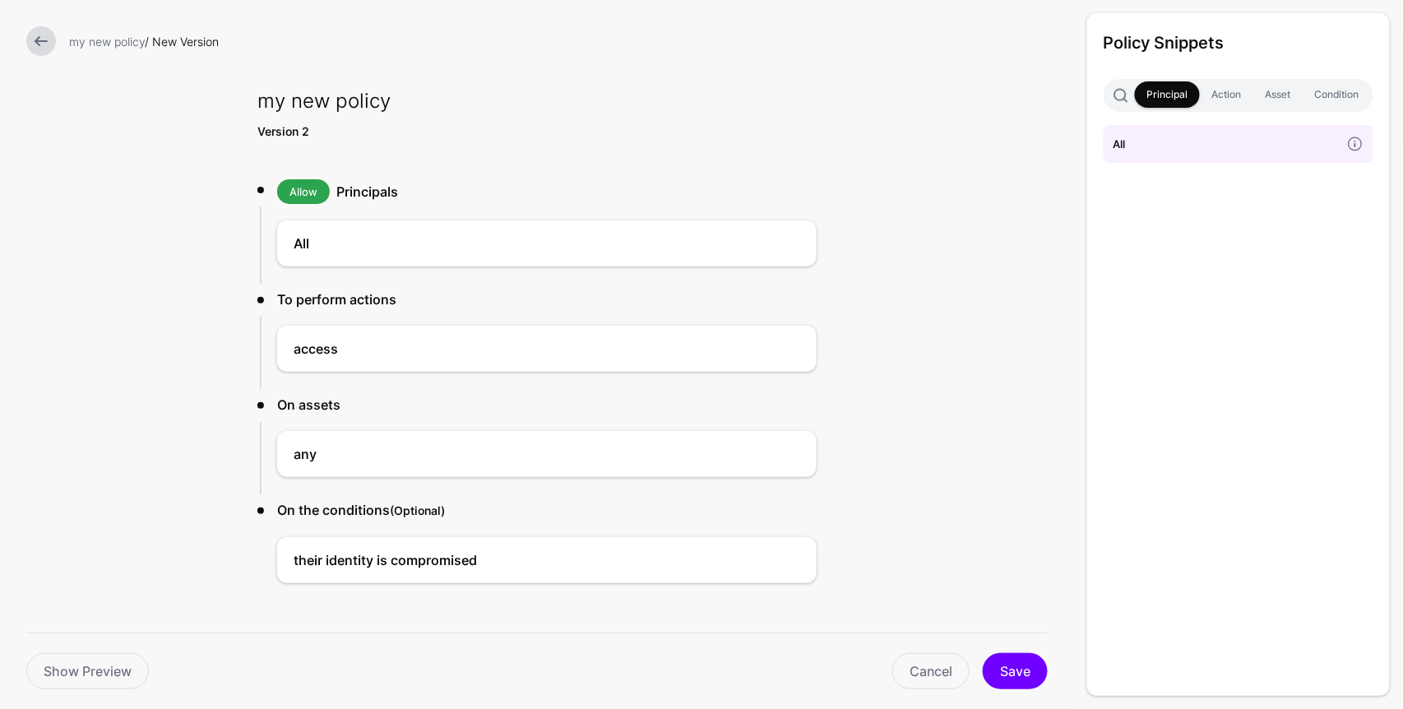
click at [37, 49] on link at bounding box center [41, 41] width 30 height 30
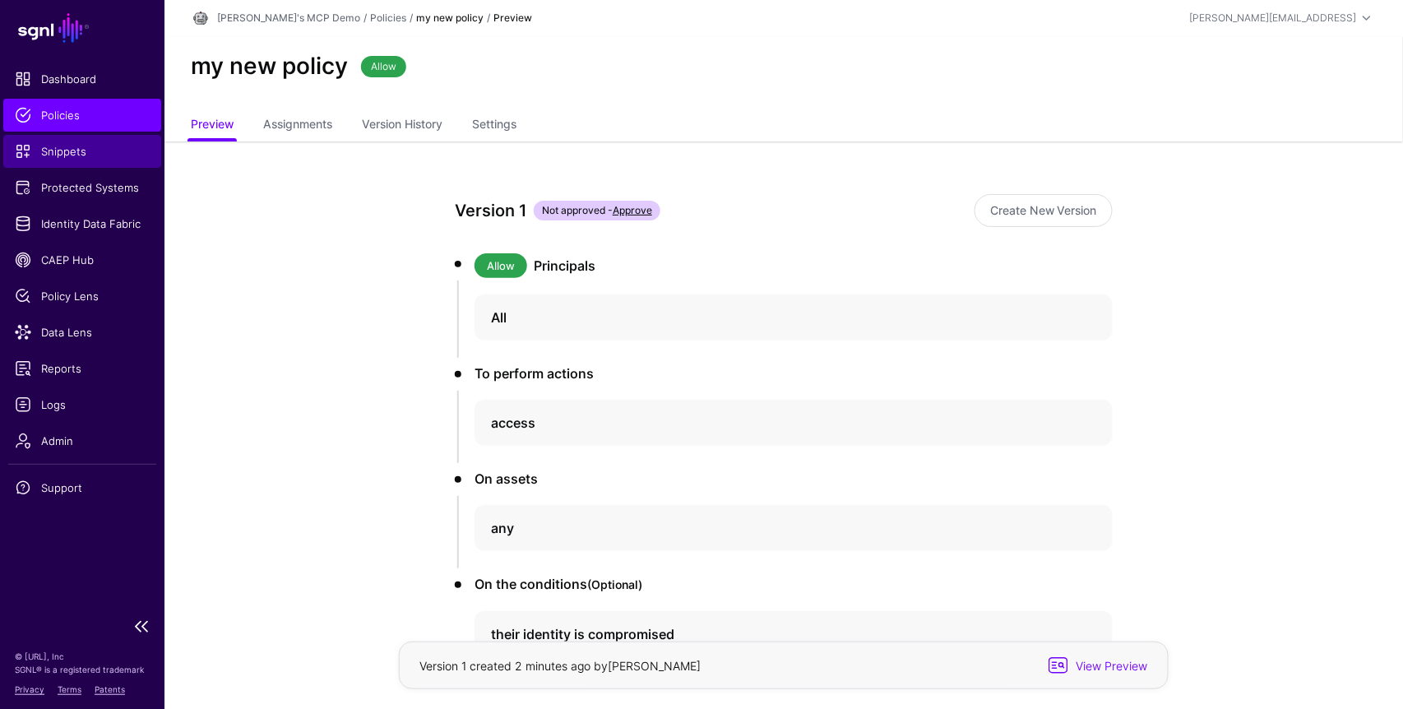
click at [90, 149] on span "Snippets" at bounding box center [82, 151] width 135 height 16
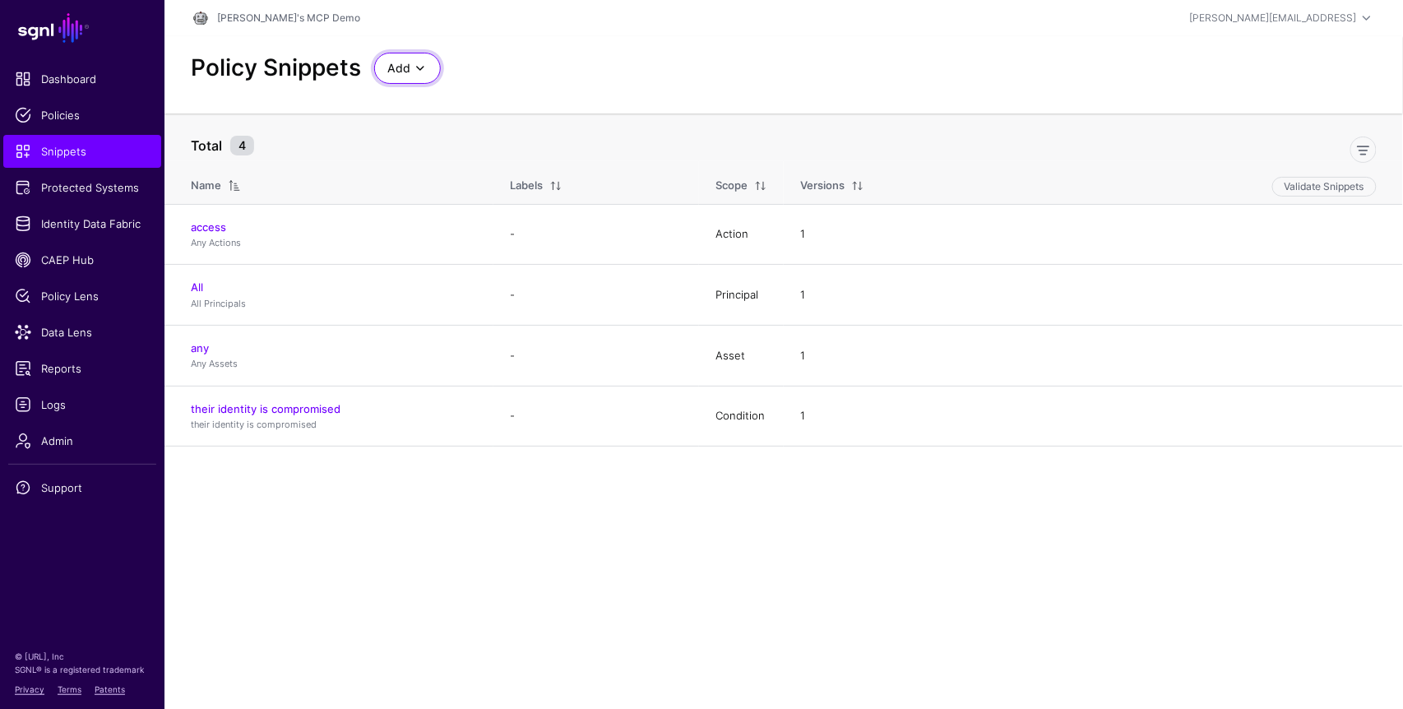
click at [415, 71] on span at bounding box center [420, 68] width 20 height 20
click at [454, 104] on span "Start from a Snippet Template" at bounding box center [464, 104] width 154 height 13
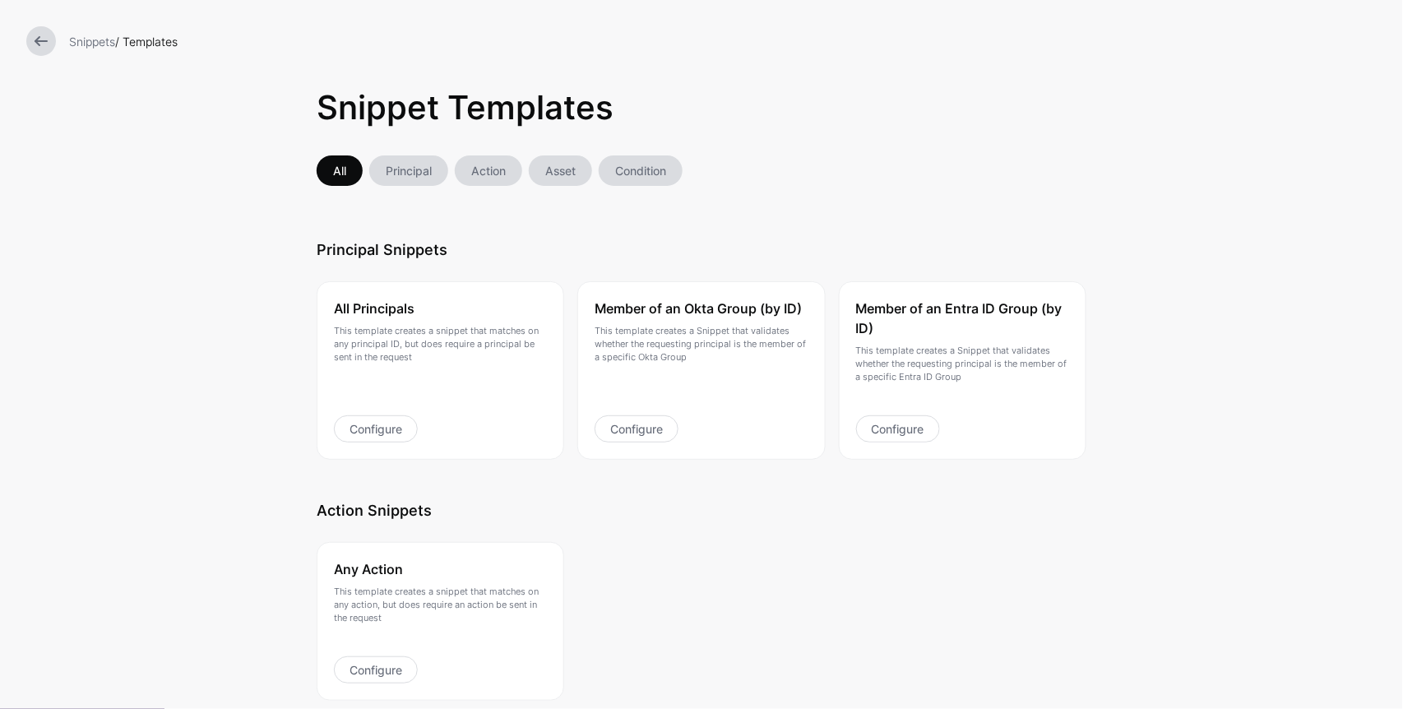
click at [415, 179] on link "Principal" at bounding box center [408, 170] width 79 height 30
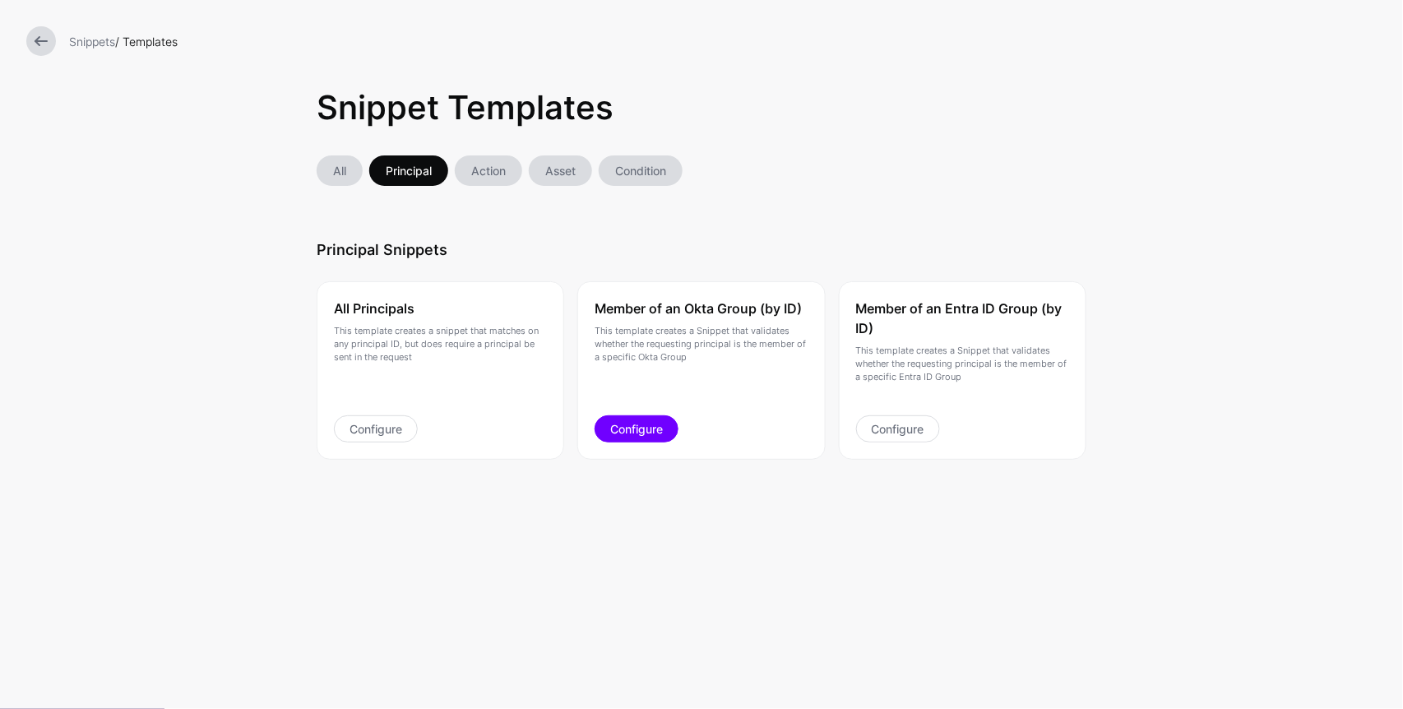
click at [655, 424] on link "Configure" at bounding box center [636, 428] width 84 height 27
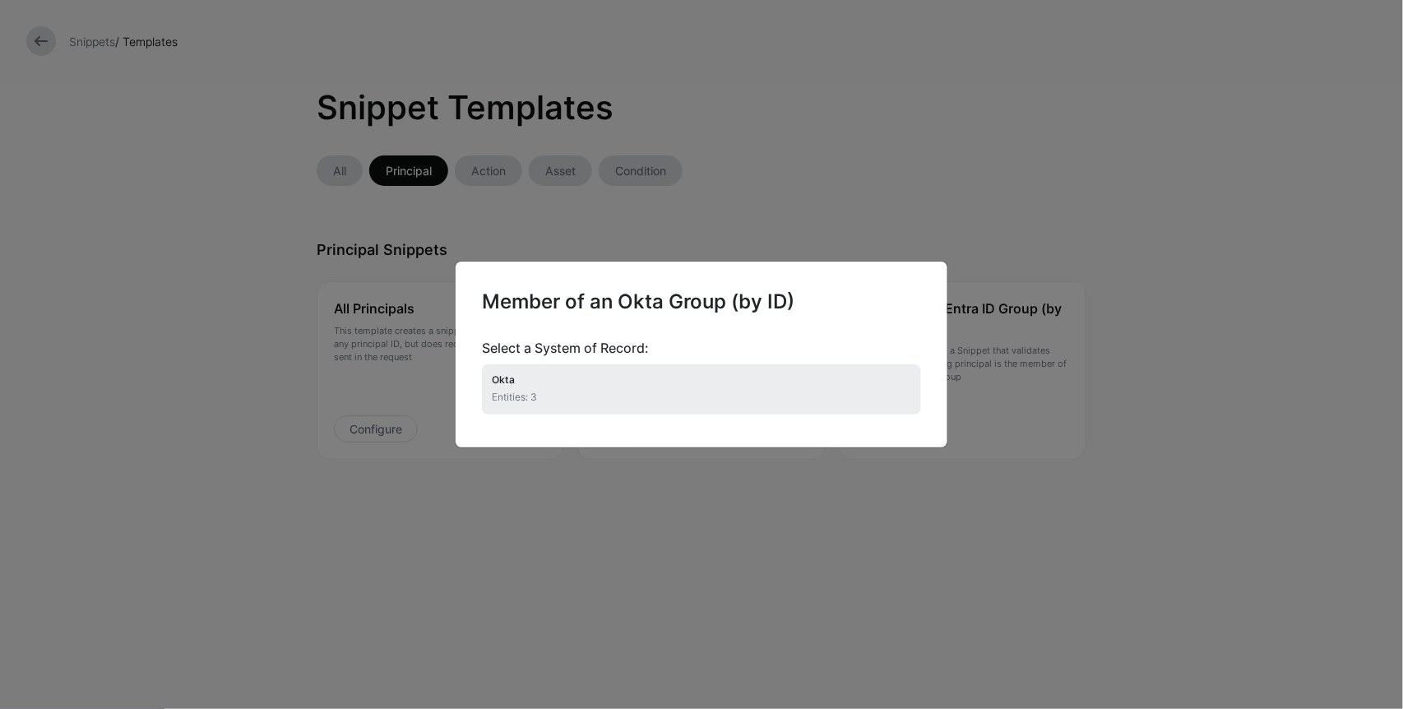
click at [566, 397] on p "Entities: 3" at bounding box center [701, 397] width 419 height 15
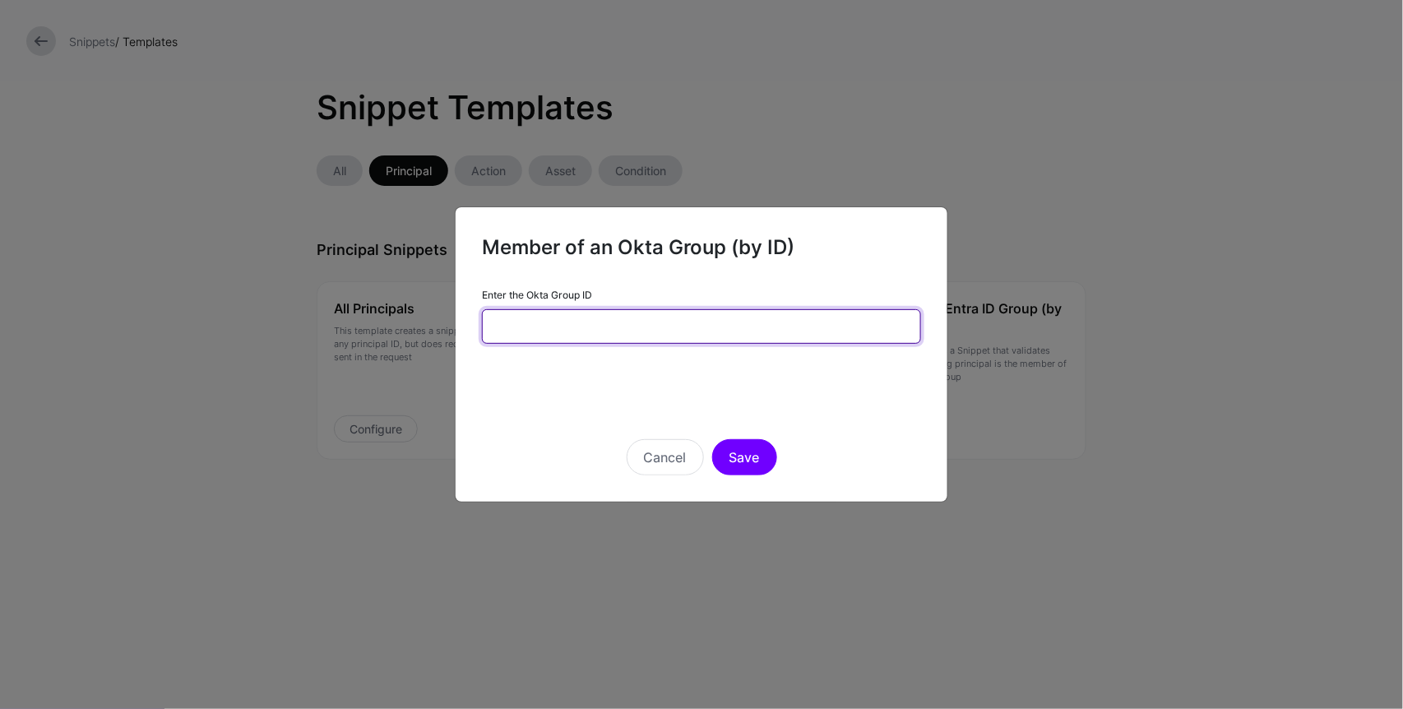
click at [575, 330] on input "Enter the Okta Group ID" at bounding box center [701, 326] width 439 height 35
type input "**********"
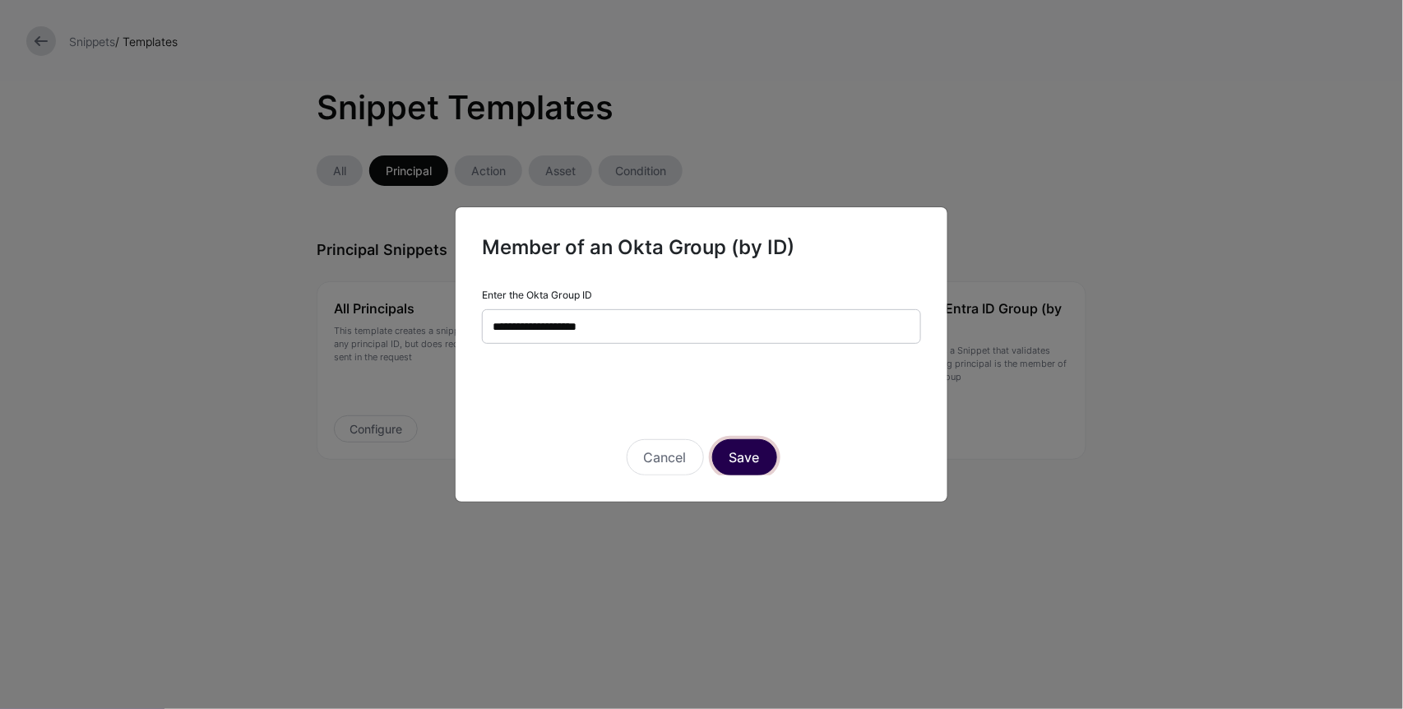
click at [740, 460] on button "Save" at bounding box center [744, 457] width 65 height 36
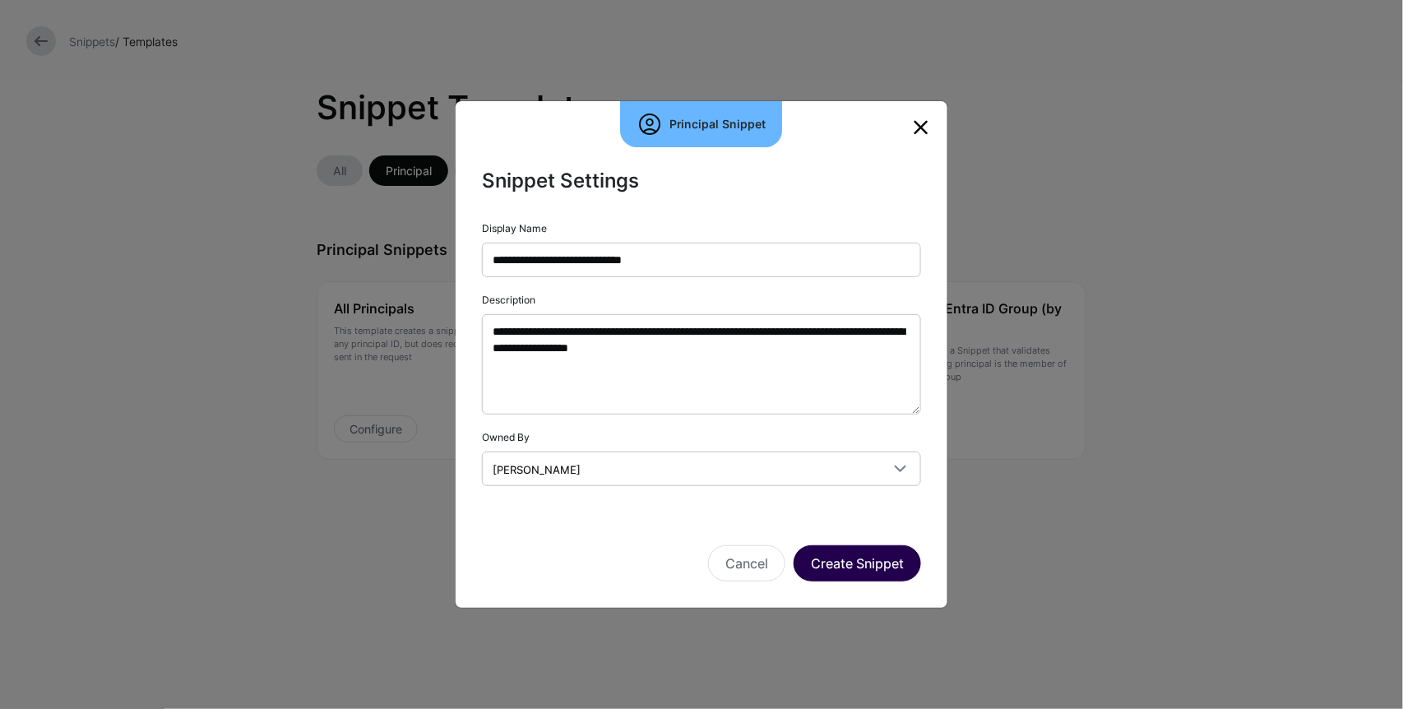
click at [867, 567] on button "Create Snippet" at bounding box center [856, 563] width 127 height 36
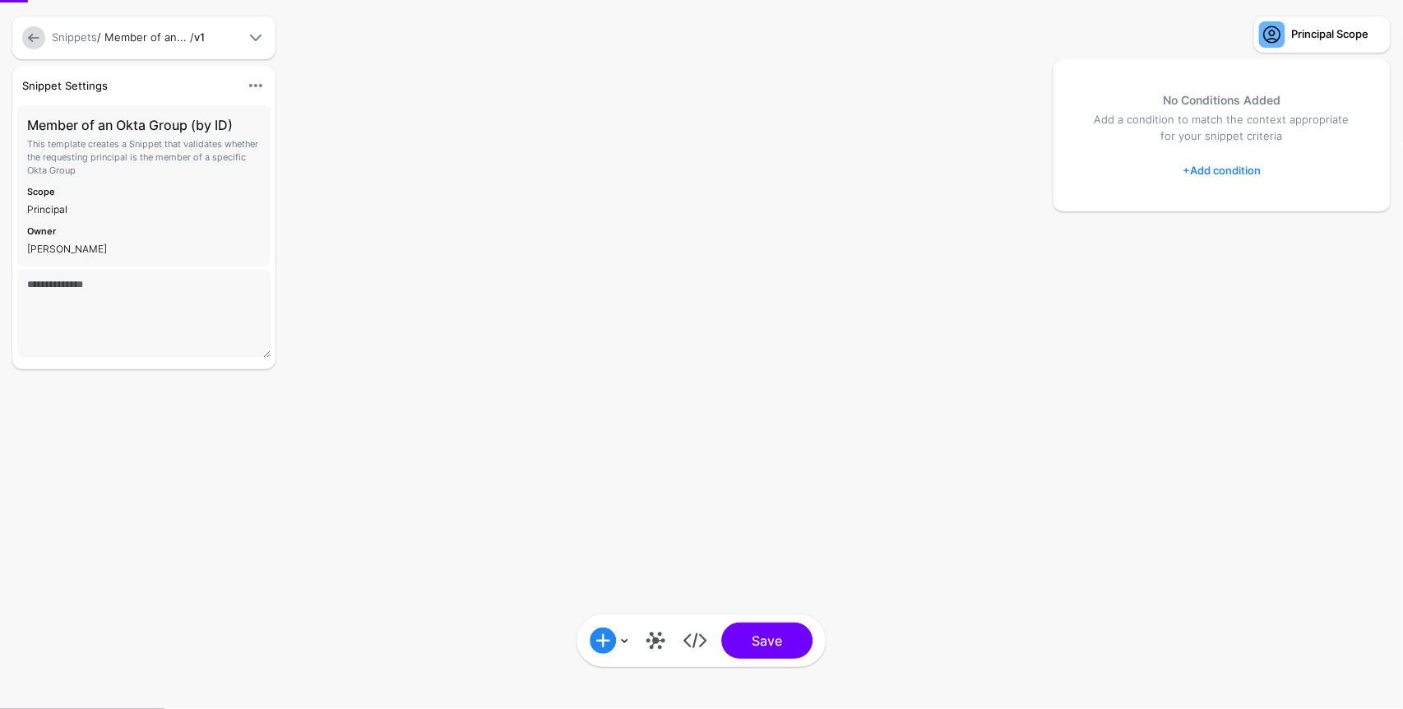
type textarea "**********"
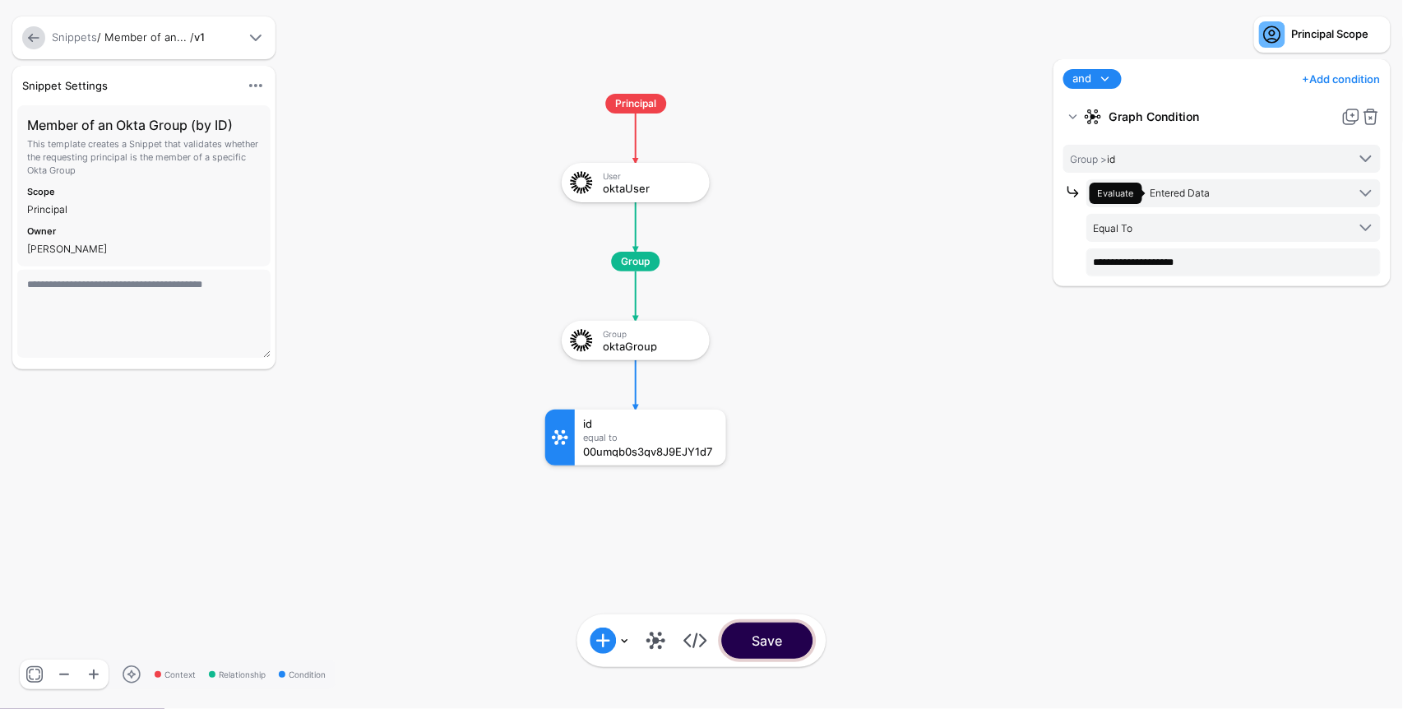
click at [756, 639] on button "Save" at bounding box center [767, 640] width 91 height 36
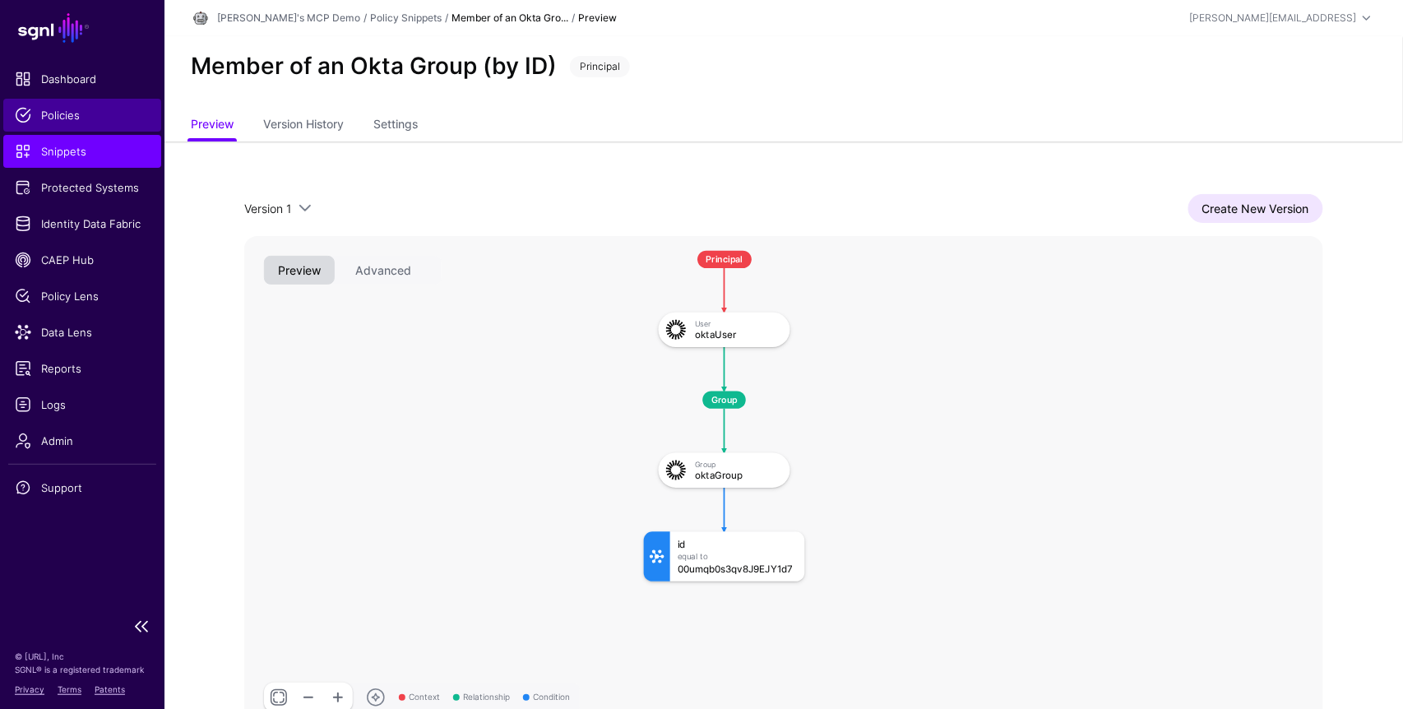
click at [71, 116] on span "Policies" at bounding box center [82, 115] width 135 height 16
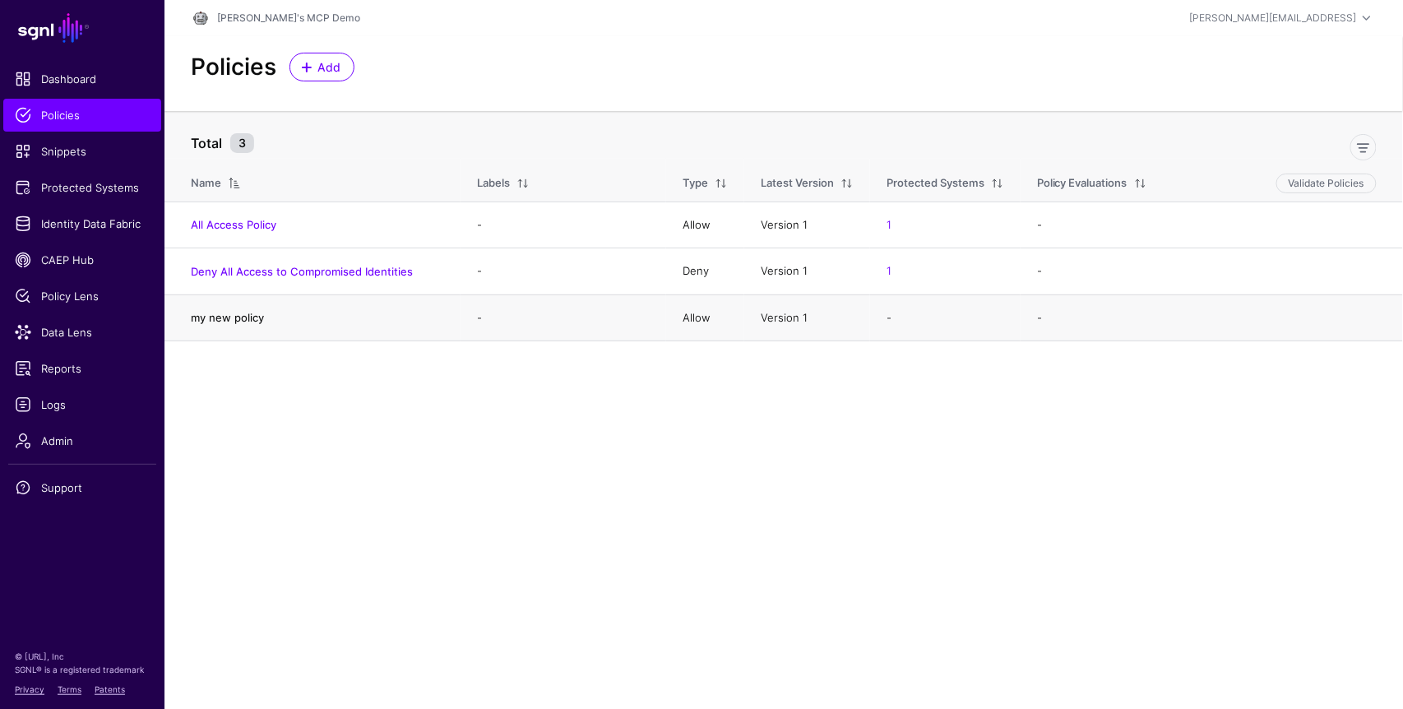
click at [229, 315] on link "my new policy" at bounding box center [227, 317] width 73 height 13
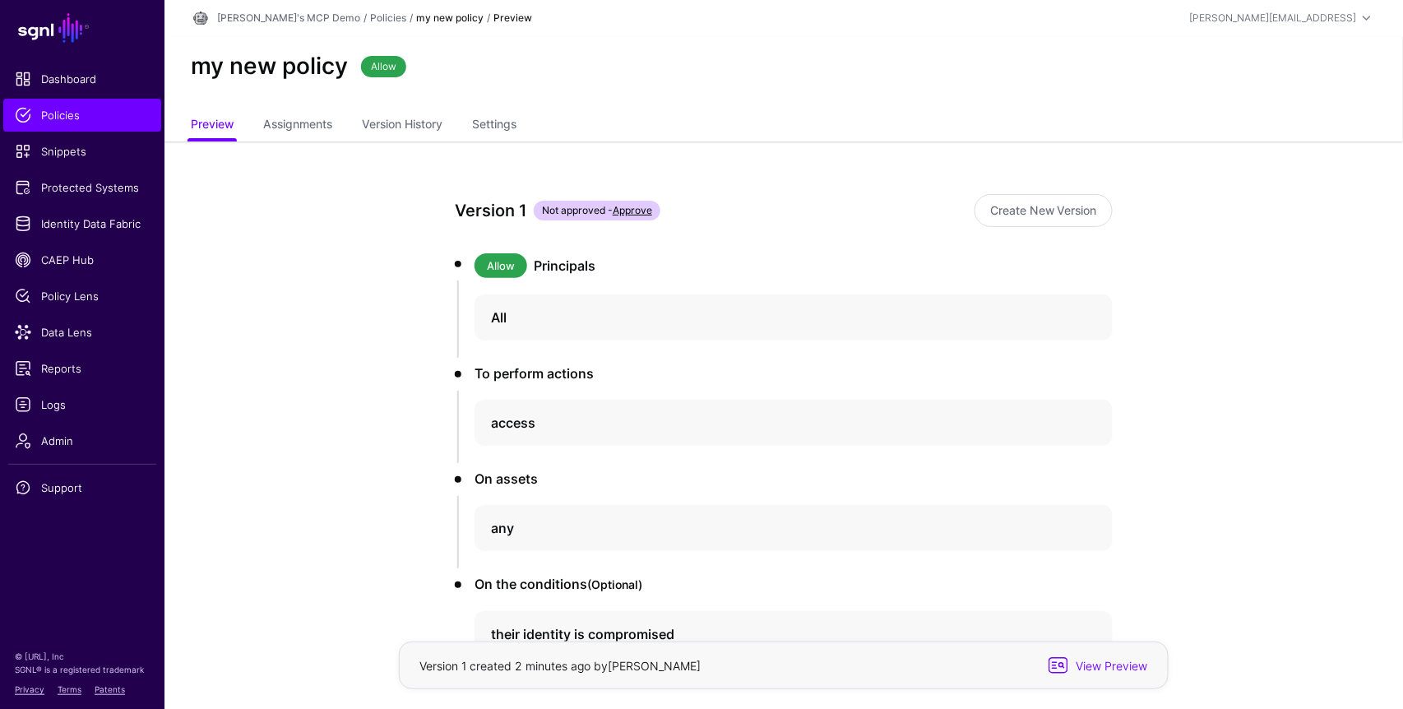
click at [1032, 226] on div "Version 1 Not approved - Approve Create New Version Allow Principals All To per…" at bounding box center [783, 483] width 763 height 684
click at [1061, 210] on link "Create New Version" at bounding box center [1043, 210] width 138 height 33
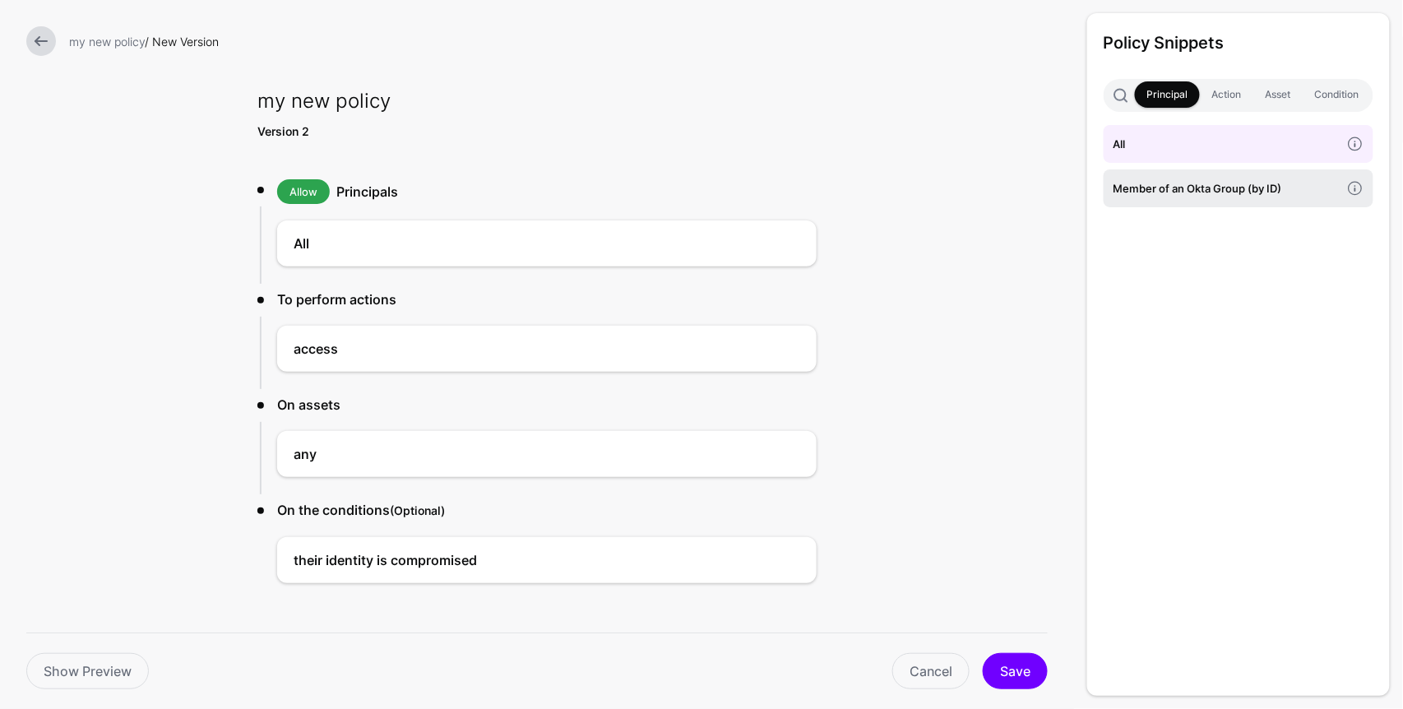
click at [1310, 190] on h4 "Member of an Okta Group (by ID)" at bounding box center [1226, 188] width 227 height 18
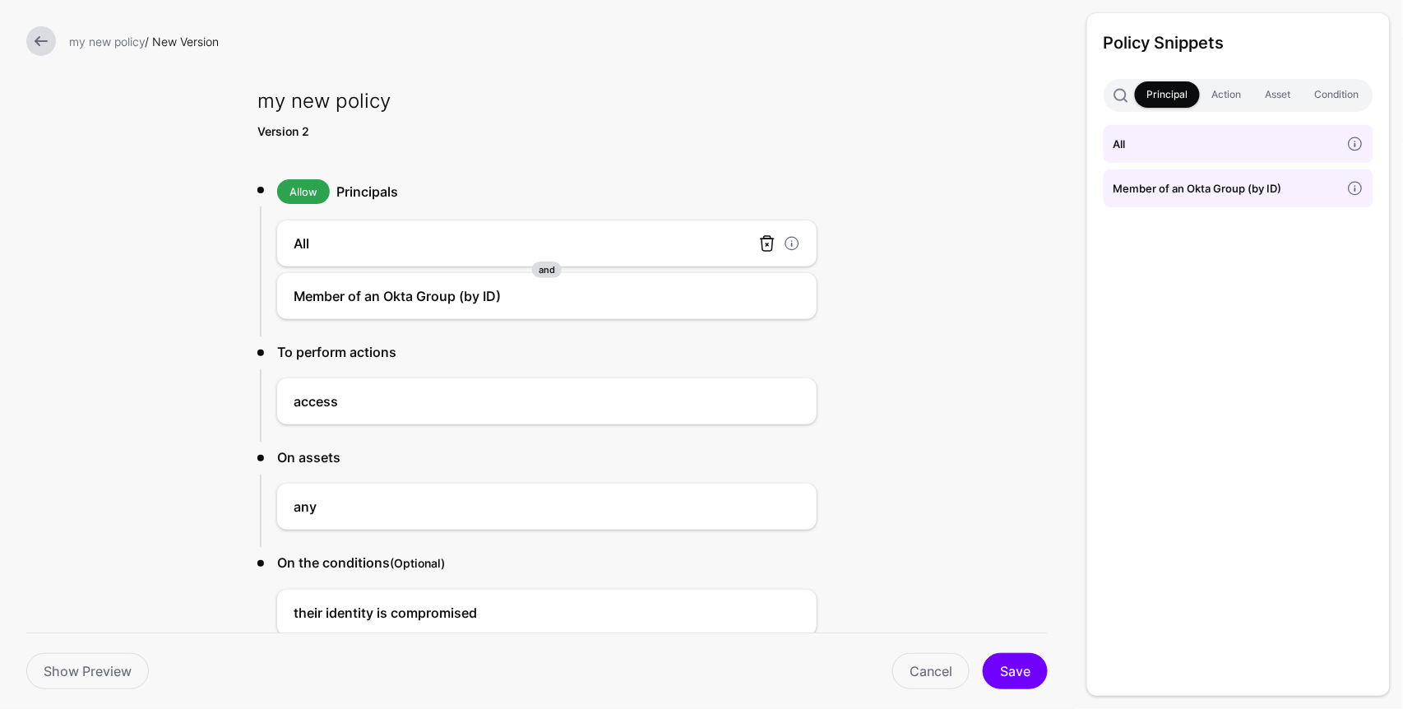
click at [766, 242] on link at bounding box center [767, 243] width 20 height 20
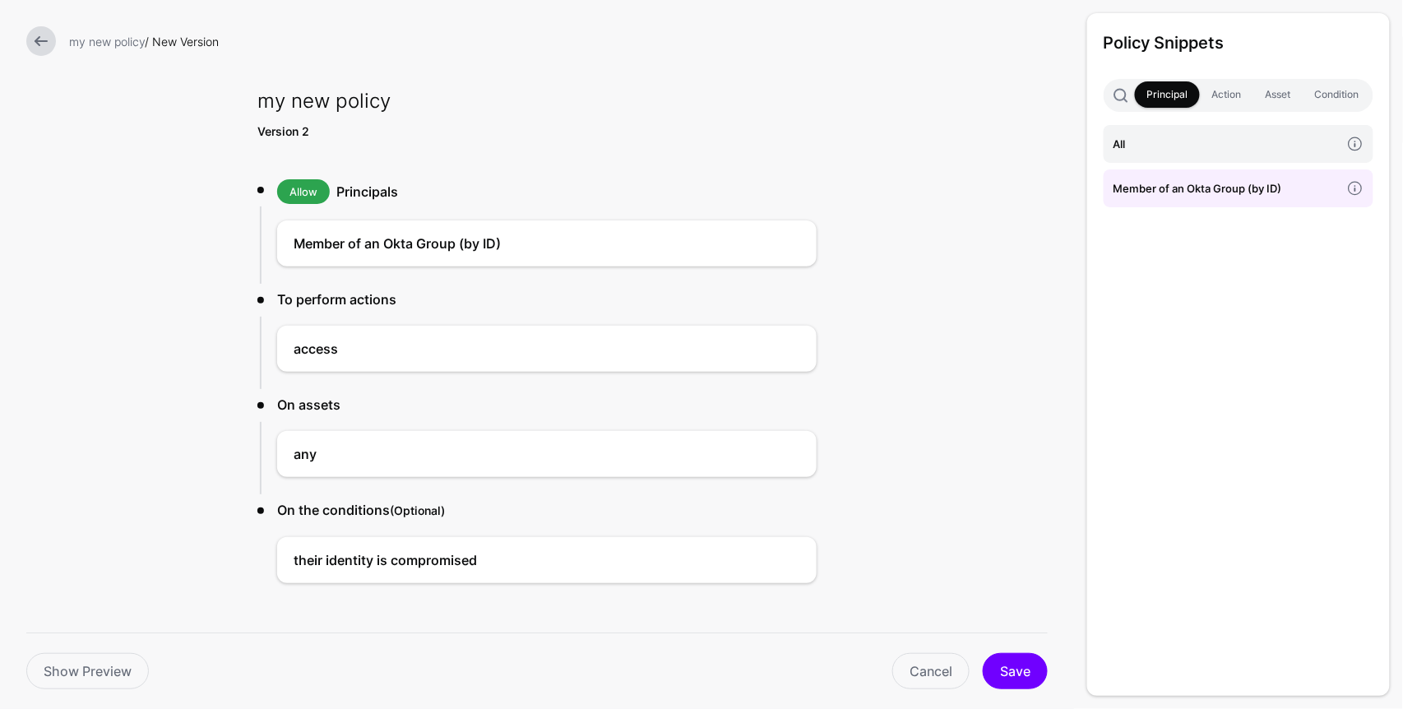
click at [39, 38] on link at bounding box center [41, 41] width 30 height 30
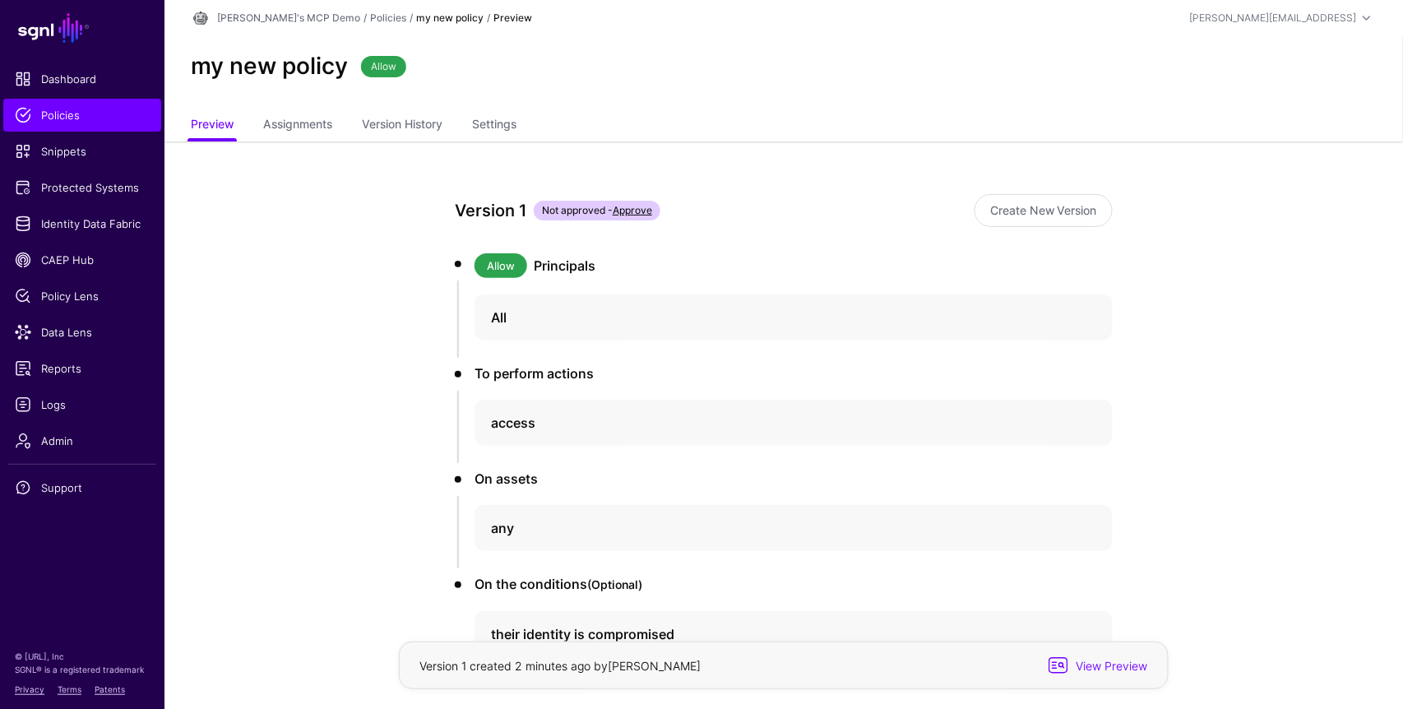
click at [1296, 401] on app-policies-v2-item-preview "Version 1 Not approved - Approve Create New Version Allow Principals All To per…" at bounding box center [783, 483] width 1238 height 684
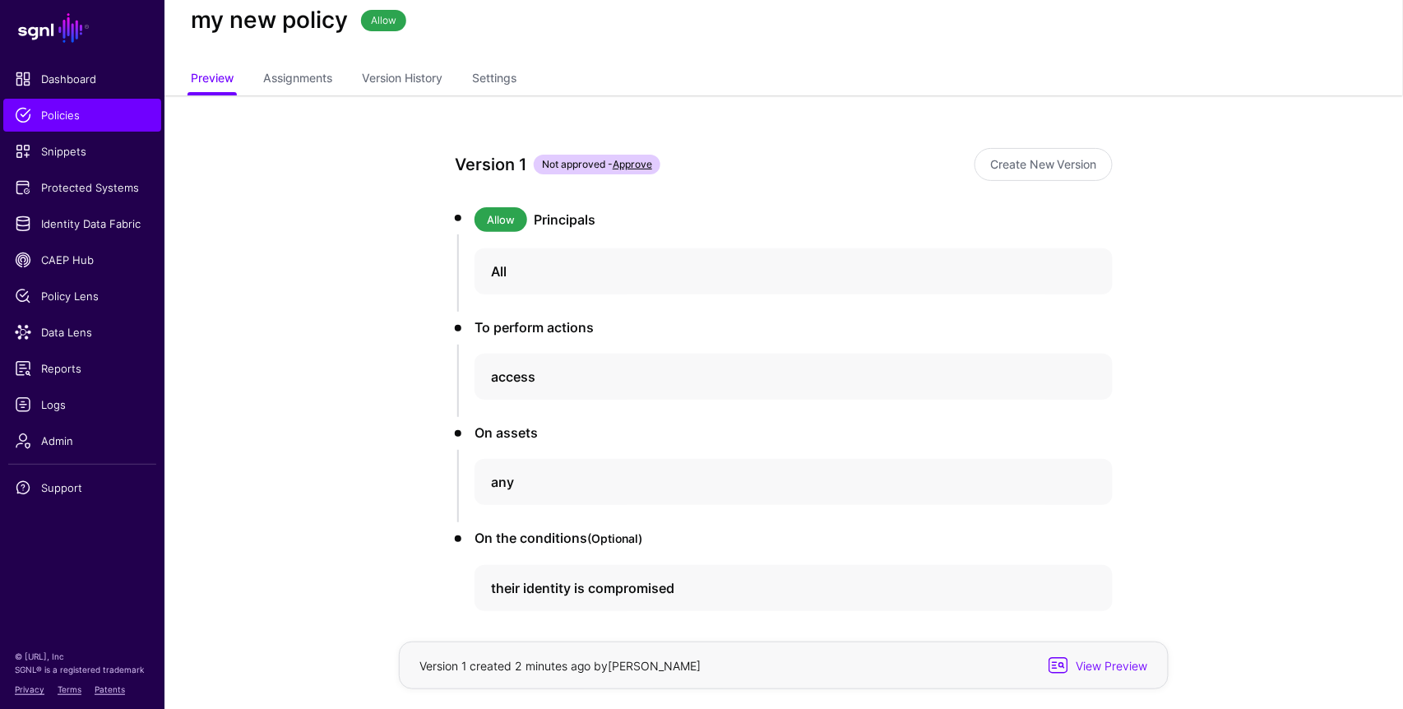
scroll to position [115, 0]
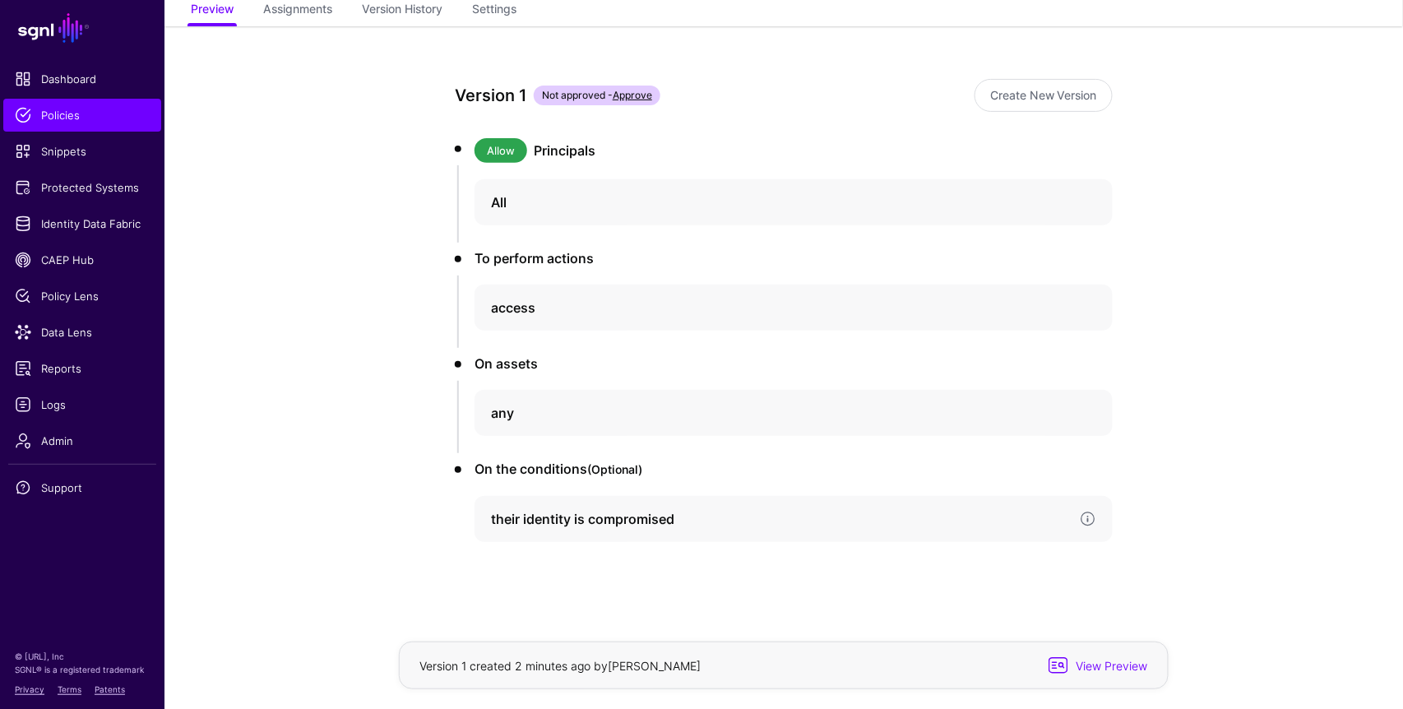
click at [830, 521] on h4 "their identity is compromised" at bounding box center [778, 519] width 575 height 20
click at [1157, 336] on div "Version 1 Not approved - Approve Create New Version Allow Principals All To per…" at bounding box center [783, 579] width 763 height 1106
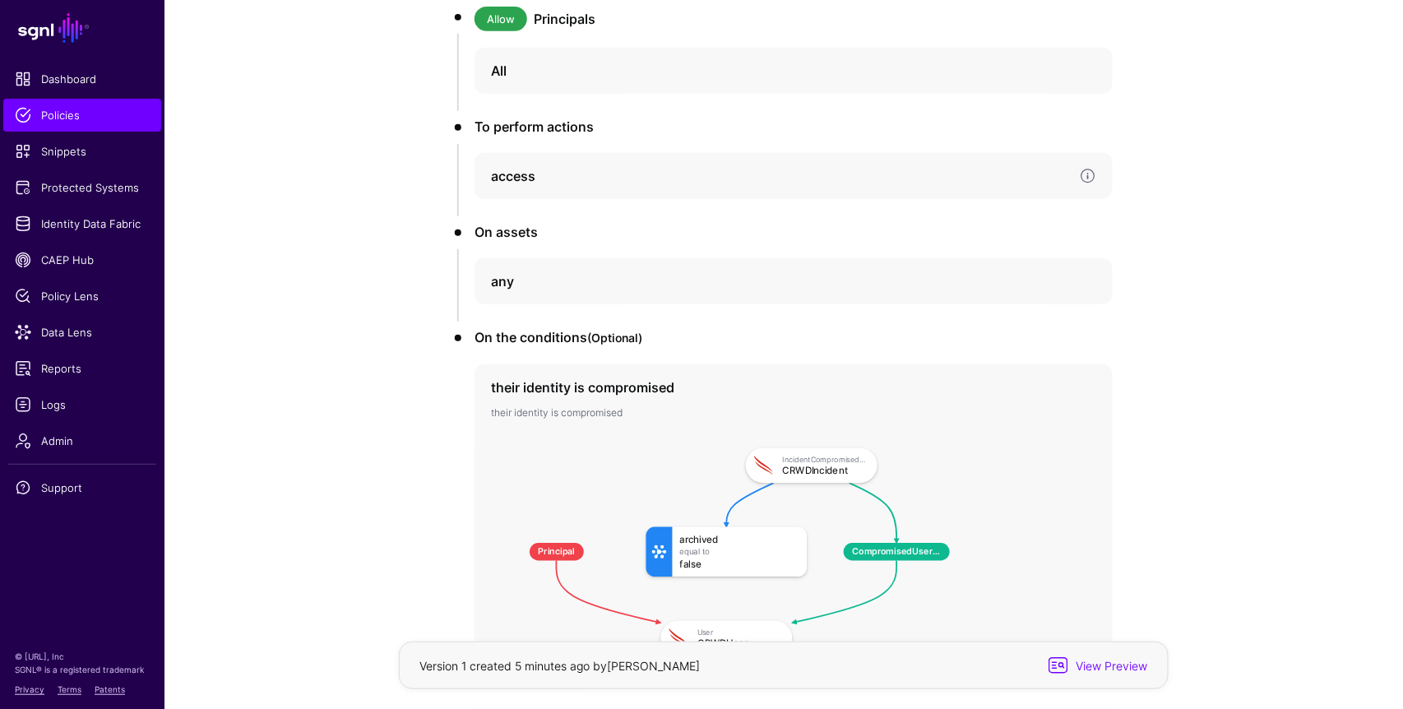
scroll to position [277, 0]
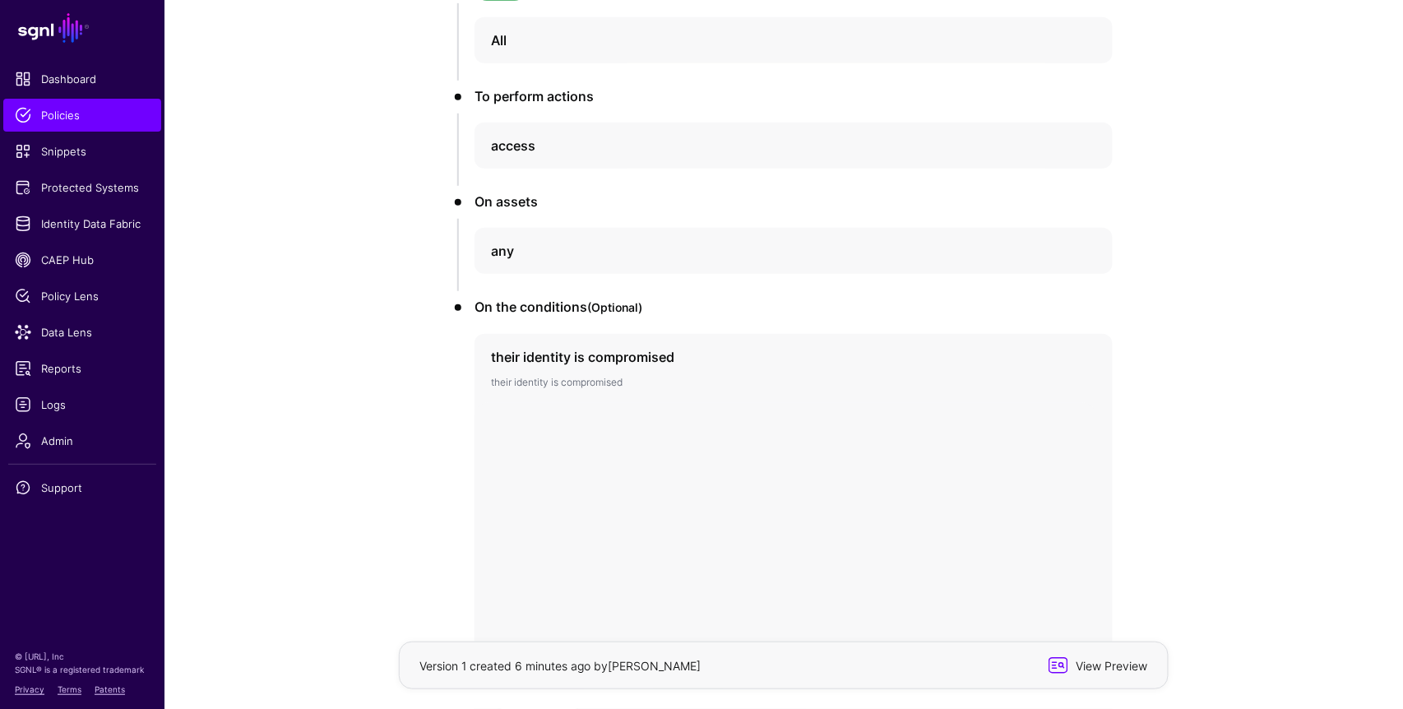
click at [1107, 671] on span "View Preview" at bounding box center [1110, 665] width 81 height 17
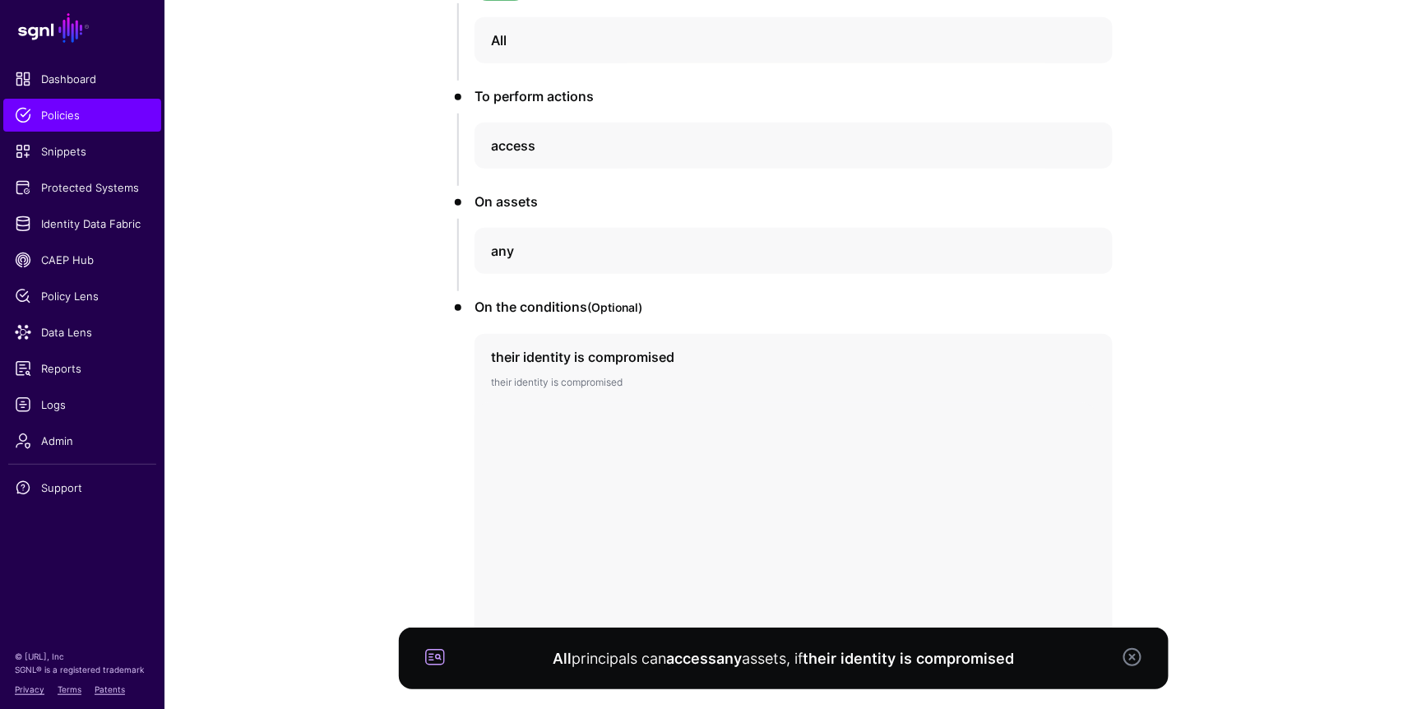
click at [1225, 400] on app-policies-v2-item-preview "Version 1 Not approved - Approve Create New Version Allow Principals All To per…" at bounding box center [783, 417] width 1238 height 1106
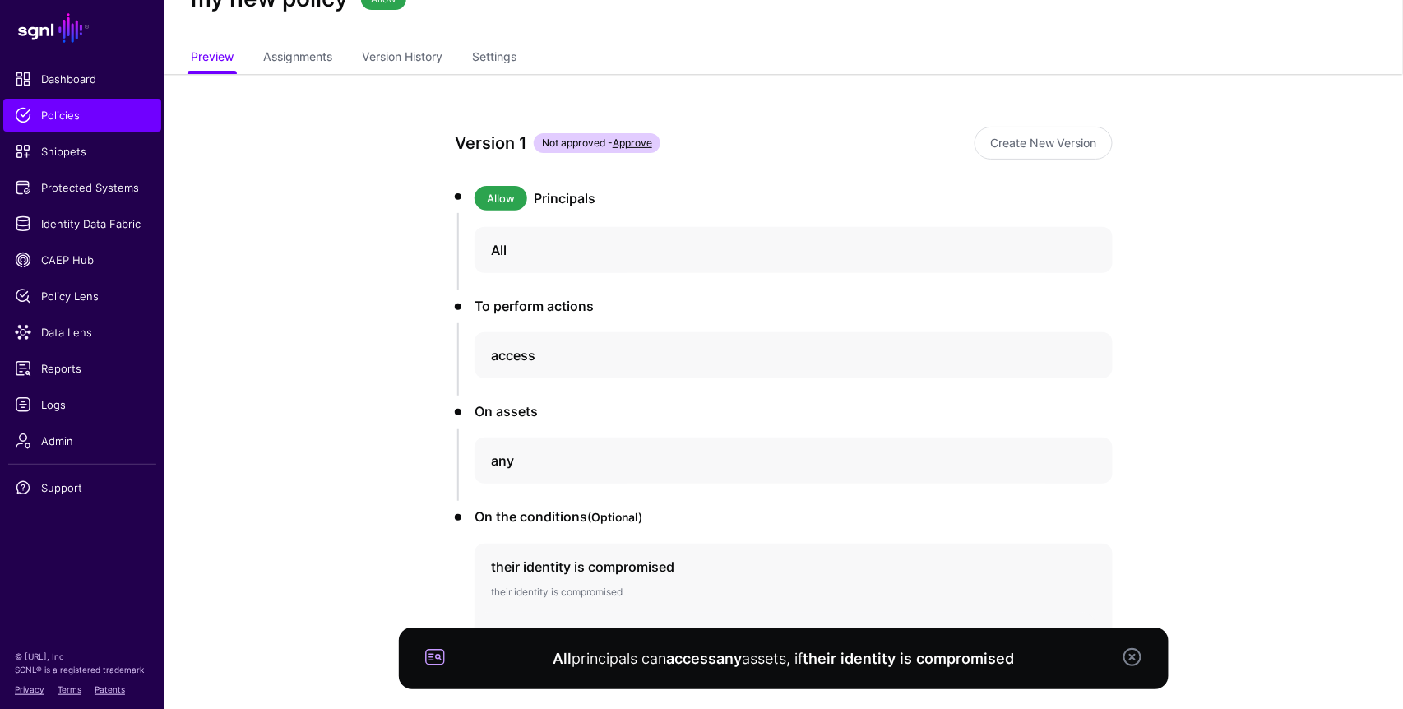
scroll to position [0, 0]
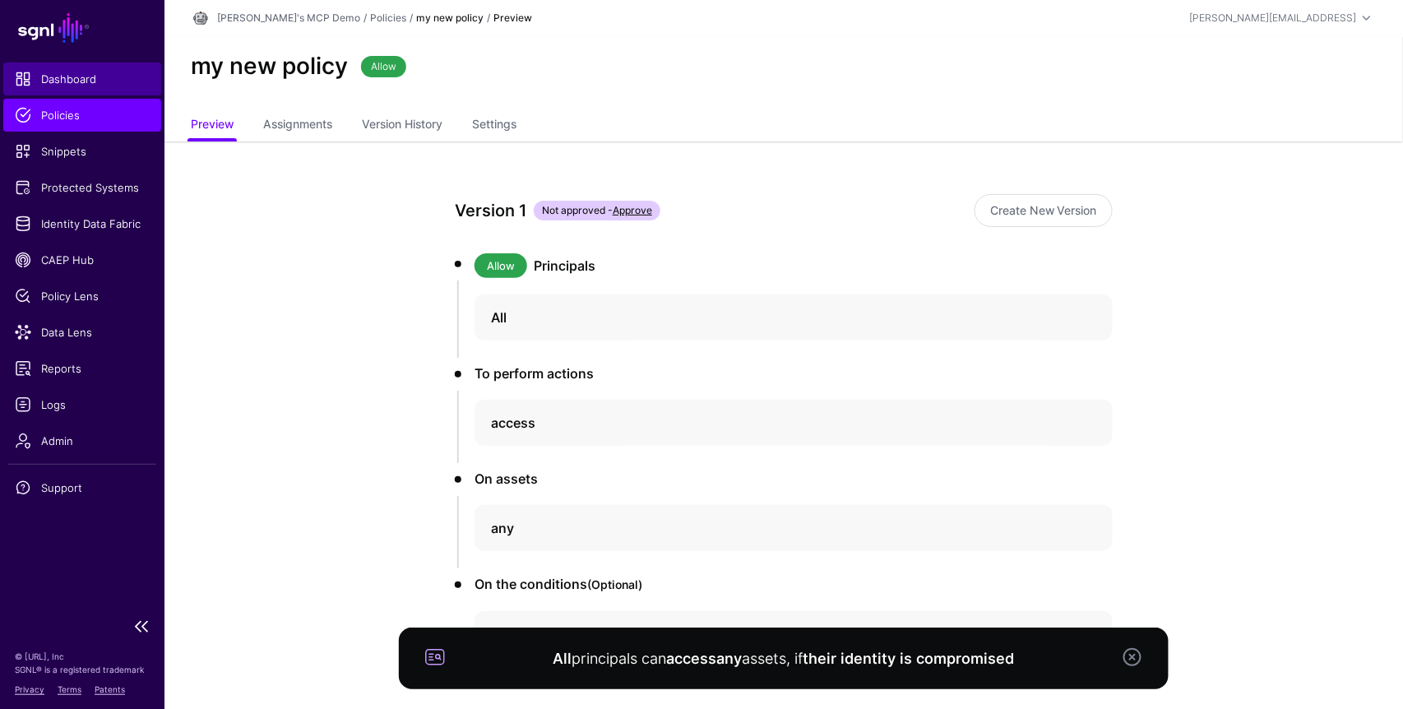
click at [79, 79] on span "Dashboard" at bounding box center [82, 79] width 135 height 16
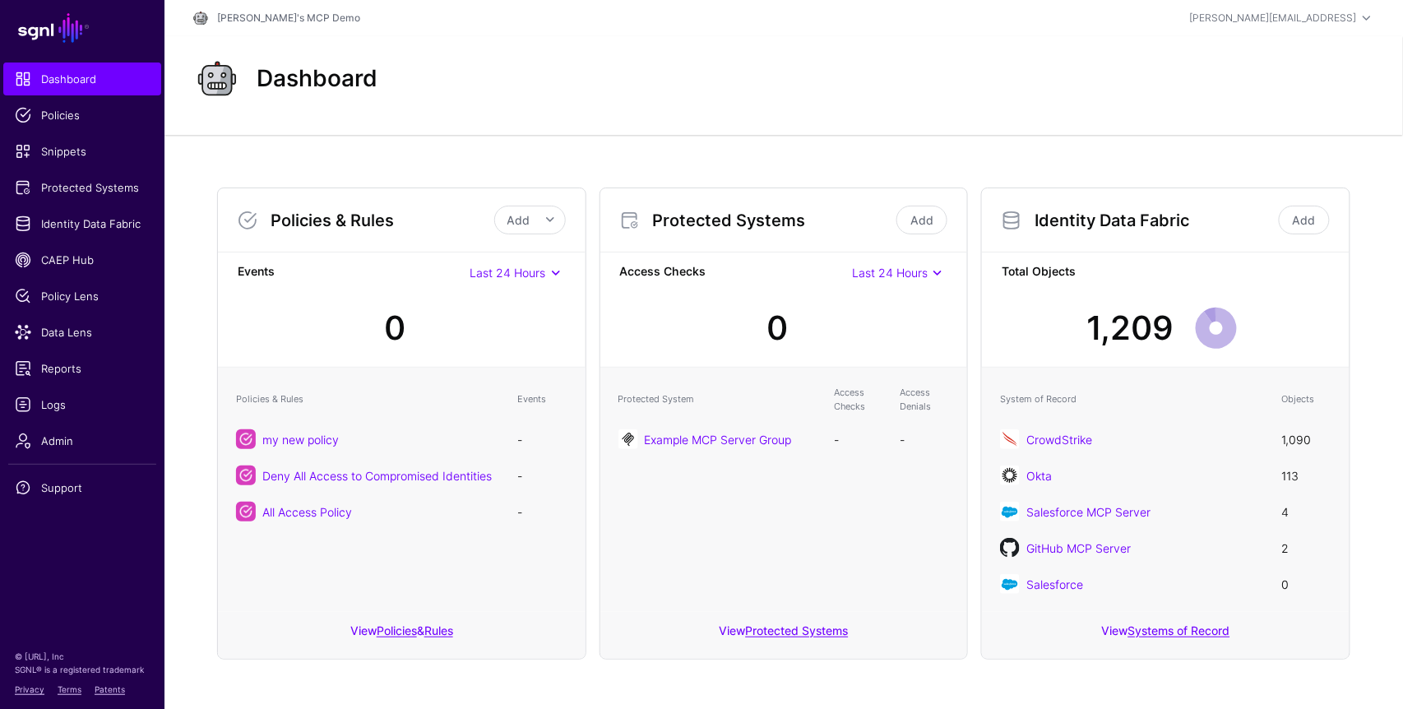
click at [1371, 329] on div "Policies & Rules Add Add Policy Add Rule Events Last 24 Hours Last 24 Hours Las…" at bounding box center [783, 423] width 1238 height 577
click at [96, 191] on span "Protected Systems" at bounding box center [82, 187] width 135 height 16
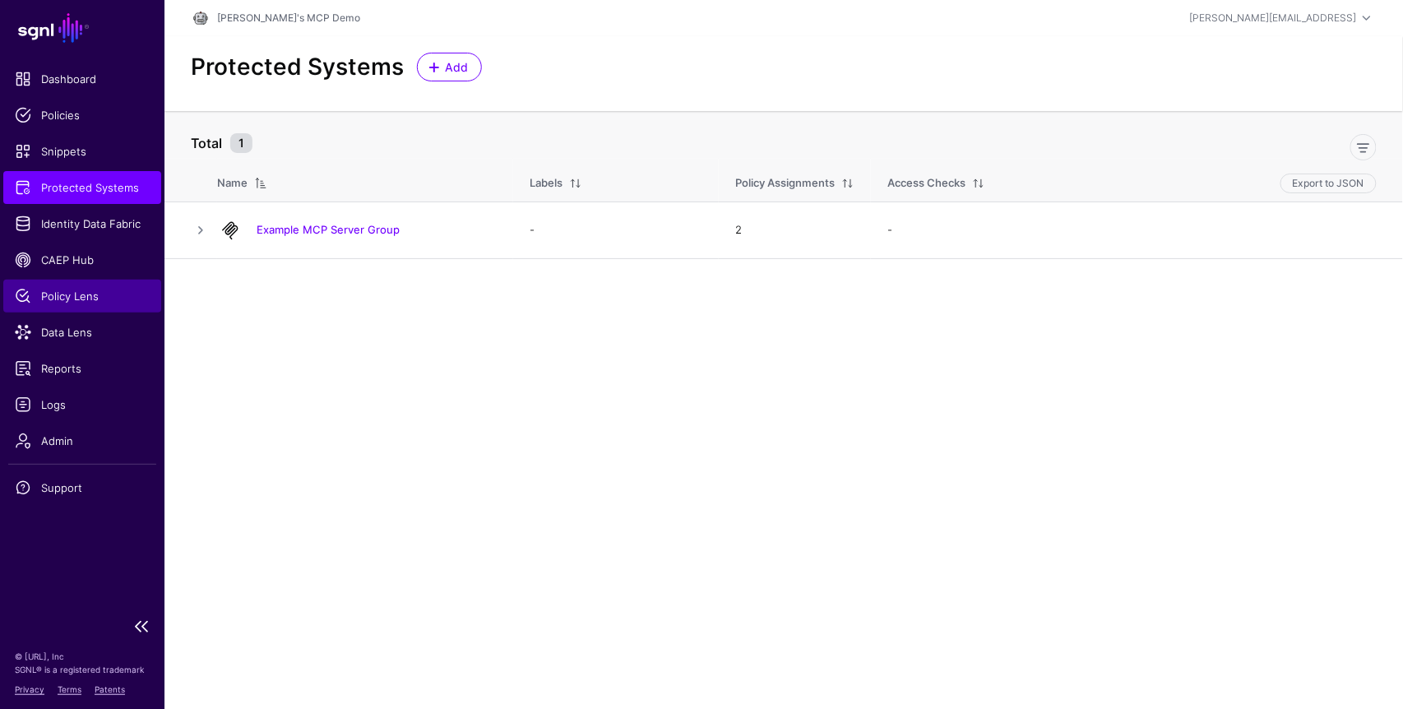
click at [86, 289] on span "Policy Lens" at bounding box center [82, 296] width 135 height 16
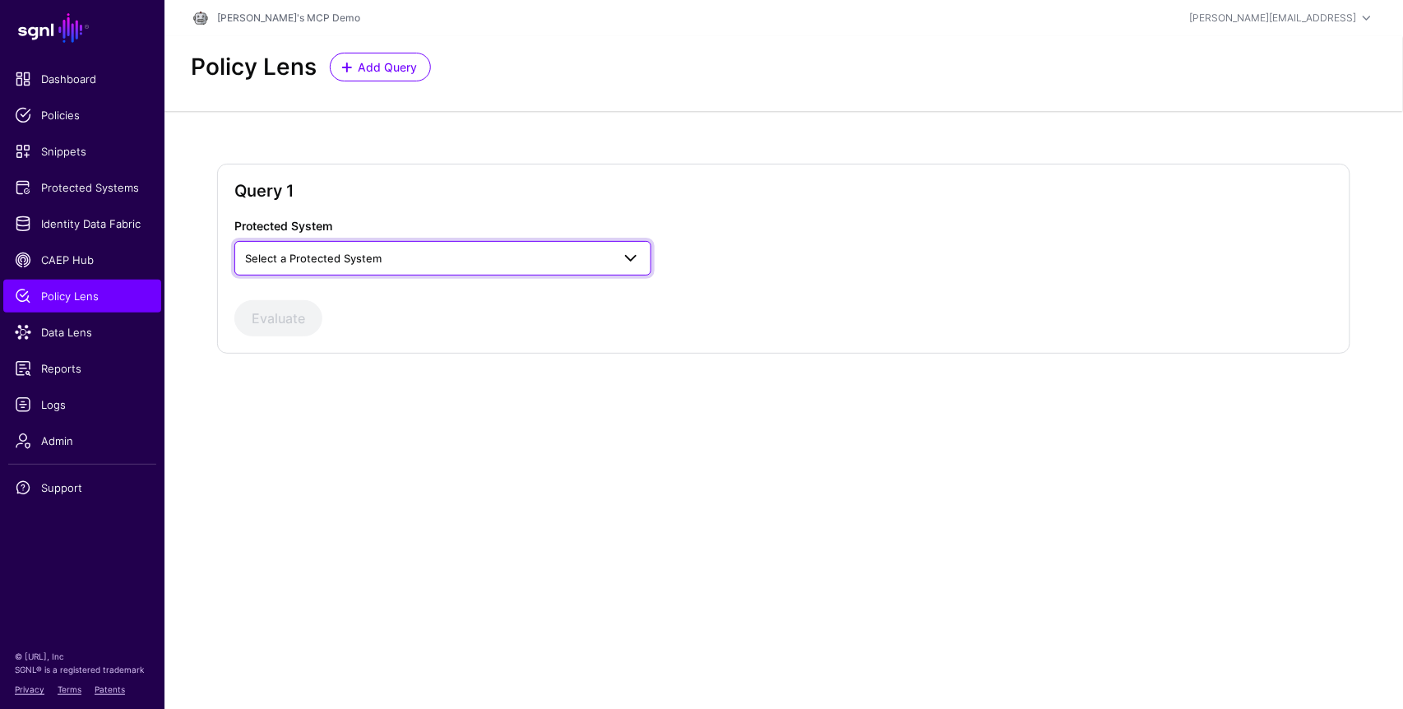
click at [407, 248] on span "Select a Protected System" at bounding box center [442, 258] width 395 height 20
click at [362, 295] on span "Example MCP Server Group" at bounding box center [318, 295] width 142 height 13
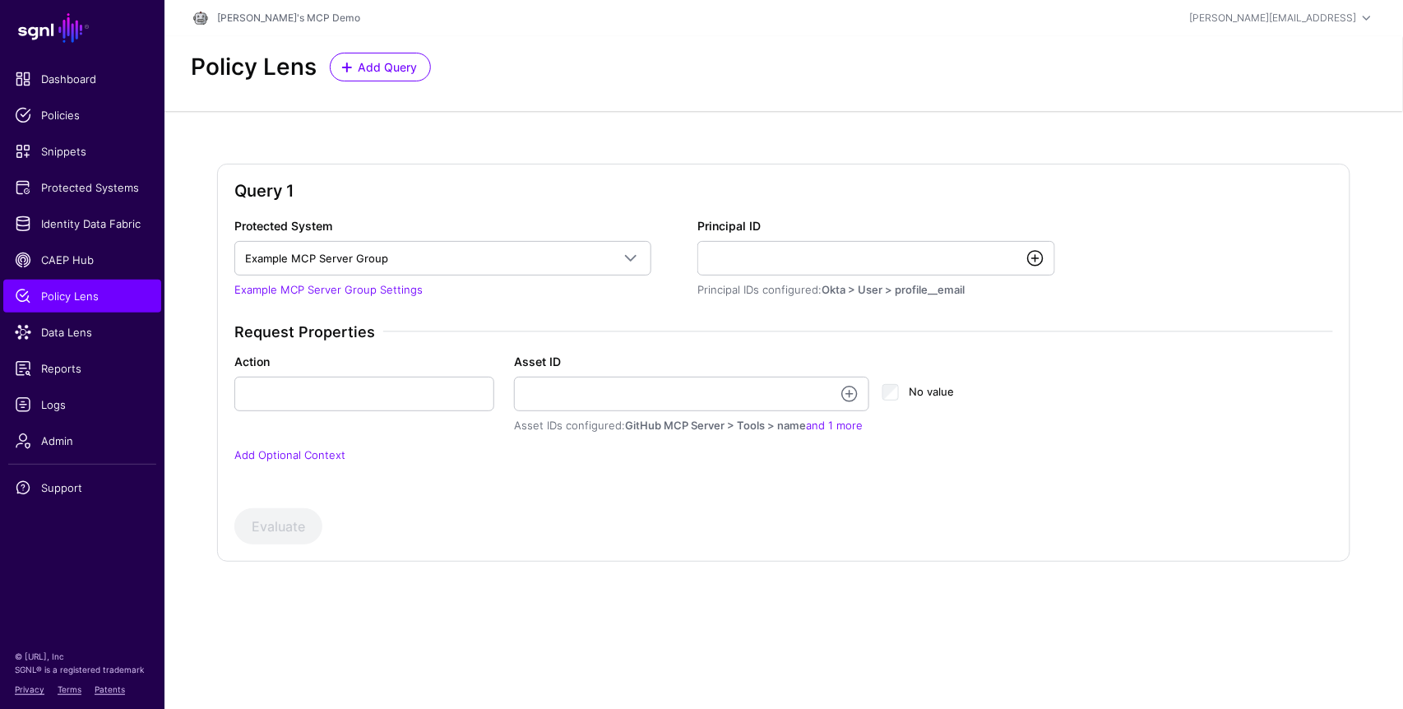
click at [1035, 259] on link at bounding box center [1035, 258] width 20 height 20
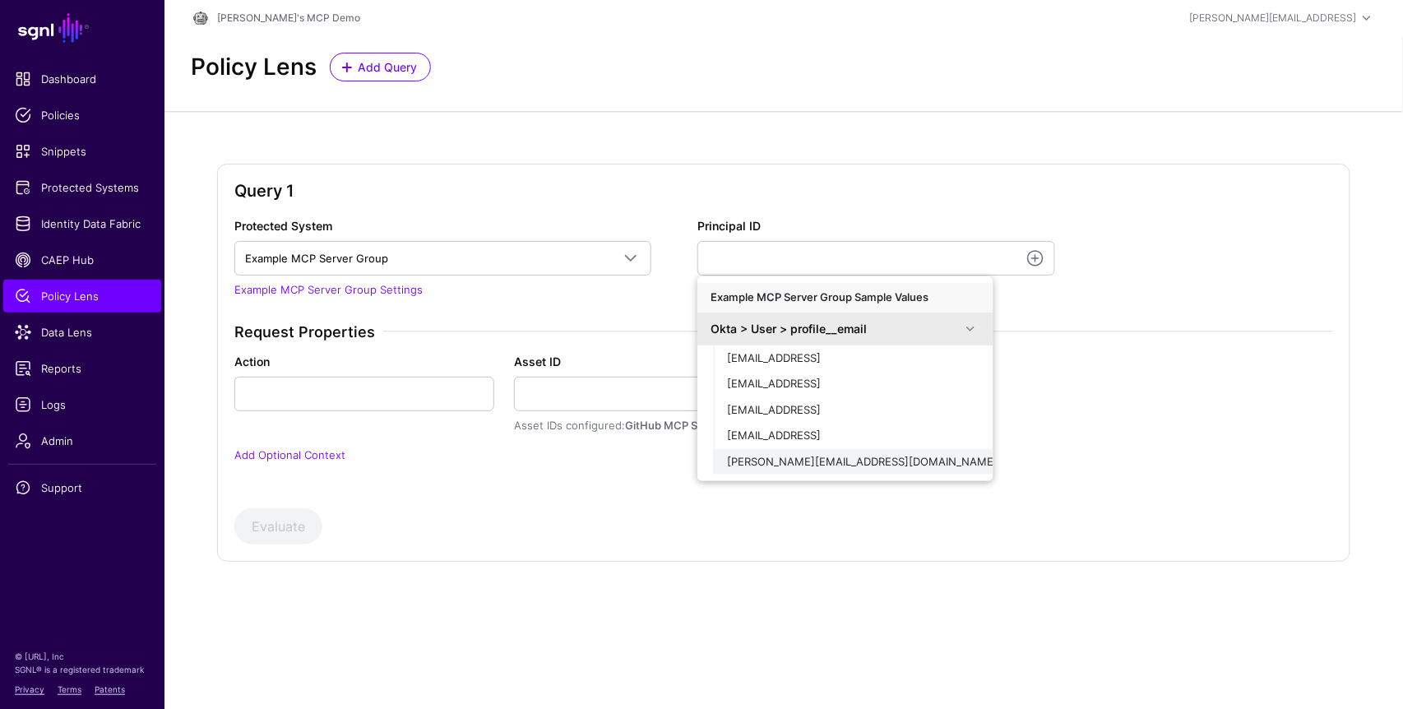
click at [825, 466] on span "alejandro.bacong@wholesalechips.co" at bounding box center [862, 461] width 270 height 13
type input "**********"
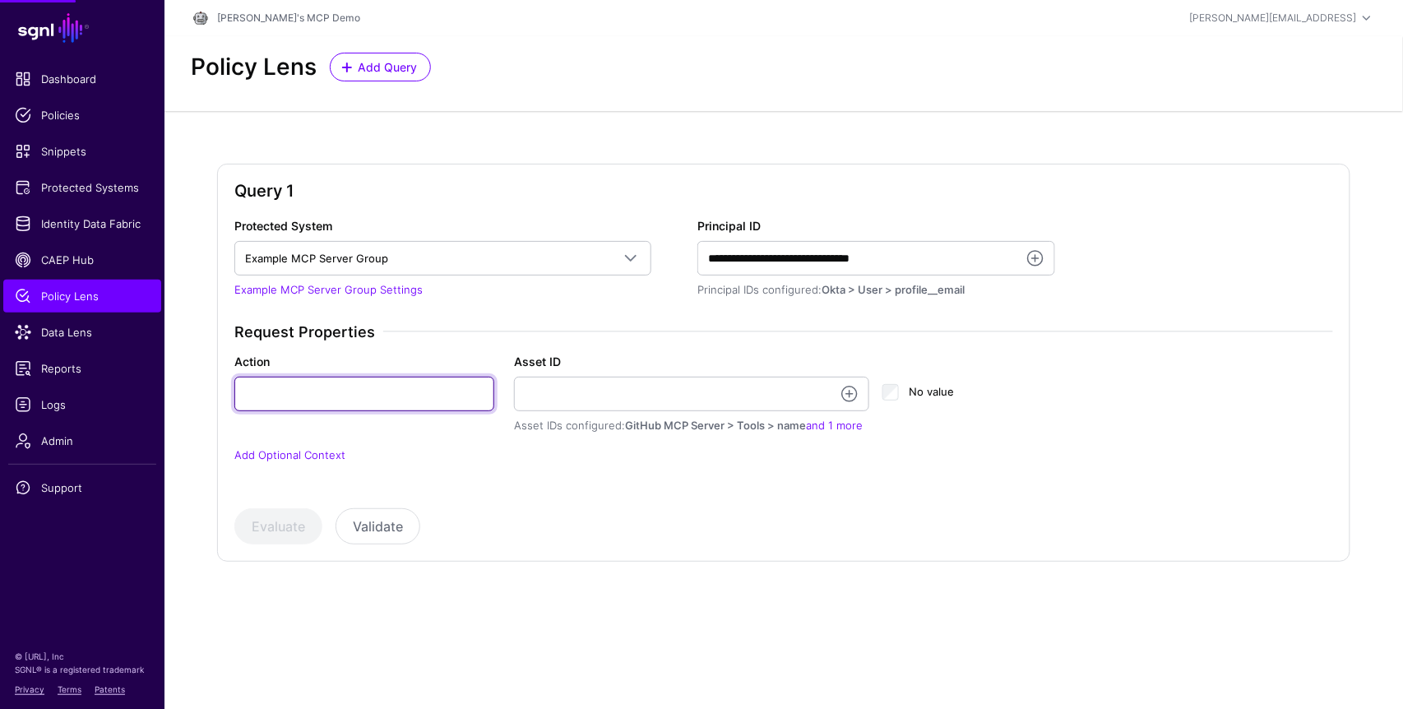
click at [418, 391] on input "Action" at bounding box center [364, 394] width 260 height 35
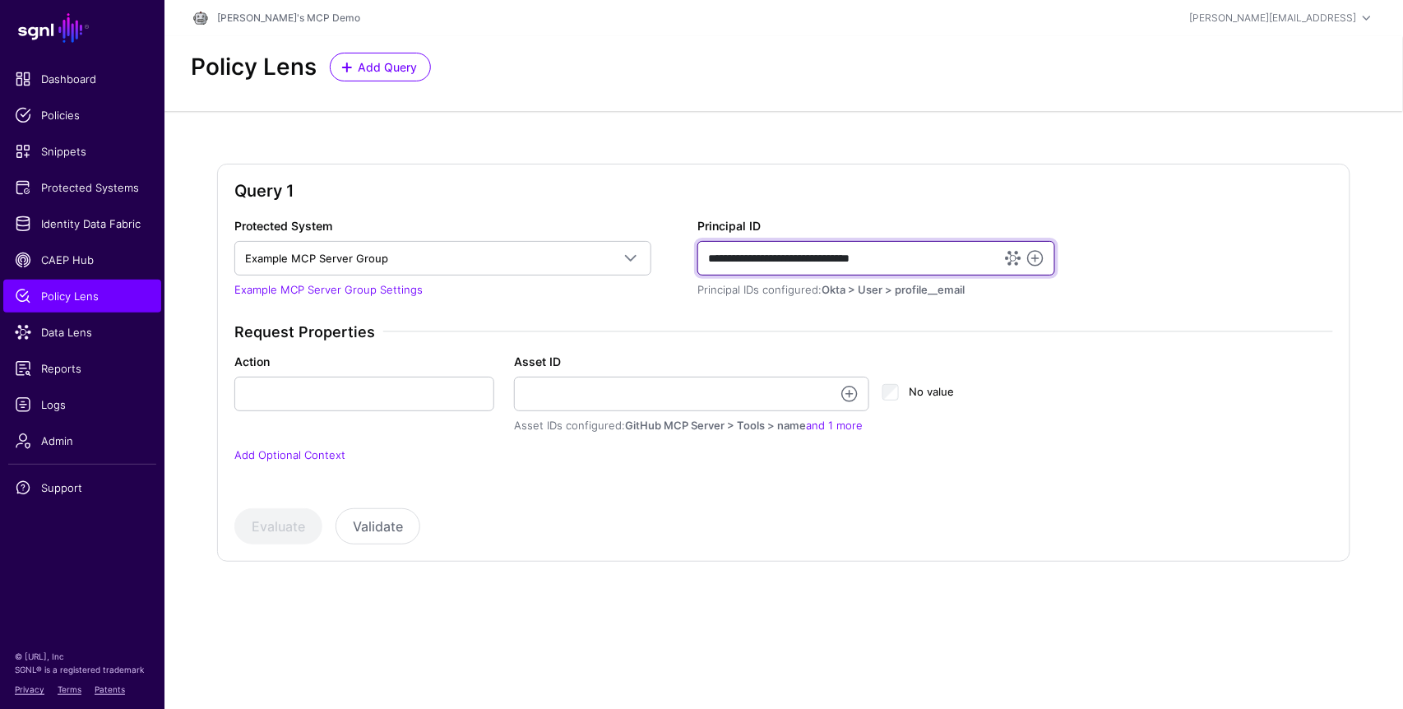
click at [975, 253] on input "**********" at bounding box center [876, 258] width 358 height 35
drag, startPoint x: 943, startPoint y: 257, endPoint x: 754, endPoint y: 250, distance: 189.2
click at [754, 250] on input "**********" at bounding box center [876, 258] width 358 height 35
click at [1040, 256] on link at bounding box center [1035, 258] width 20 height 20
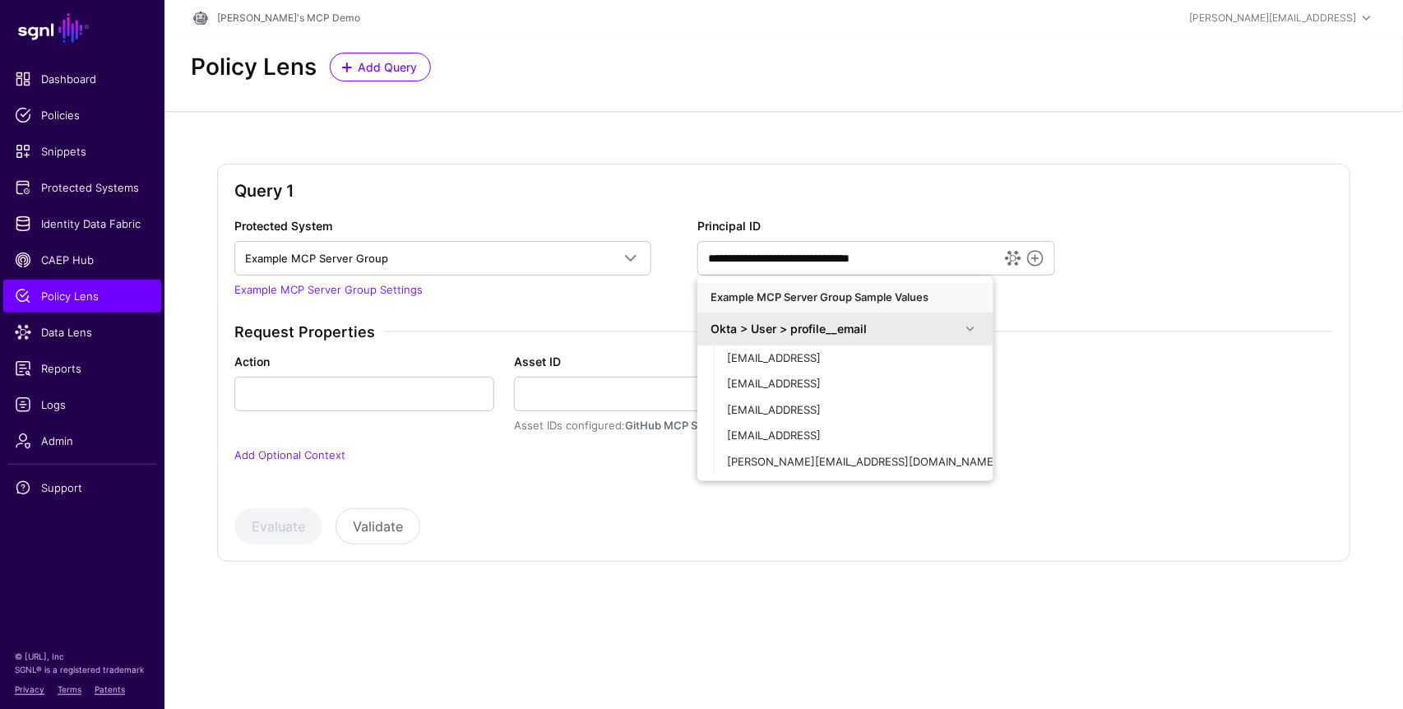
click at [979, 330] on span at bounding box center [970, 329] width 20 height 20
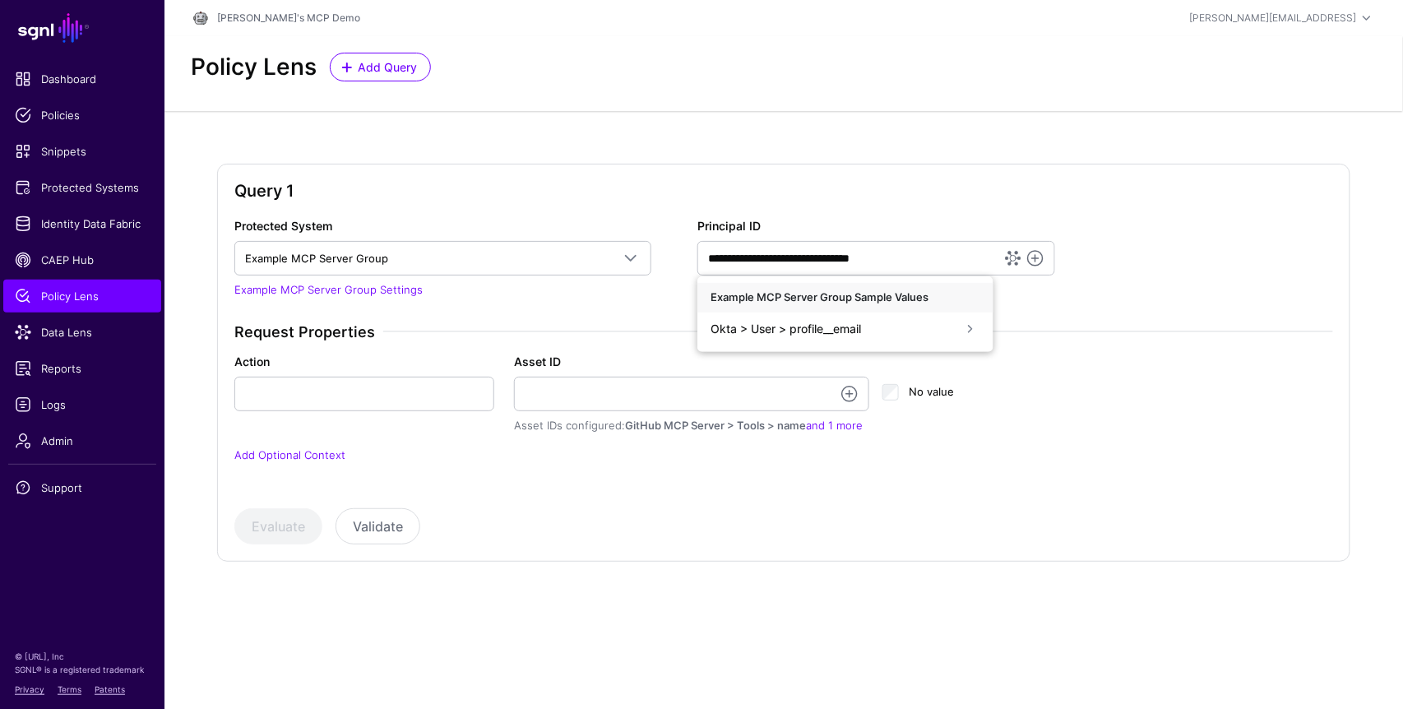
click at [1047, 381] on div "No value" at bounding box center [967, 397] width 171 height 33
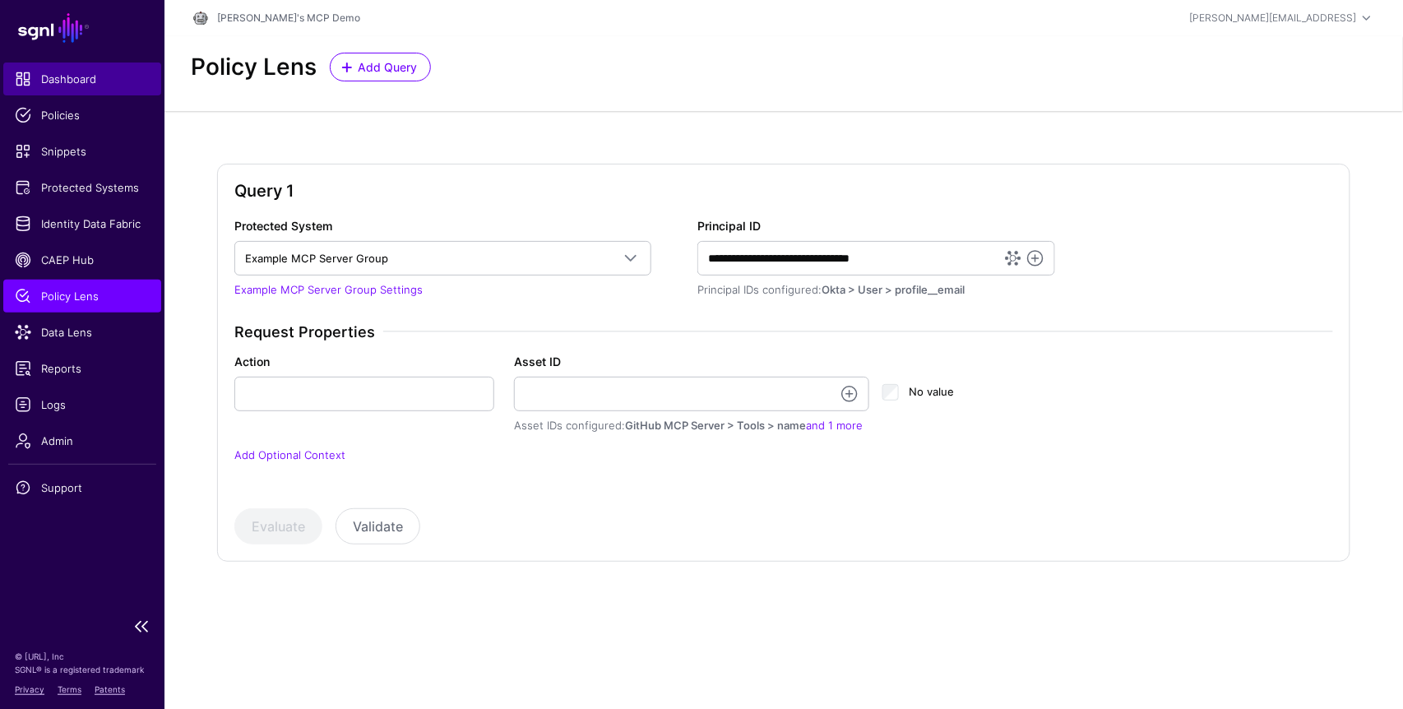
click at [91, 83] on span "Dashboard" at bounding box center [82, 79] width 135 height 16
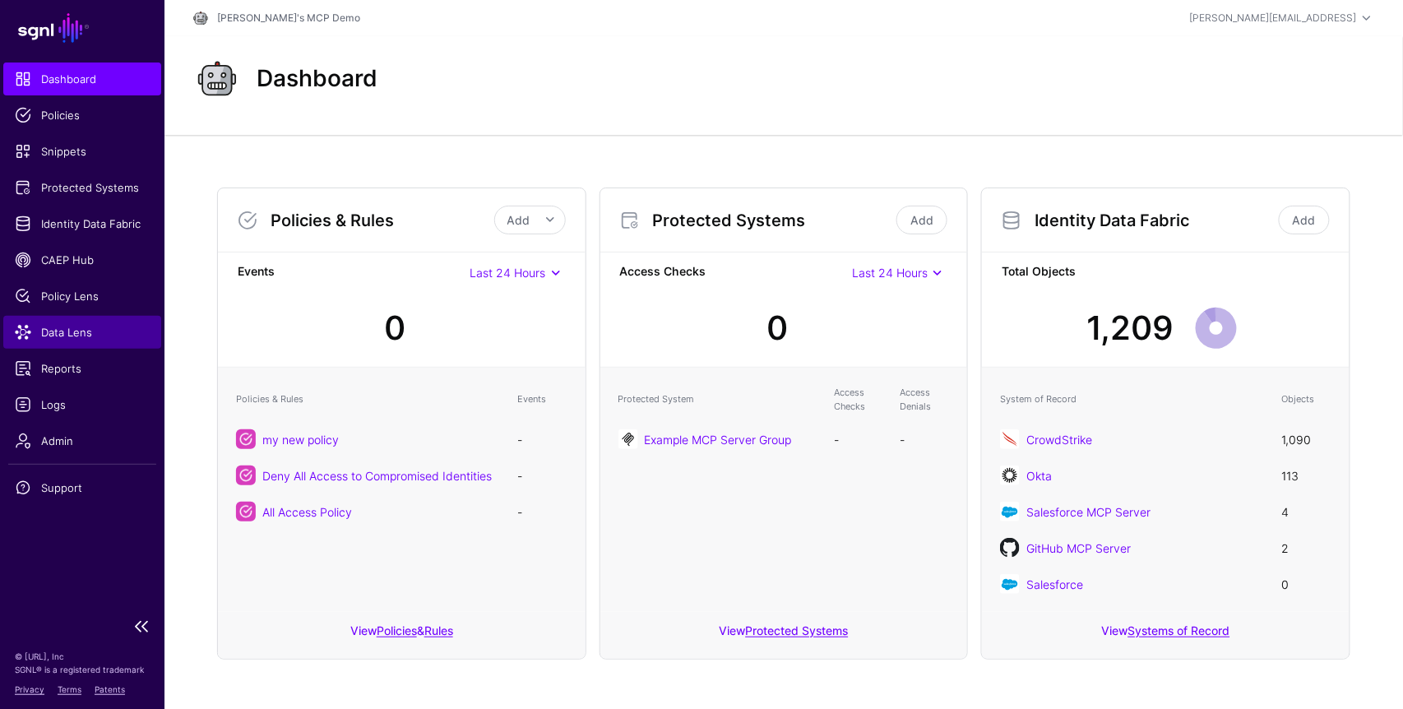
click at [80, 347] on link "Data Lens" at bounding box center [82, 332] width 158 height 33
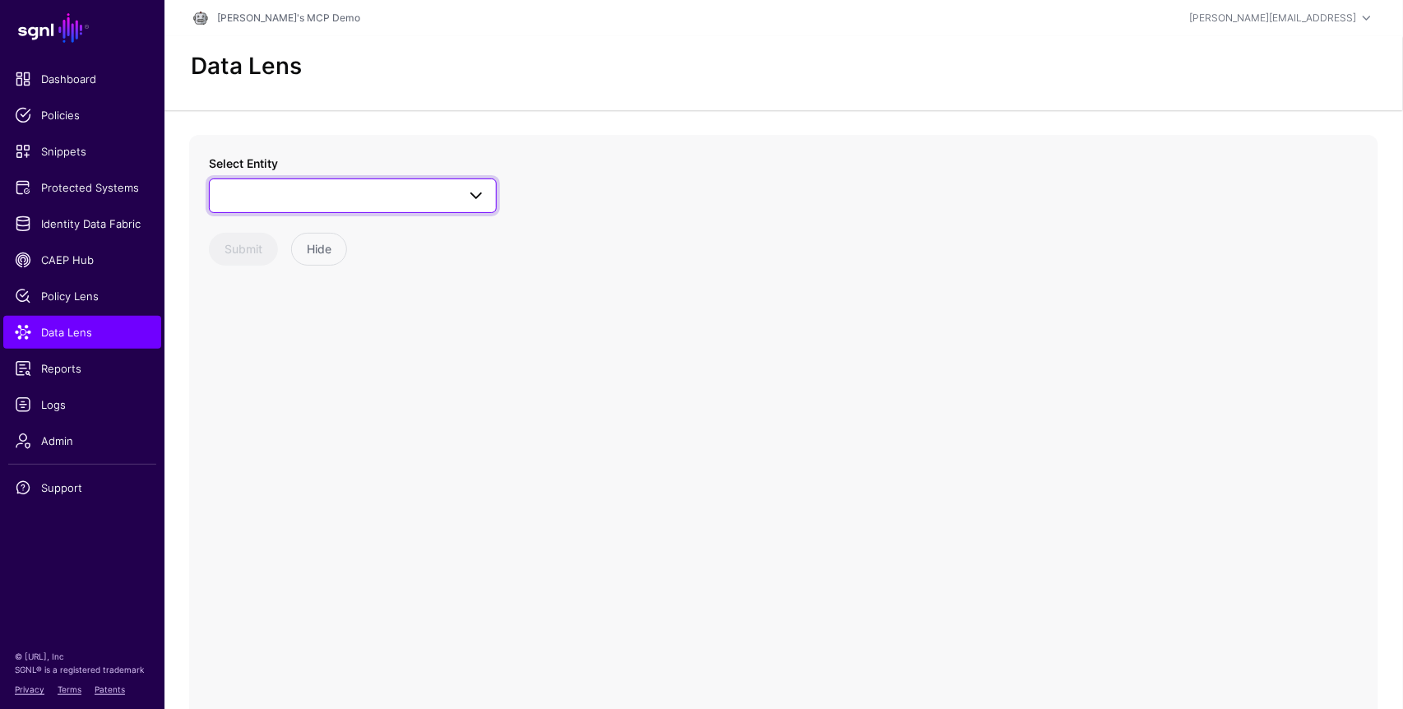
click at [455, 201] on span at bounding box center [353, 196] width 266 height 20
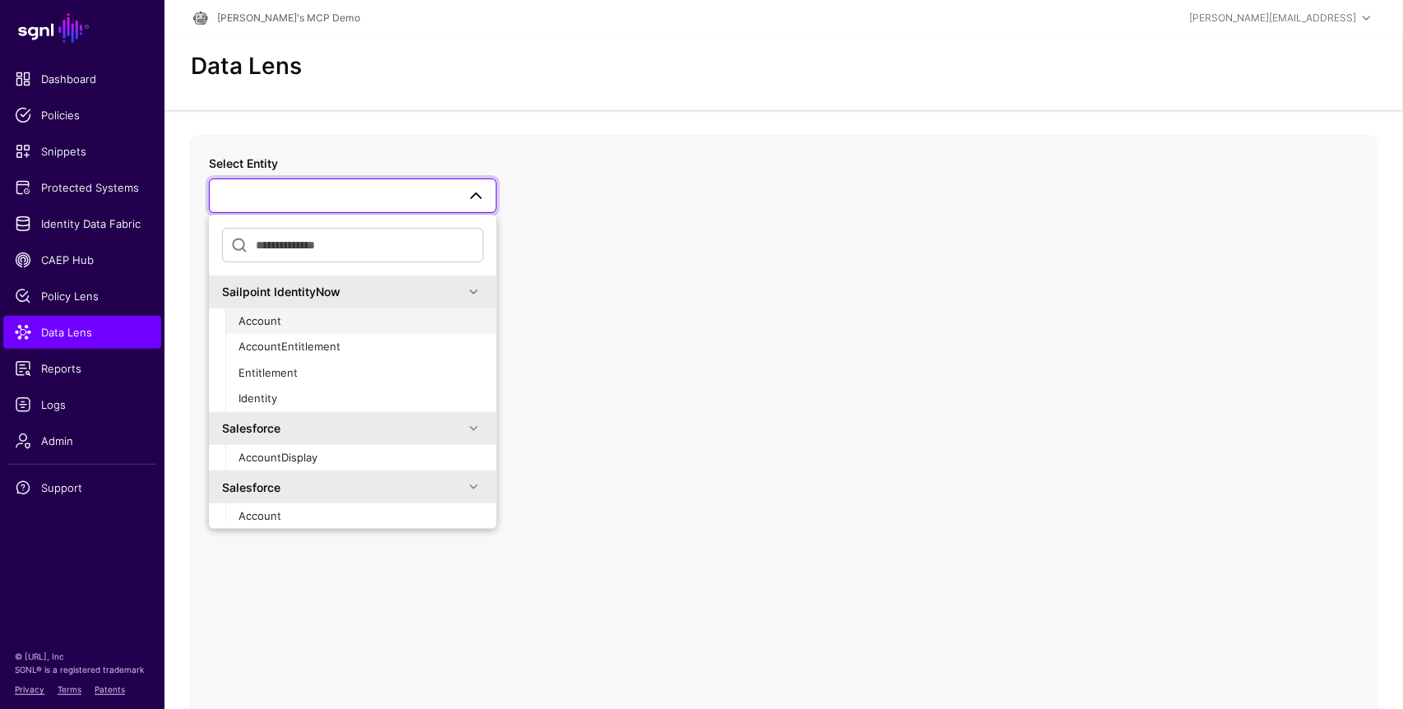
click at [293, 319] on div "Account" at bounding box center [360, 321] width 245 height 16
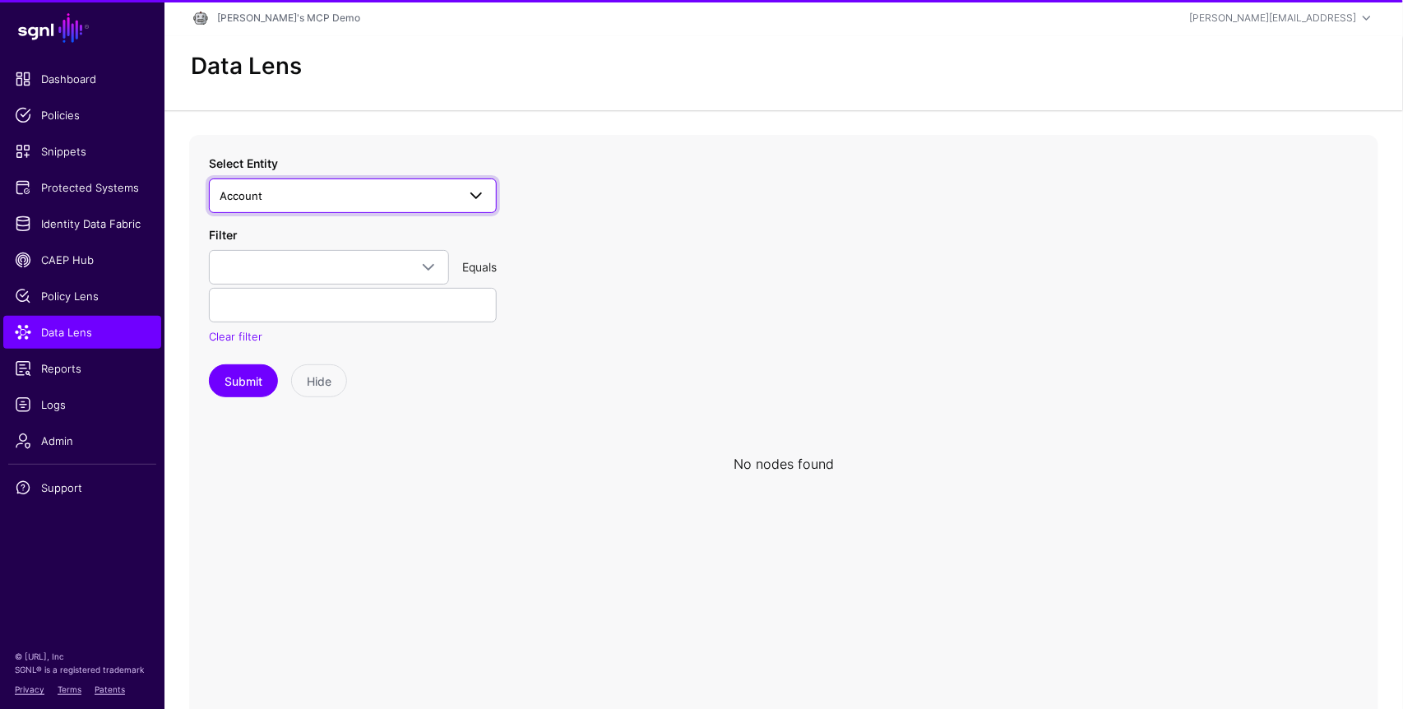
click at [424, 187] on span "Account" at bounding box center [338, 196] width 237 height 18
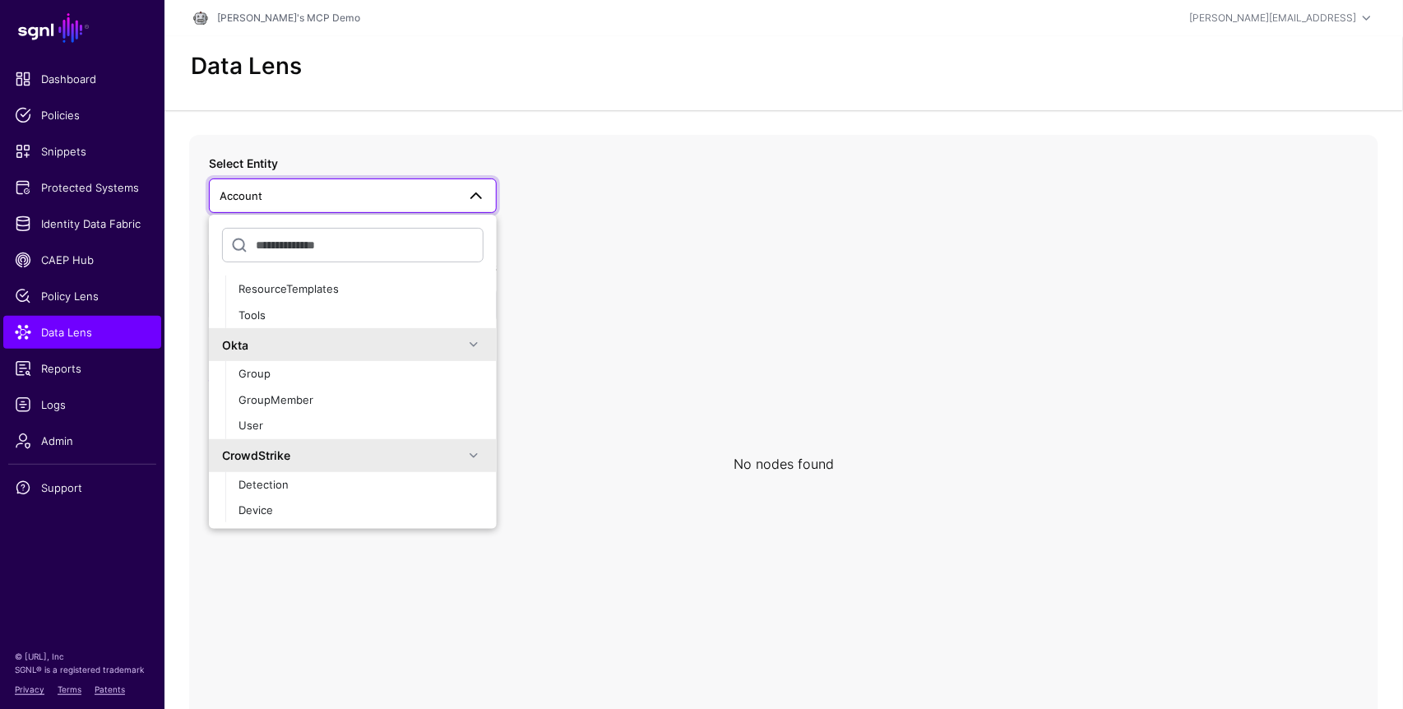
scroll to position [611, 0]
click at [266, 414] on div "User" at bounding box center [360, 418] width 245 height 16
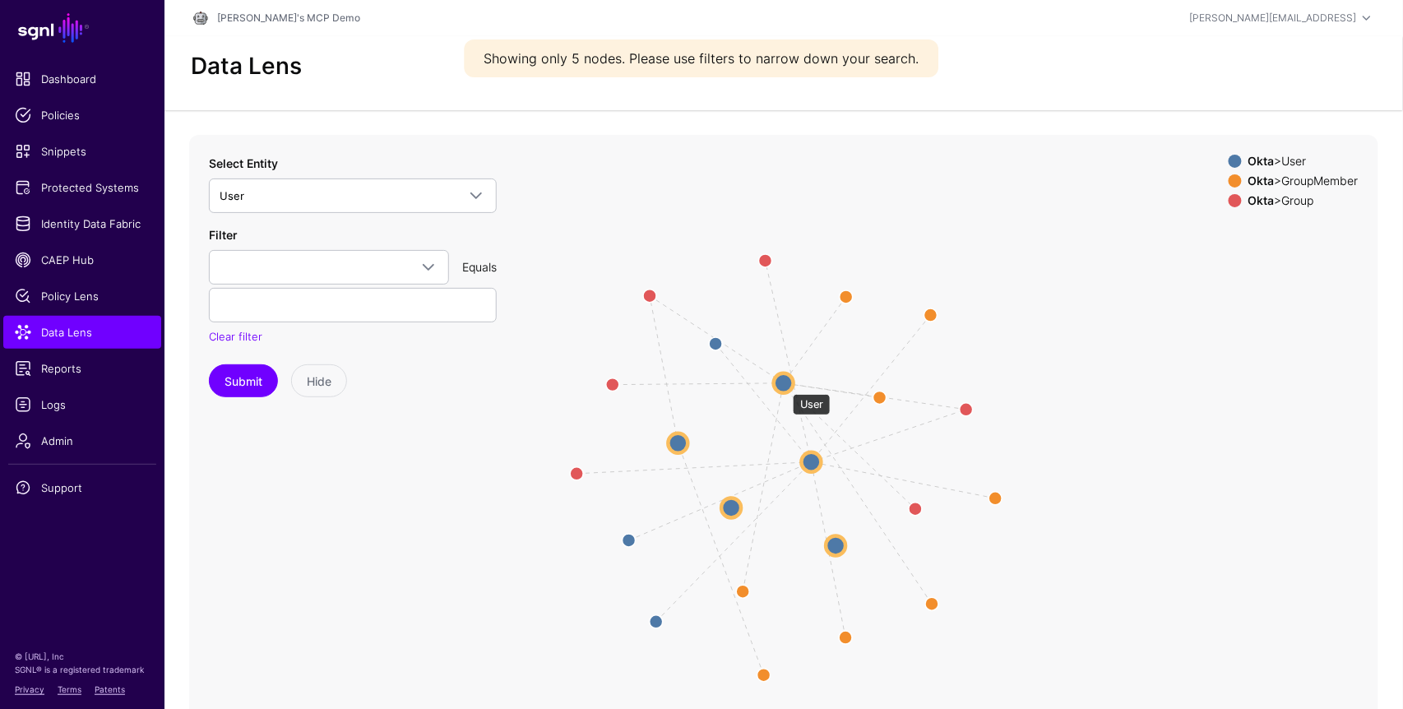
click at [784, 386] on circle at bounding box center [784, 383] width 20 height 20
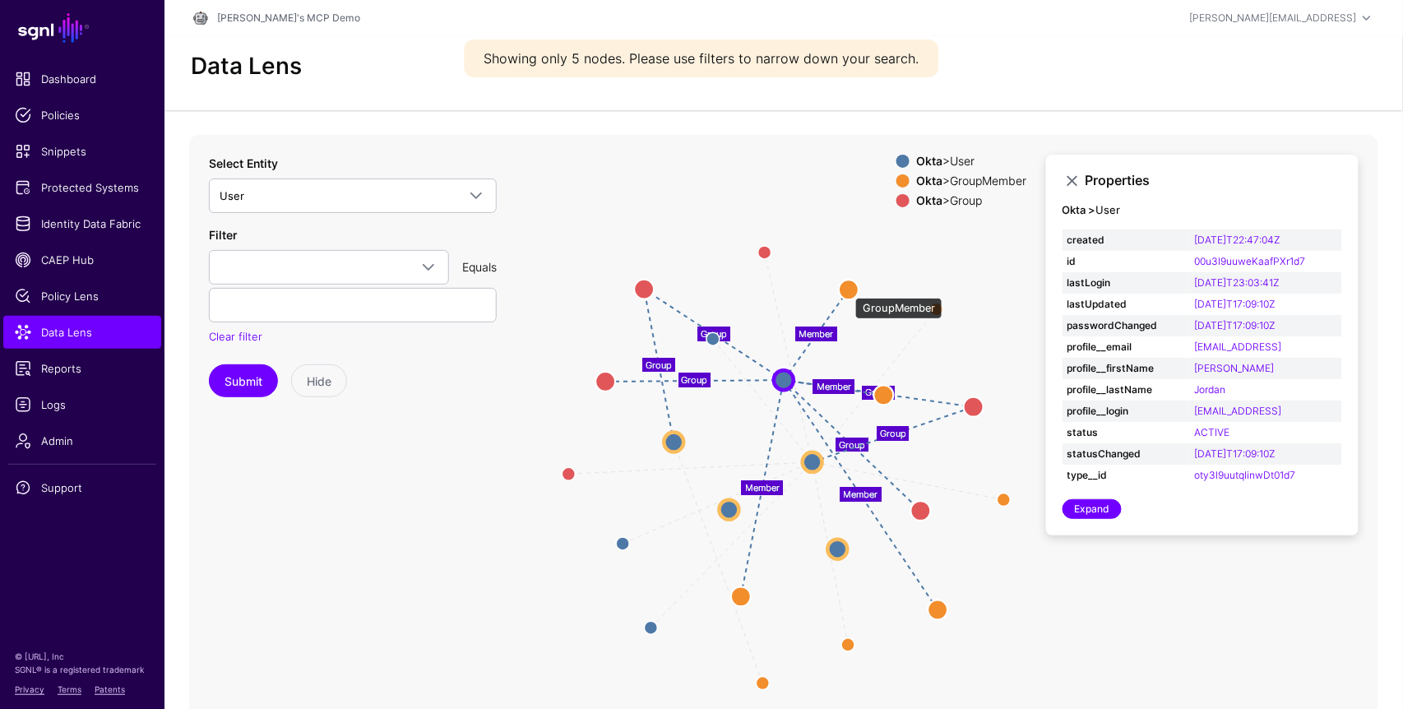
click at [847, 289] on circle at bounding box center [849, 290] width 20 height 20
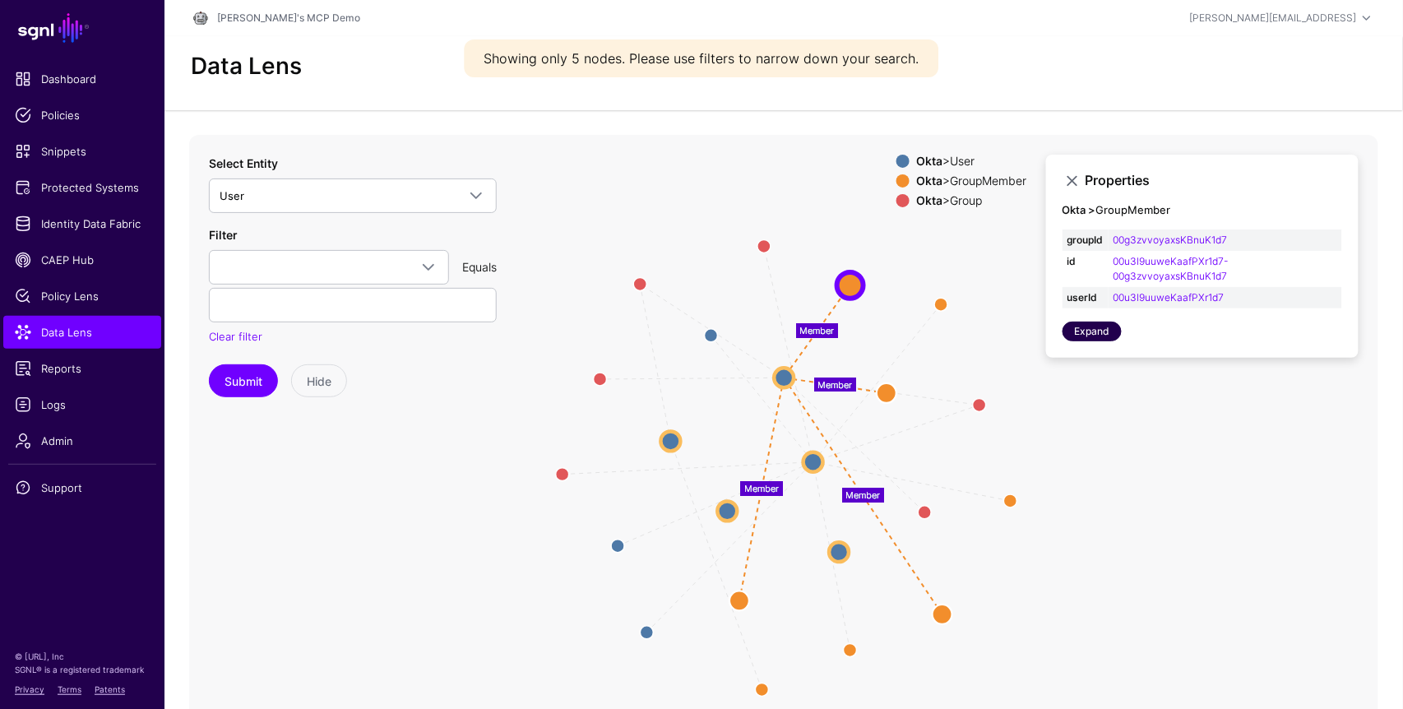
click at [1097, 325] on link "Expand" at bounding box center [1091, 331] width 59 height 20
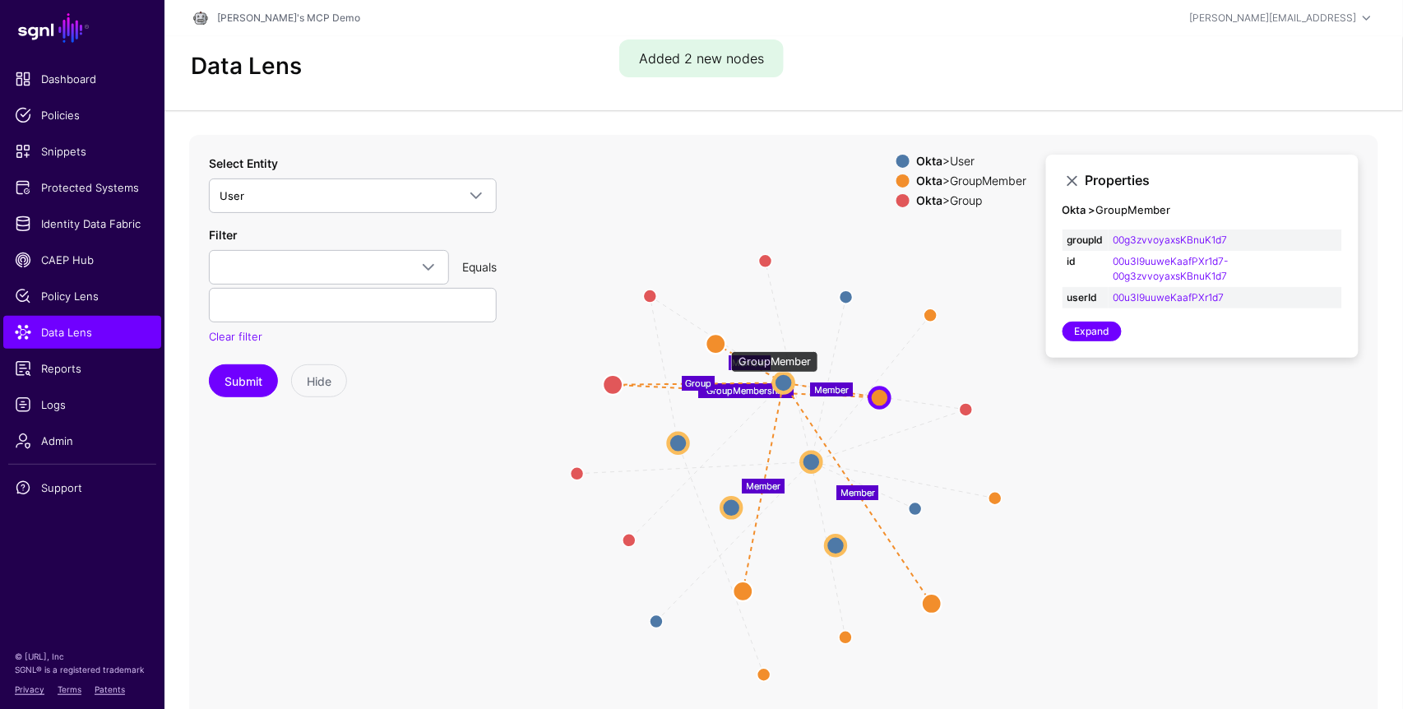
click at [723, 343] on circle at bounding box center [716, 344] width 20 height 20
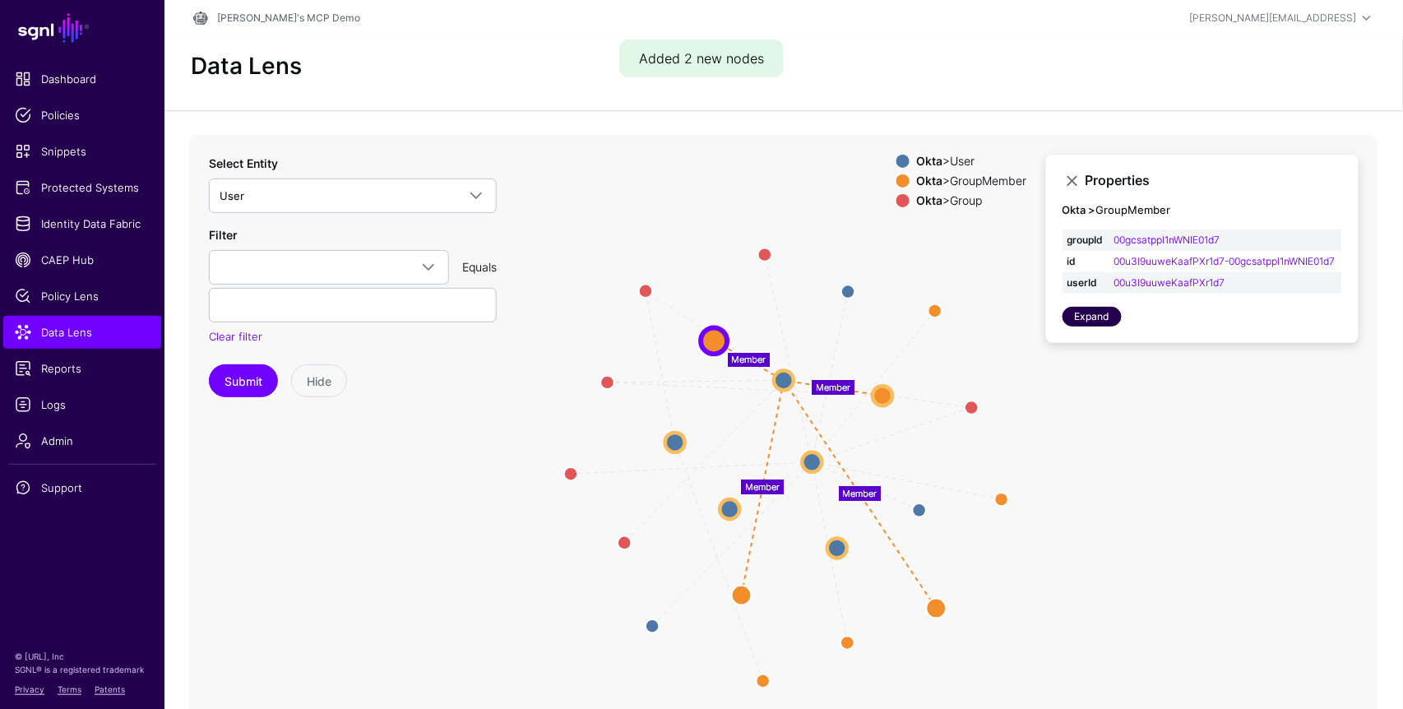
click at [1094, 326] on link "Expand" at bounding box center [1091, 317] width 59 height 20
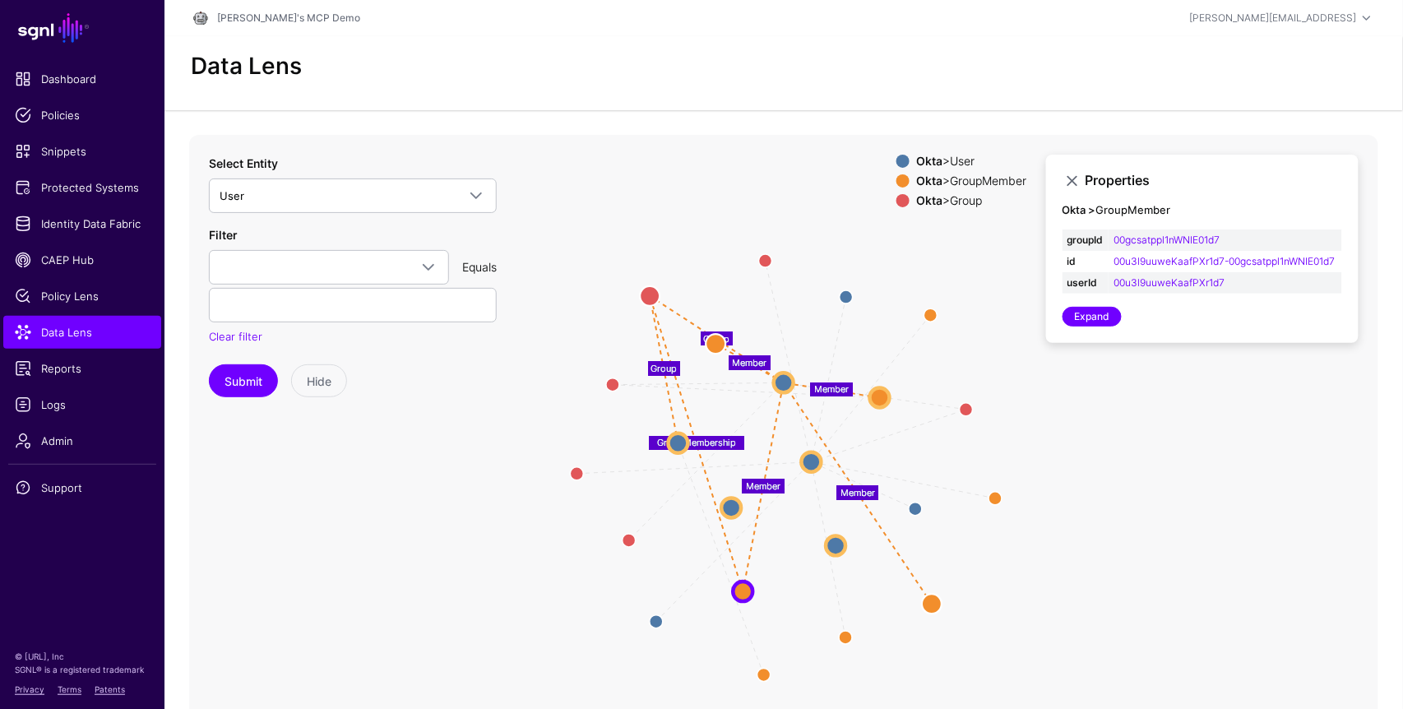
click at [175, 421] on div "GroupMembership Member Group Group Group Group Group Group Member Member Member…" at bounding box center [783, 464] width 1238 height 658
click at [79, 370] on span "Reports" at bounding box center [82, 368] width 135 height 16
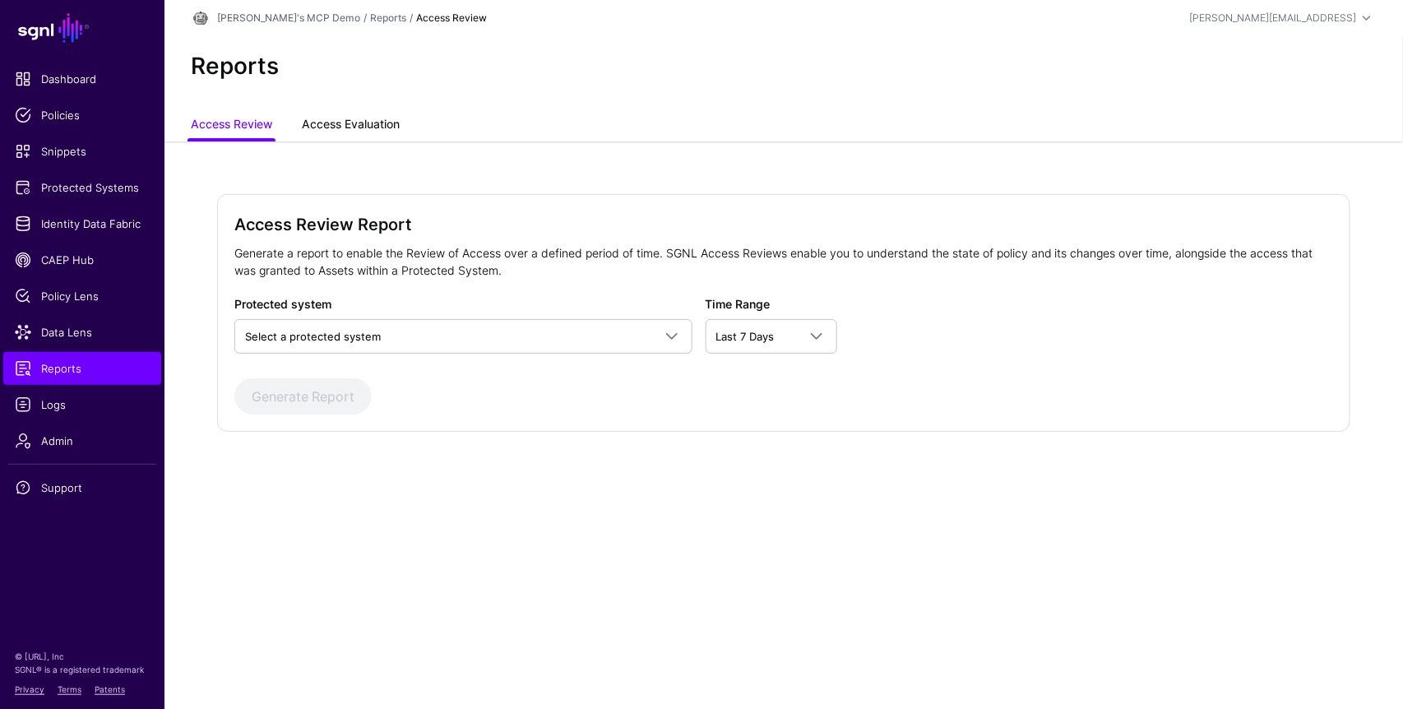
click at [365, 129] on link "Access Evaluation" at bounding box center [351, 125] width 98 height 31
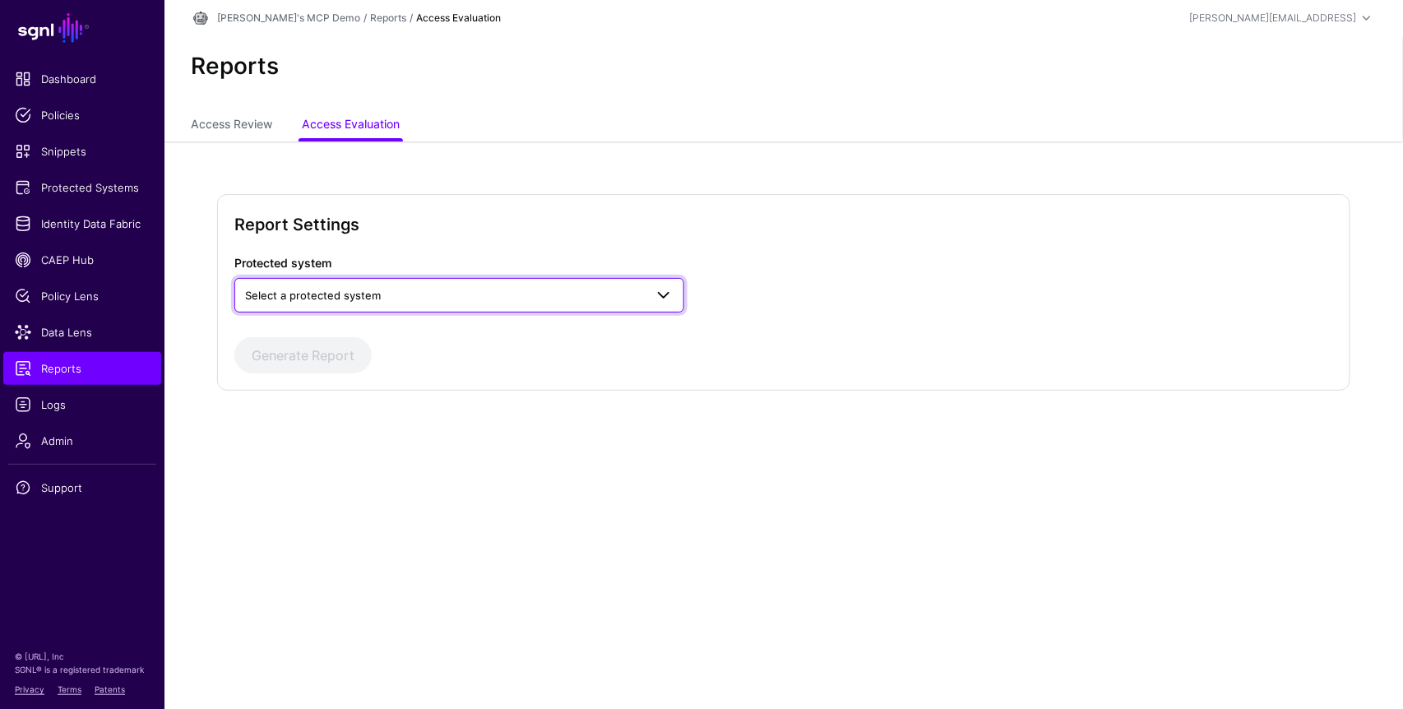
click at [452, 295] on span "Select a protected system" at bounding box center [444, 295] width 399 height 18
click at [369, 346] on div "Example MCP Server Group" at bounding box center [459, 333] width 450 height 39
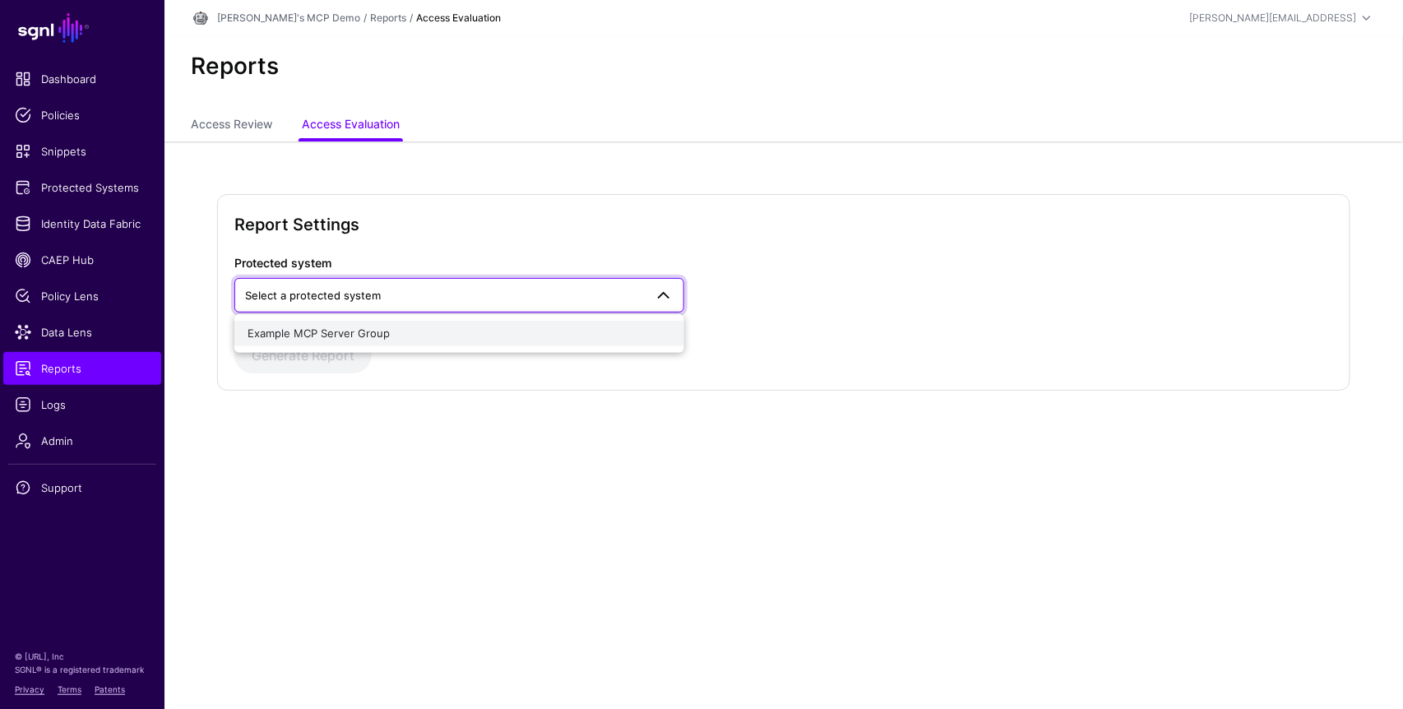
click at [364, 335] on span "Example MCP Server Group" at bounding box center [318, 332] width 142 height 13
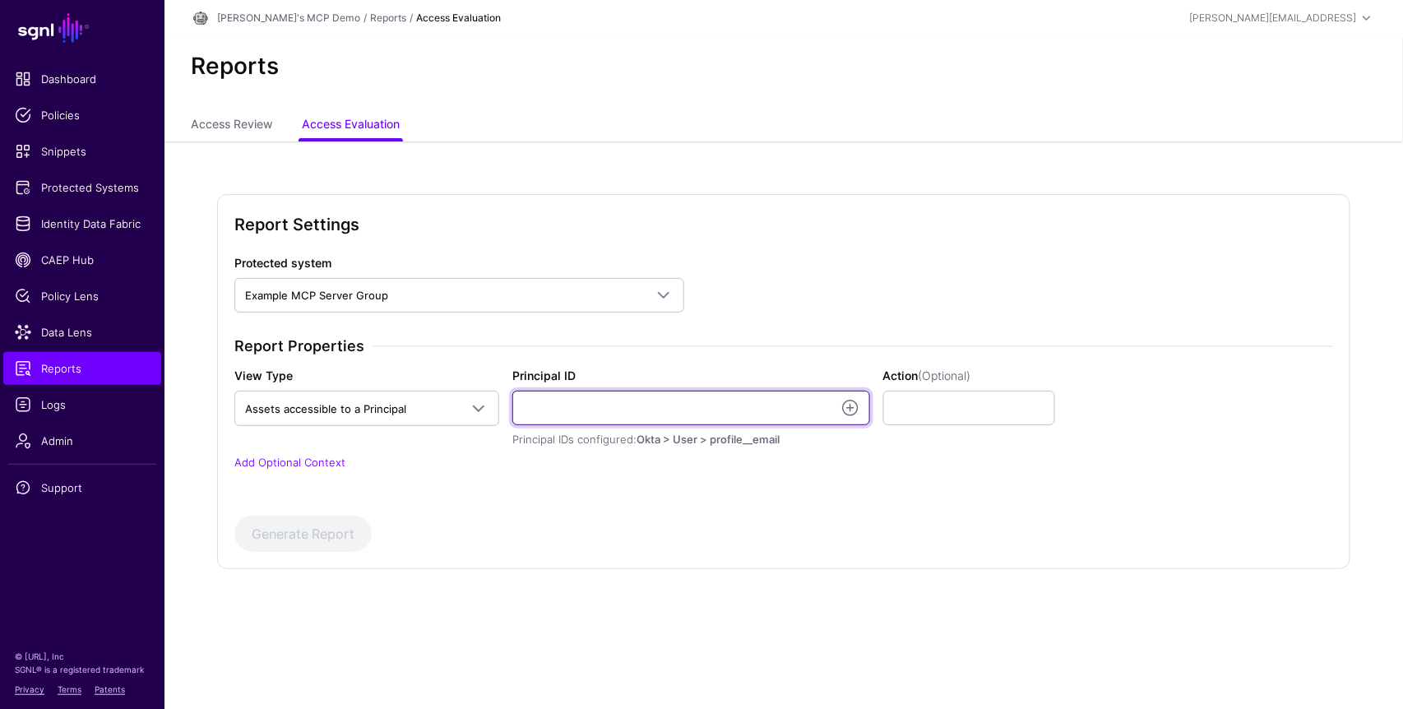
click at [582, 416] on input "Principal ID" at bounding box center [691, 408] width 358 height 35
type input "**********"
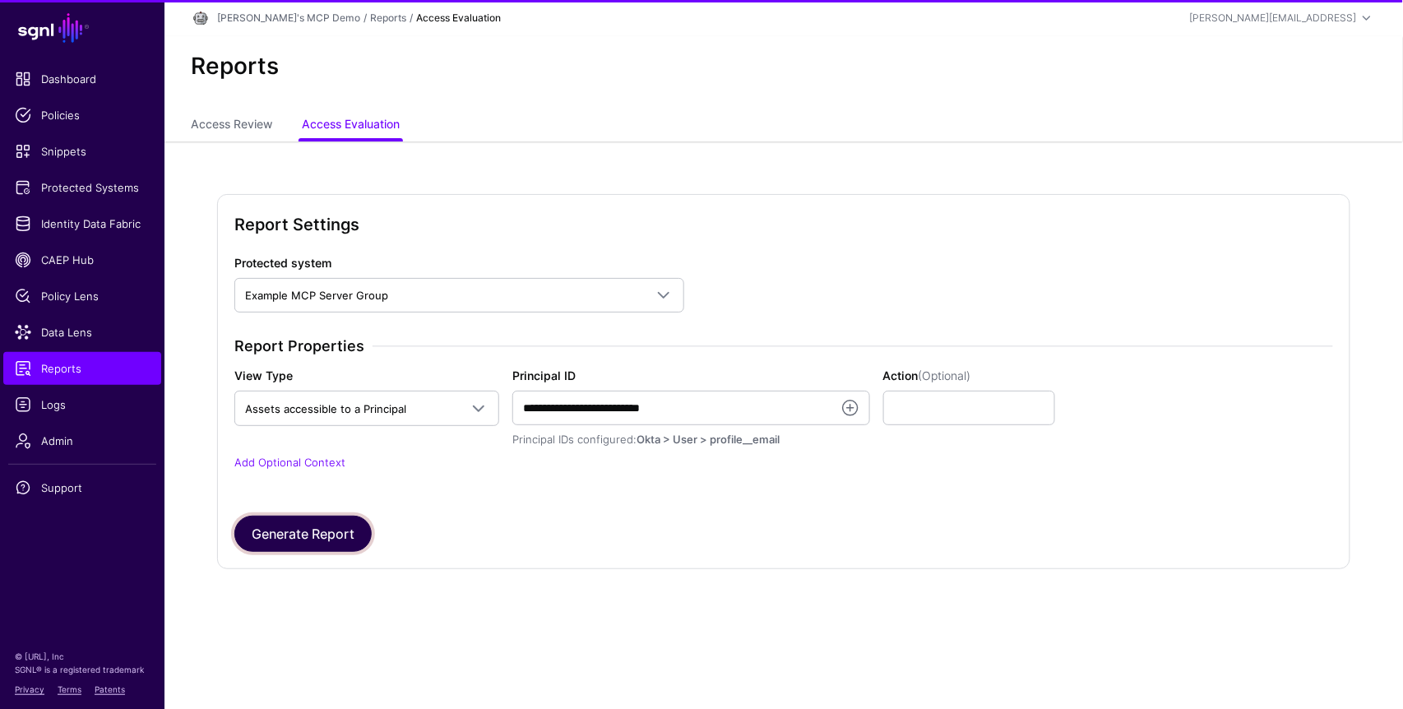
click at [275, 538] on button "Generate Report" at bounding box center [302, 533] width 137 height 36
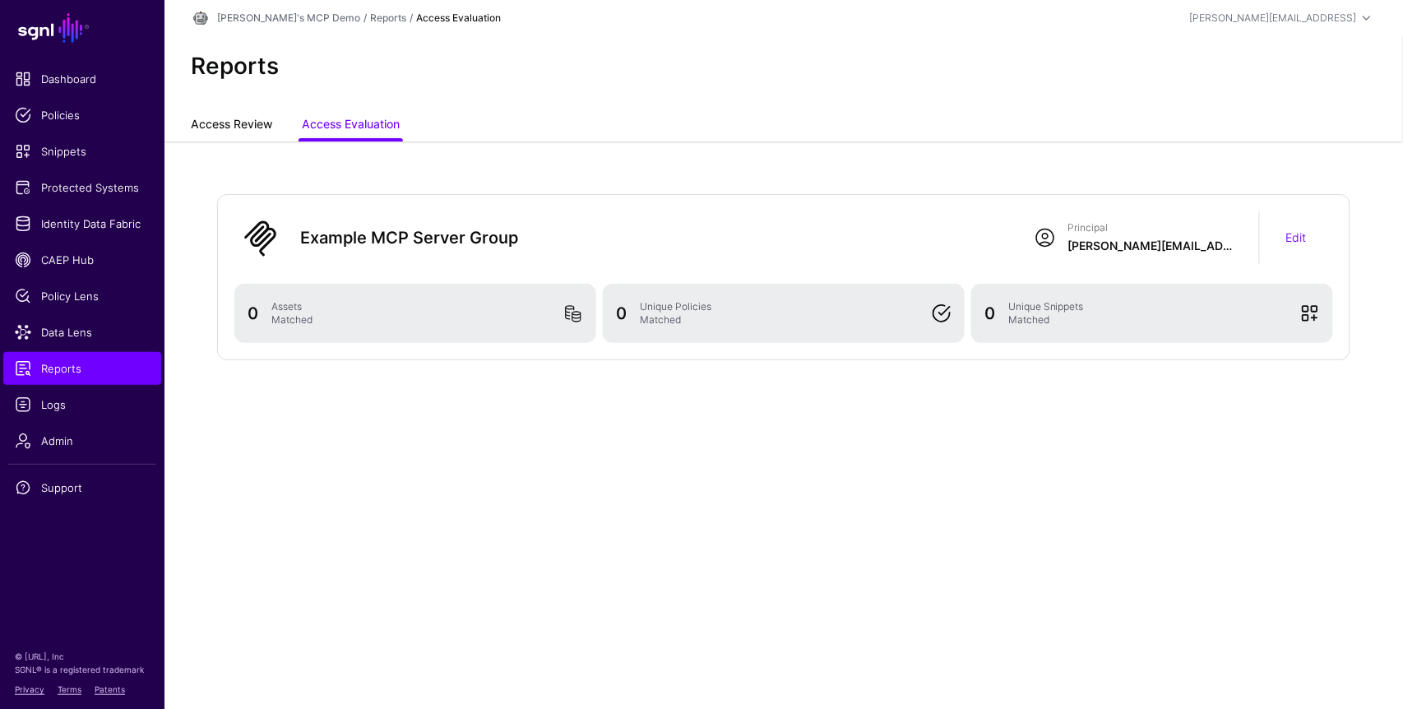
click at [221, 124] on link "Access Review" at bounding box center [231, 125] width 81 height 31
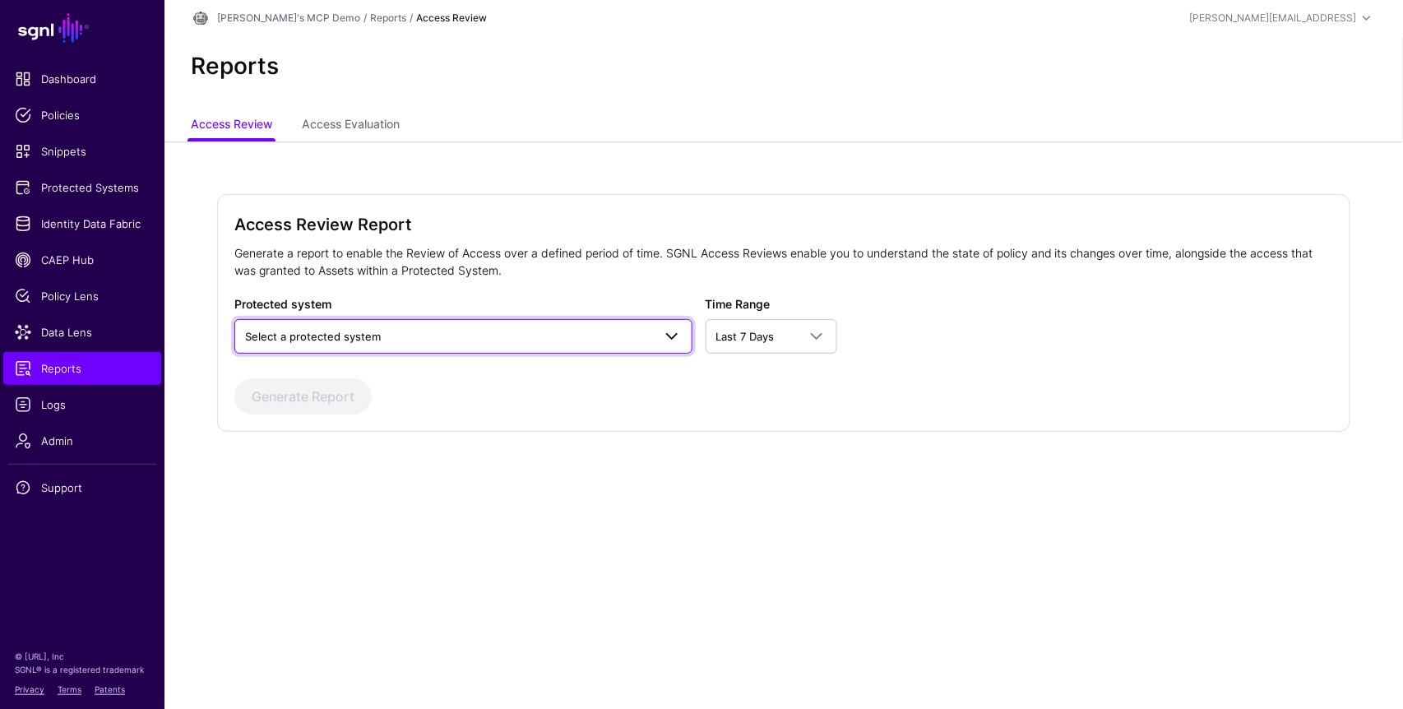
click at [599, 332] on span "Select a protected system" at bounding box center [448, 336] width 407 height 18
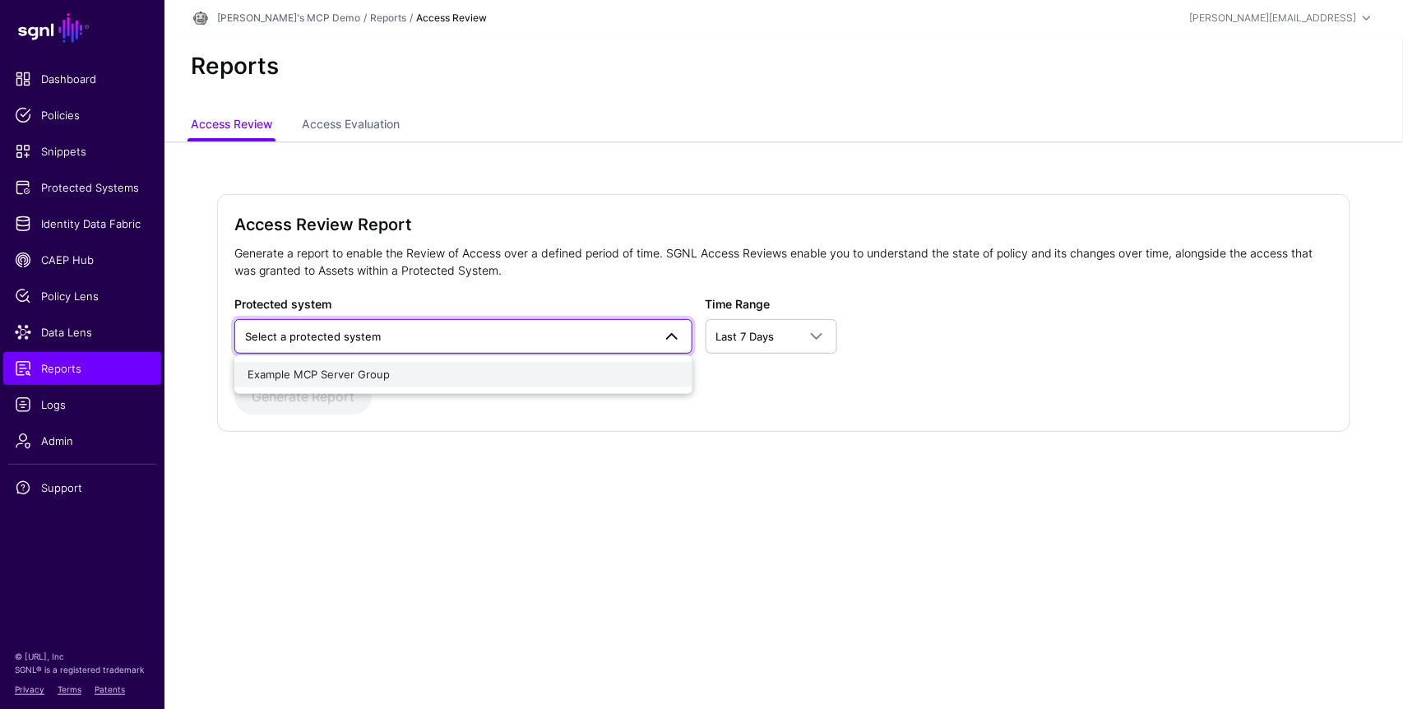
click at [326, 372] on span "Example MCP Server Group" at bounding box center [318, 373] width 142 height 13
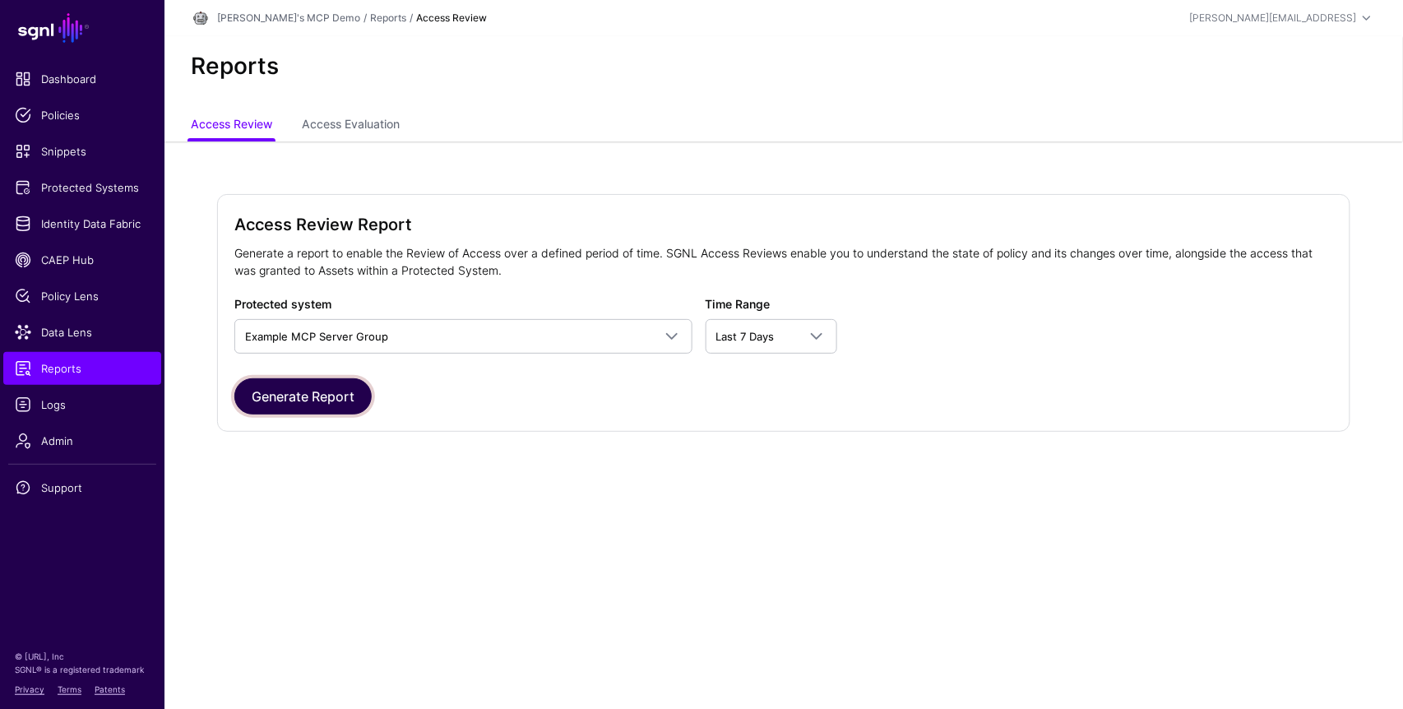
click at [327, 405] on button "Generate Report" at bounding box center [302, 396] width 137 height 36
